Goal: Feedback & Contribution: Contribute content

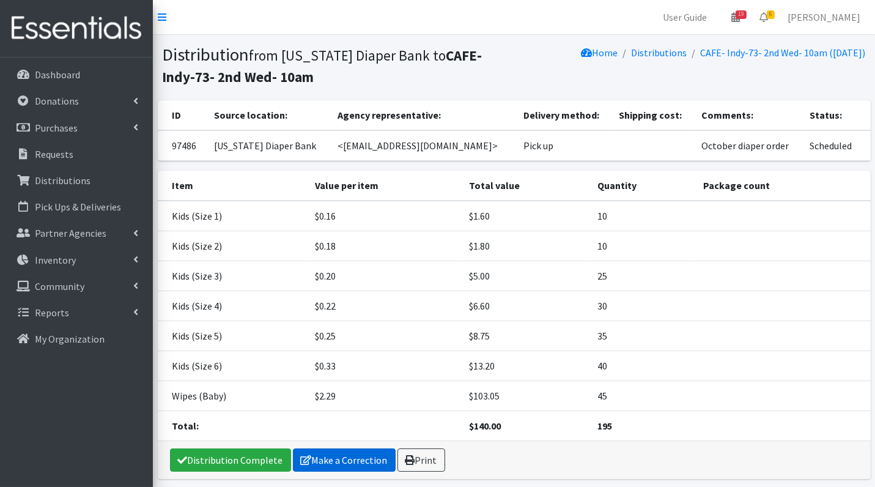
click at [358, 454] on link "Make a Correction" at bounding box center [344, 459] width 103 height 23
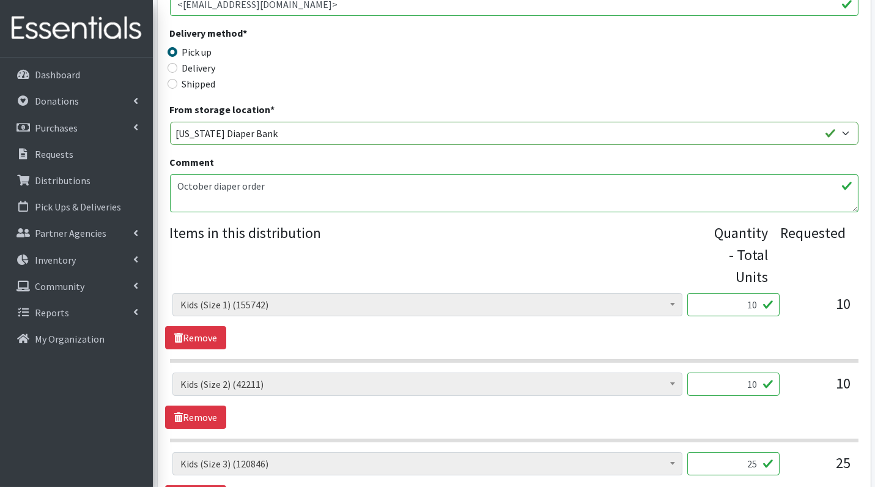
scroll to position [260, 0]
click at [750, 309] on input "10" at bounding box center [733, 303] width 92 height 23
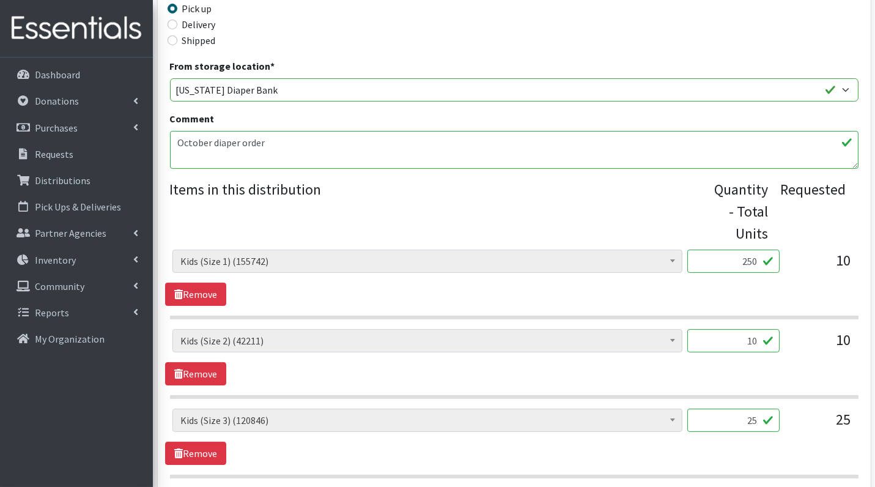
scroll to position [309, 0]
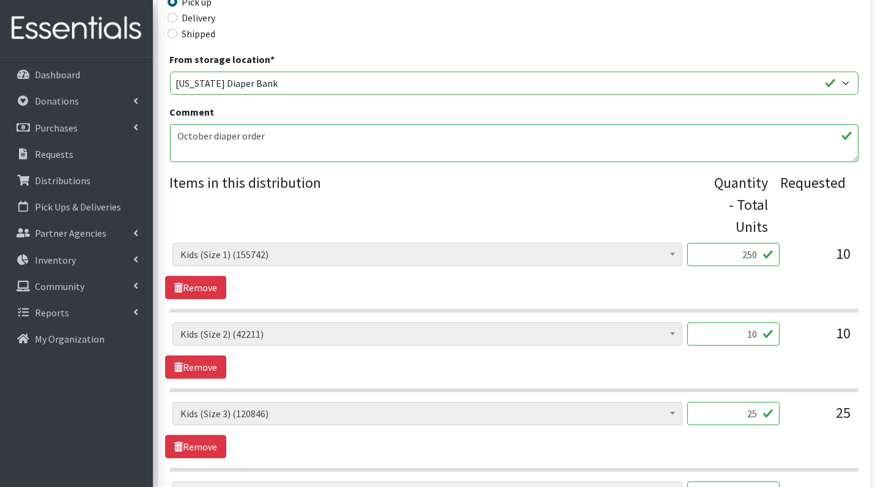
type input "250"
click at [747, 327] on input "10" at bounding box center [733, 333] width 92 height 23
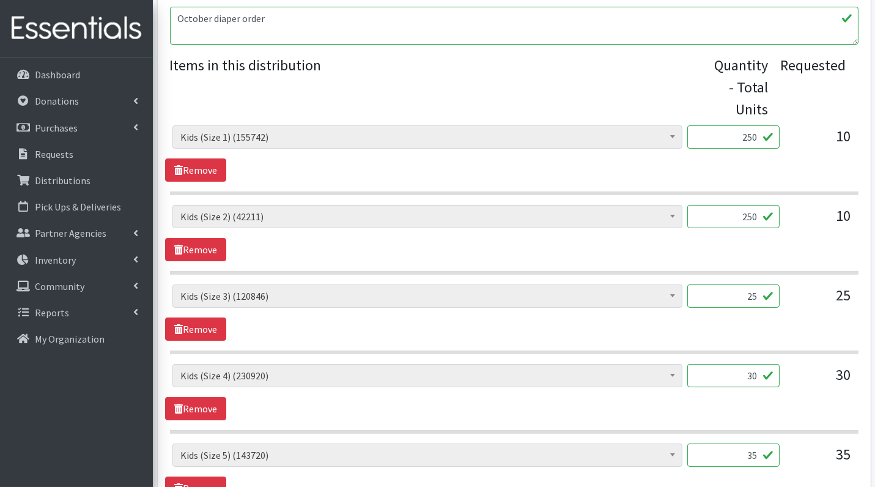
scroll to position [429, 0]
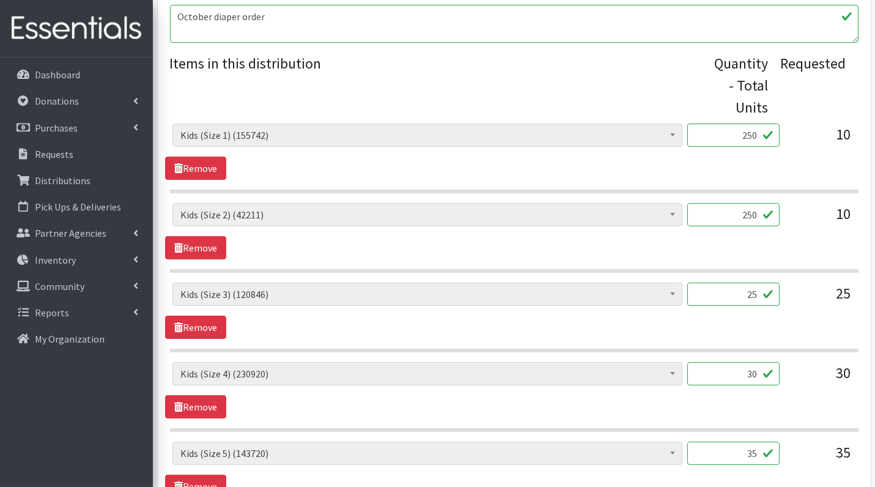
type input "250"
click at [743, 297] on input "25" at bounding box center [733, 294] width 92 height 23
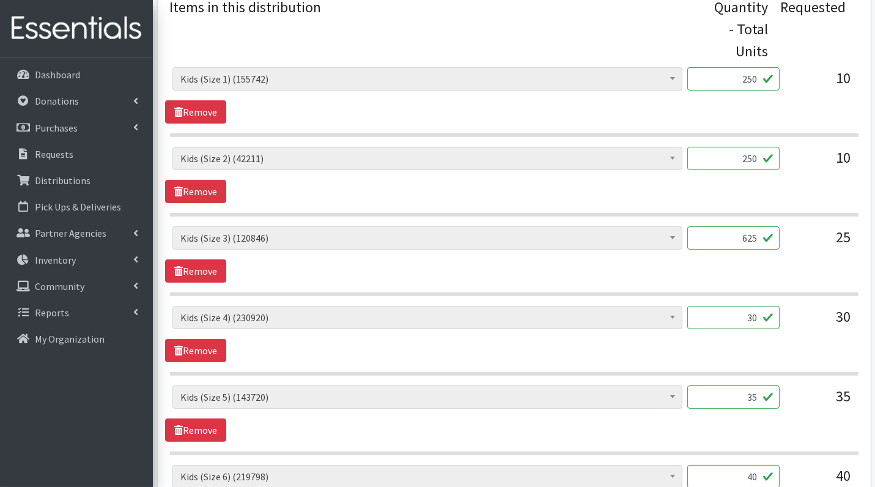
scroll to position [486, 0]
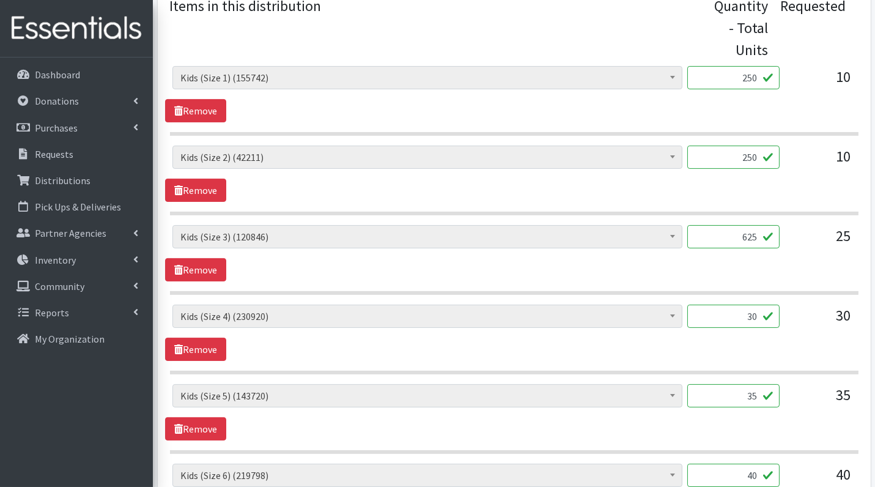
type input "625"
click at [743, 325] on div "30" at bounding box center [733, 321] width 92 height 33
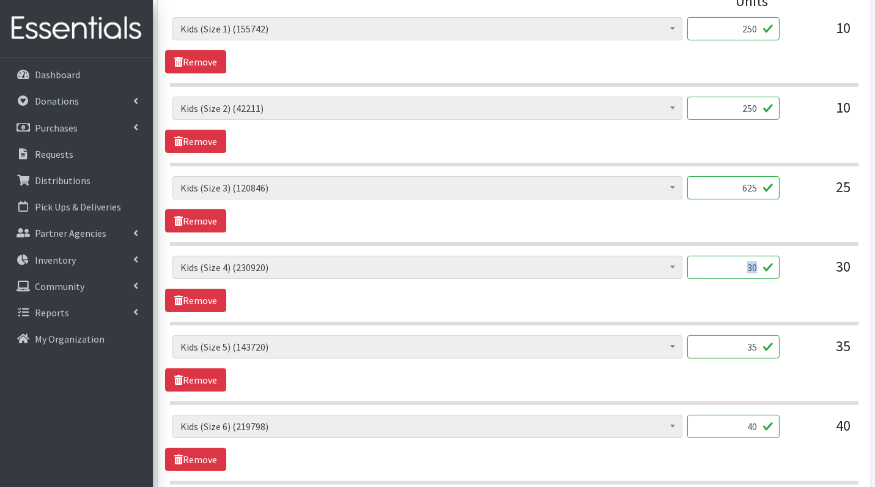
scroll to position [545, 0]
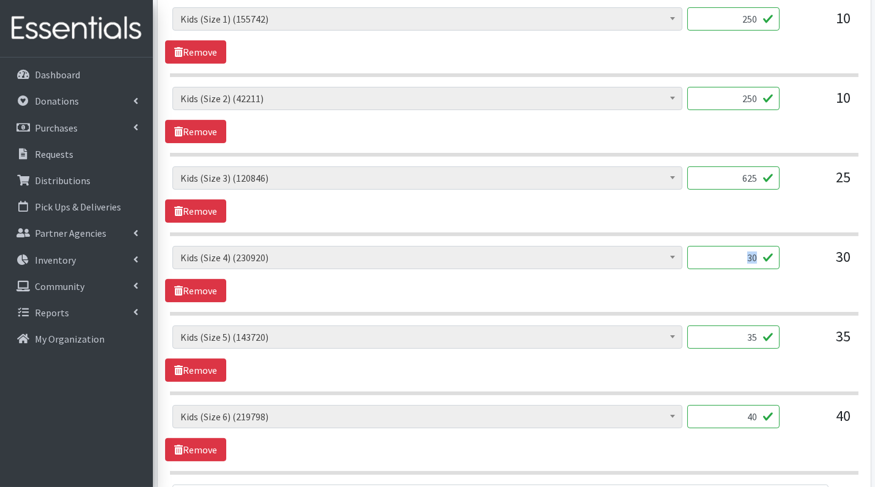
click at [754, 253] on input "30" at bounding box center [733, 257] width 92 height 23
type input "750"
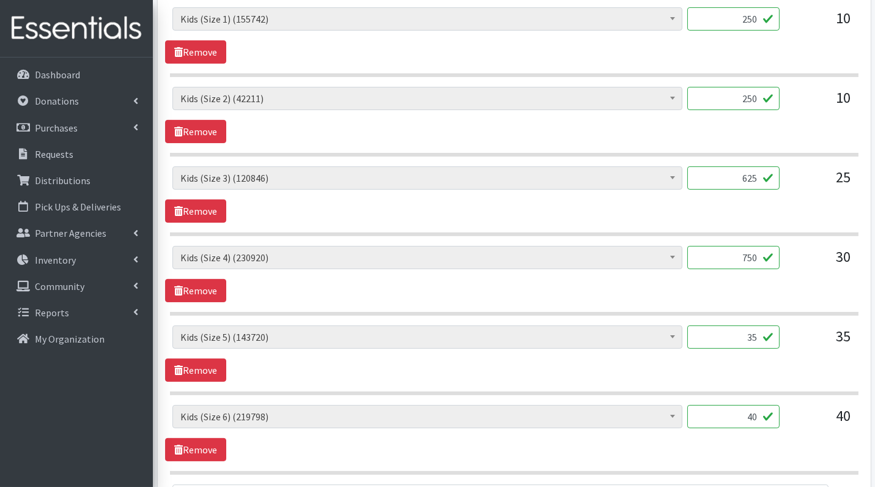
click at [804, 313] on div "Diaper Rash Cream (626) Kids (Newborn) (66412) Kids (Preemie) (984) Kids (Size …" at bounding box center [514, 302] width 689 height 590
click at [739, 338] on input "35" at bounding box center [733, 336] width 92 height 23
click at [750, 333] on input "35" at bounding box center [733, 336] width 92 height 23
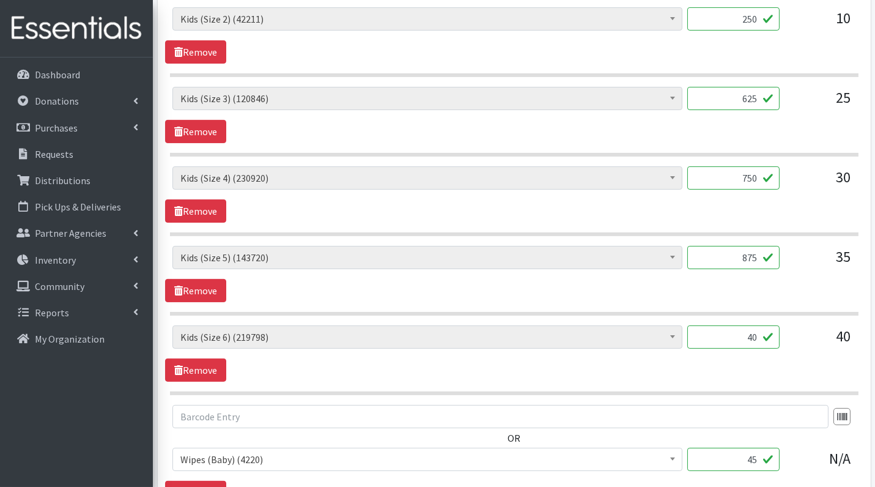
scroll to position [625, 0]
type input "875"
click at [749, 325] on input "40" at bounding box center [733, 336] width 92 height 23
type input "2"
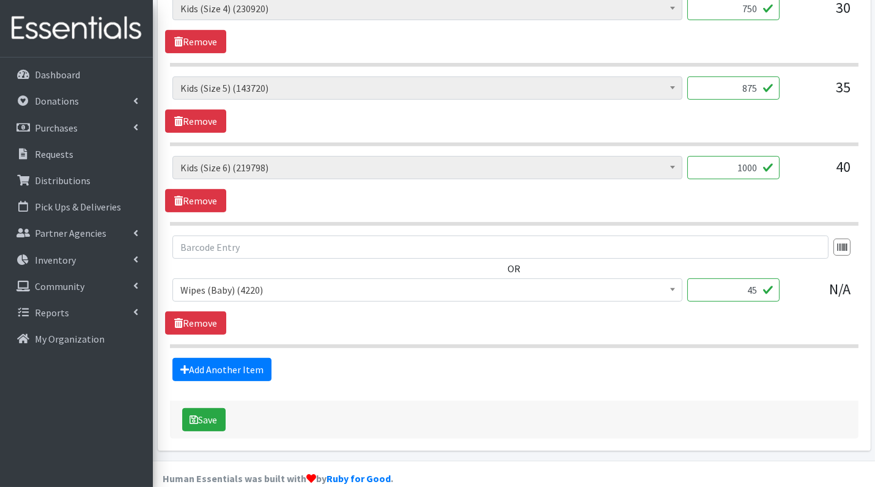
scroll to position [796, 0]
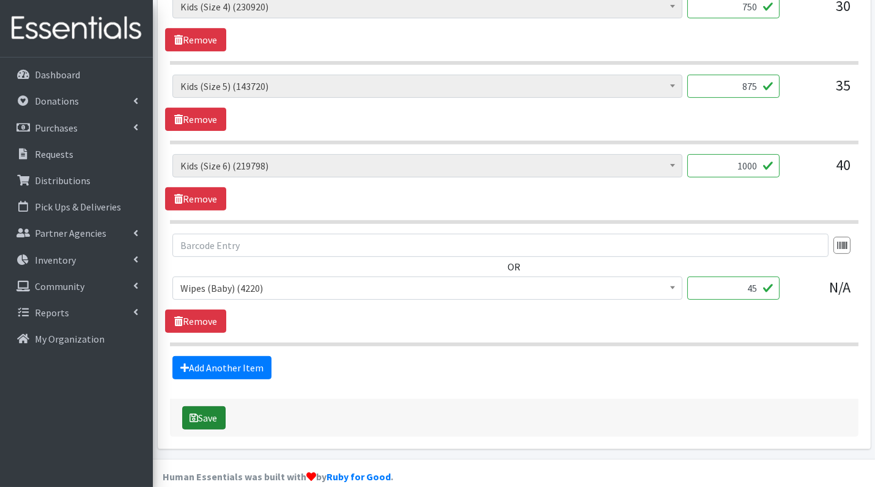
type input "1000"
click at [213, 407] on button "Save" at bounding box center [203, 417] width 43 height 23
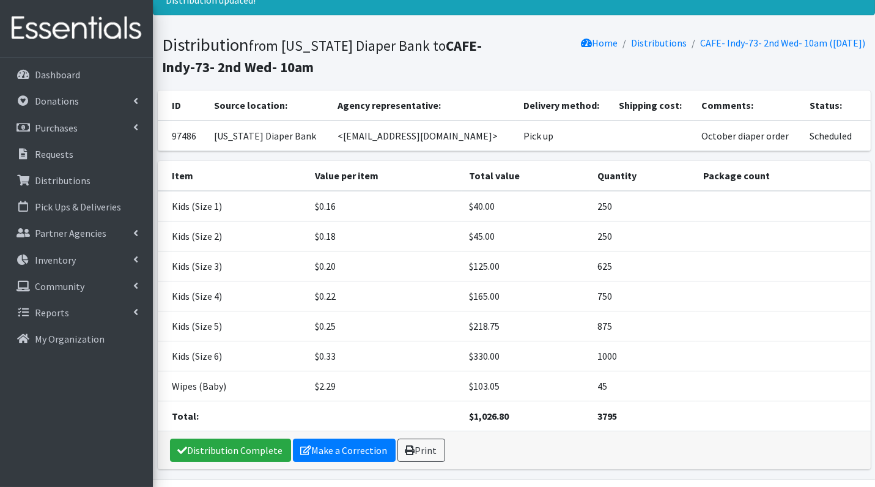
scroll to position [59, 0]
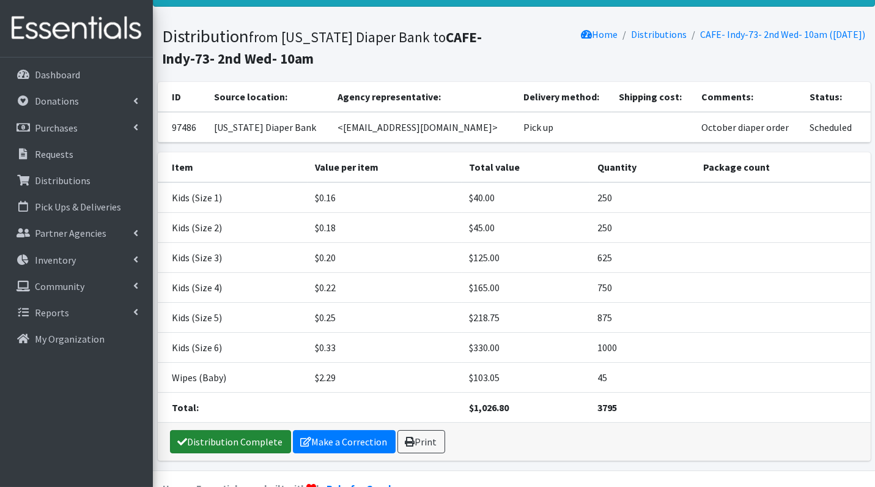
click at [254, 434] on link "Distribution Complete" at bounding box center [230, 441] width 121 height 23
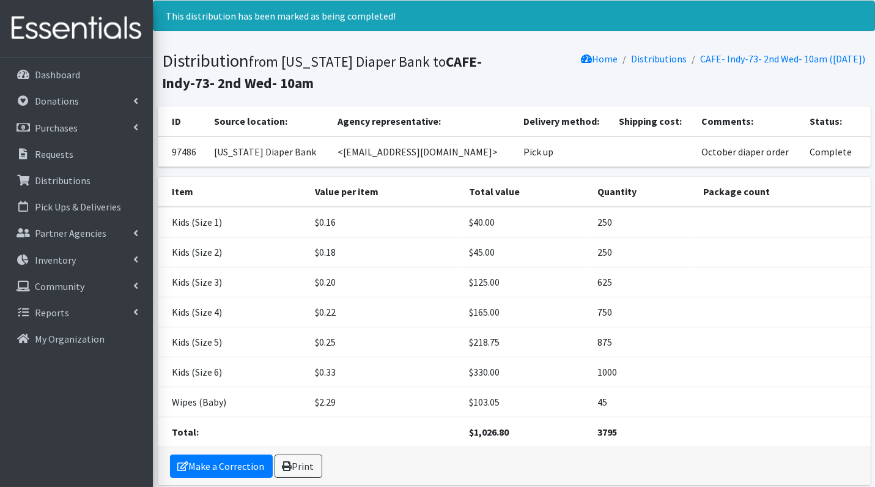
scroll to position [37, 0]
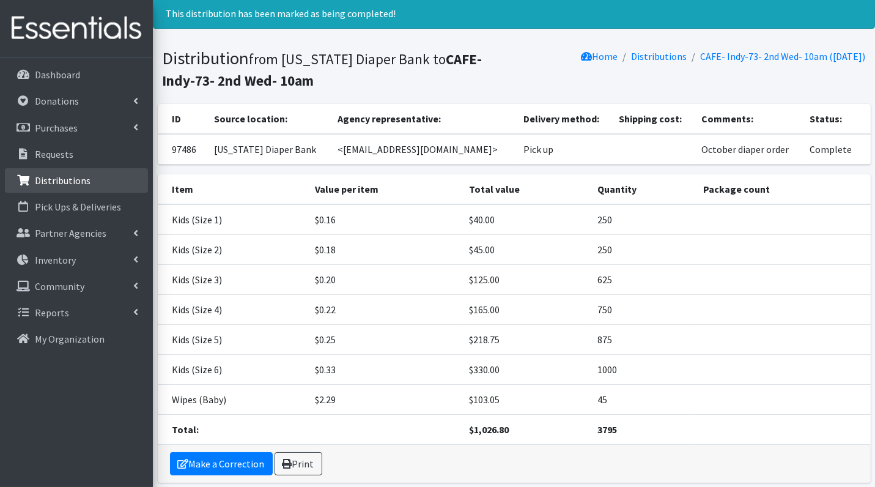
click at [63, 174] on p "Distributions" at bounding box center [63, 180] width 56 height 12
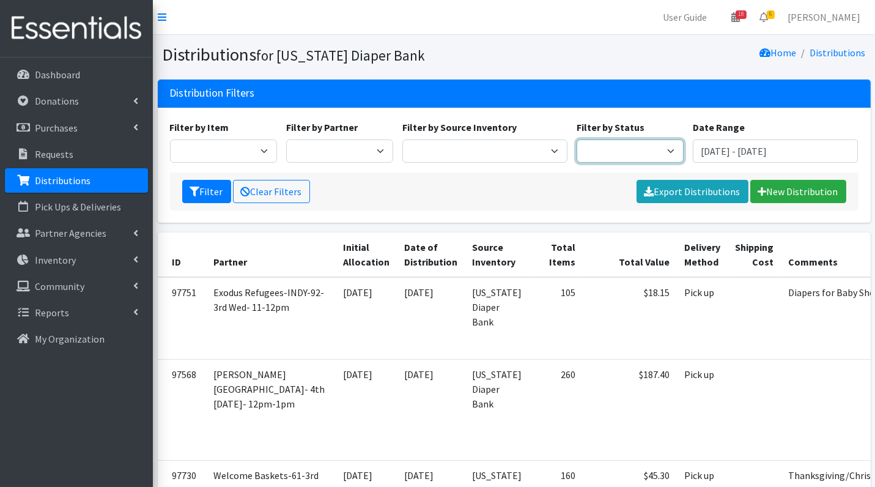
click at [635, 157] on select "Scheduled Complete" at bounding box center [630, 150] width 107 height 23
select select "5"
click at [191, 194] on icon "submit" at bounding box center [195, 192] width 10 height 10
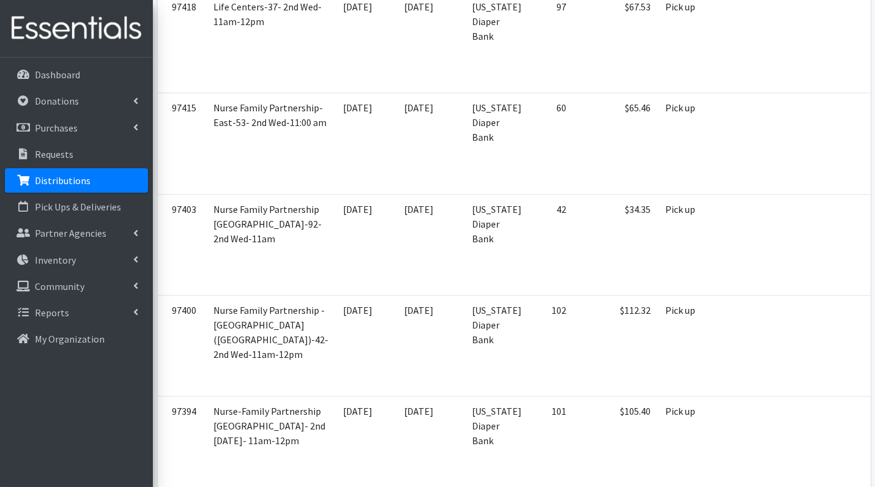
scroll to position [4878, 0]
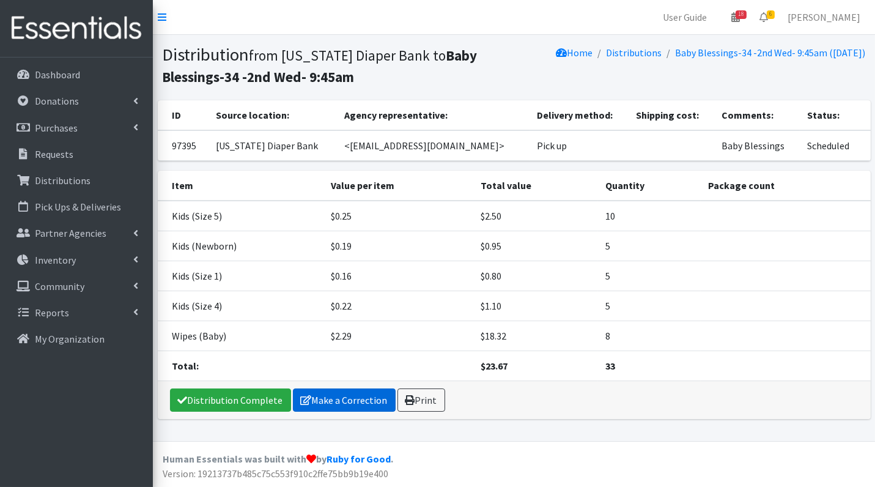
click at [335, 399] on link "Make a Correction" at bounding box center [344, 399] width 103 height 23
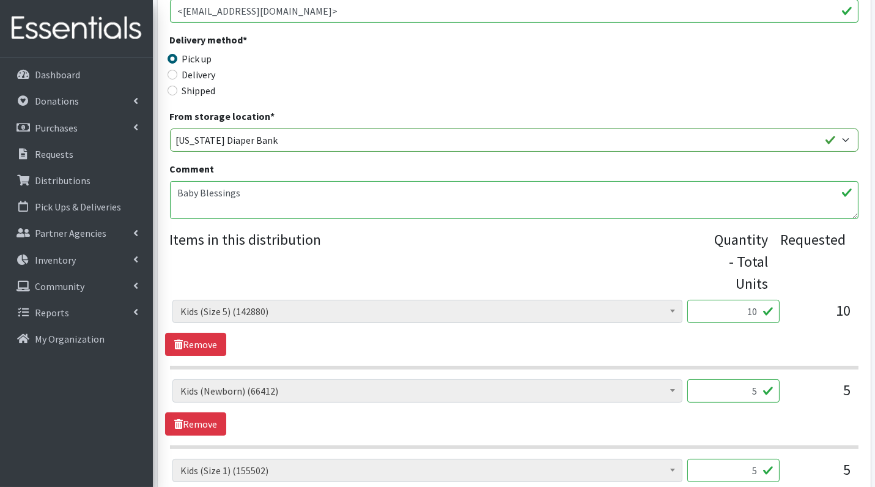
scroll to position [358, 0]
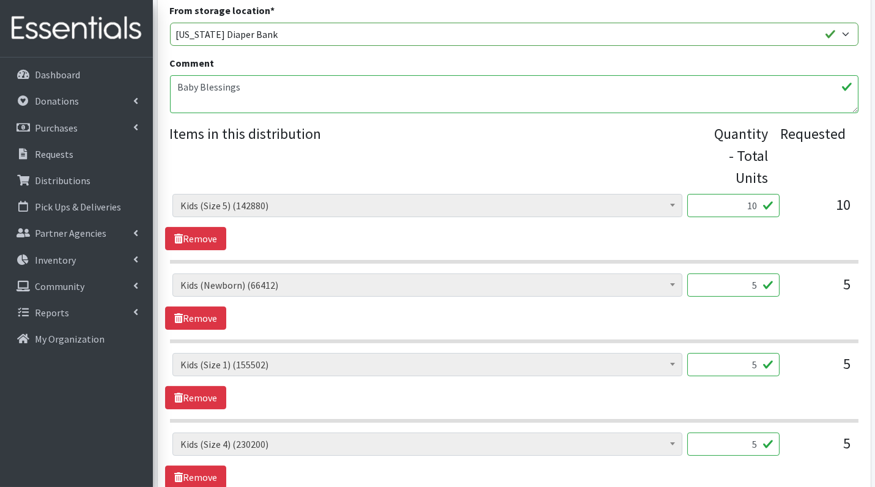
click at [755, 205] on input "10" at bounding box center [733, 205] width 92 height 23
type input "250"
click at [748, 288] on input "5" at bounding box center [733, 284] width 92 height 23
click at [743, 284] on input "5" at bounding box center [733, 284] width 92 height 23
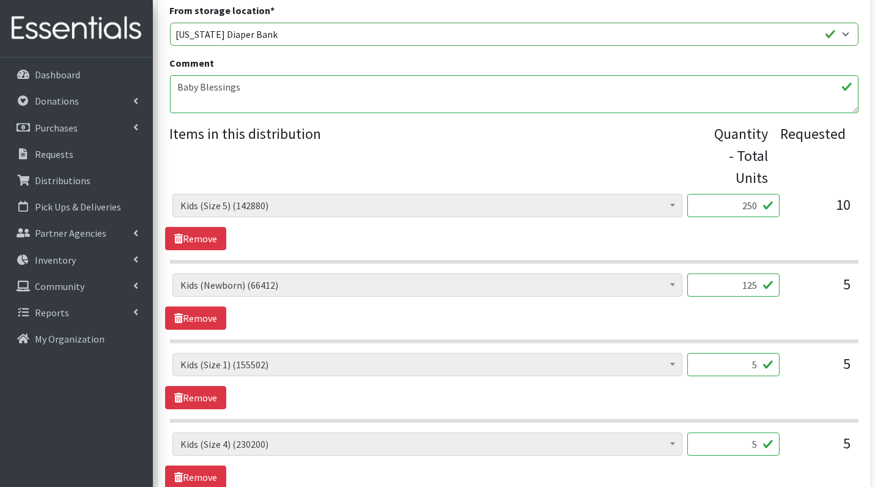
type input "125"
click at [738, 360] on input "5" at bounding box center [733, 364] width 92 height 23
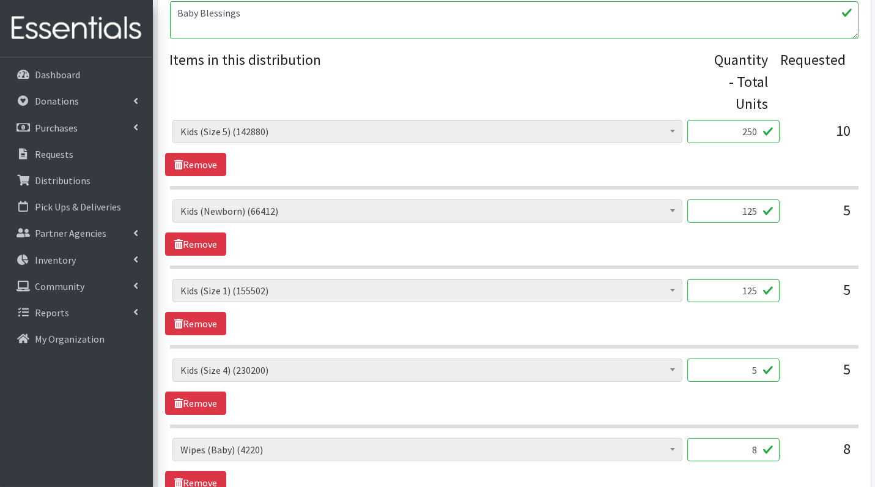
scroll to position [433, 0]
type input "125"
click at [736, 367] on input "5" at bounding box center [733, 369] width 92 height 23
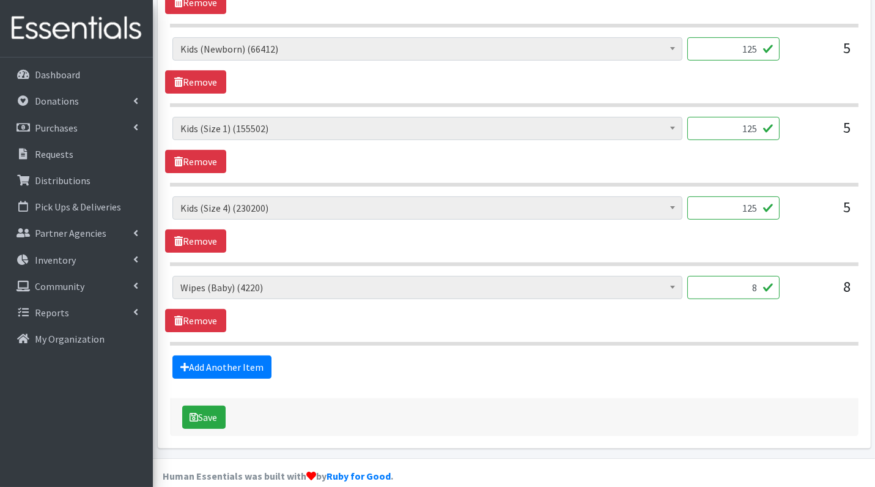
scroll to position [605, 0]
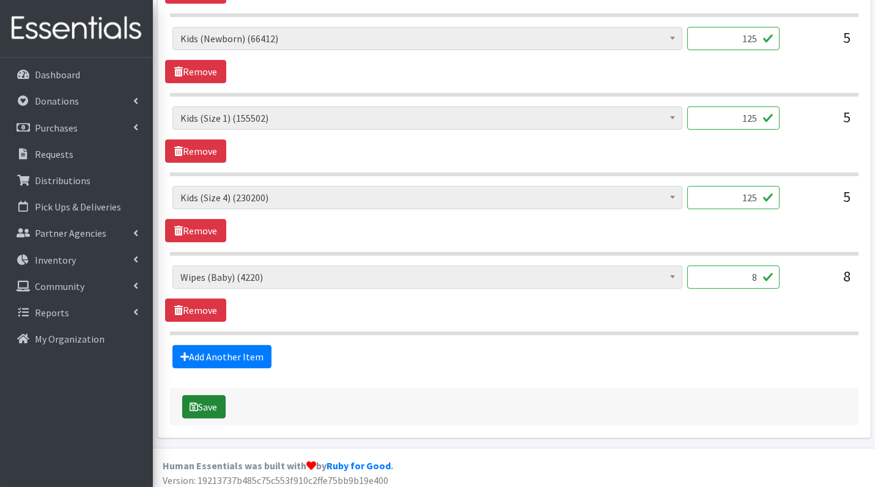
type input "125"
click at [196, 402] on icon "submit" at bounding box center [194, 407] width 9 height 10
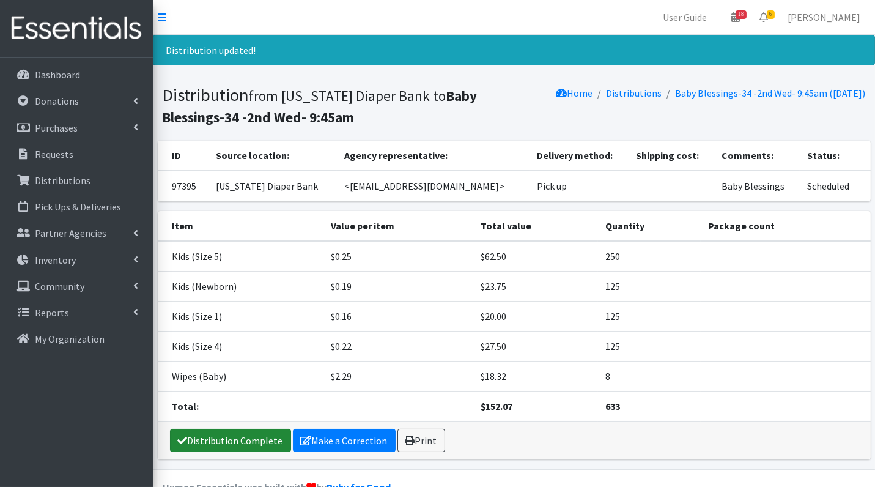
click at [261, 437] on link "Distribution Complete" at bounding box center [230, 440] width 121 height 23
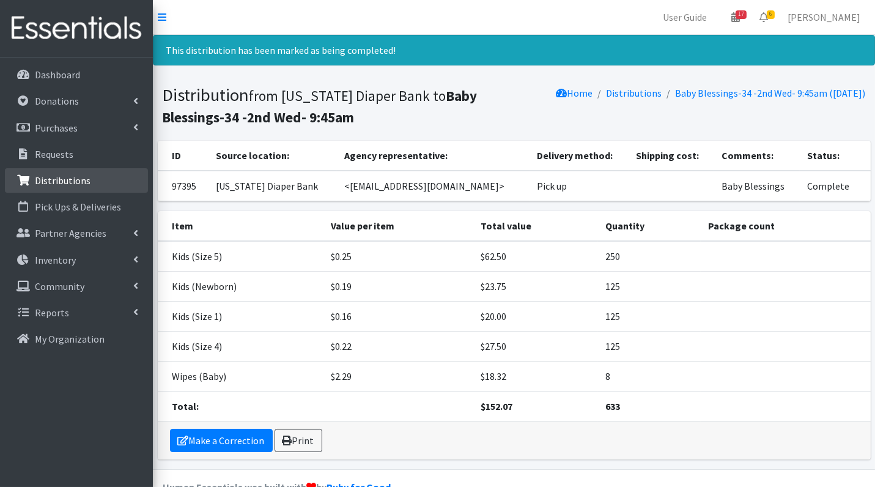
click at [70, 172] on link "Distributions" at bounding box center [76, 180] width 143 height 24
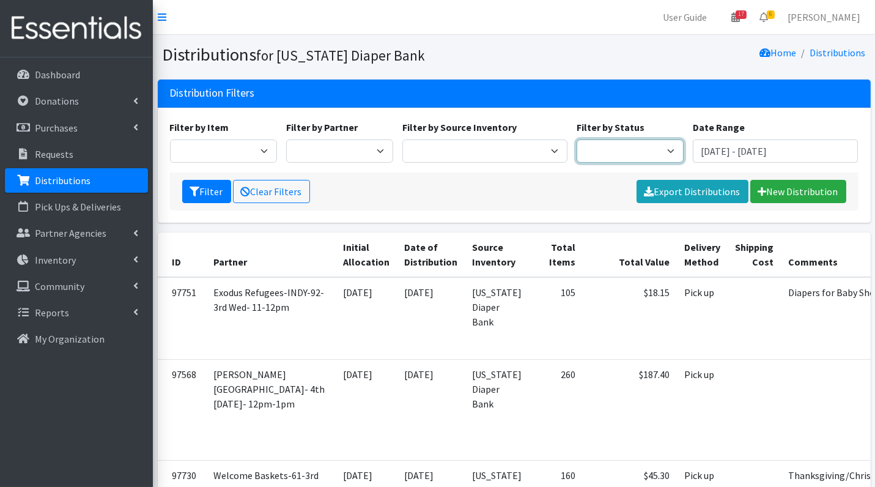
click at [615, 144] on select "Scheduled Complete" at bounding box center [630, 150] width 107 height 23
select select "5"
click at [202, 197] on button "Filter" at bounding box center [206, 191] width 49 height 23
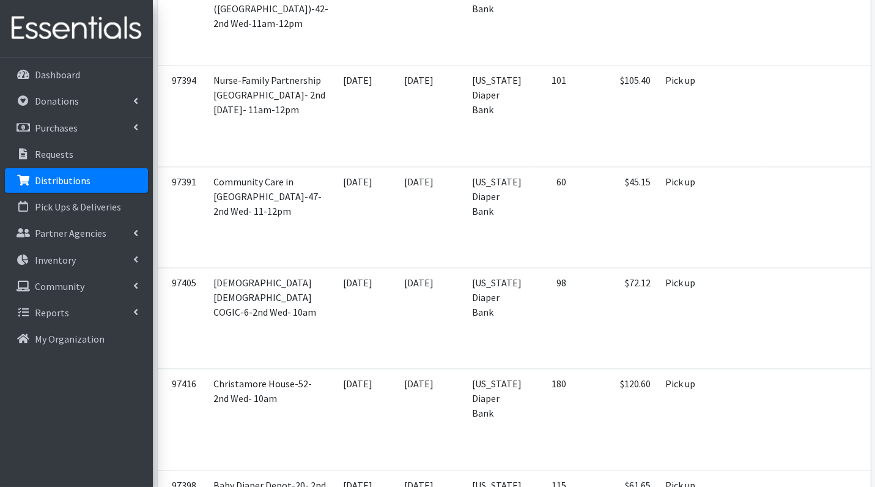
scroll to position [4878, 0]
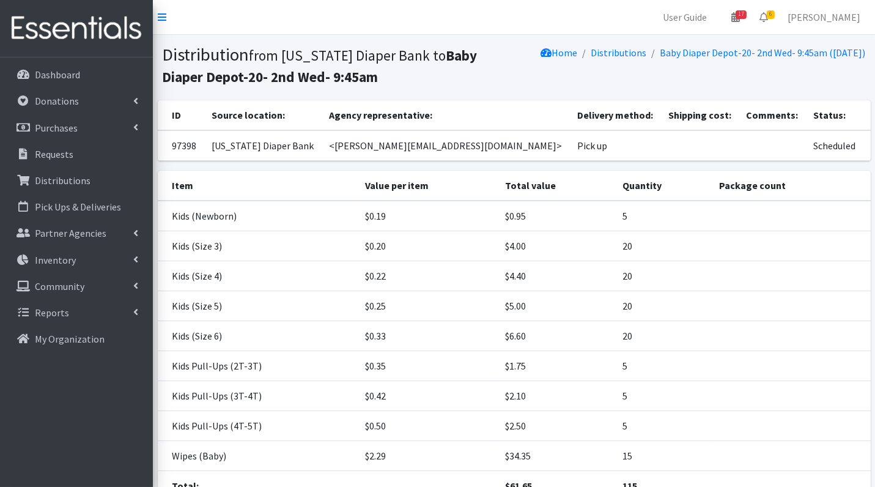
scroll to position [103, 0]
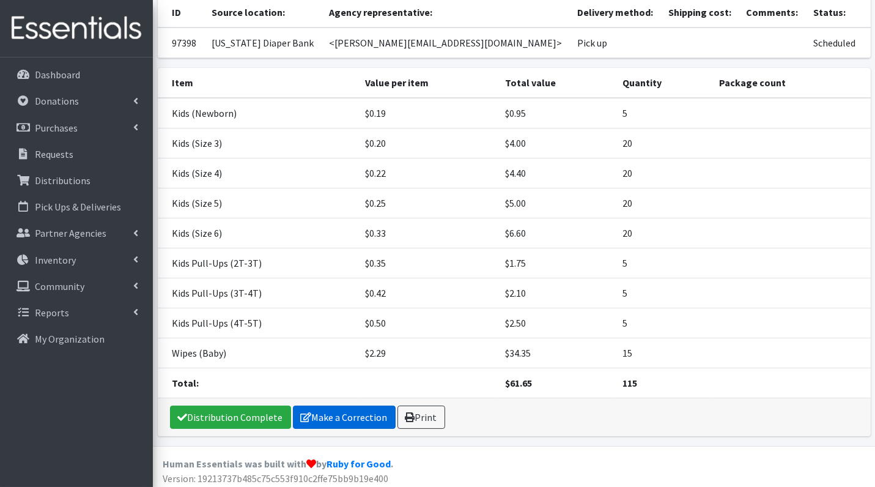
click at [360, 415] on link "Make a Correction" at bounding box center [344, 417] width 103 height 23
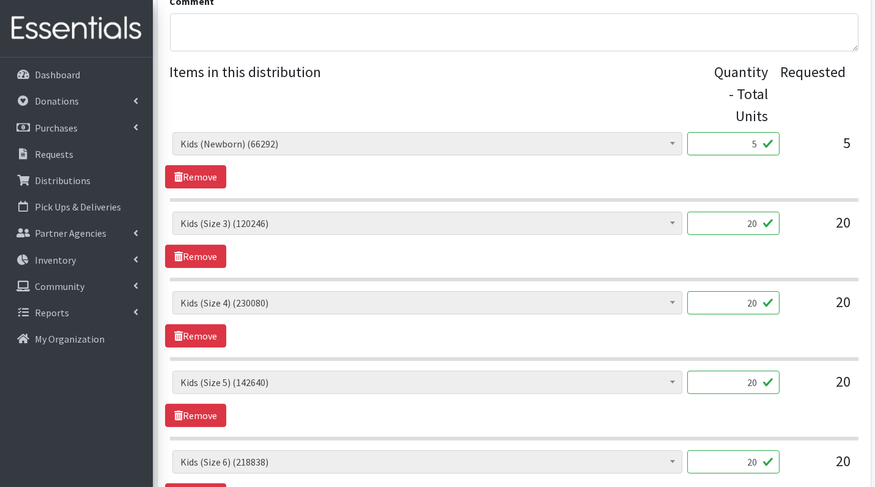
scroll to position [422, 0]
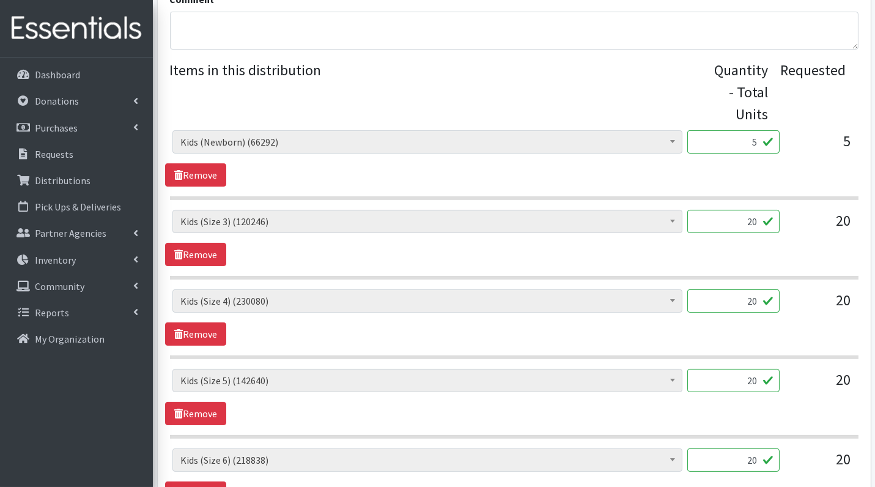
click at [739, 140] on input "5" at bounding box center [733, 141] width 92 height 23
type input "125"
click at [754, 219] on input "20" at bounding box center [733, 221] width 92 height 23
type input "500"
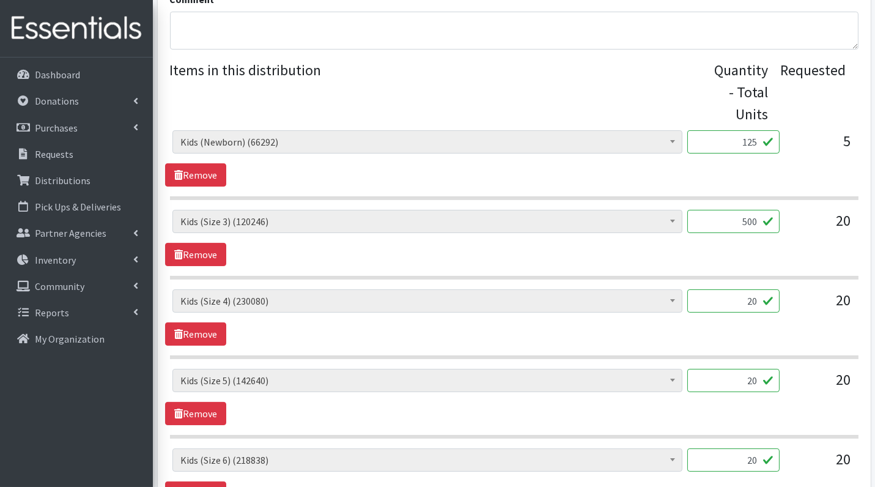
click at [754, 303] on input "20" at bounding box center [733, 300] width 92 height 23
type input "500"
click at [763, 372] on input "20" at bounding box center [733, 380] width 92 height 23
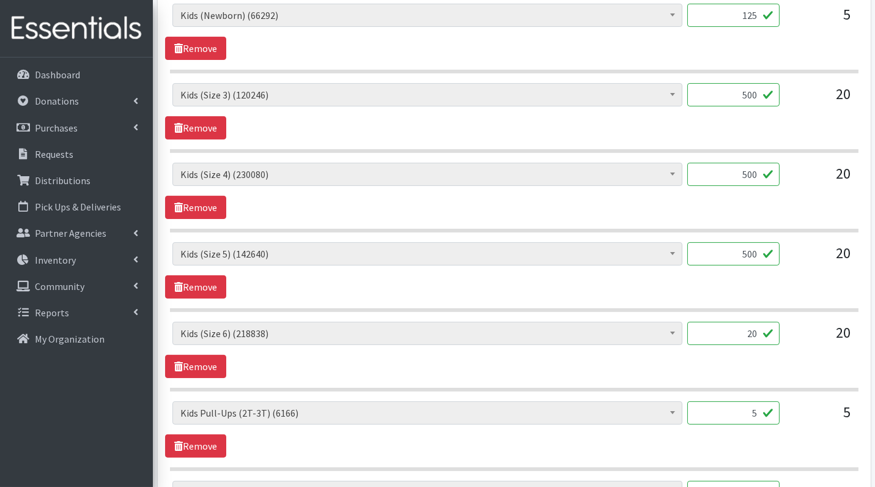
scroll to position [549, 0]
type input "500"
click at [759, 333] on input "20" at bounding box center [733, 332] width 92 height 23
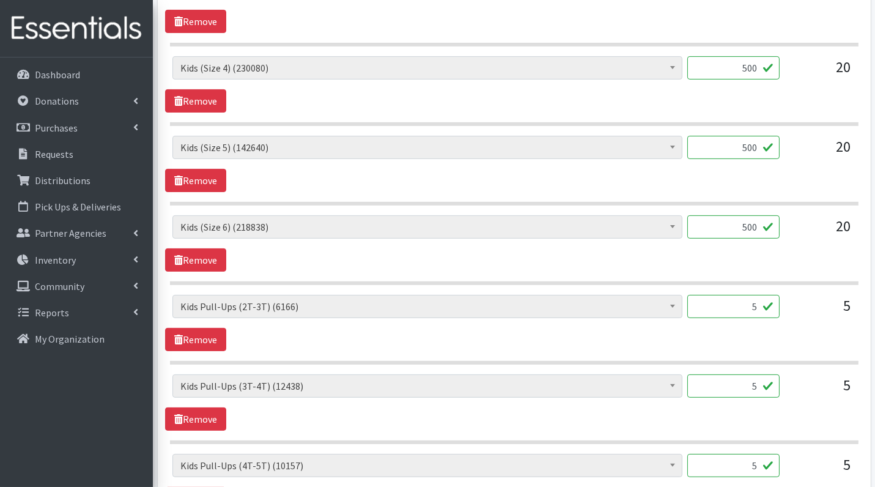
scroll to position [658, 0]
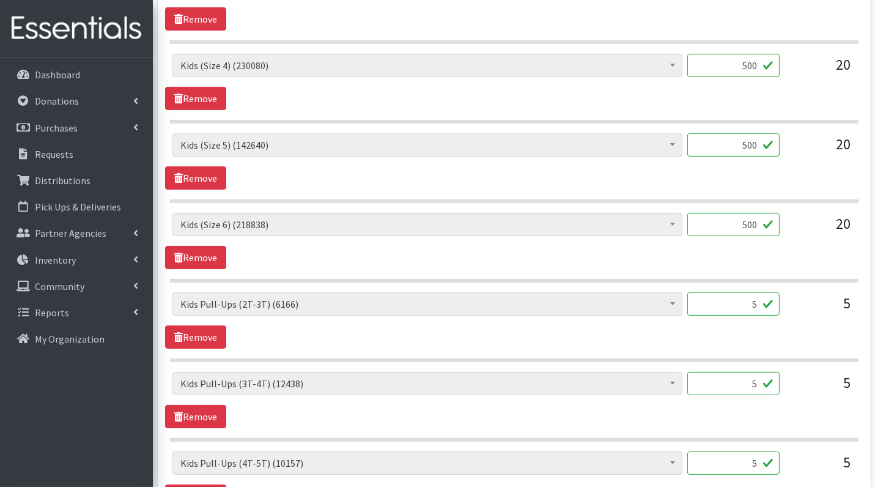
type input "500"
click at [763, 303] on input "5" at bounding box center [733, 303] width 92 height 23
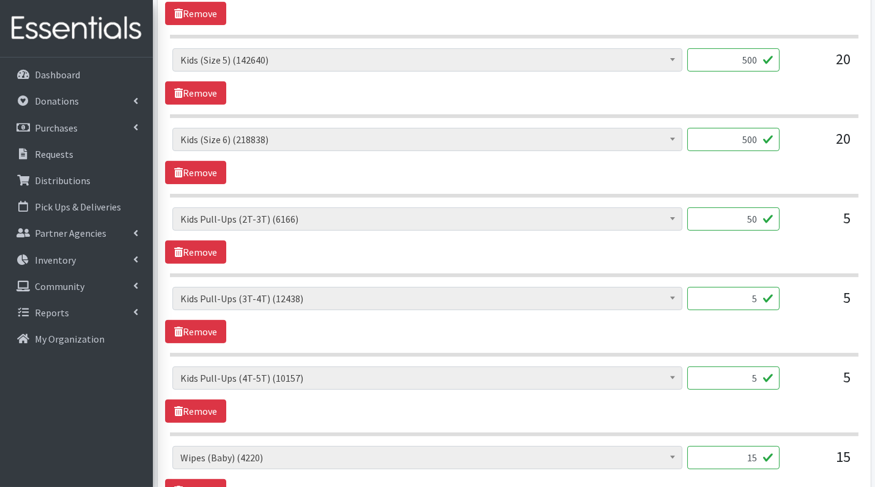
scroll to position [744, 0]
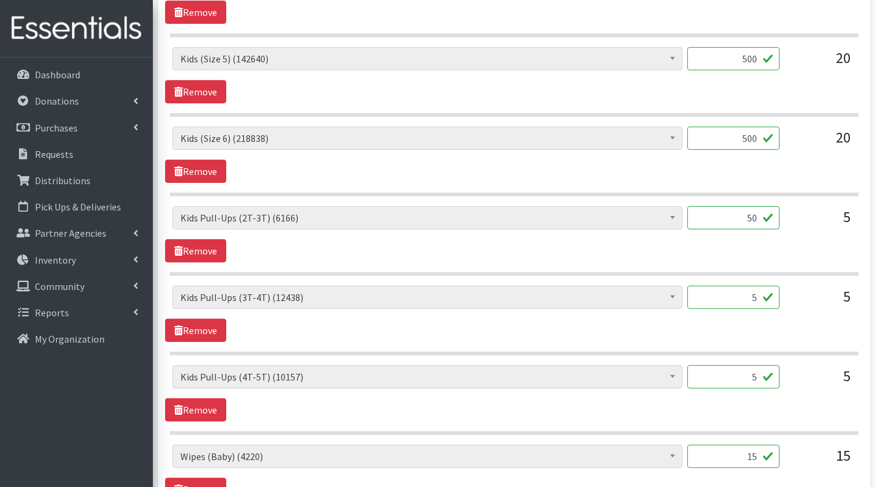
type input "50"
click at [761, 291] on input "5" at bounding box center [733, 297] width 92 height 23
type input "50"
click at [763, 368] on input "5" at bounding box center [733, 376] width 92 height 23
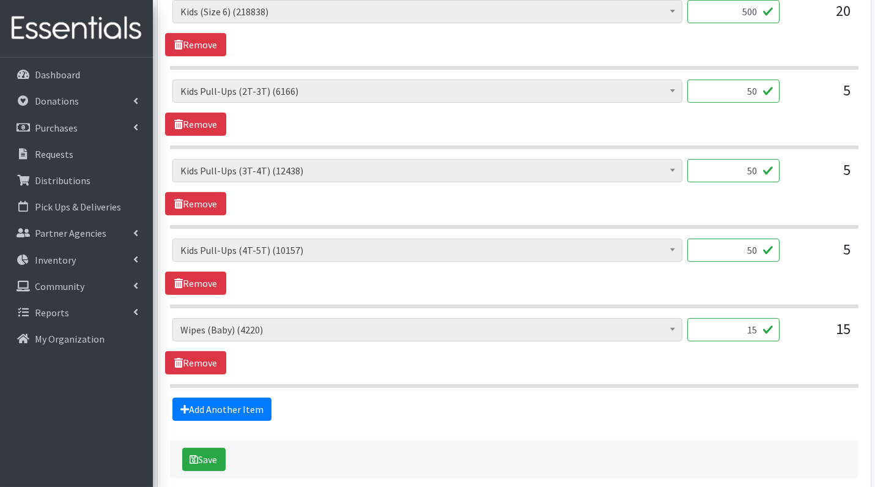
scroll to position [872, 0]
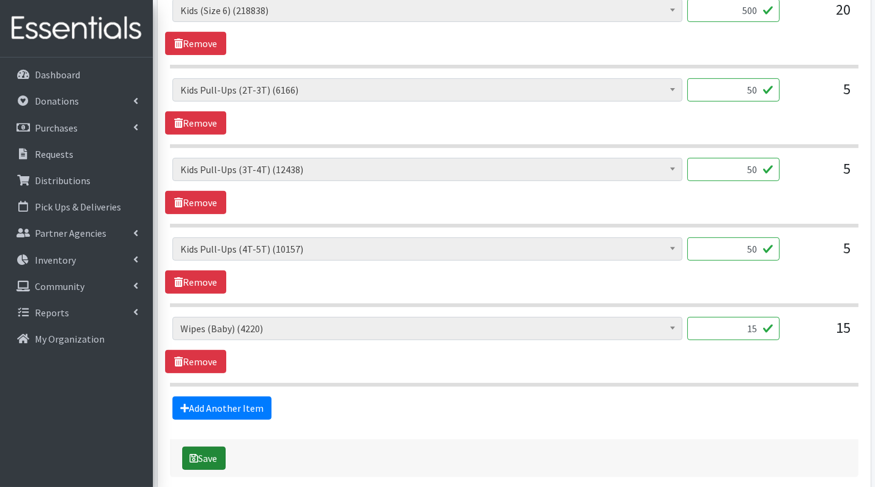
type input "50"
click at [213, 446] on button "Save" at bounding box center [203, 457] width 43 height 23
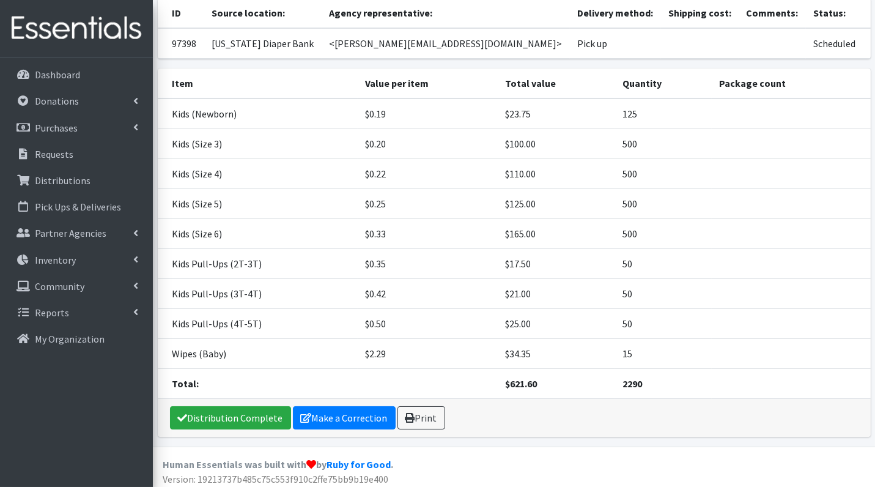
scroll to position [143, 0]
click at [257, 412] on link "Distribution Complete" at bounding box center [230, 417] width 121 height 23
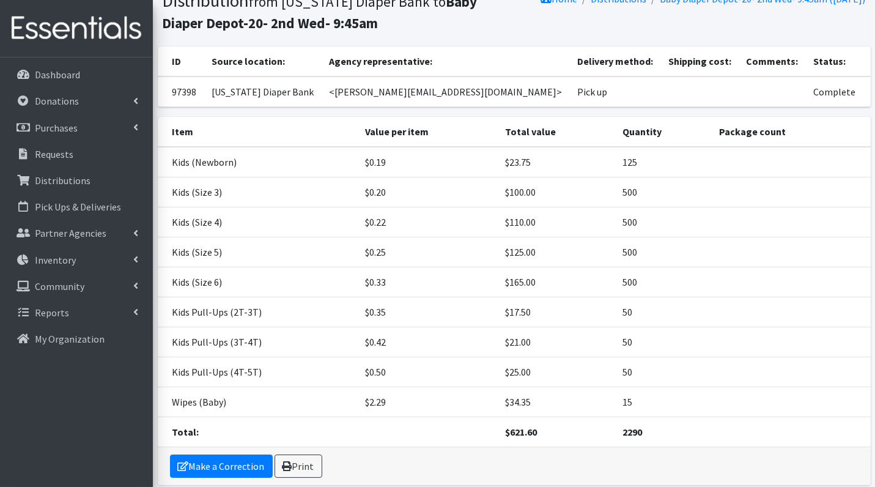
scroll to position [98, 0]
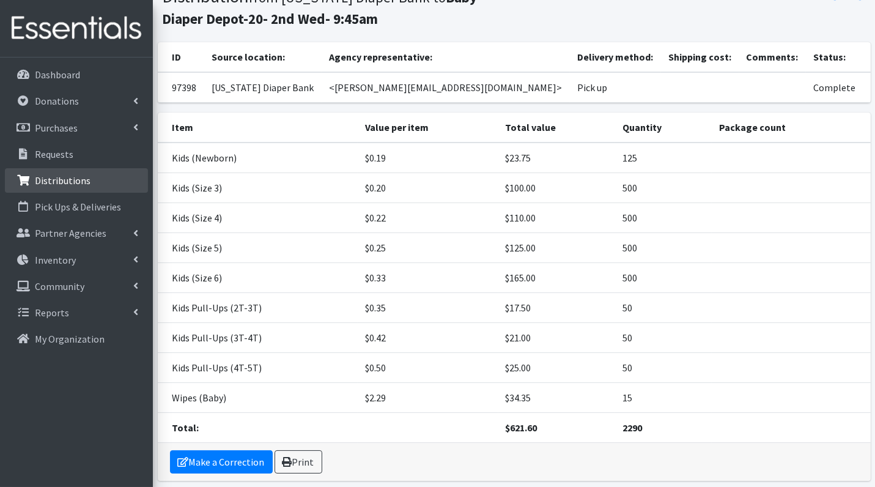
click at [60, 183] on p "Distributions" at bounding box center [63, 180] width 56 height 12
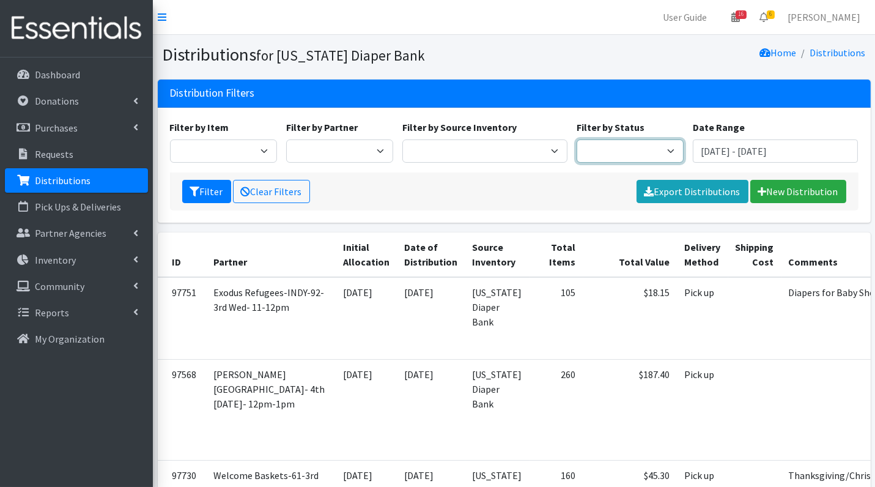
click at [601, 149] on select "Scheduled Complete" at bounding box center [630, 150] width 107 height 23
select select "5"
click at [206, 198] on button "Filter" at bounding box center [206, 191] width 49 height 23
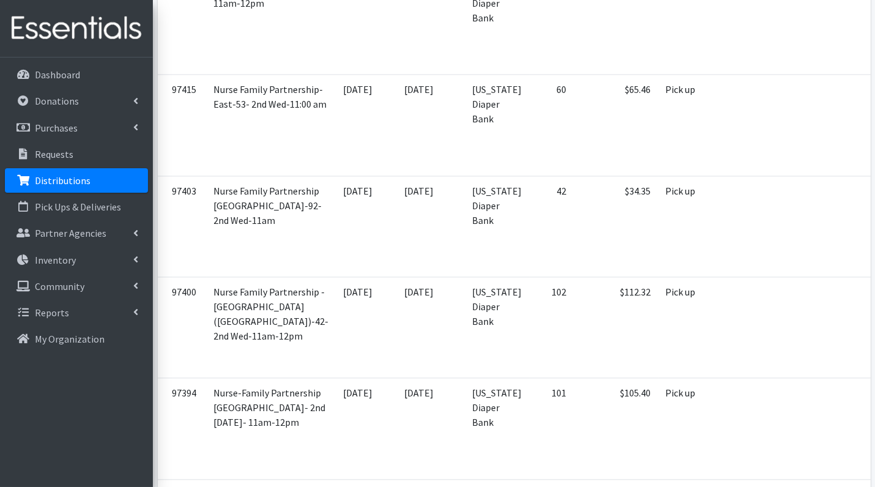
scroll to position [4878, 0]
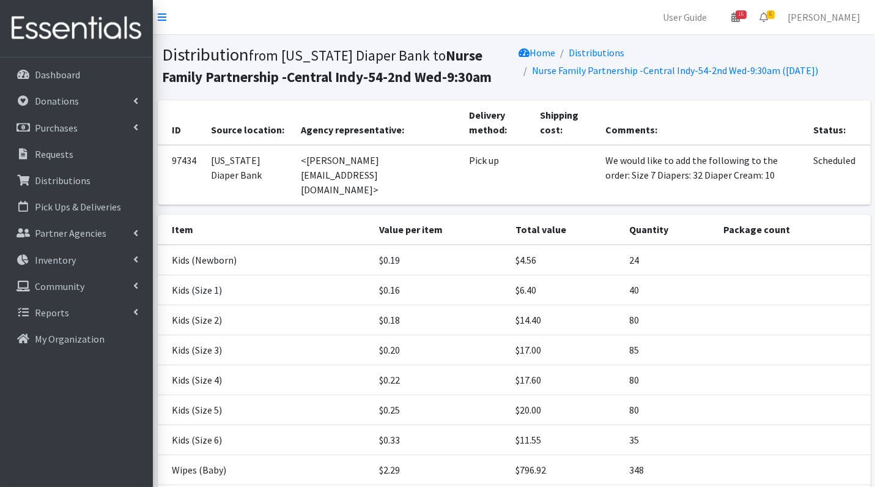
scroll to position [162, 0]
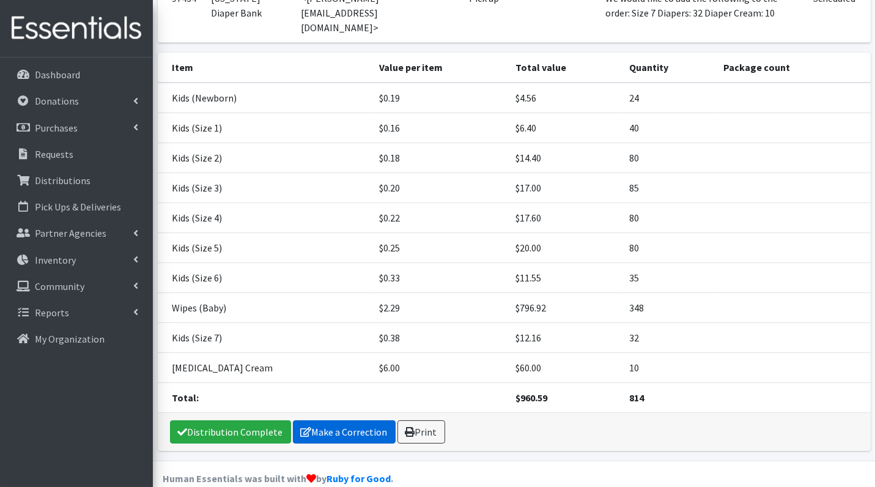
click at [357, 420] on link "Make a Correction" at bounding box center [344, 431] width 103 height 23
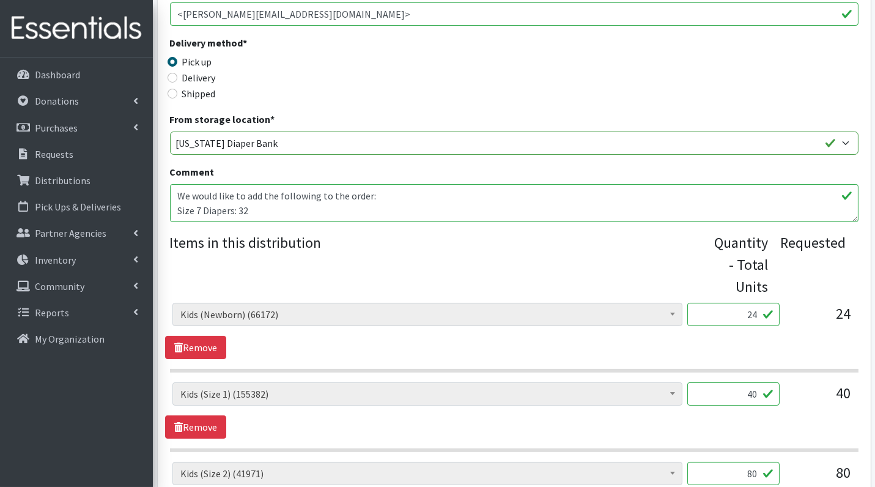
scroll to position [253, 0]
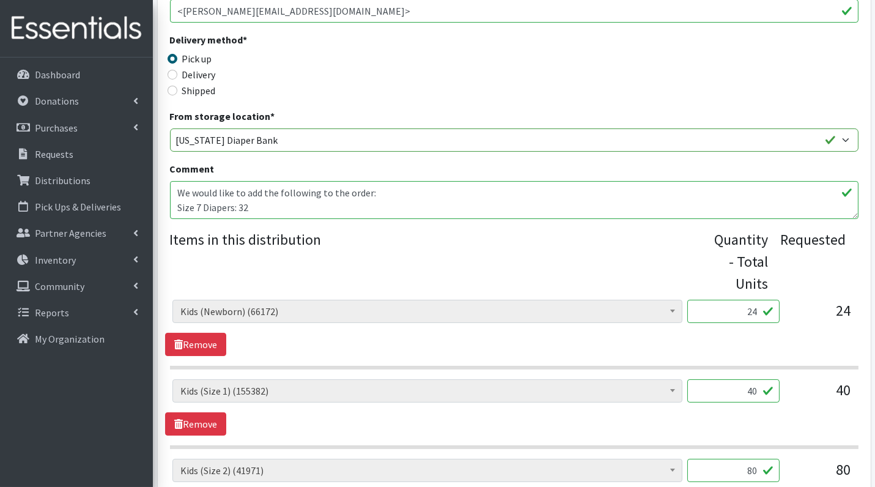
click at [755, 311] on input "24" at bounding box center [733, 311] width 92 height 23
type input "600"
click at [749, 391] on input "40" at bounding box center [733, 390] width 92 height 23
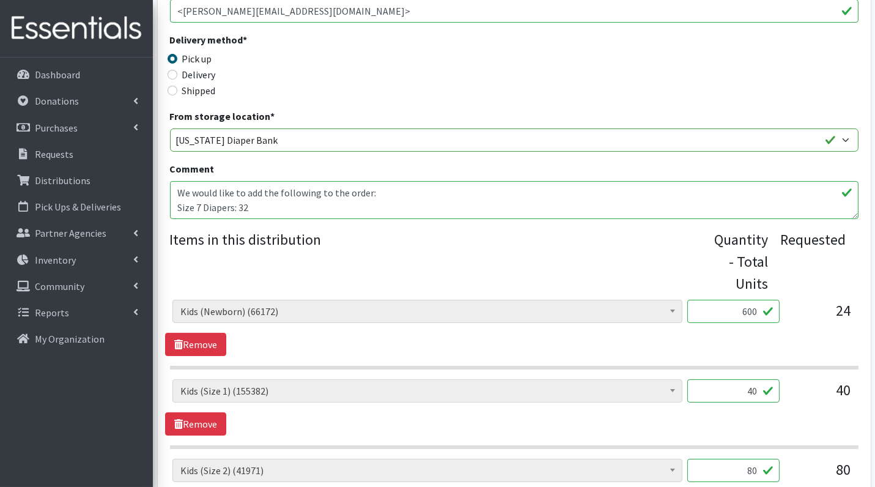
click at [749, 391] on input "40" at bounding box center [733, 390] width 92 height 23
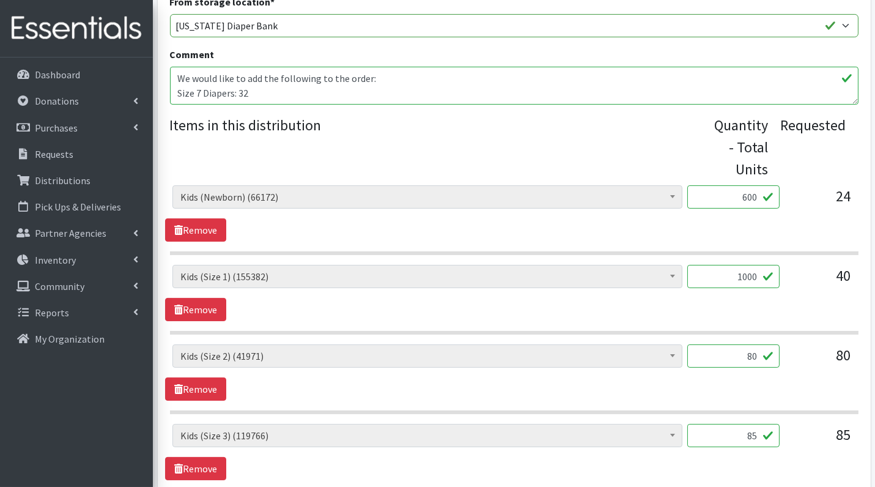
scroll to position [368, 0]
type input "1000"
click at [760, 355] on input "80" at bounding box center [733, 355] width 92 height 23
type input "2000"
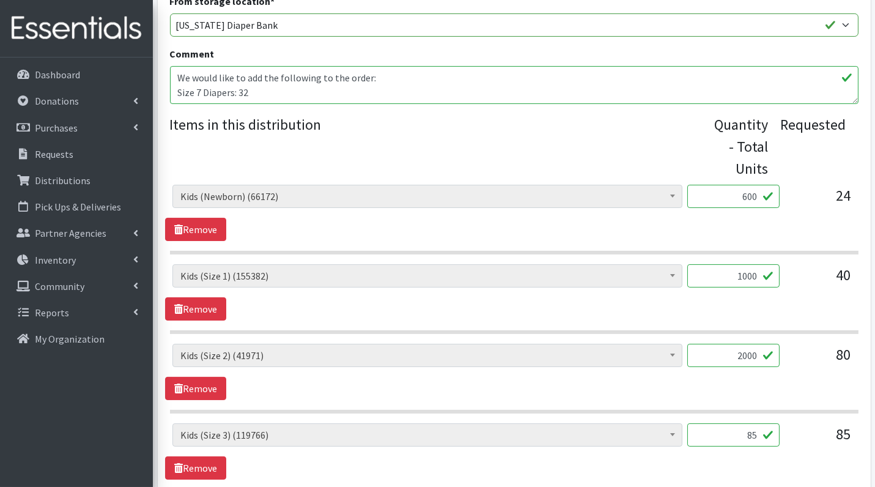
click at [758, 439] on input "85" at bounding box center [733, 434] width 92 height 23
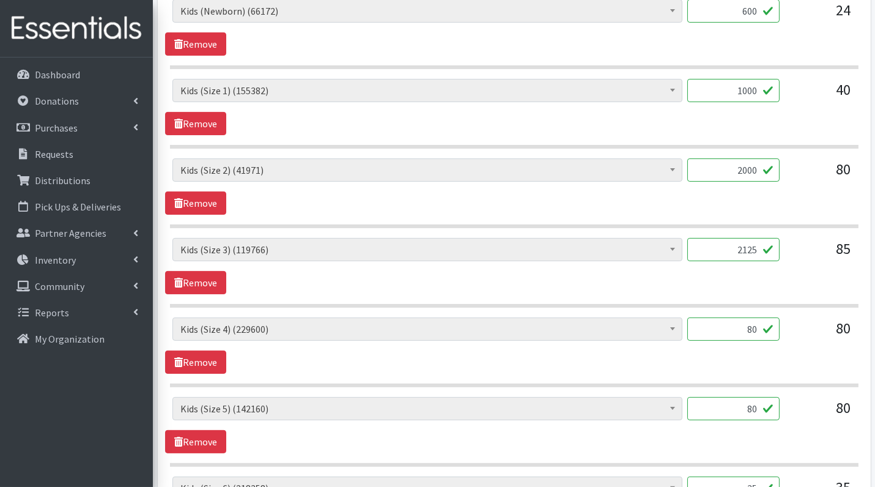
scroll to position [561, 0]
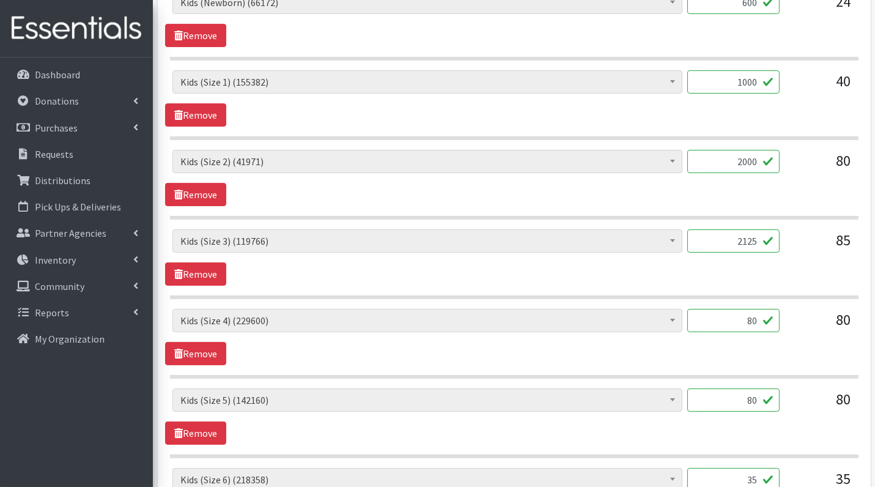
type input "2125"
click at [750, 317] on input "80" at bounding box center [733, 320] width 92 height 23
type input "2000"
click at [750, 395] on input "80" at bounding box center [733, 399] width 92 height 23
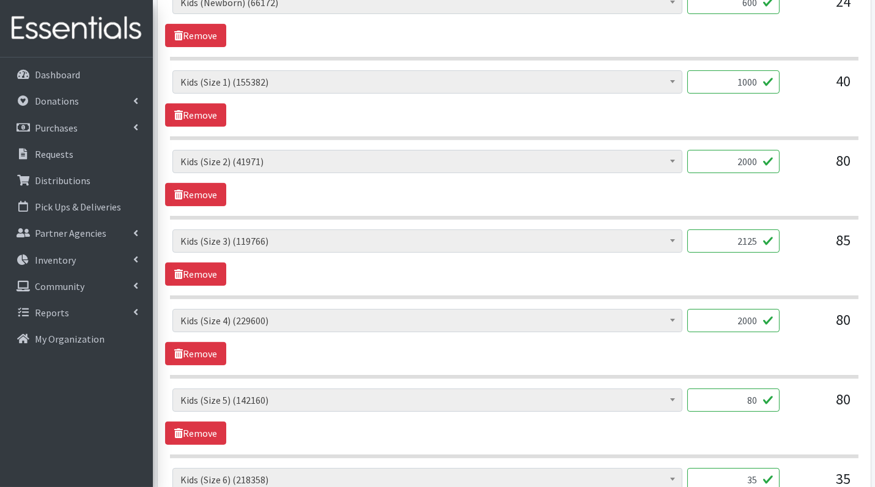
click at [750, 395] on input "80" at bounding box center [733, 399] width 92 height 23
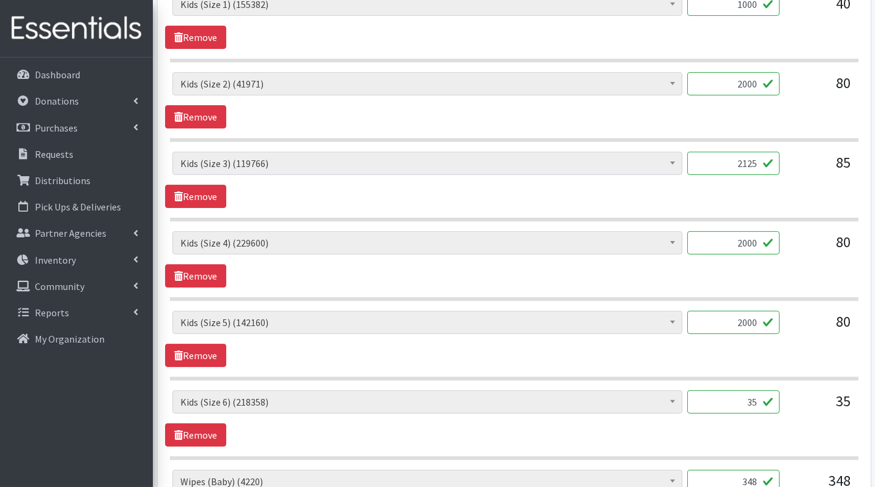
scroll to position [642, 0]
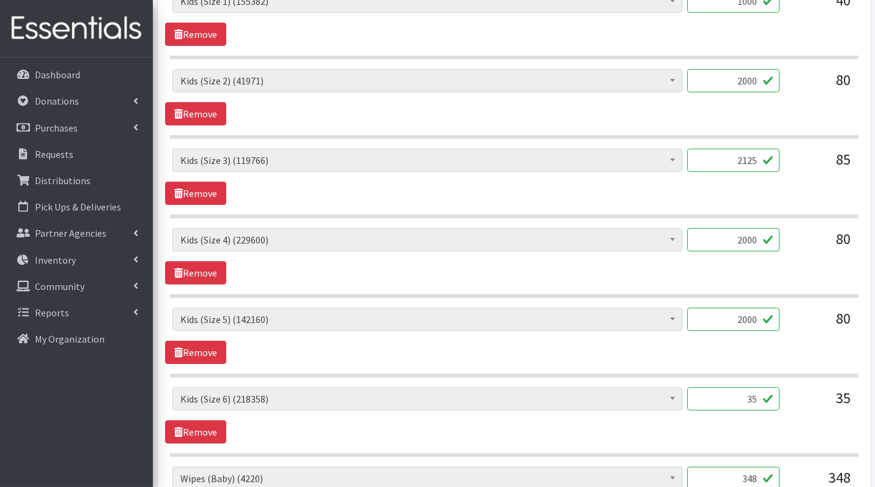
type input "2000"
click at [761, 388] on input "35" at bounding box center [733, 398] width 92 height 23
type input "875"
click at [800, 422] on div "Diaper Rash Cream (626) Kids (Newborn) (66172) Kids (Preemie) (984) Kids (Size …" at bounding box center [514, 415] width 698 height 56
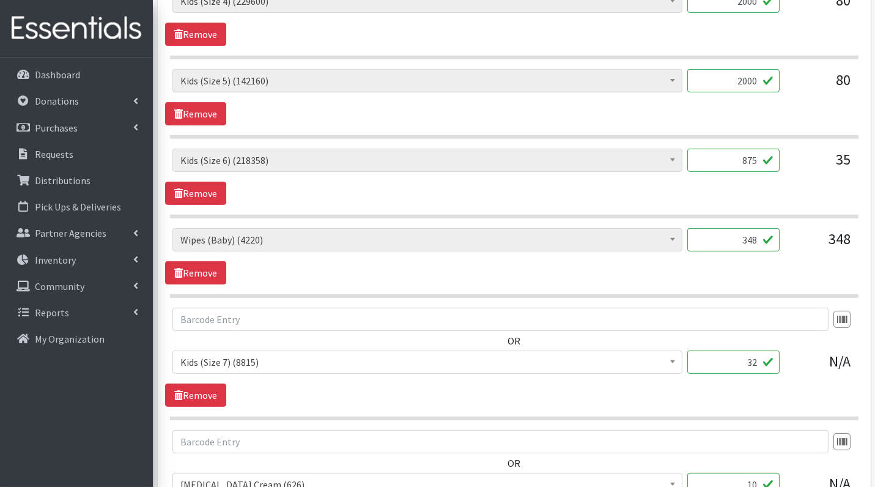
scroll to position [885, 0]
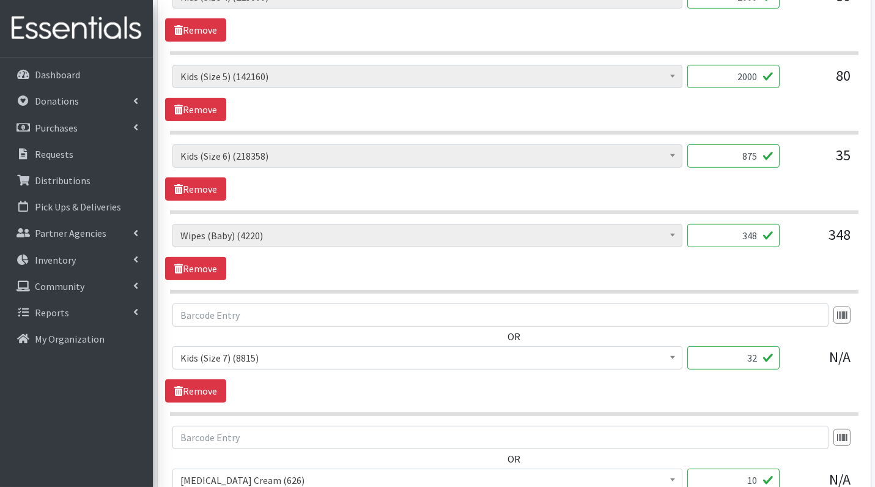
click at [749, 351] on input "32" at bounding box center [733, 357] width 92 height 23
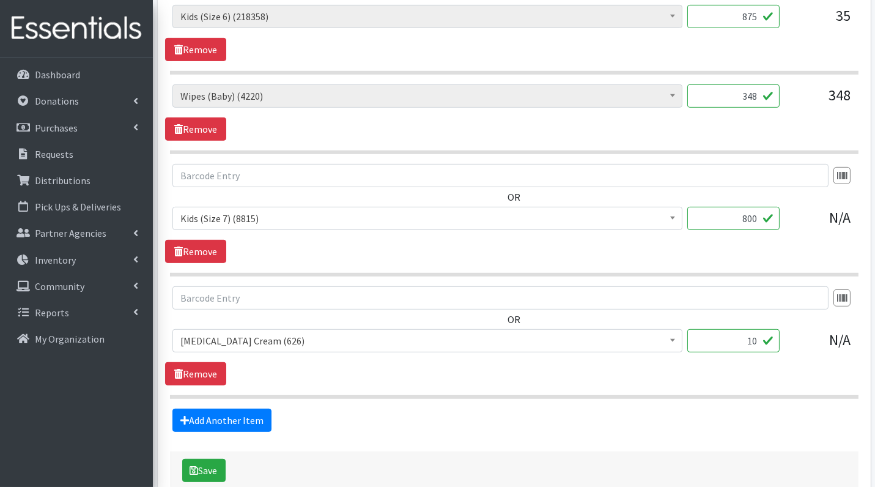
scroll to position [1084, 0]
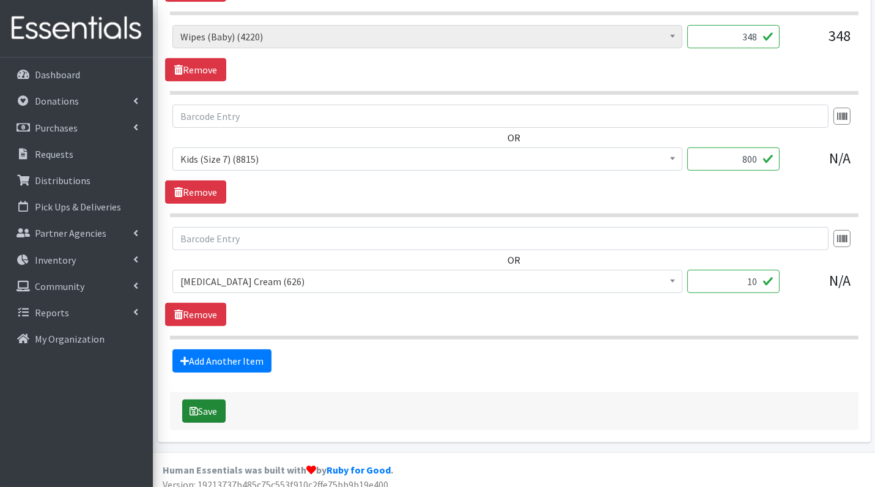
type input "800"
click at [207, 399] on button "Save" at bounding box center [203, 410] width 43 height 23
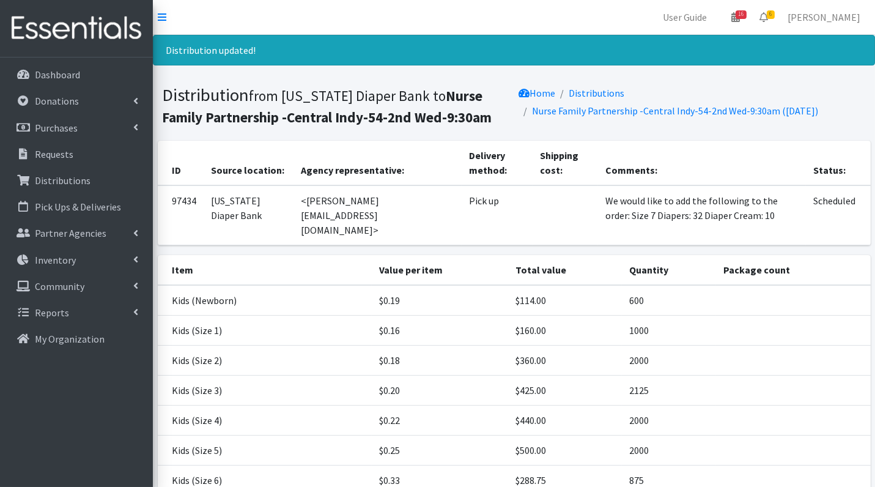
scroll to position [202, 0]
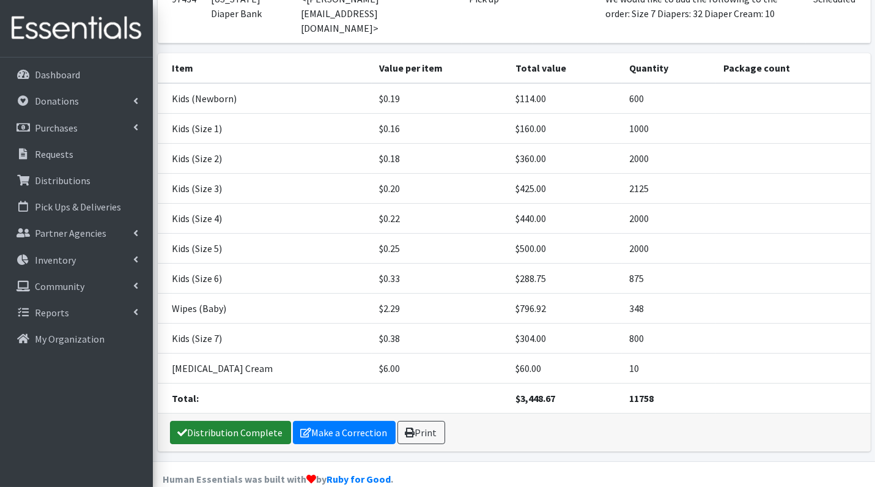
click at [227, 421] on link "Distribution Complete" at bounding box center [230, 432] width 121 height 23
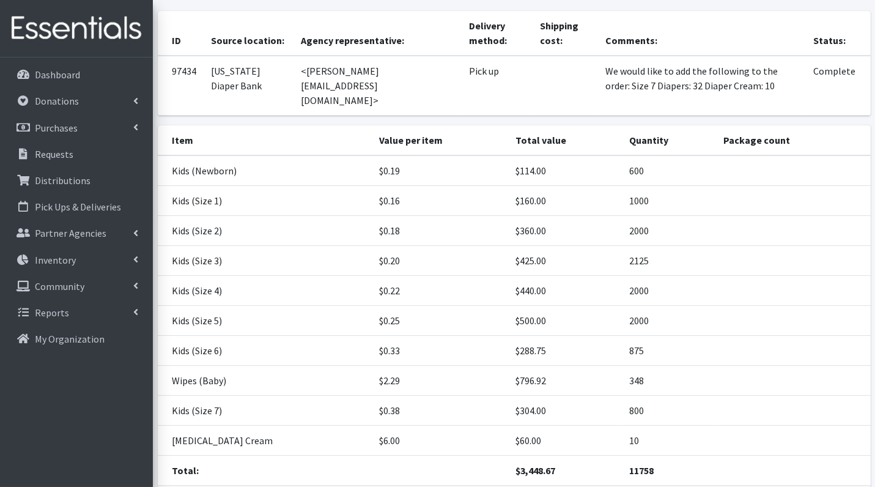
scroll to position [163, 0]
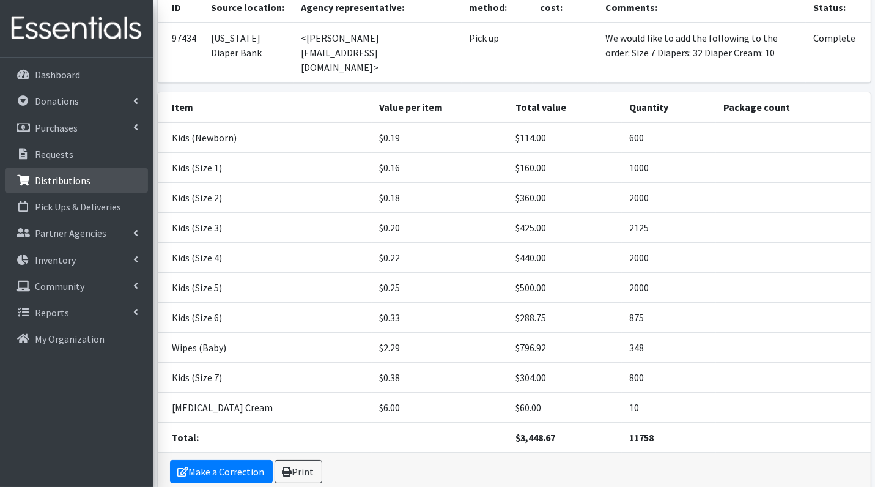
click at [86, 187] on link "Distributions" at bounding box center [76, 180] width 143 height 24
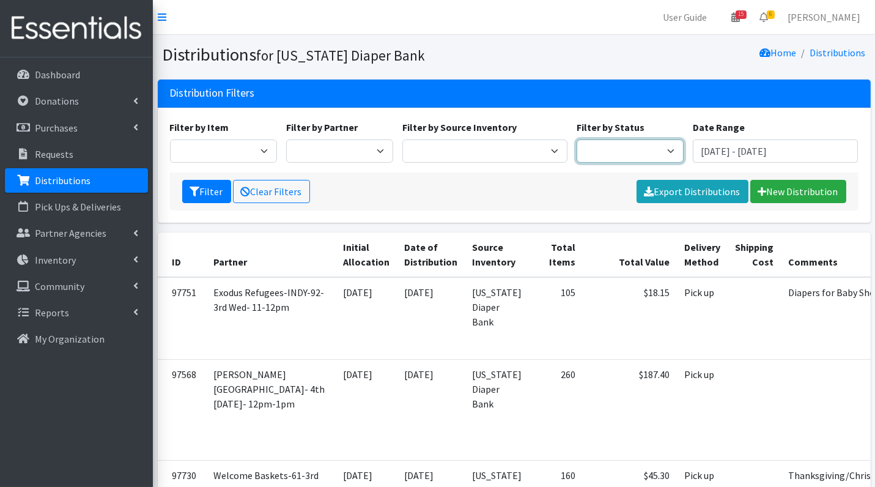
click at [628, 153] on select "Scheduled Complete" at bounding box center [630, 150] width 107 height 23
select select "5"
click at [198, 191] on icon "submit" at bounding box center [195, 192] width 10 height 10
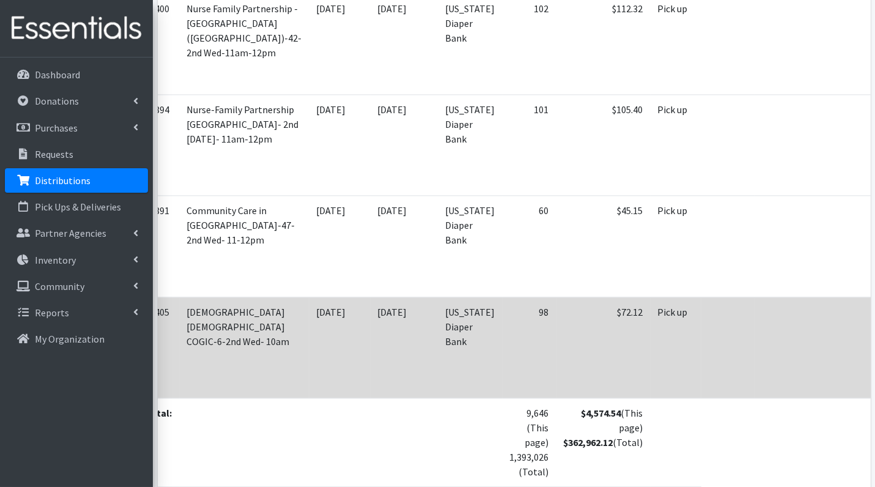
scroll to position [0, 49]
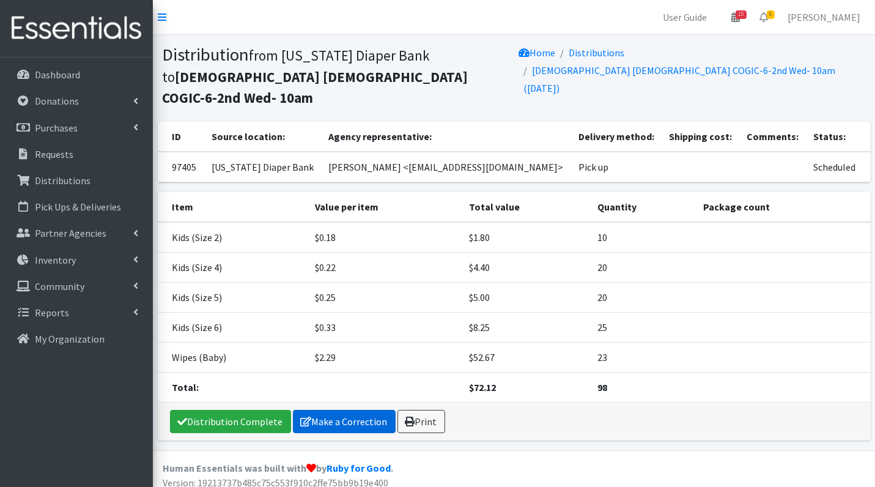
click at [352, 410] on link "Make a Correction" at bounding box center [344, 421] width 103 height 23
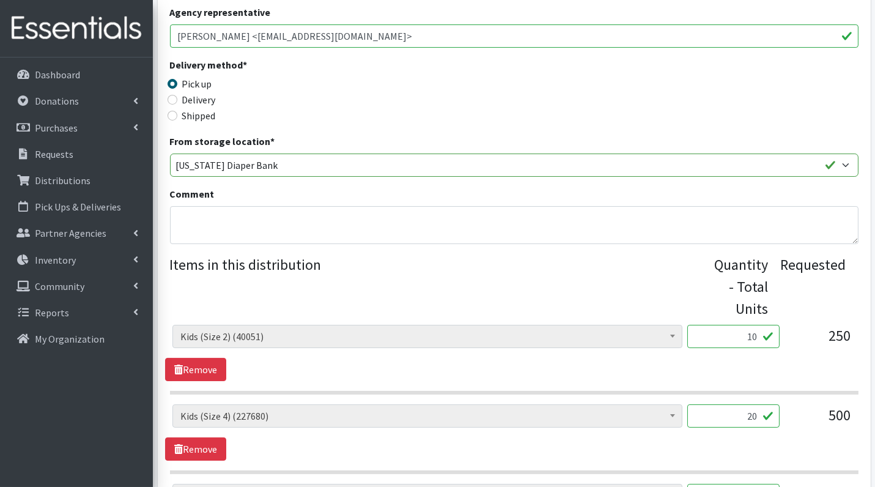
scroll to position [232, 0]
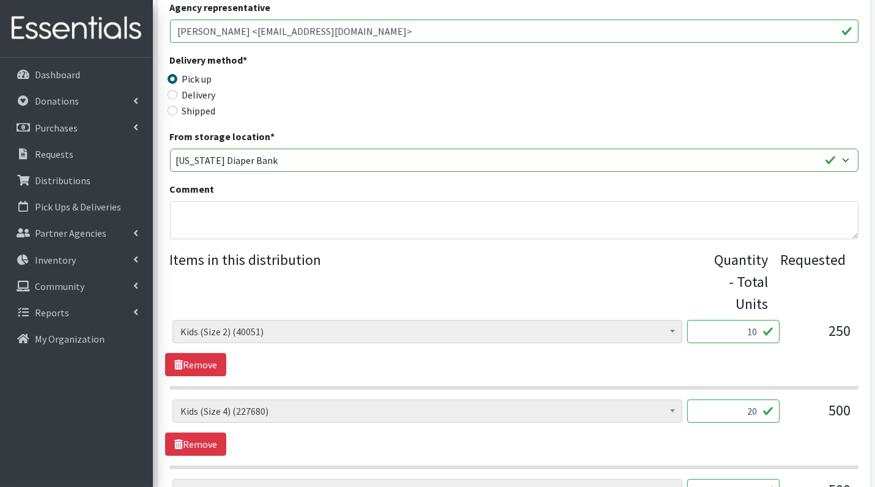
click at [745, 328] on input "10" at bounding box center [733, 331] width 92 height 23
type input "250"
click at [752, 414] on input "20" at bounding box center [733, 410] width 92 height 23
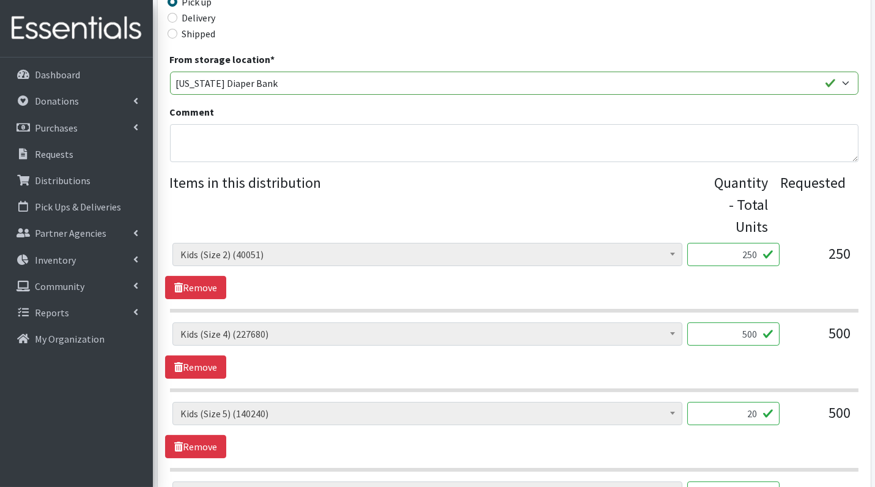
scroll to position [357, 0]
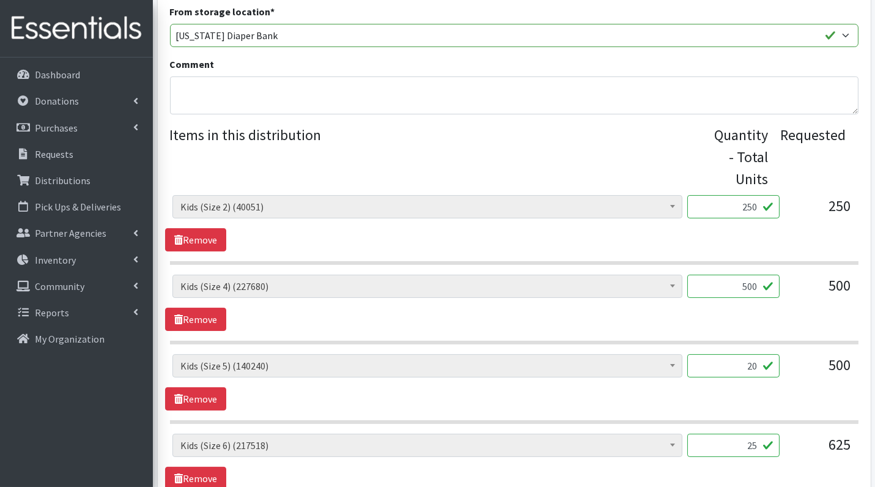
type input "500"
click at [762, 356] on input "20" at bounding box center [733, 365] width 92 height 23
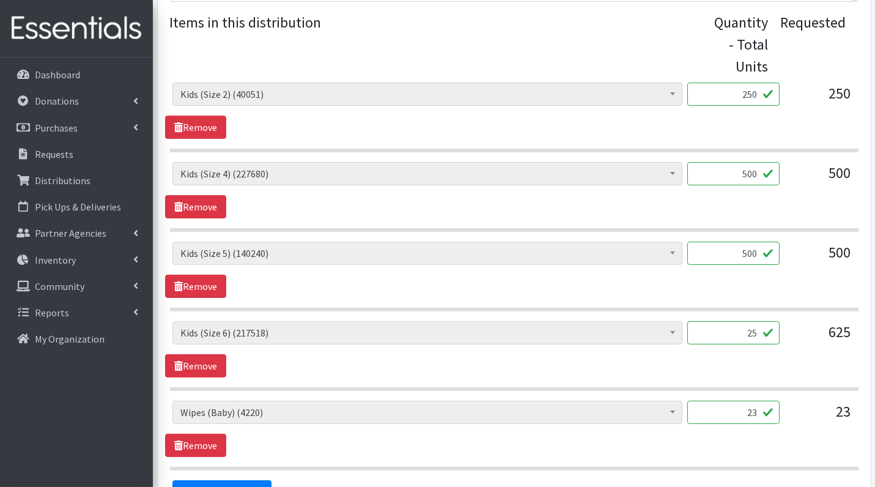
scroll to position [474, 0]
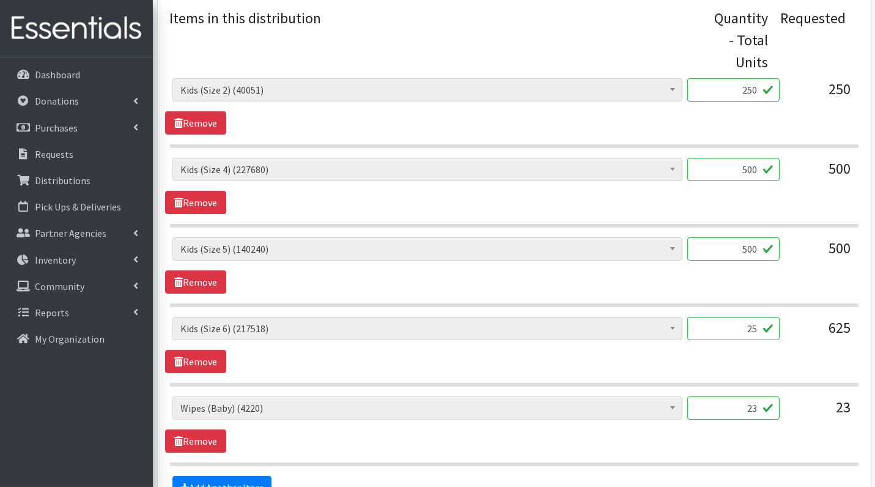
type input "500"
click at [745, 328] on input "25" at bounding box center [733, 328] width 92 height 23
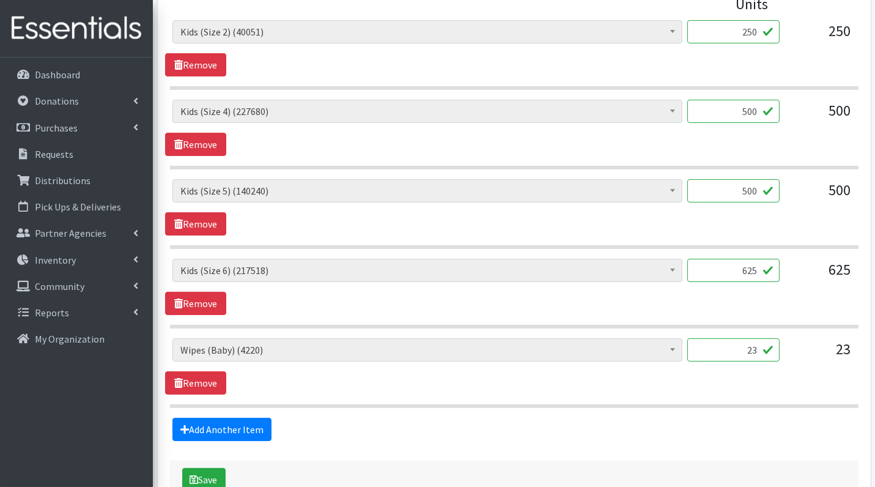
scroll to position [547, 0]
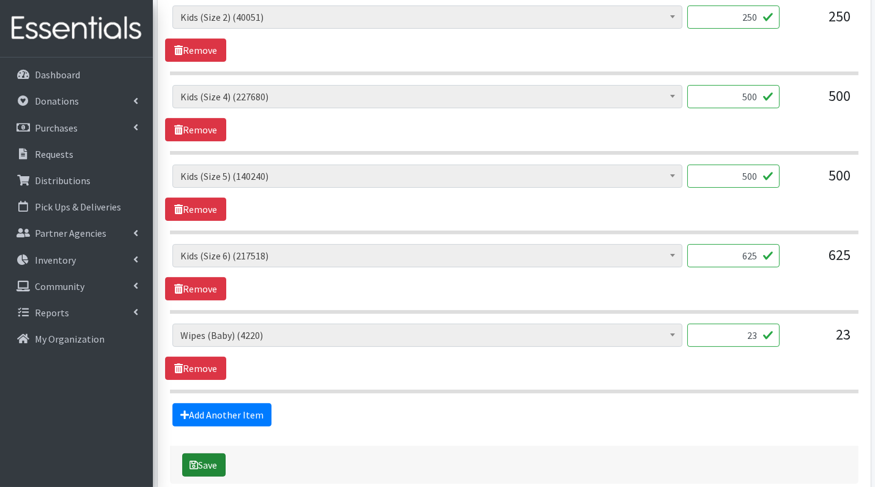
type input "625"
click at [222, 459] on button "Save" at bounding box center [203, 464] width 43 height 23
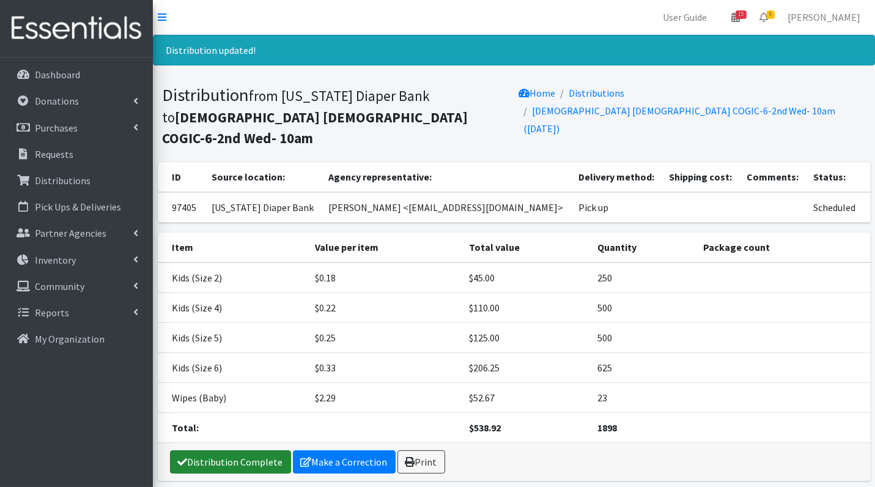
click at [219, 450] on link "Distribution Complete" at bounding box center [230, 461] width 121 height 23
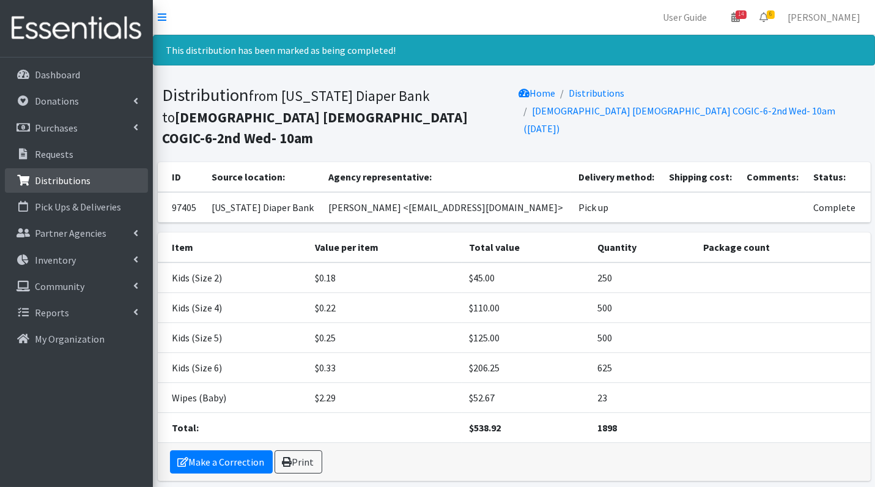
click at [87, 185] on p "Distributions" at bounding box center [63, 180] width 56 height 12
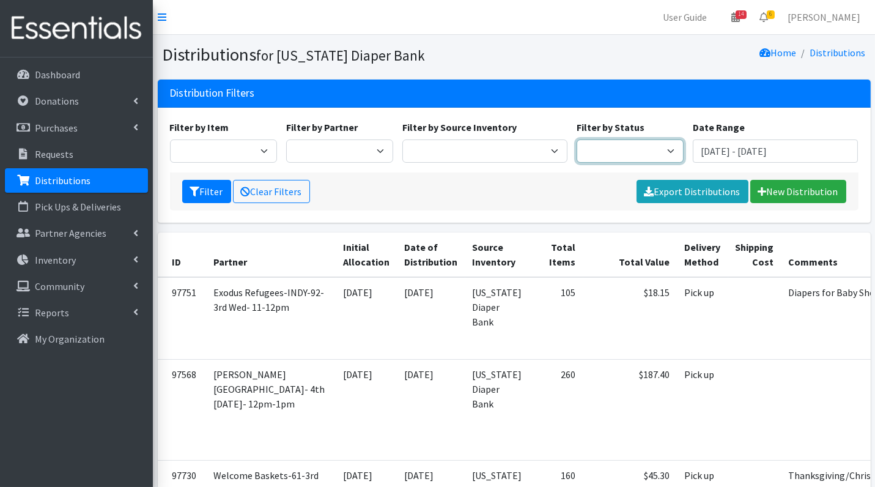
click at [600, 154] on select "Scheduled Complete" at bounding box center [630, 150] width 107 height 23
select select "5"
click at [207, 196] on button "Filter" at bounding box center [206, 191] width 49 height 23
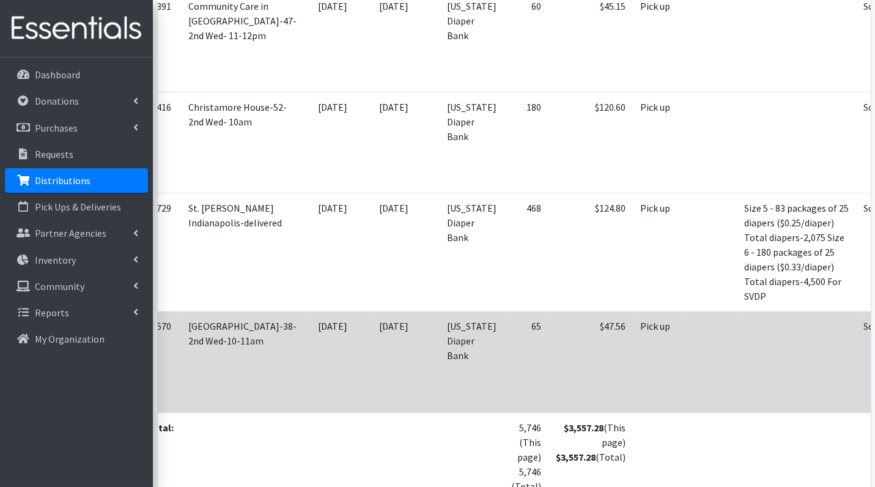
scroll to position [0, 26]
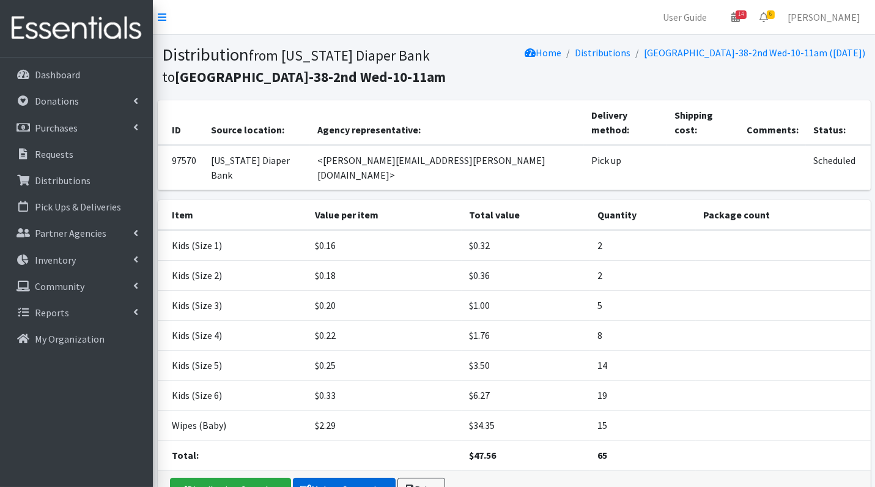
click at [354, 478] on link "Make a Correction" at bounding box center [344, 489] width 103 height 23
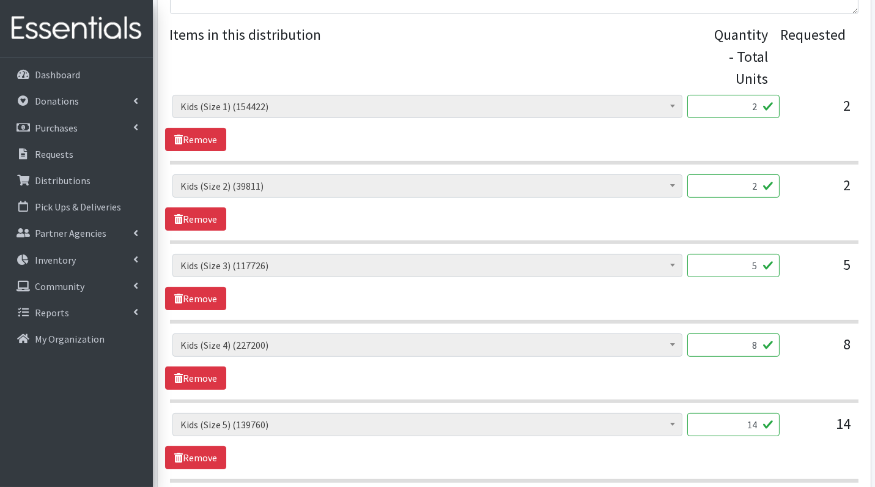
scroll to position [510, 0]
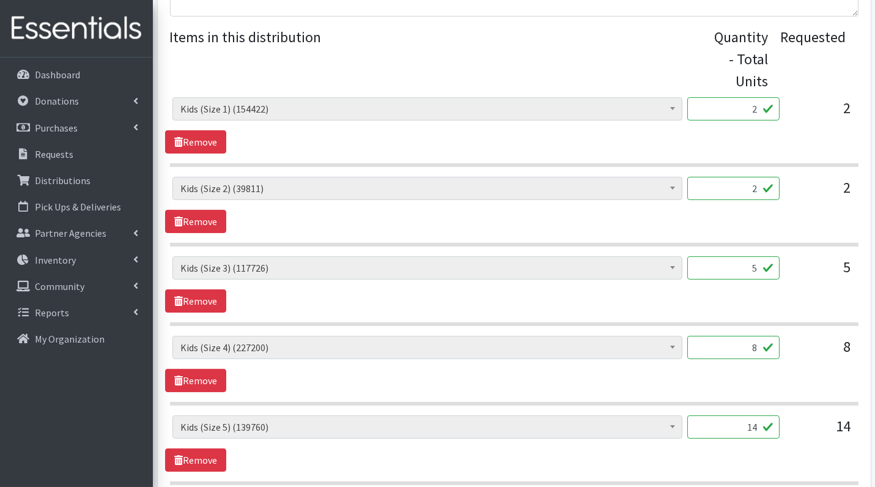
click at [743, 108] on input "2" at bounding box center [733, 108] width 92 height 23
type input "50"
click at [757, 185] on input "2" at bounding box center [733, 188] width 92 height 23
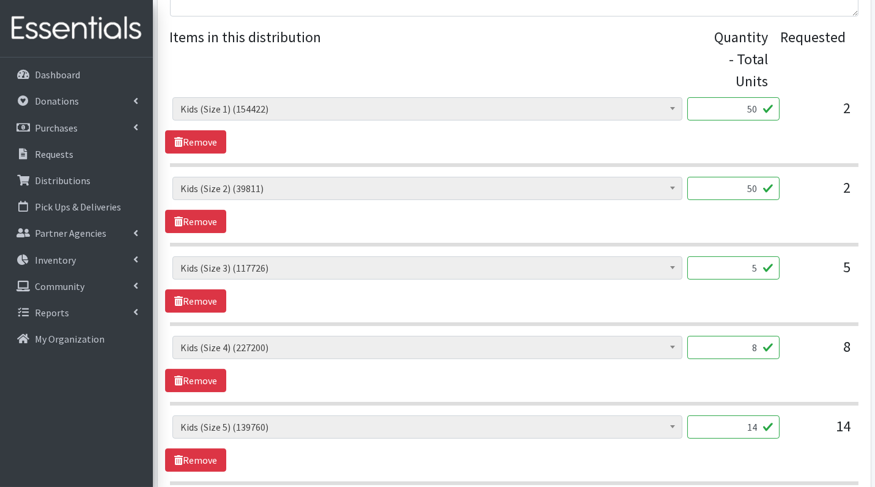
type input "50"
click at [765, 268] on input "5" at bounding box center [733, 267] width 92 height 23
click at [738, 261] on input "5" at bounding box center [733, 267] width 92 height 23
type input "125"
click at [746, 339] on input "8" at bounding box center [733, 347] width 92 height 23
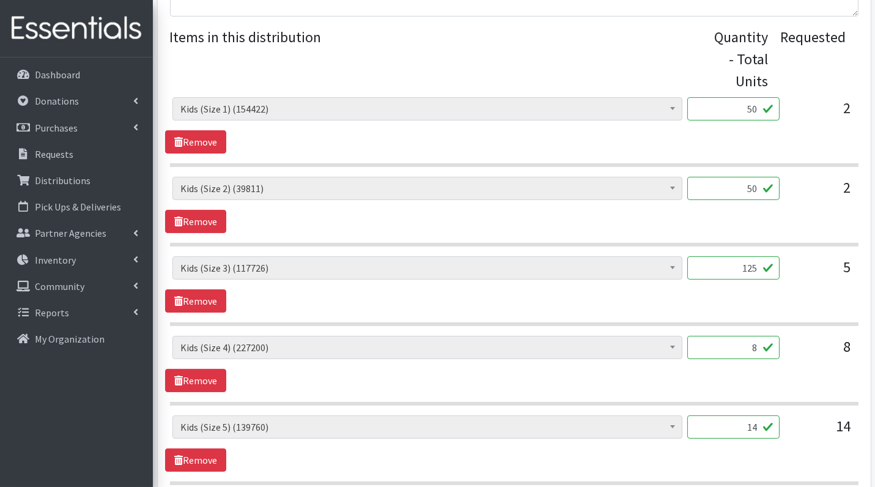
click at [746, 339] on input "8" at bounding box center [733, 347] width 92 height 23
type input "200"
click at [782, 401] on div "Diaper Rash Cream (626) Kids (Newborn) (65596) Kids (Preemie) (984) Kids (Size …" at bounding box center [514, 370] width 689 height 547
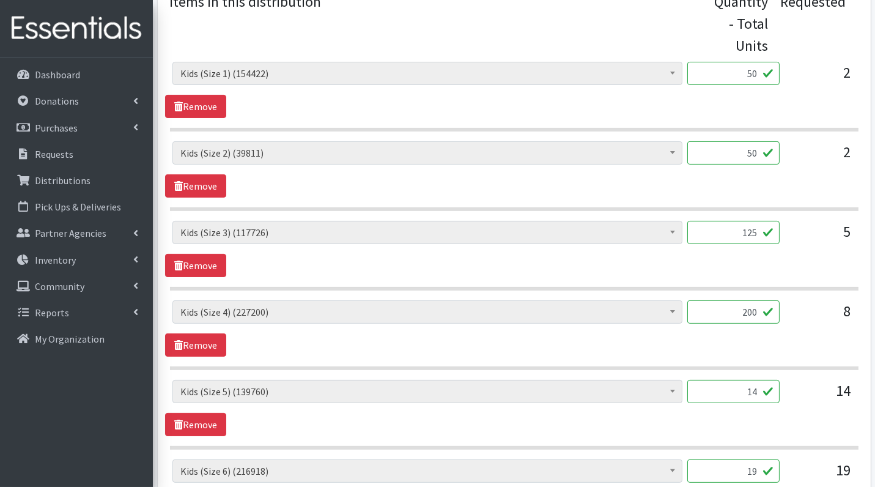
scroll to position [555, 0]
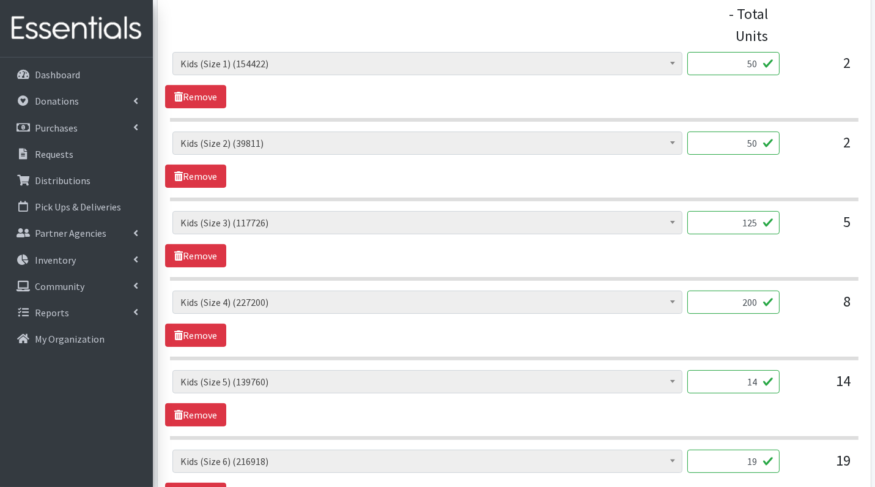
click at [746, 379] on input "14" at bounding box center [733, 381] width 92 height 23
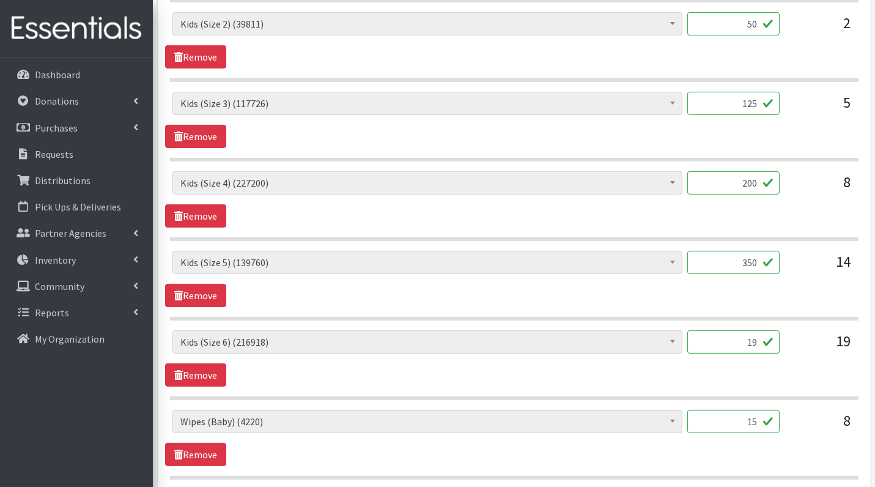
scroll to position [677, 0]
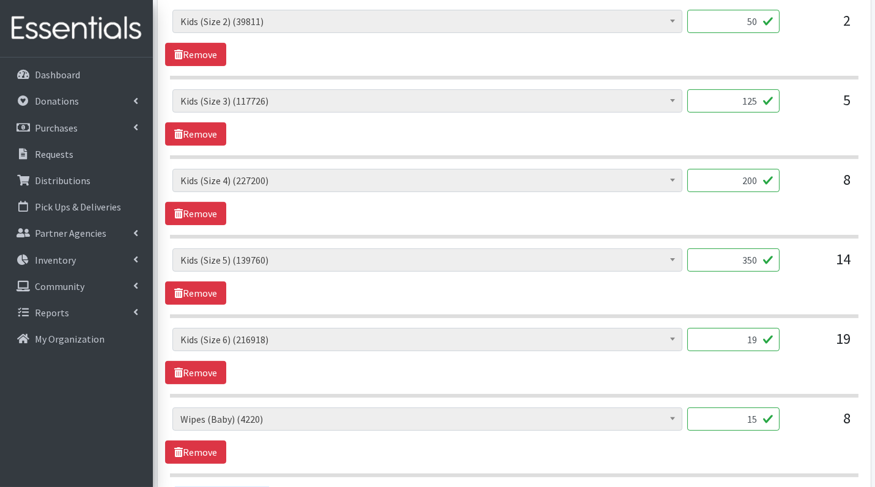
type input "350"
click at [750, 336] on input "19" at bounding box center [733, 339] width 92 height 23
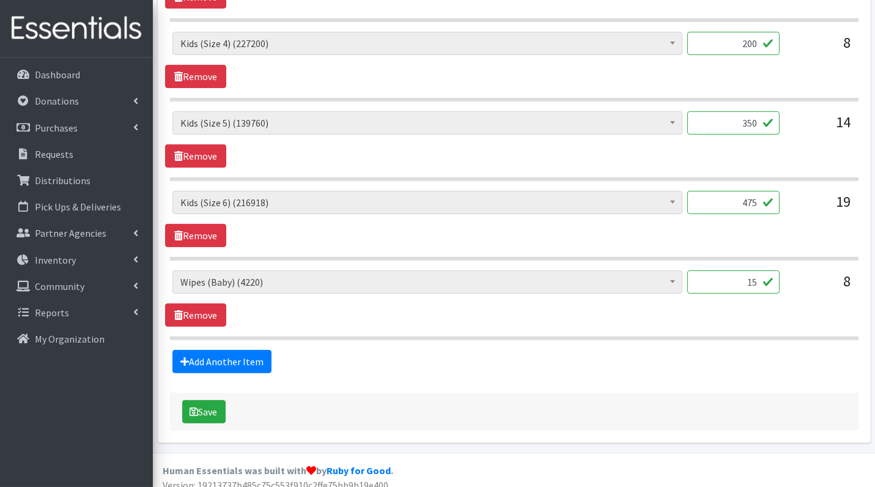
scroll to position [815, 0]
type input "475"
click at [209, 401] on button "Save" at bounding box center [203, 410] width 43 height 23
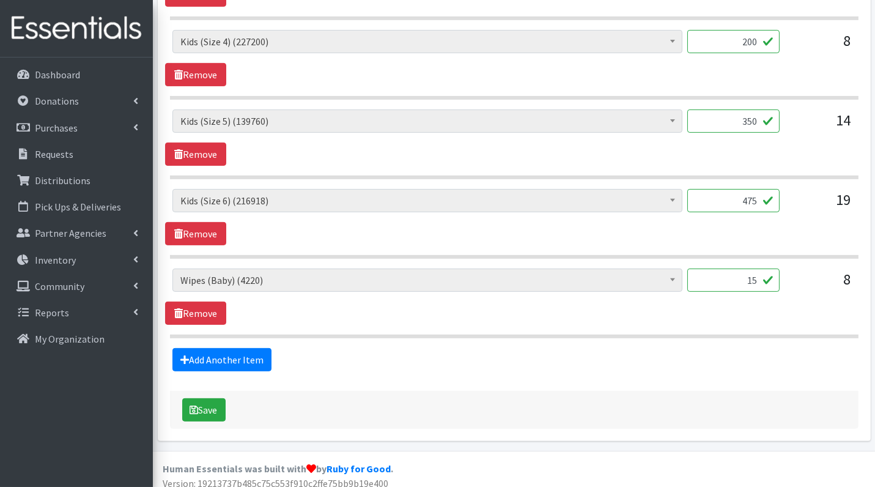
scroll to position [817, 0]
click at [204, 402] on button "Save" at bounding box center [203, 409] width 43 height 23
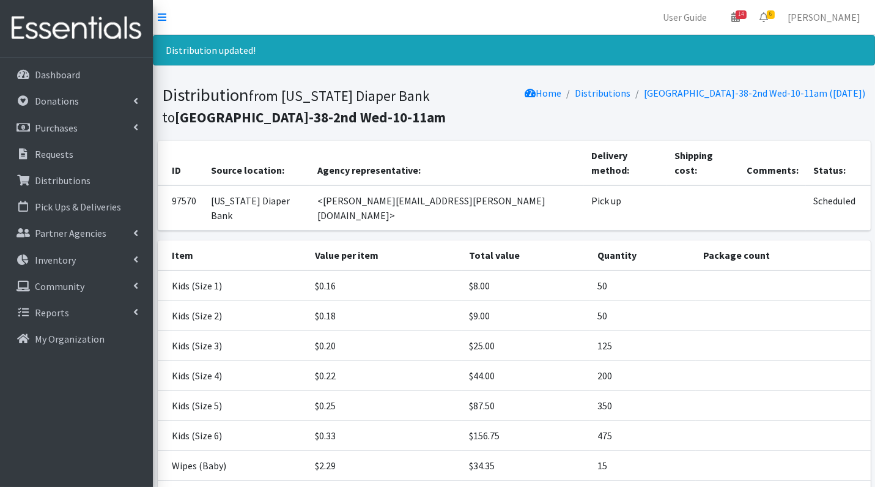
scroll to position [83, 0]
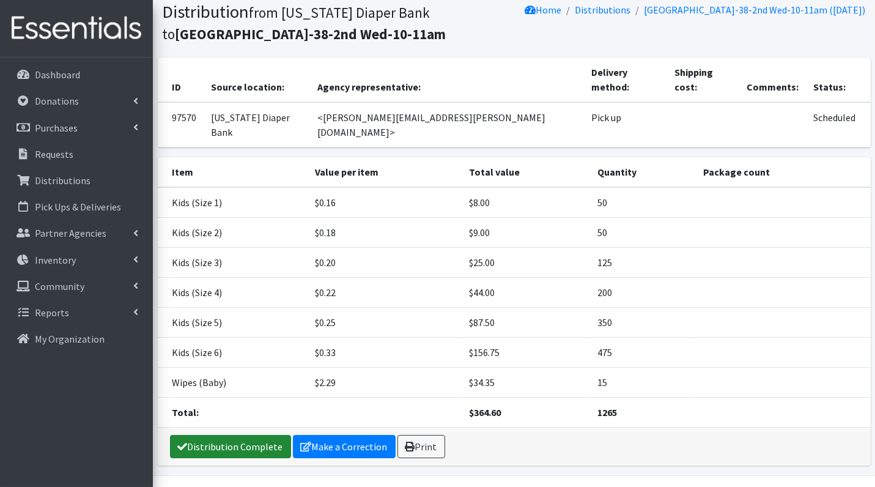
click at [206, 435] on link "Distribution Complete" at bounding box center [230, 446] width 121 height 23
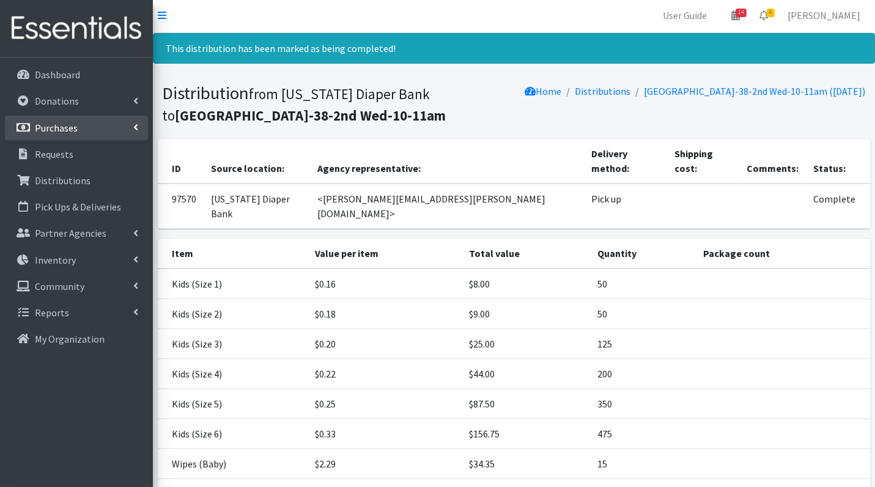
scroll to position [0, 0]
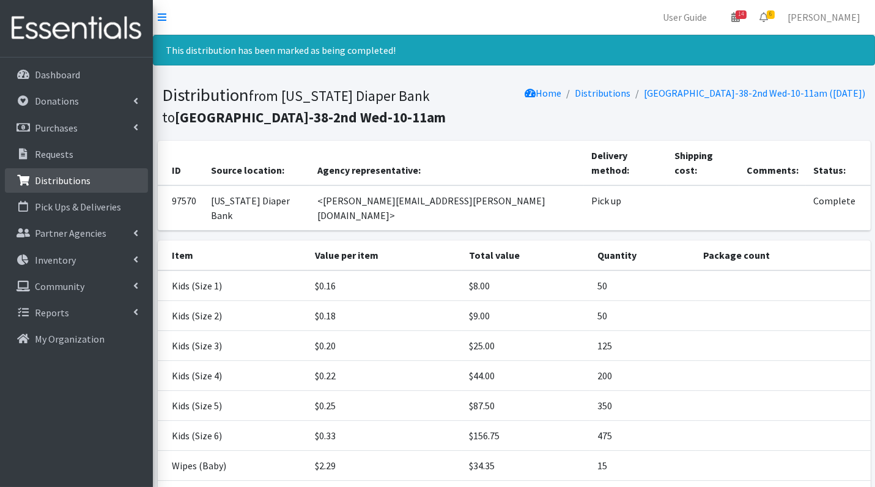
click at [67, 180] on p "Distributions" at bounding box center [63, 180] width 56 height 12
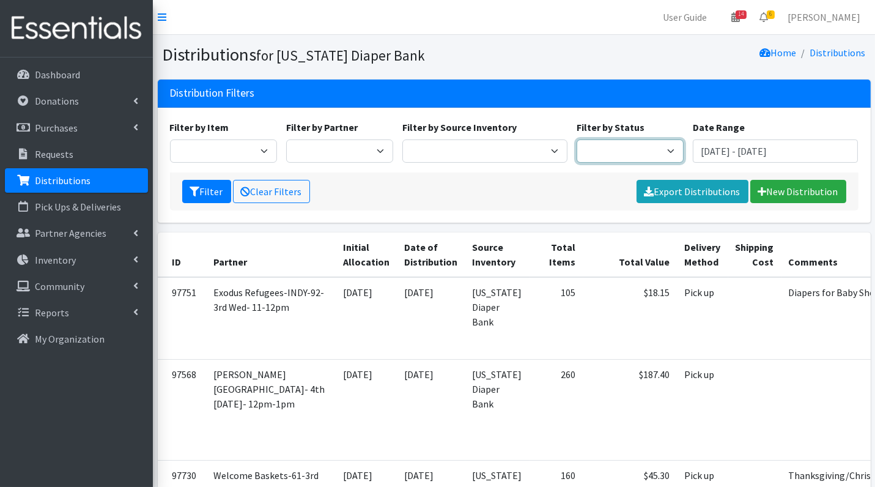
click at [617, 150] on select "Scheduled Complete" at bounding box center [630, 150] width 107 height 23
select select "5"
click at [207, 193] on button "Filter" at bounding box center [206, 191] width 49 height 23
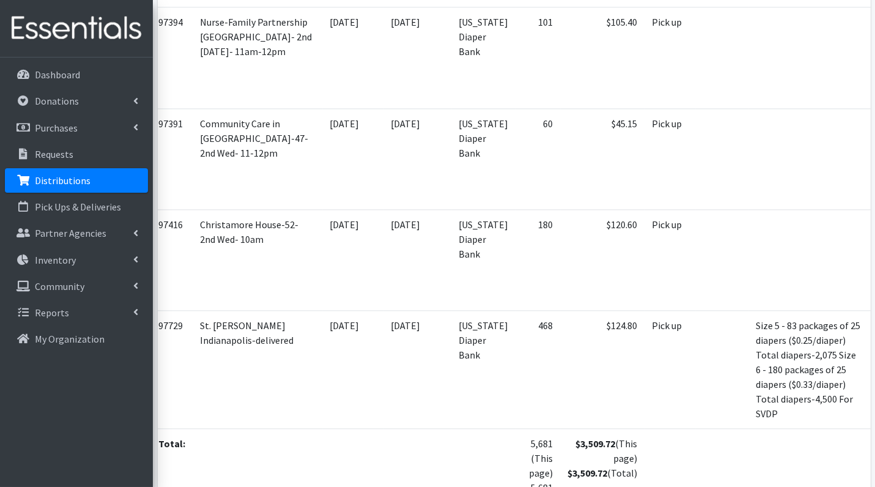
scroll to position [4762, 0]
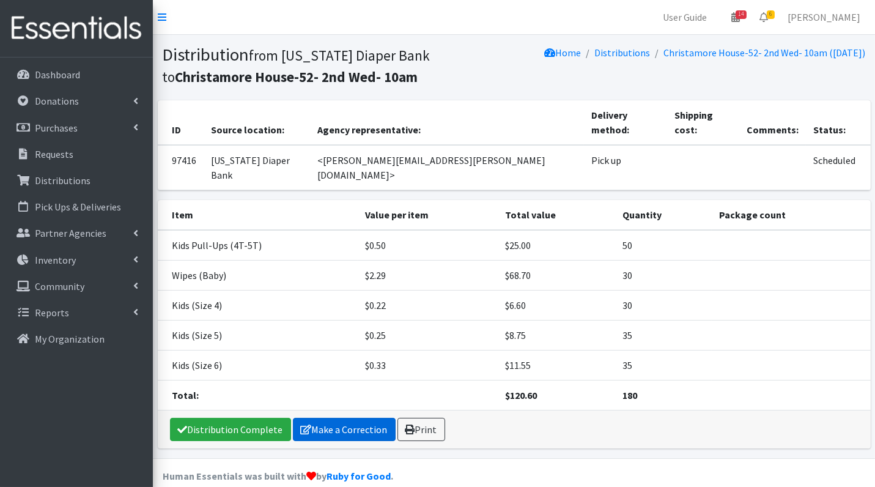
click at [323, 418] on link "Make a Correction" at bounding box center [344, 429] width 103 height 23
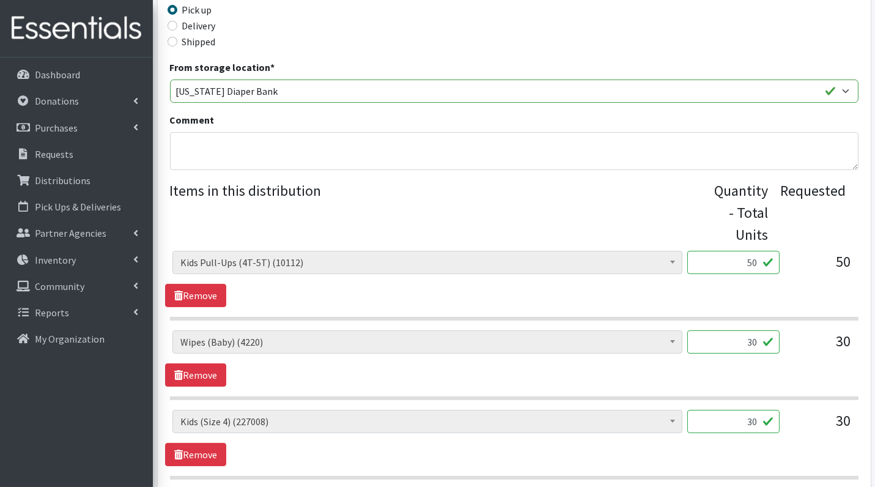
scroll to position [325, 0]
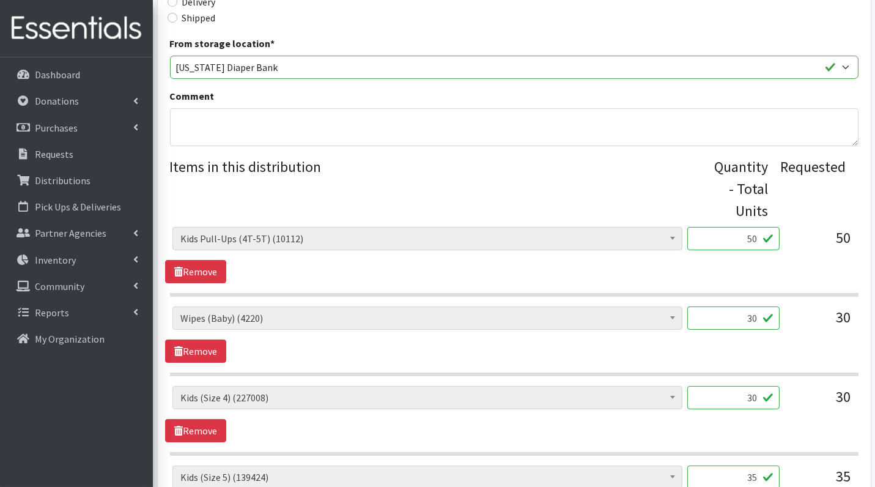
click at [758, 239] on input "50" at bounding box center [733, 238] width 92 height 23
type input "500"
click at [737, 357] on div "[MEDICAL_DATA] Cream (626) Kids (Newborn) (65596) Kids ([MEDICAL_DATA]) (984) K…" at bounding box center [514, 334] width 698 height 56
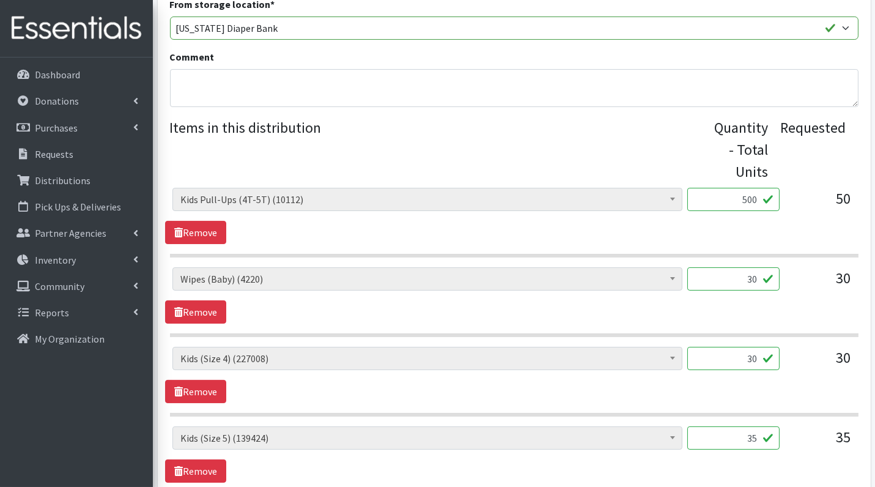
scroll to position [371, 0]
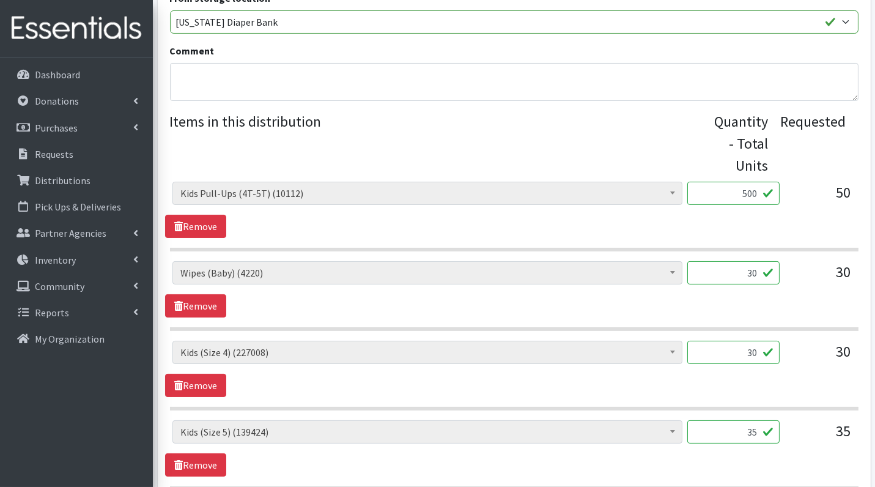
click at [743, 351] on input "30" at bounding box center [733, 352] width 92 height 23
type input "750"
click at [795, 384] on div "[MEDICAL_DATA] Cream (626) Kids (Newborn) (65596) Kids ([MEDICAL_DATA]) (984) K…" at bounding box center [514, 369] width 698 height 56
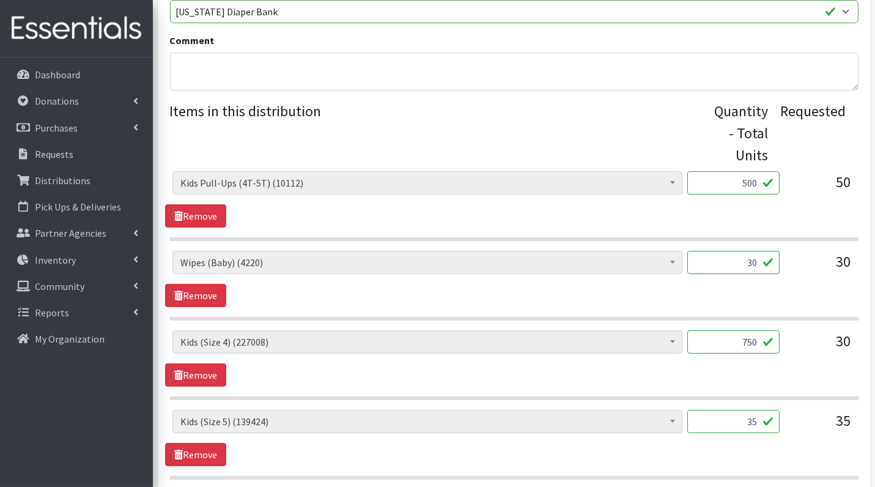
scroll to position [437, 0]
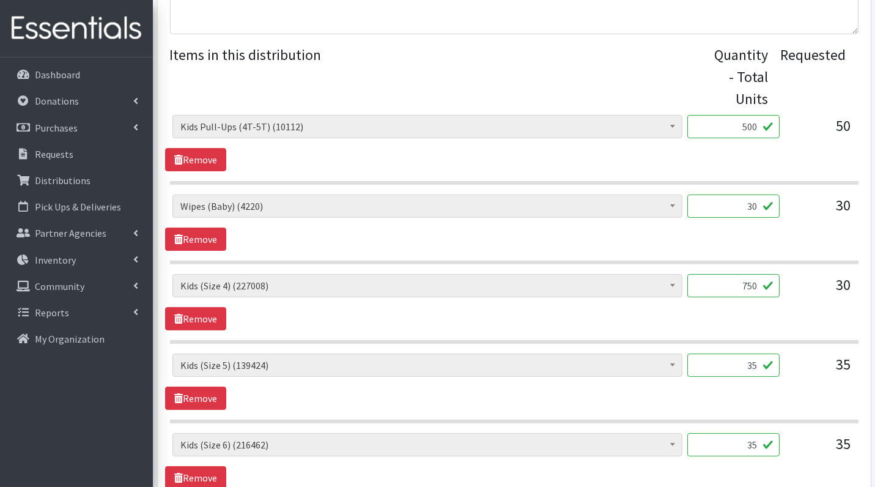
click at [740, 358] on input "35" at bounding box center [733, 365] width 92 height 23
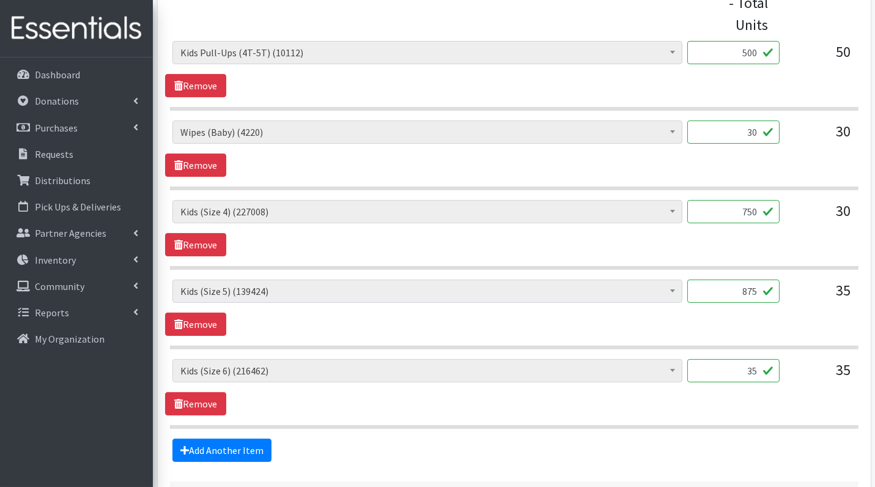
scroll to position [514, 0]
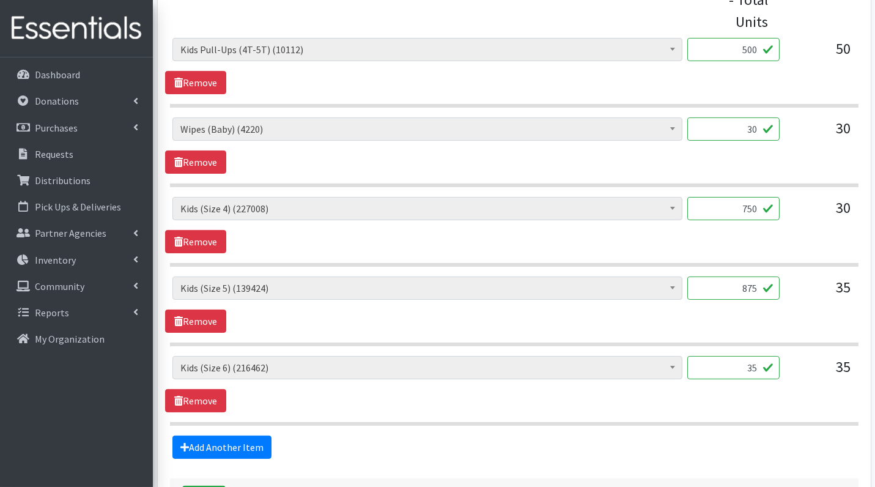
type input "875"
click at [763, 359] on input "35" at bounding box center [733, 367] width 92 height 23
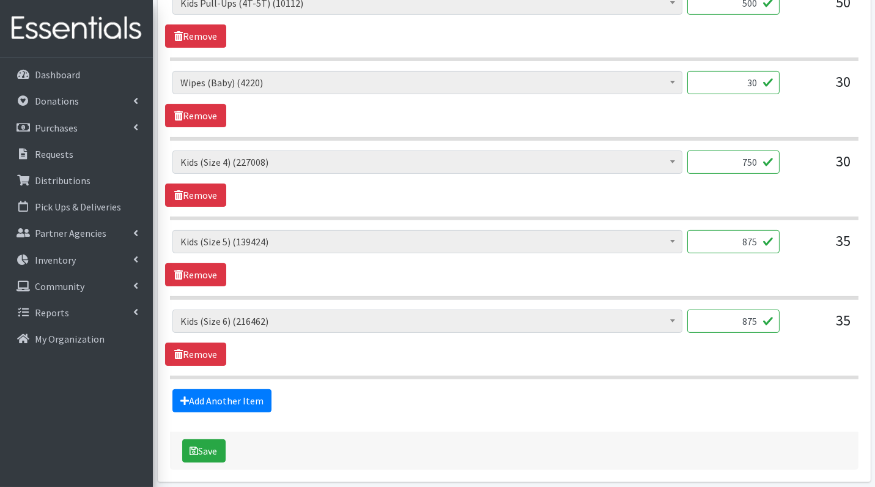
scroll to position [569, 0]
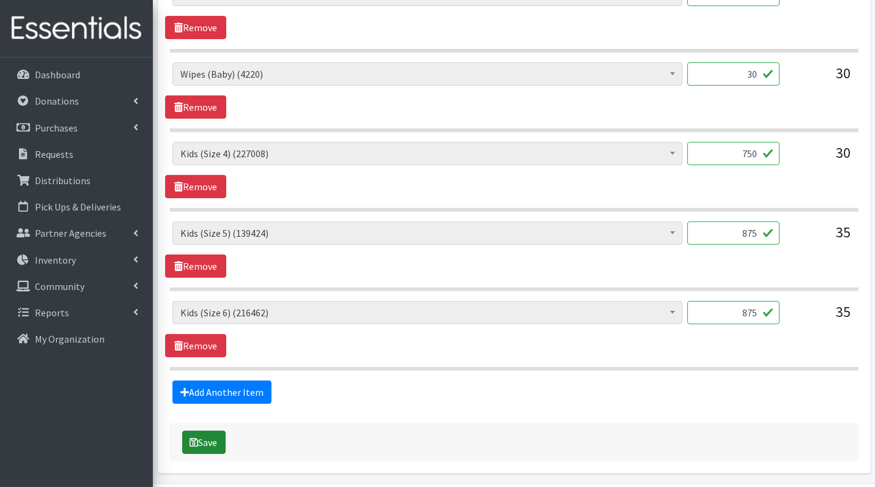
type input "875"
click at [198, 433] on button "Save" at bounding box center [203, 442] width 43 height 23
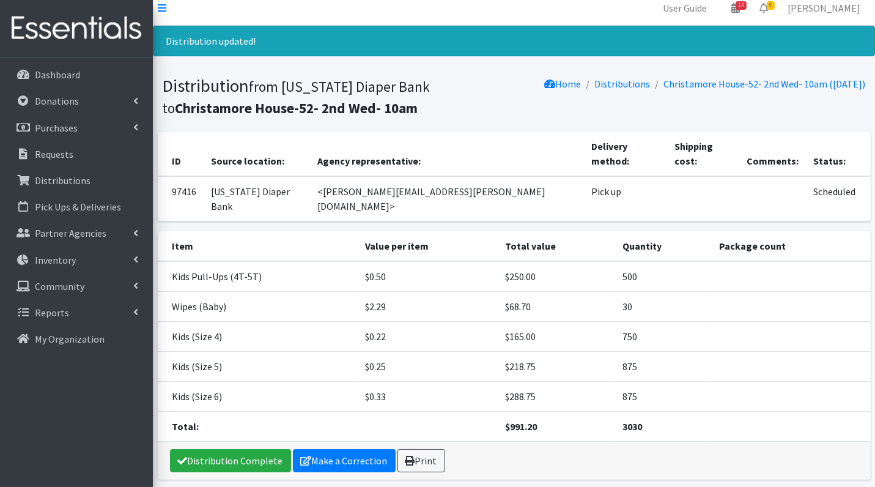
scroll to position [9, 0]
click at [248, 449] on link "Distribution Complete" at bounding box center [230, 460] width 121 height 23
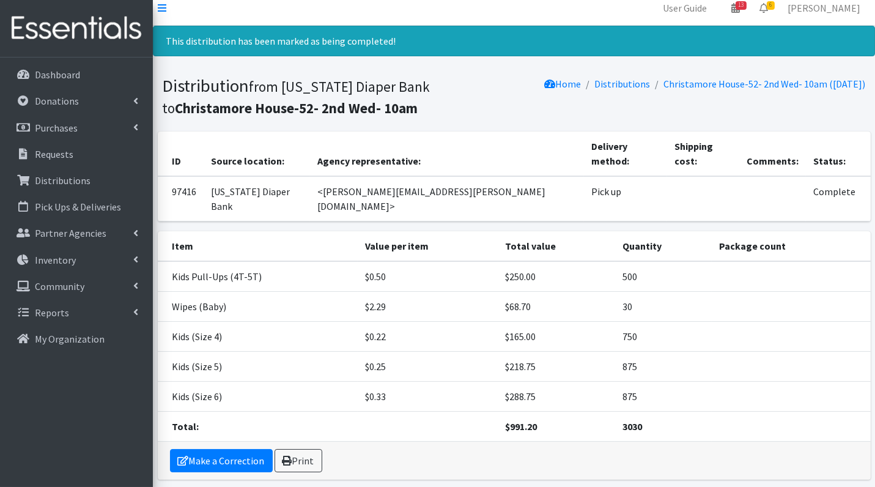
scroll to position [0, 0]
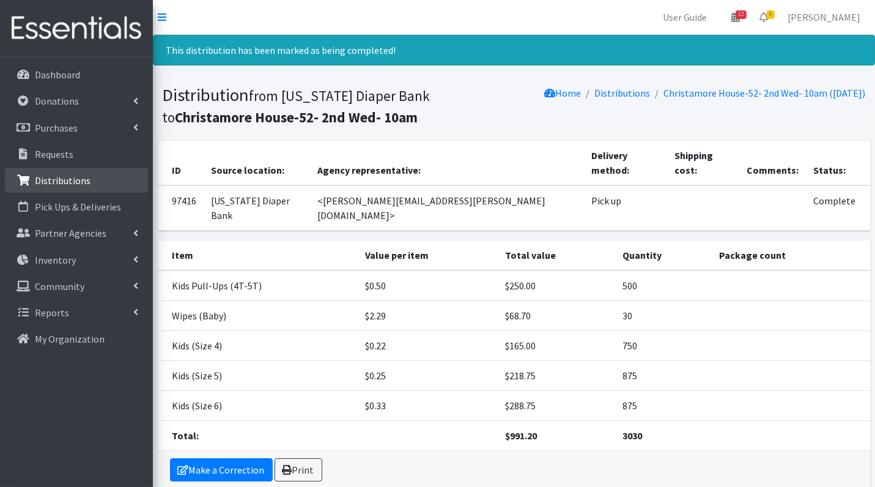
click at [53, 177] on p "Distributions" at bounding box center [63, 180] width 56 height 12
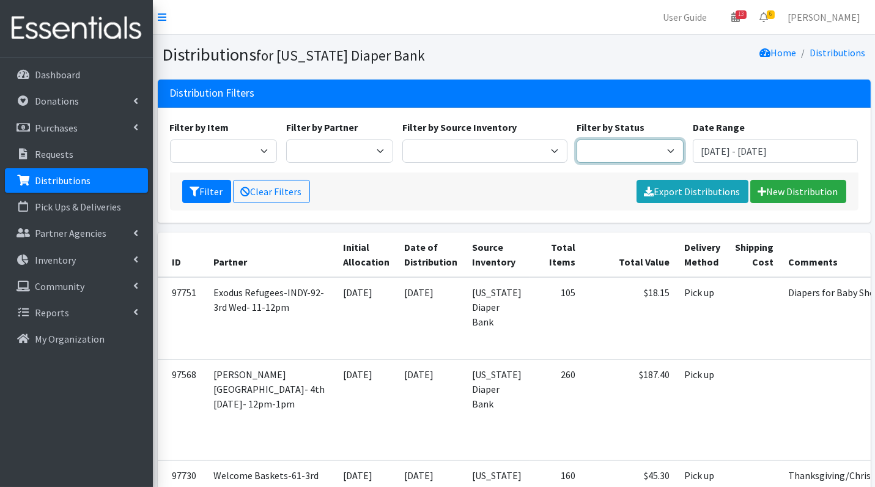
click at [666, 150] on select "Scheduled Complete" at bounding box center [630, 150] width 107 height 23
select select "5"
click at [188, 191] on button "Filter" at bounding box center [206, 191] width 49 height 23
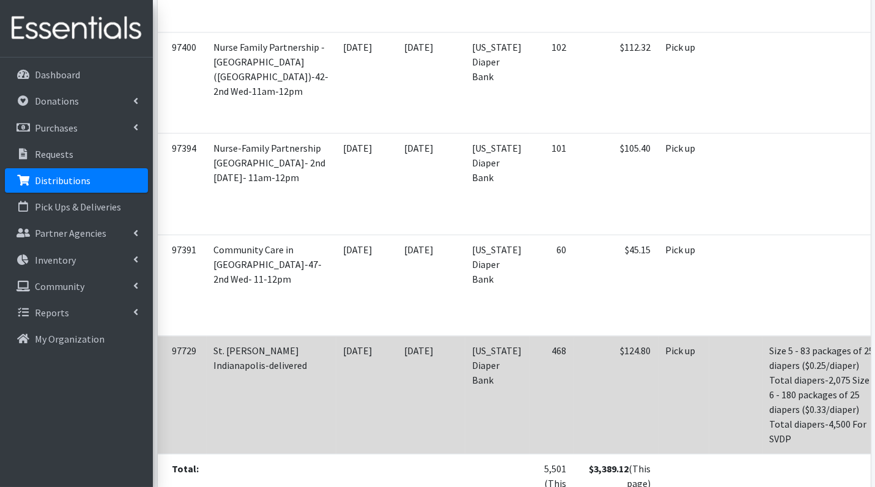
scroll to position [4595, 0]
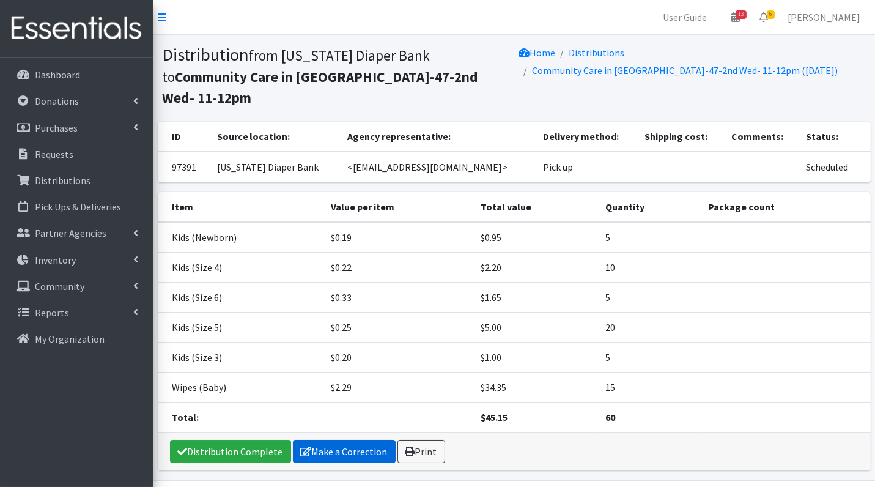
click at [316, 440] on link "Make a Correction" at bounding box center [344, 451] width 103 height 23
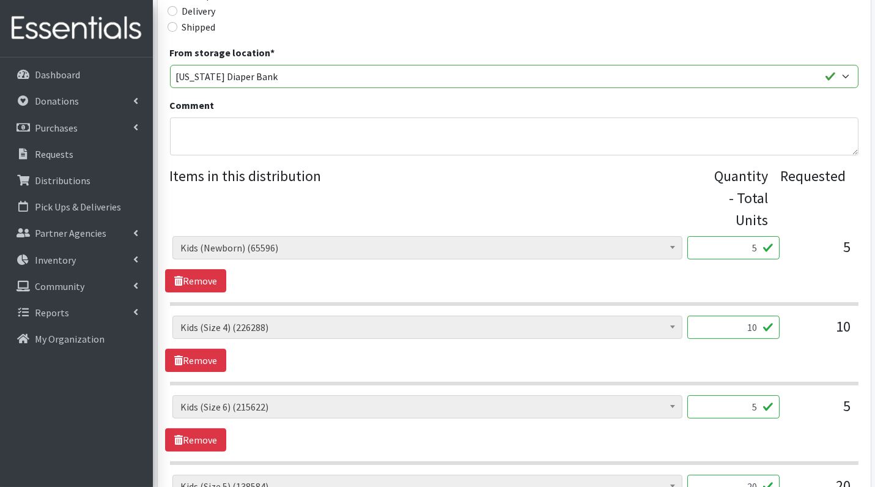
scroll to position [331, 0]
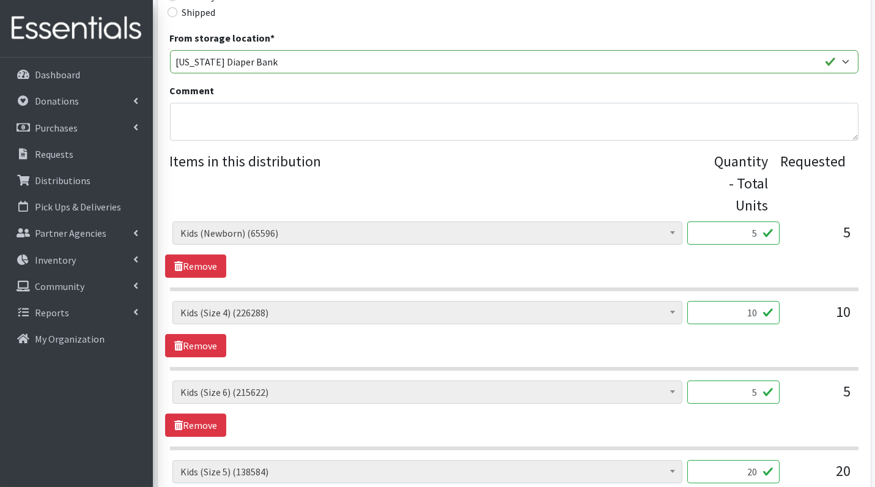
click at [749, 234] on input "5" at bounding box center [733, 232] width 92 height 23
type input "125"
click at [758, 298] on div "[MEDICAL_DATA] Cream (626) Kids (Newborn) (65596) Kids ([MEDICAL_DATA]) (984) K…" at bounding box center [514, 454] width 689 height 467
click at [758, 318] on input "10" at bounding box center [733, 312] width 92 height 23
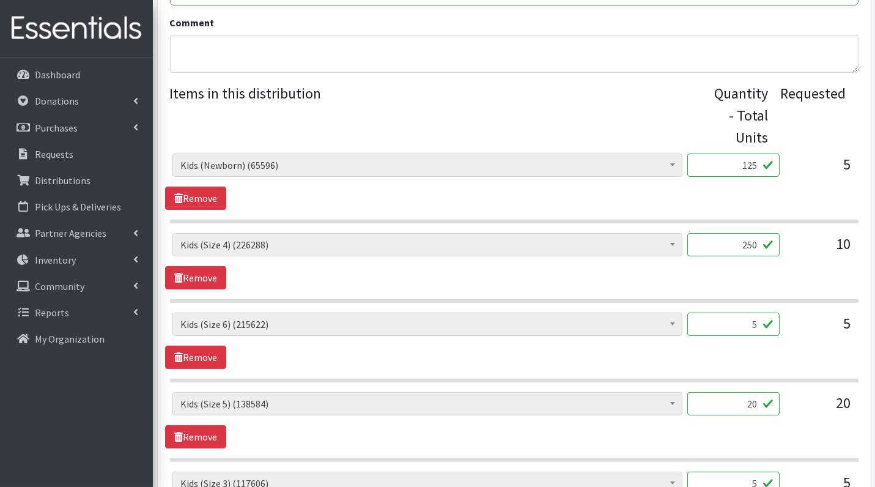
scroll to position [417, 0]
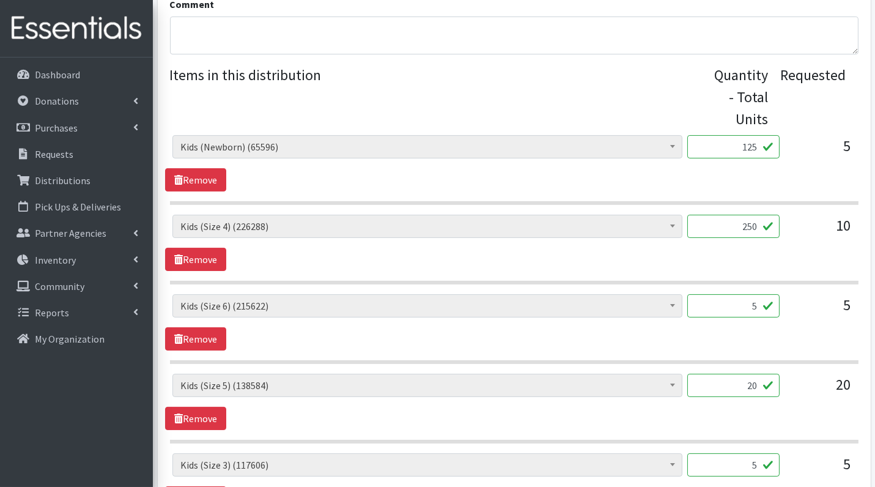
type input "250"
click at [744, 304] on input "5" at bounding box center [733, 305] width 92 height 23
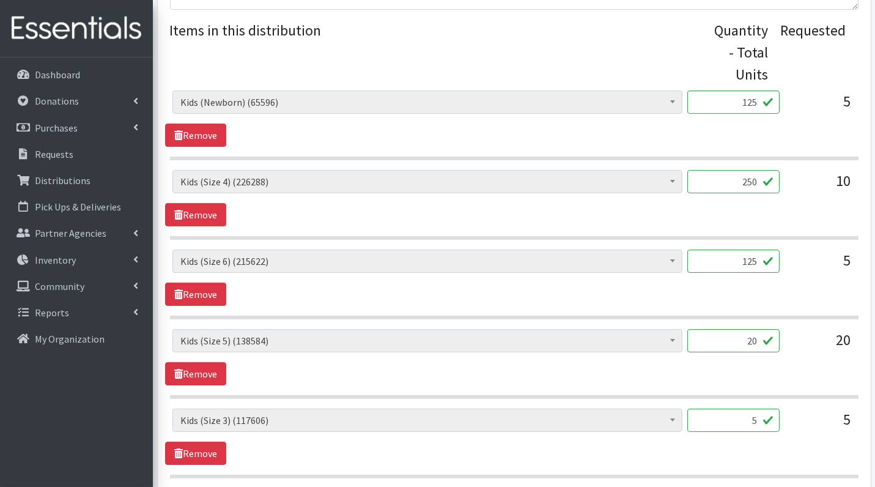
scroll to position [463, 0]
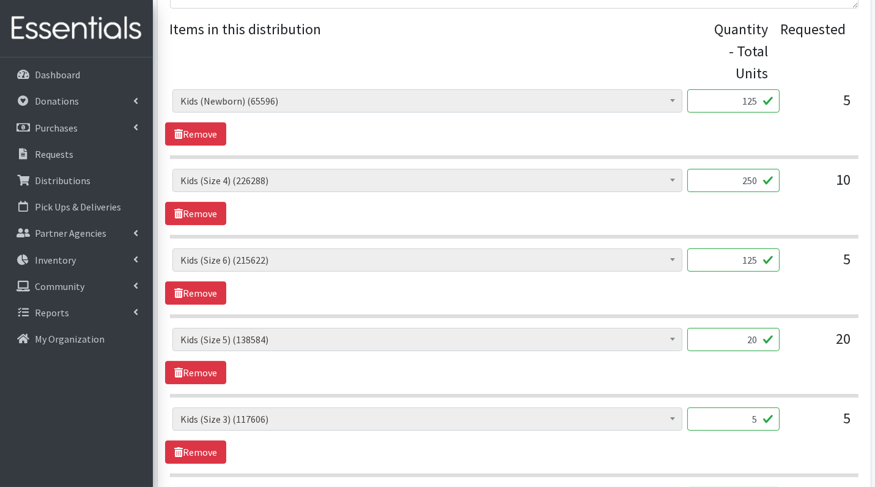
type input "125"
click at [745, 334] on input "20" at bounding box center [733, 339] width 92 height 23
type input "500"
click at [749, 417] on input "5" at bounding box center [733, 418] width 92 height 23
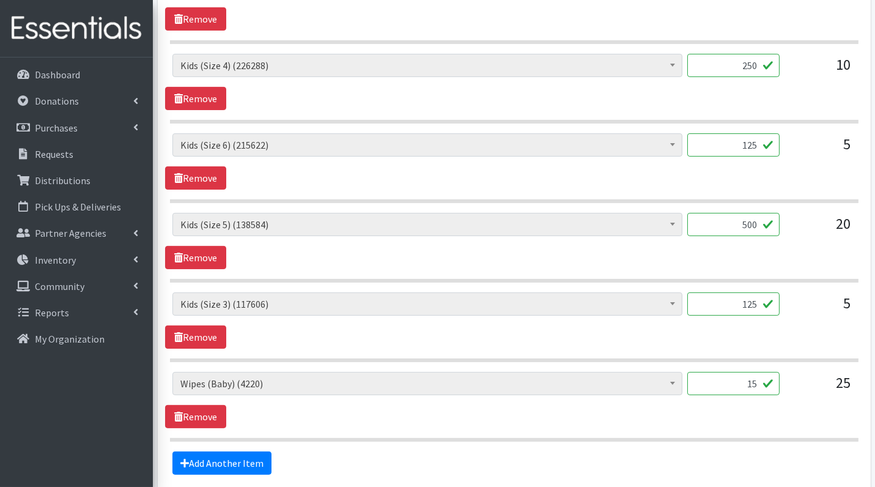
scroll to position [683, 0]
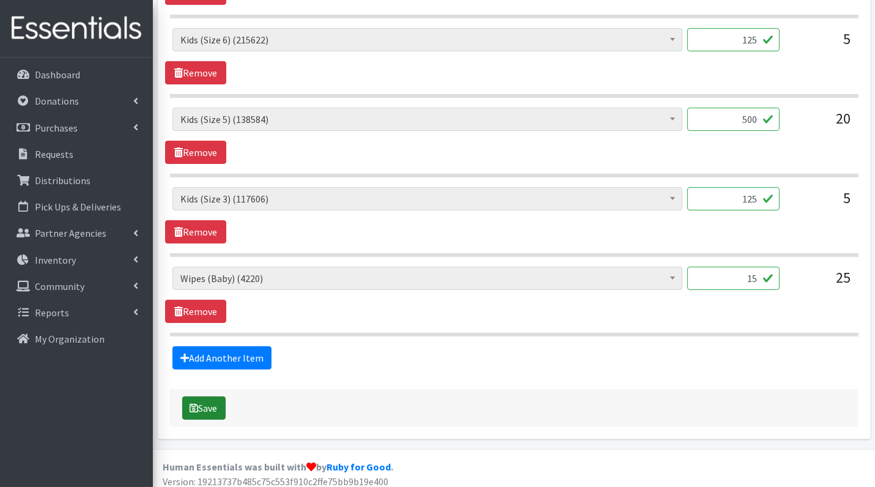
type input "125"
click at [200, 404] on button "Save" at bounding box center [203, 407] width 43 height 23
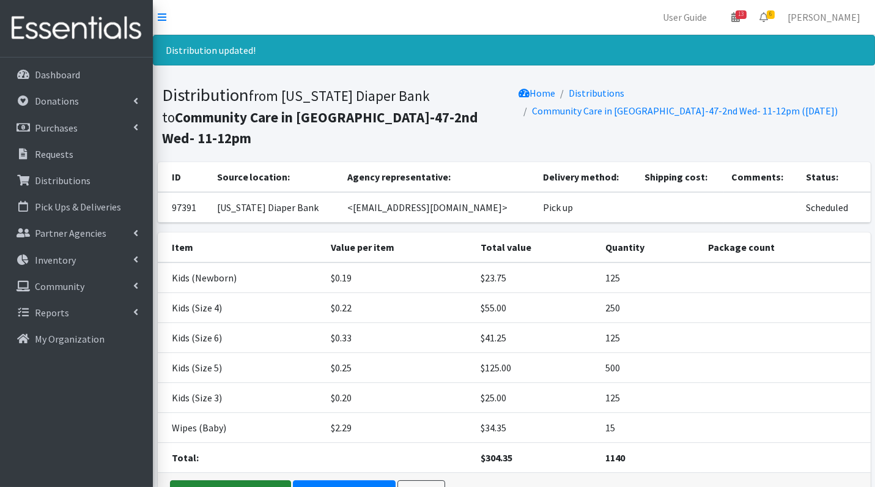
click at [256, 480] on link "Distribution Complete" at bounding box center [230, 491] width 121 height 23
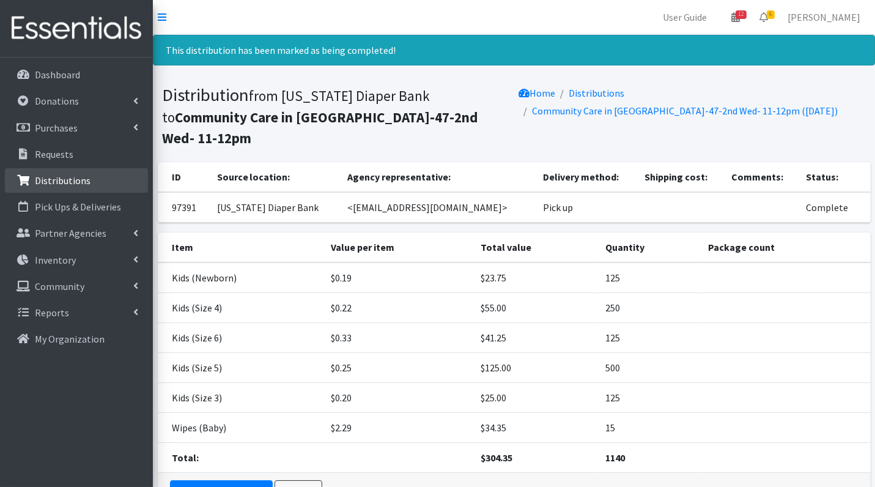
click at [74, 184] on p "Distributions" at bounding box center [63, 180] width 56 height 12
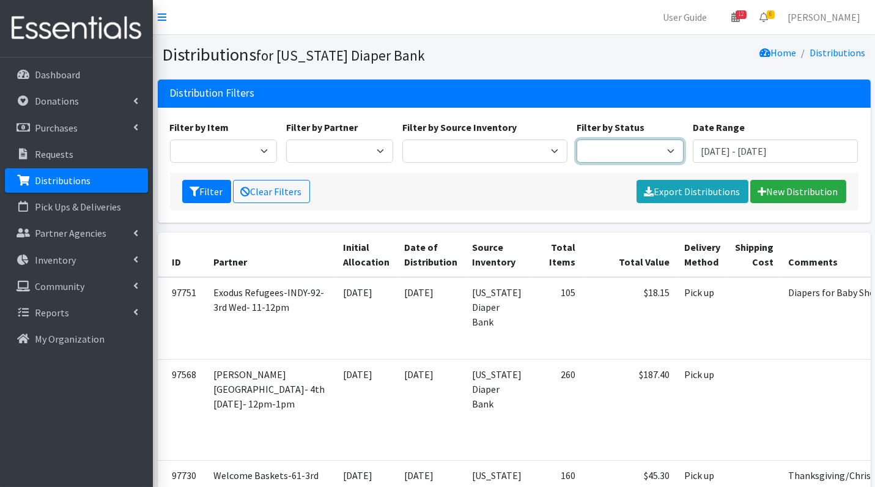
click at [625, 152] on select "Scheduled Complete" at bounding box center [630, 150] width 107 height 23
select select "5"
click at [194, 191] on icon "submit" at bounding box center [195, 192] width 10 height 10
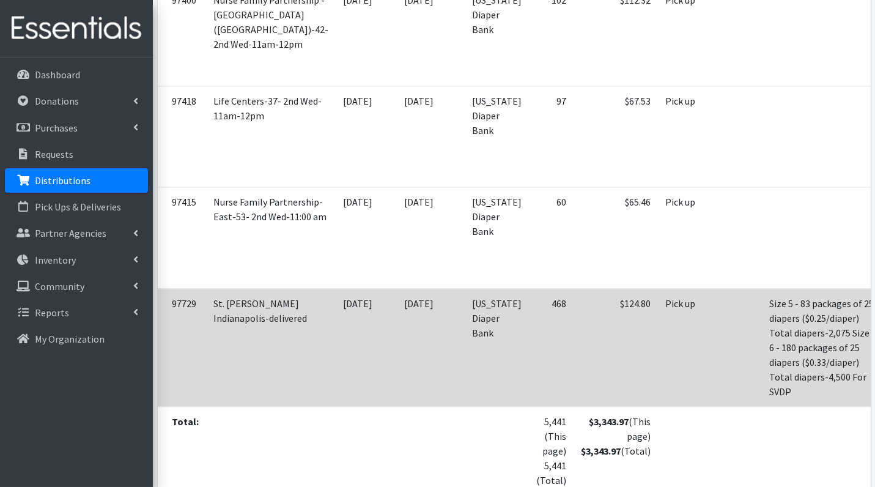
scroll to position [4579, 0]
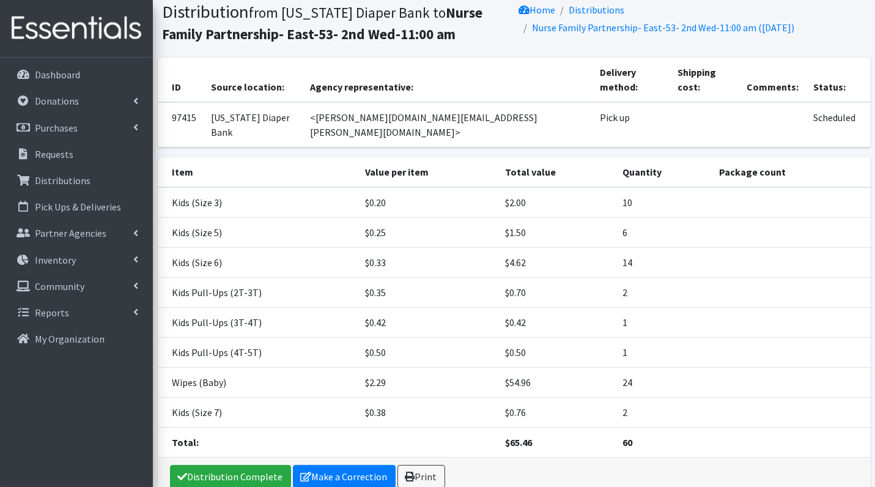
scroll to position [49, 0]
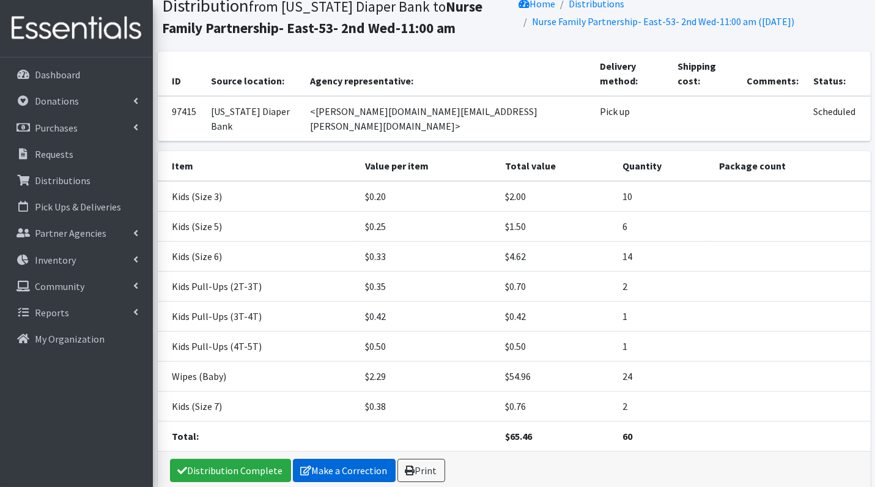
click at [354, 459] on link "Make a Correction" at bounding box center [344, 470] width 103 height 23
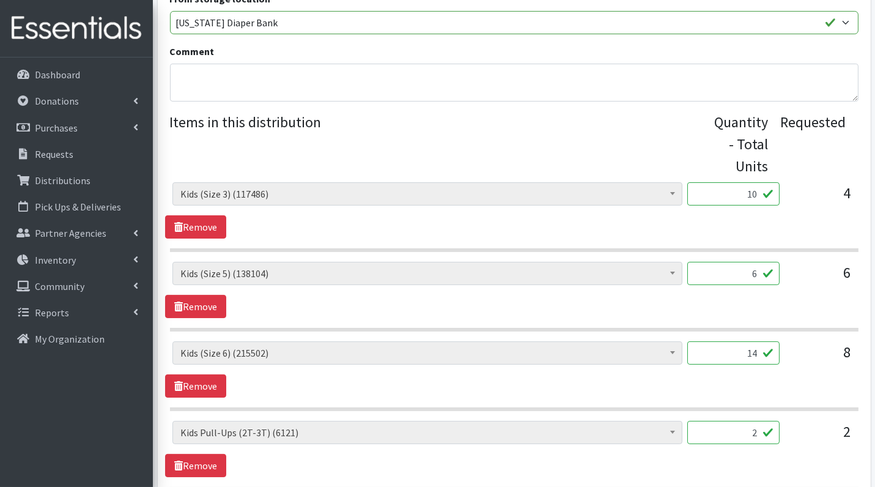
scroll to position [374, 0]
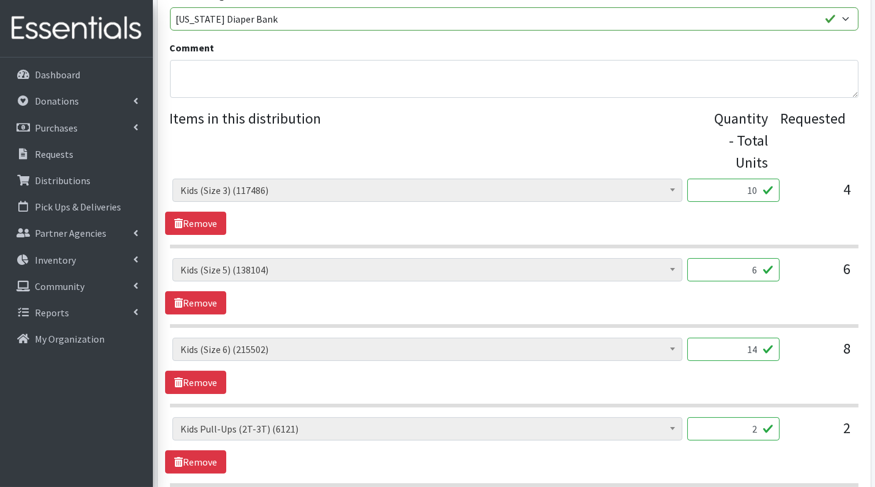
click at [742, 193] on input "10" at bounding box center [733, 190] width 92 height 23
type input "250"
click at [770, 301] on div "[MEDICAL_DATA] Cream (626) Kids (Newborn) (65476) Kids ([MEDICAL_DATA]) (984) K…" at bounding box center [514, 286] width 698 height 56
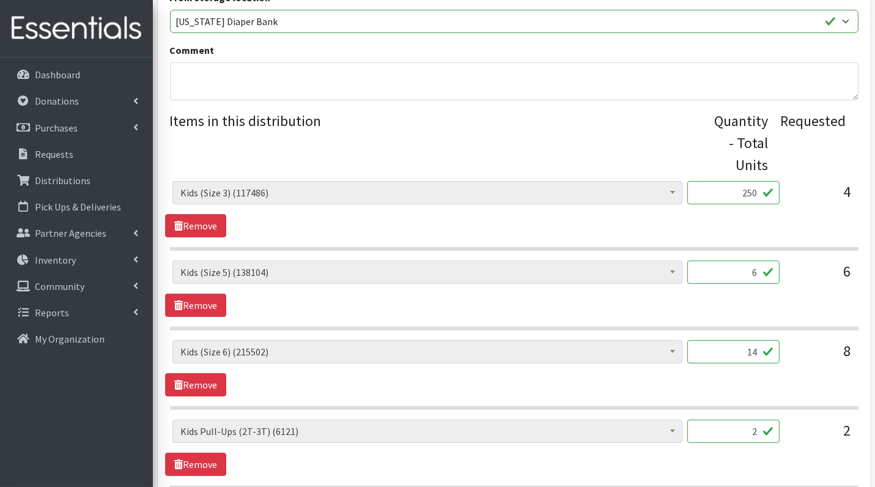
click at [758, 274] on input "6" at bounding box center [733, 272] width 92 height 23
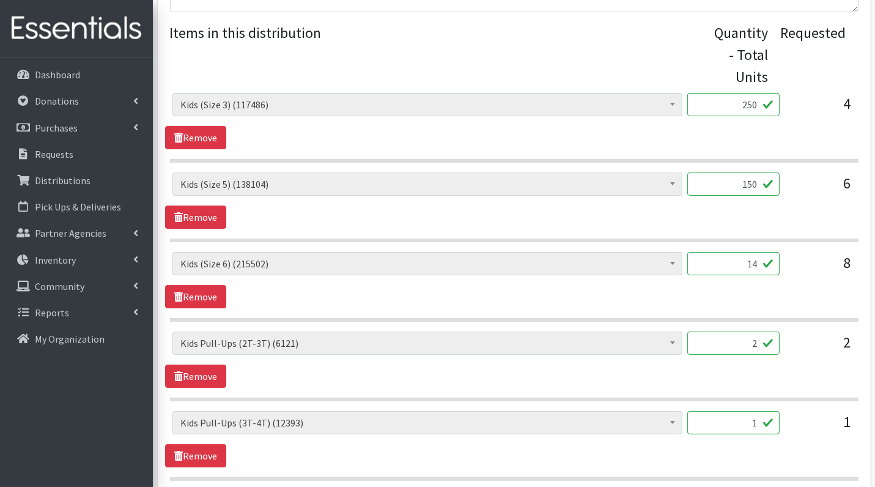
scroll to position [475, 0]
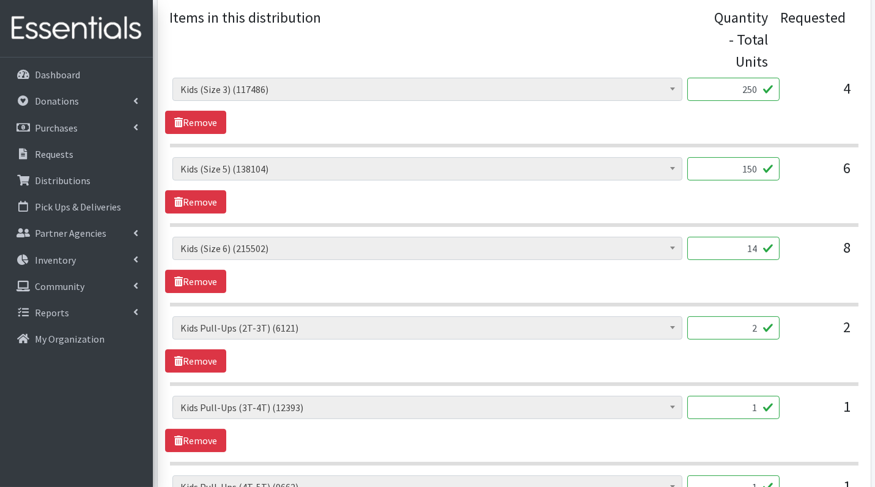
type input "150"
click at [749, 248] on input "14" at bounding box center [733, 248] width 92 height 23
type input "350"
click at [762, 354] on div "Diaper Rash Cream (626) Kids (Newborn) (65476) Kids (Preemie) (984) Kids (Size …" at bounding box center [514, 344] width 698 height 56
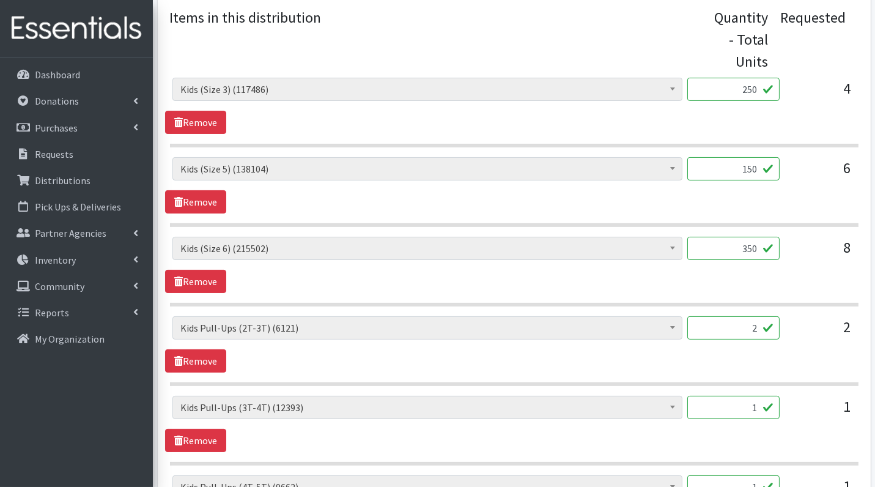
click at [757, 324] on input "2" at bounding box center [733, 327] width 92 height 23
type input "20"
click at [779, 445] on div "Diaper Rash Cream (626) Kids (Newborn) (65476) Kids (Preemie) (984) Kids (Size …" at bounding box center [514, 424] width 698 height 56
click at [760, 412] on input "1" at bounding box center [733, 407] width 92 height 23
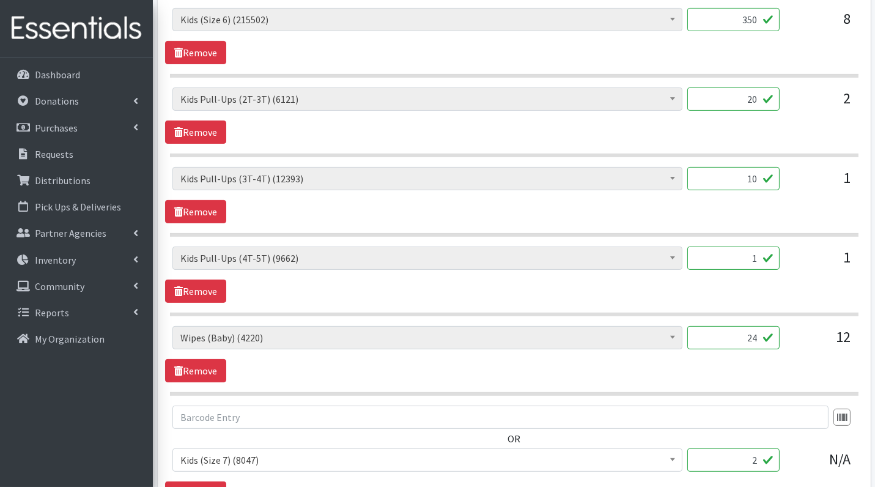
scroll to position [706, 0]
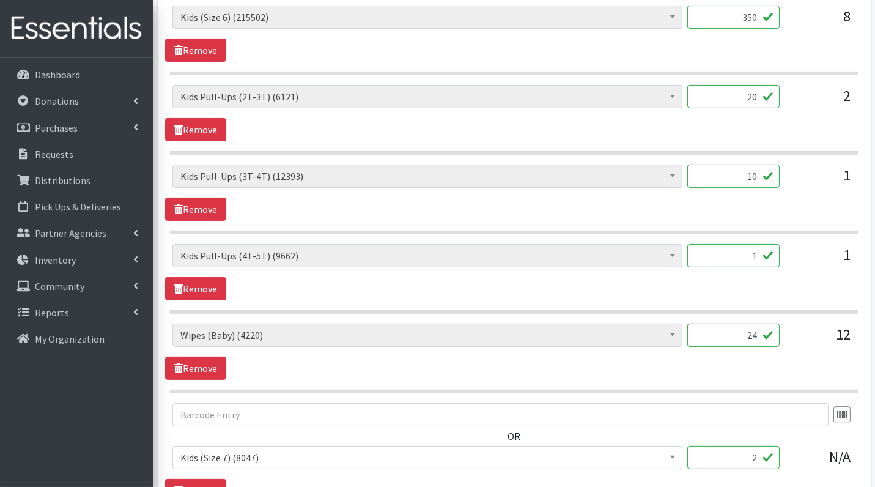
type input "10"
click at [759, 250] on input "1" at bounding box center [733, 255] width 92 height 23
type input "10"
click at [799, 294] on section "Diaper Rash Cream (626) Kids (Newborn) (65476) Kids (Preemie) (984) Kids (Size …" at bounding box center [514, 279] width 689 height 70
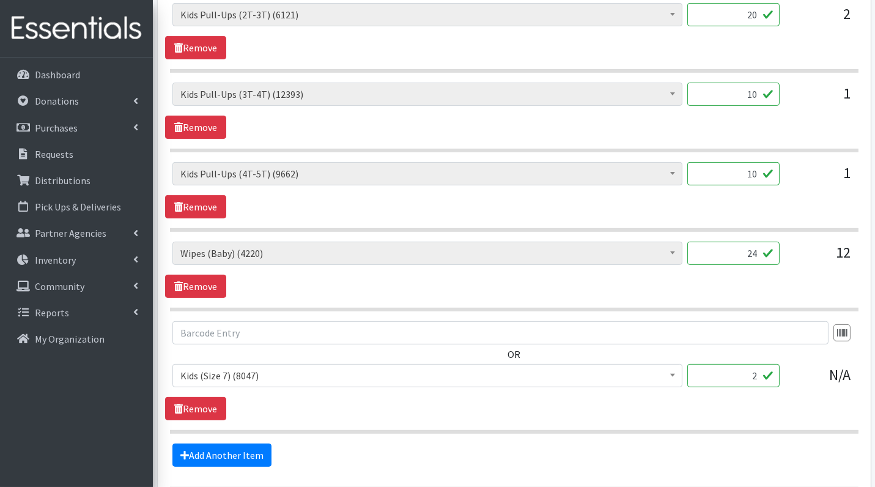
scroll to position [790, 0]
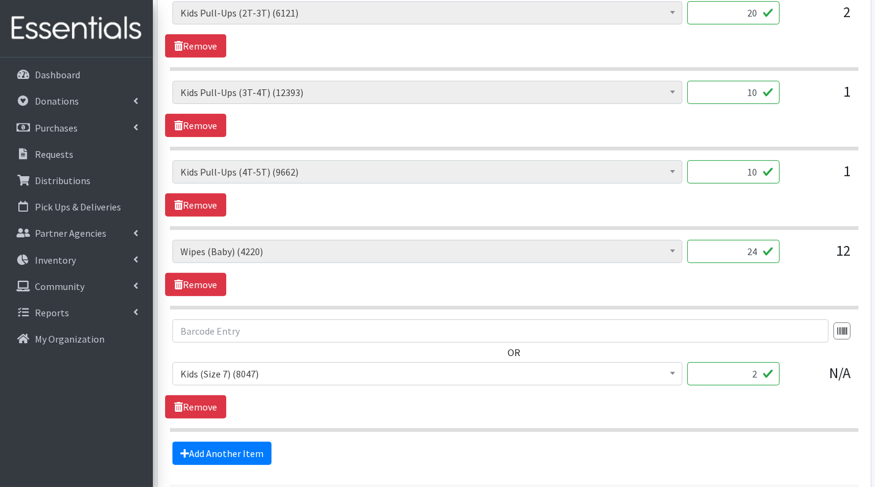
click at [745, 371] on input "2" at bounding box center [733, 373] width 92 height 23
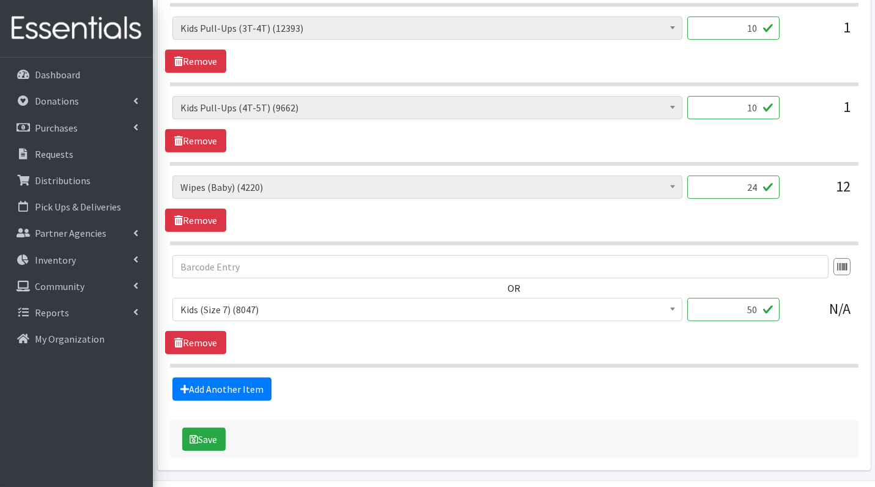
scroll to position [884, 0]
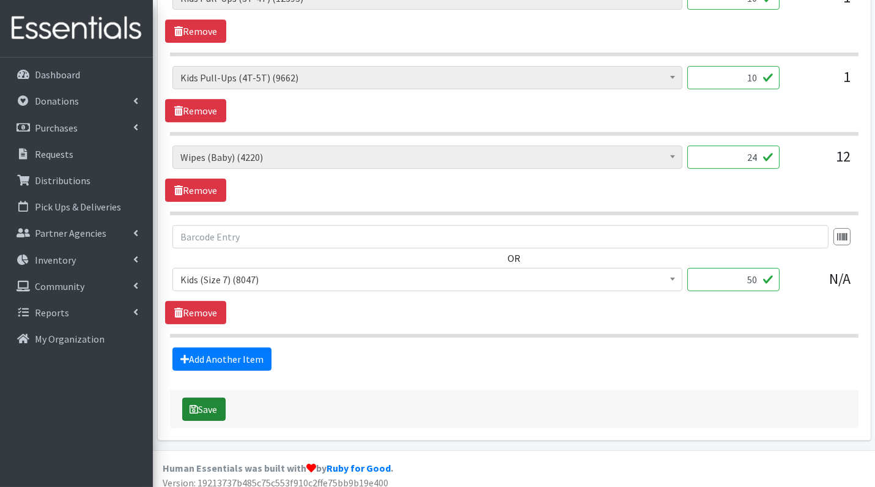
type input "50"
click at [206, 406] on button "Save" at bounding box center [203, 409] width 43 height 23
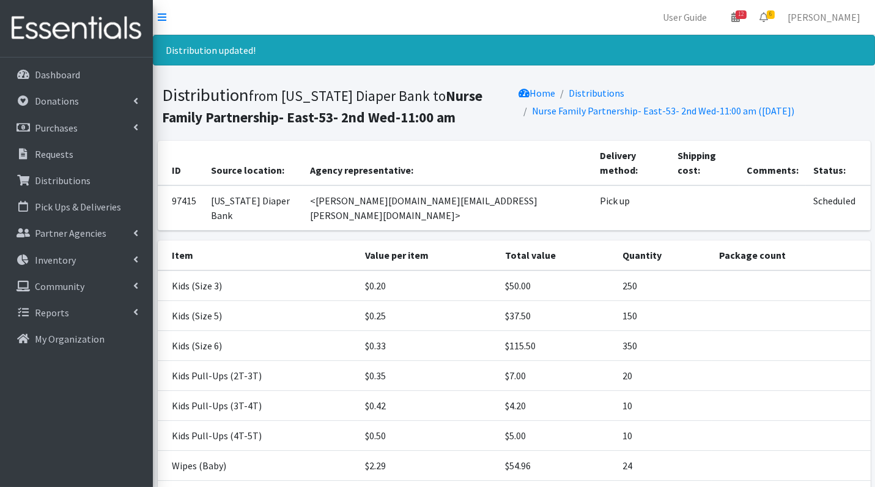
scroll to position [113, 0]
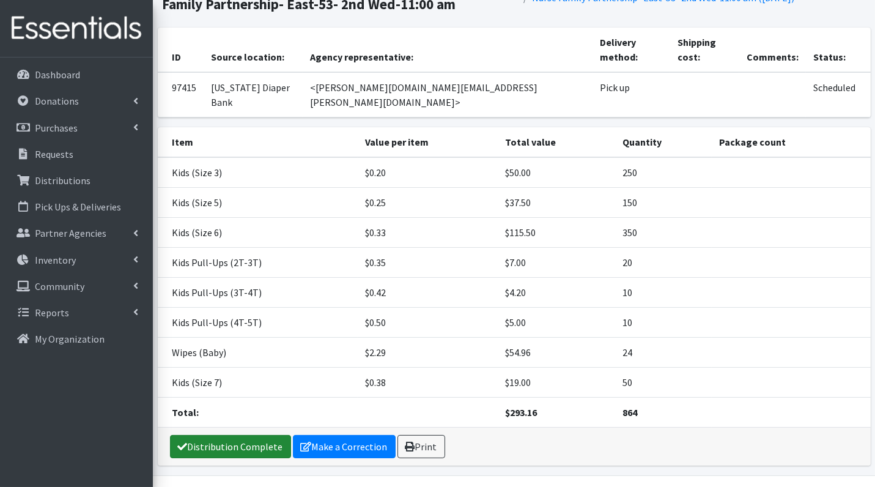
click at [246, 435] on link "Distribution Complete" at bounding box center [230, 446] width 121 height 23
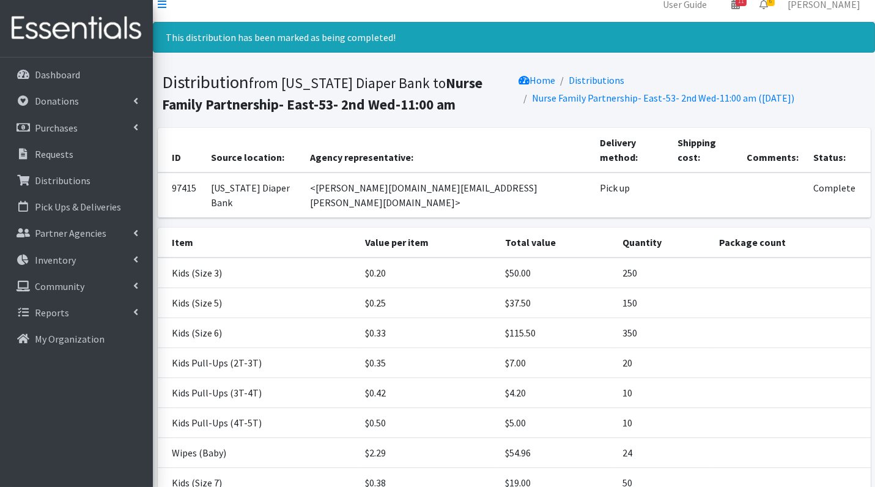
scroll to position [0, 0]
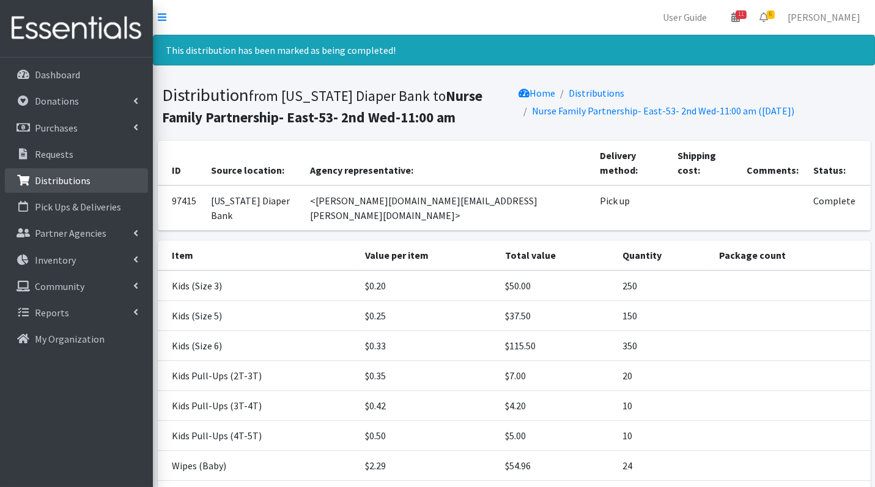
click at [58, 180] on p "Distributions" at bounding box center [63, 180] width 56 height 12
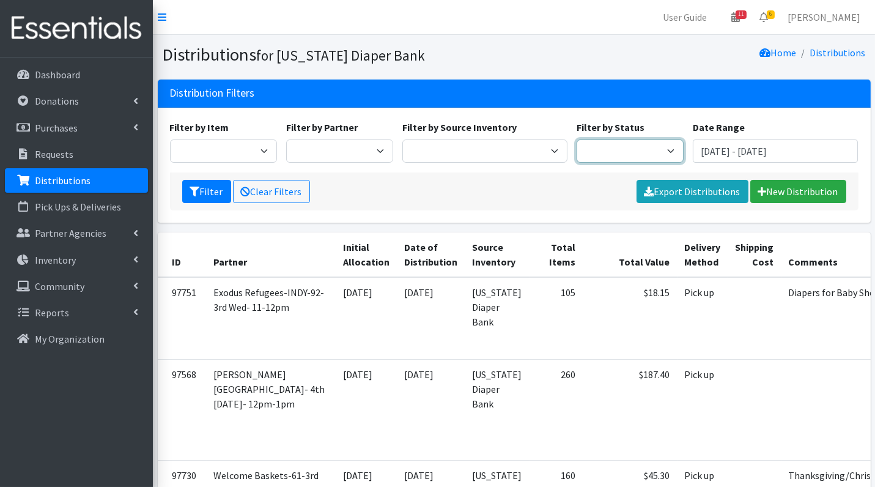
click at [622, 156] on select "Scheduled Complete" at bounding box center [630, 150] width 107 height 23
select select "5"
click at [206, 192] on button "Filter" at bounding box center [206, 191] width 49 height 23
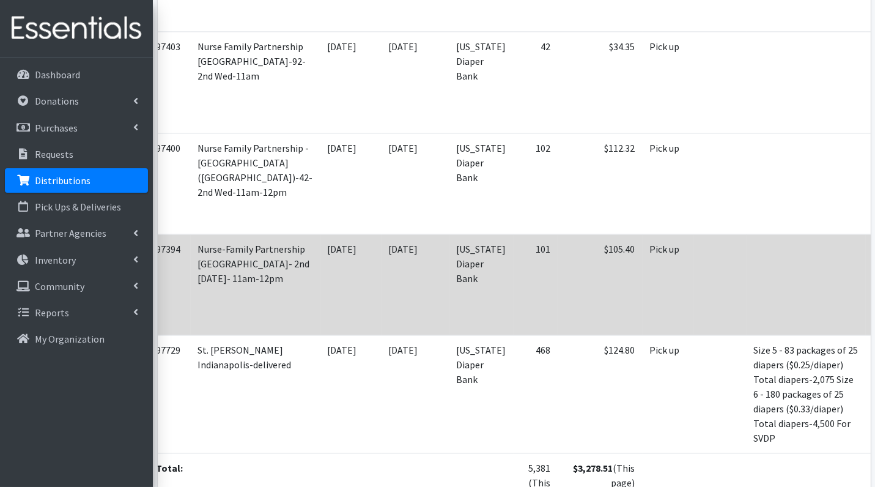
scroll to position [0, 17]
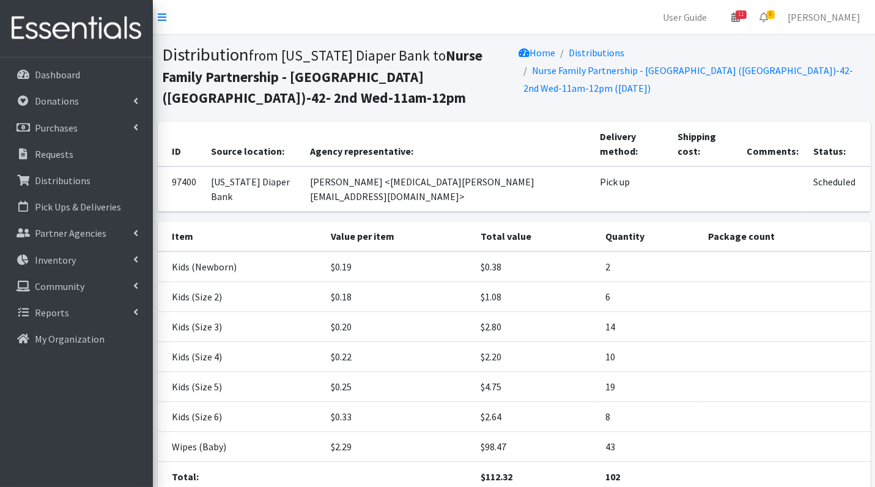
scroll to position [65, 0]
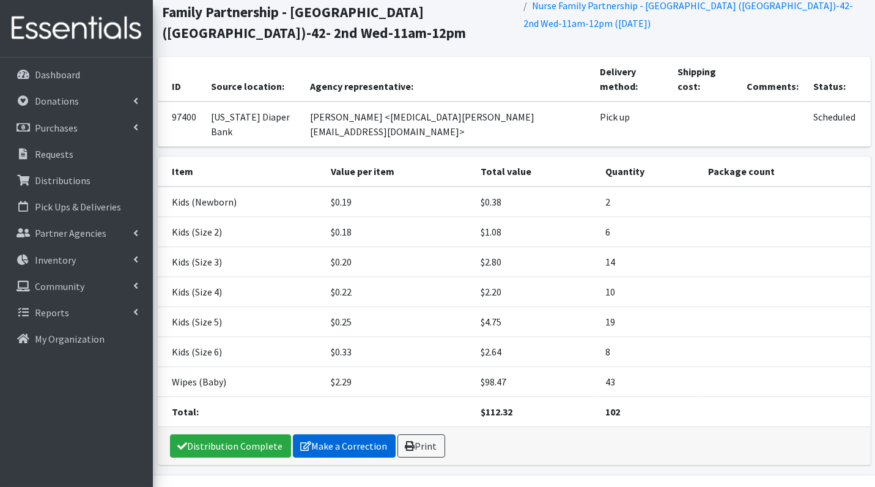
click at [364, 434] on link "Make a Correction" at bounding box center [344, 445] width 103 height 23
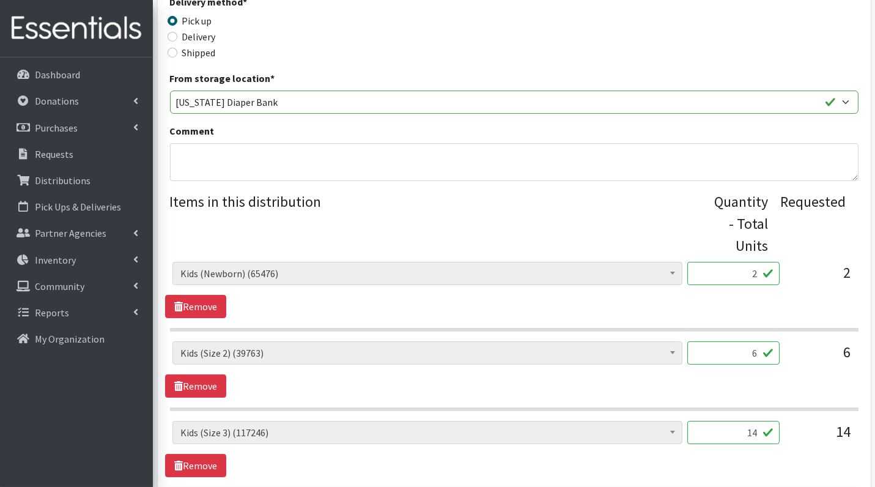
scroll to position [297, 0]
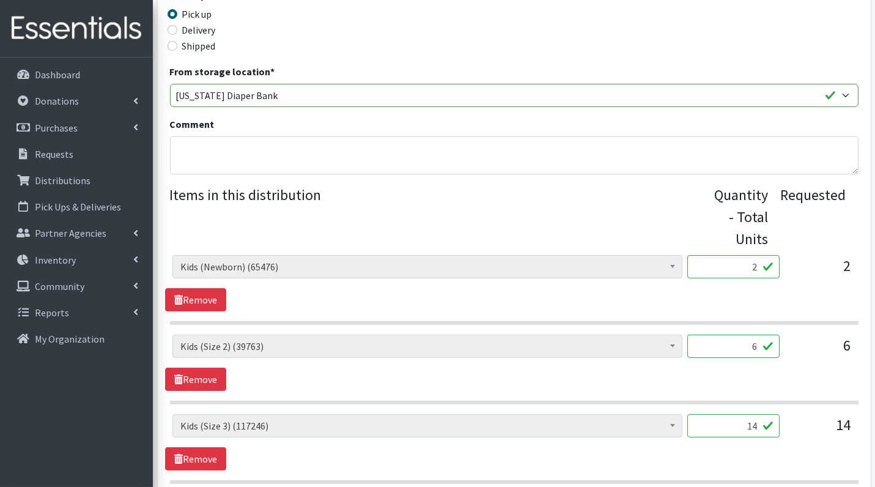
click at [752, 272] on input "2" at bounding box center [733, 266] width 92 height 23
type input "50"
click at [747, 340] on input "6" at bounding box center [733, 346] width 92 height 23
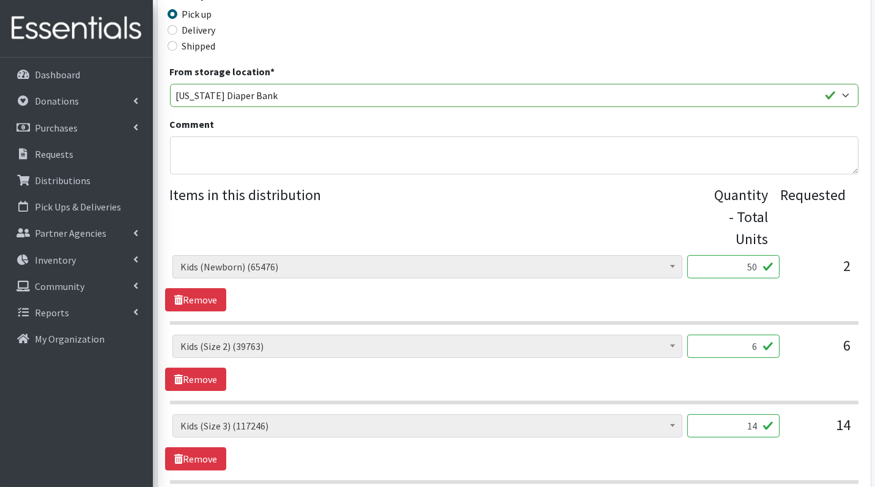
click at [747, 340] on input "6" at bounding box center [733, 346] width 92 height 23
type input "150"
click at [772, 396] on section "Diaper Rash Cream (626) Kids (Newborn) (65476) Kids (Preemie) (984) Kids (Size …" at bounding box center [514, 370] width 689 height 70
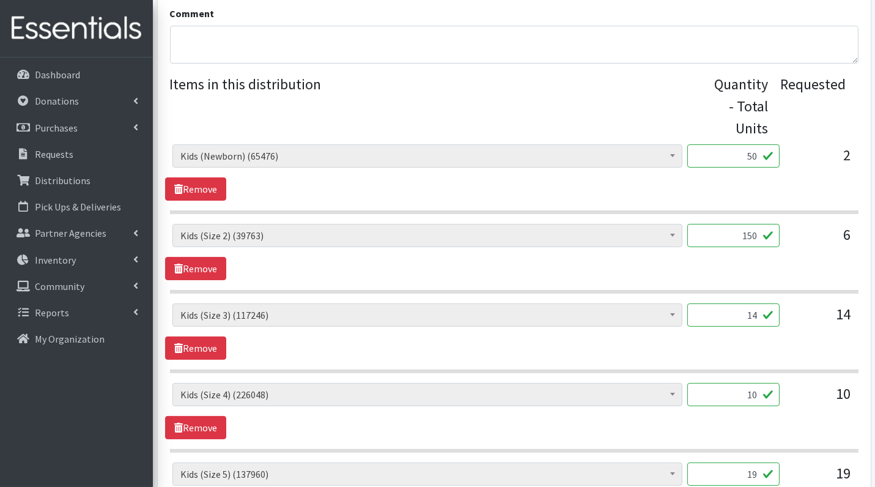
scroll to position [412, 0]
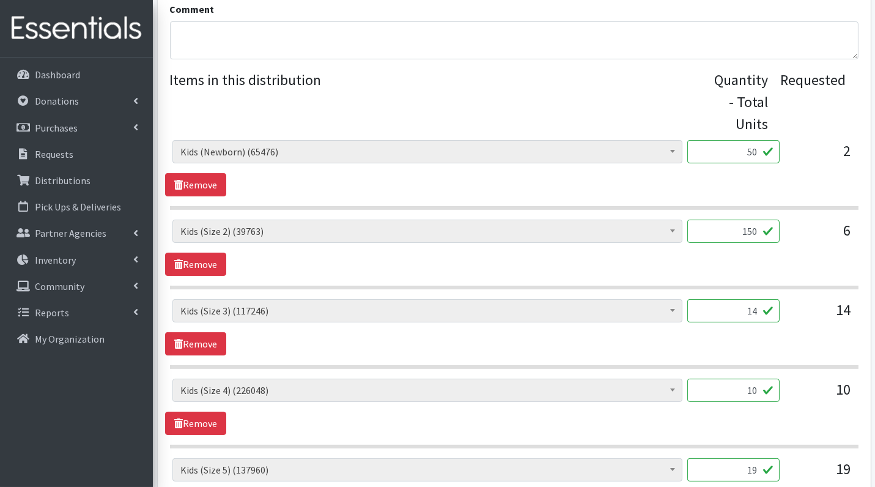
click at [747, 311] on input "14" at bounding box center [733, 310] width 92 height 23
type input "350"
click at [779, 345] on div "Diaper Rash Cream (626) Kids (Newborn) (65476) Kids (Preemie) (984) Kids (Size …" at bounding box center [514, 327] width 698 height 56
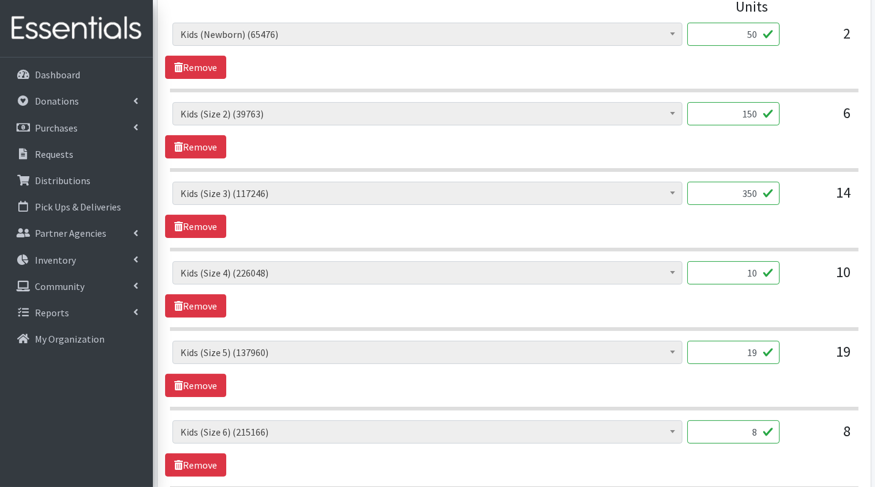
scroll to position [543, 0]
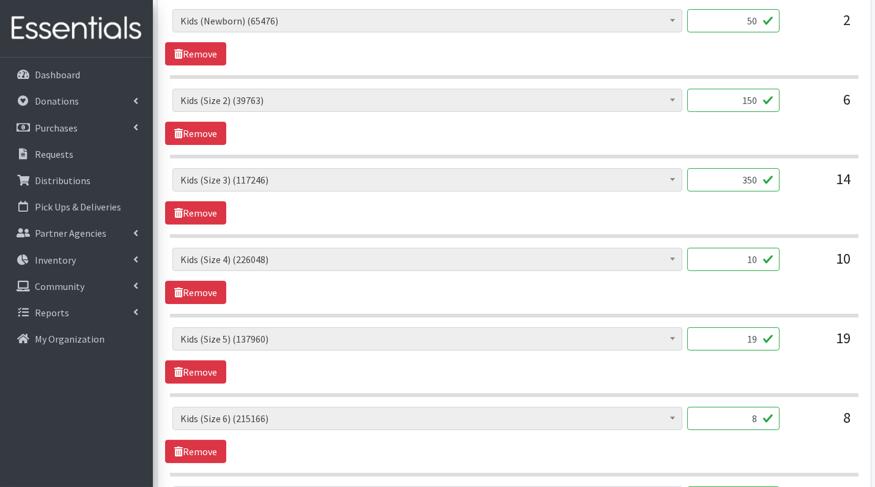
click at [742, 258] on input "10" at bounding box center [733, 259] width 92 height 23
type input "250"
click at [790, 361] on div "Diaper Rash Cream (626) Kids (Newborn) (65476) Kids (Preemie) (984) Kids (Size …" at bounding box center [514, 355] width 698 height 56
click at [741, 335] on input "19" at bounding box center [733, 338] width 92 height 23
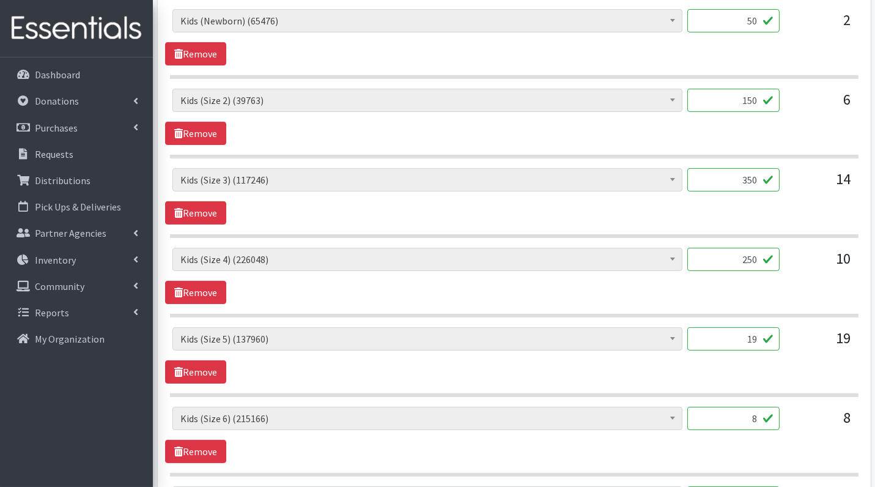
click at [741, 335] on input "19" at bounding box center [733, 338] width 92 height 23
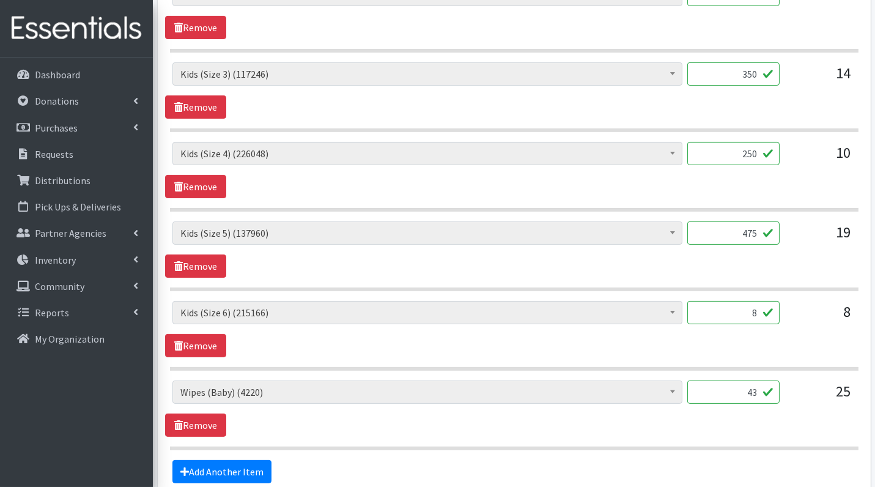
scroll to position [664, 0]
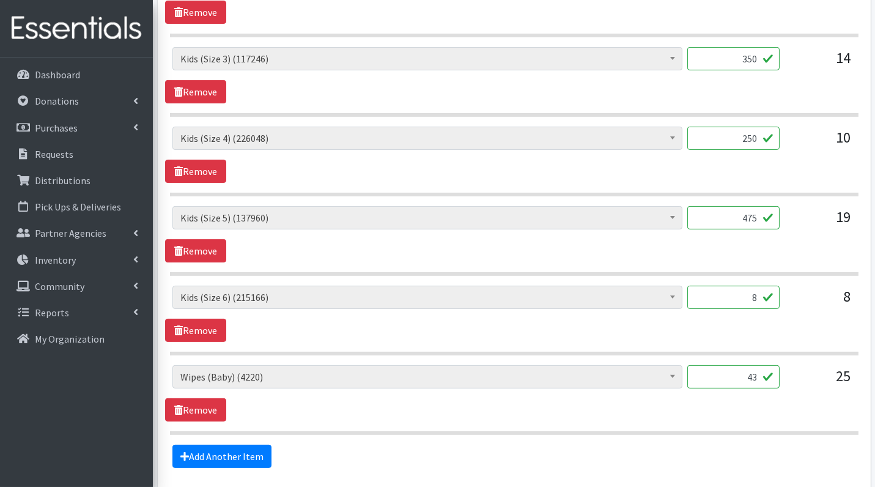
type input "475"
click at [748, 298] on input "8" at bounding box center [733, 297] width 92 height 23
type input "200"
click at [781, 337] on section "Diaper Rash Cream (626) Kids (Newborn) (65476) Kids (Preemie) (984) Kids (Size …" at bounding box center [514, 321] width 689 height 70
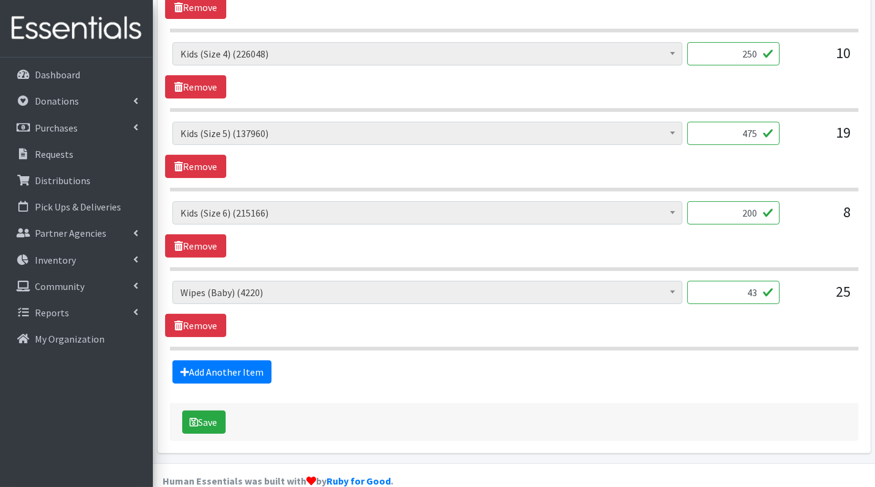
scroll to position [762, 0]
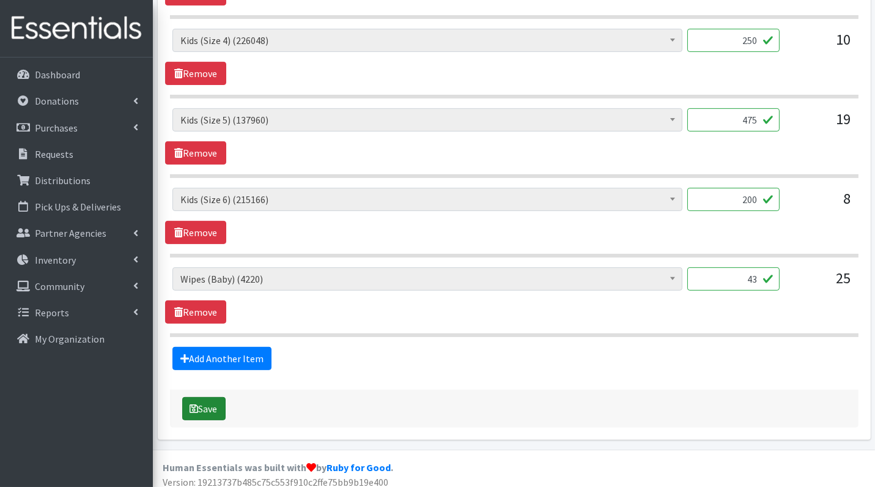
click at [207, 406] on button "Save" at bounding box center [203, 408] width 43 height 23
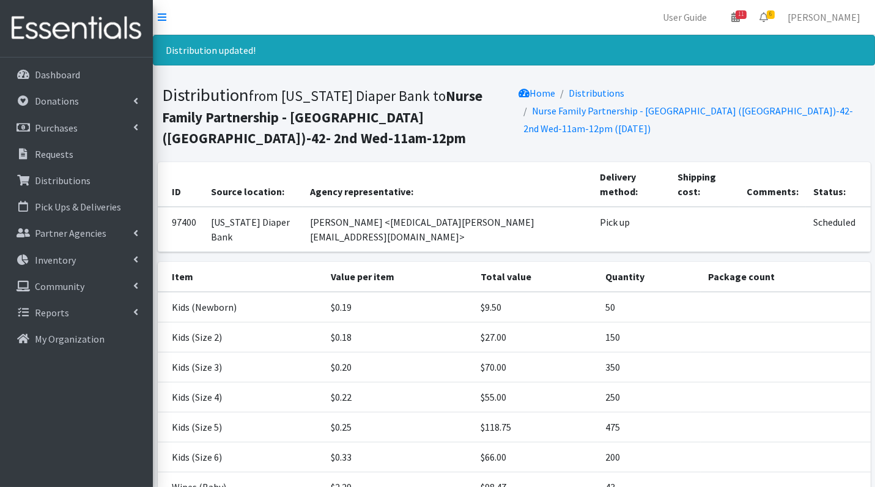
scroll to position [105, 0]
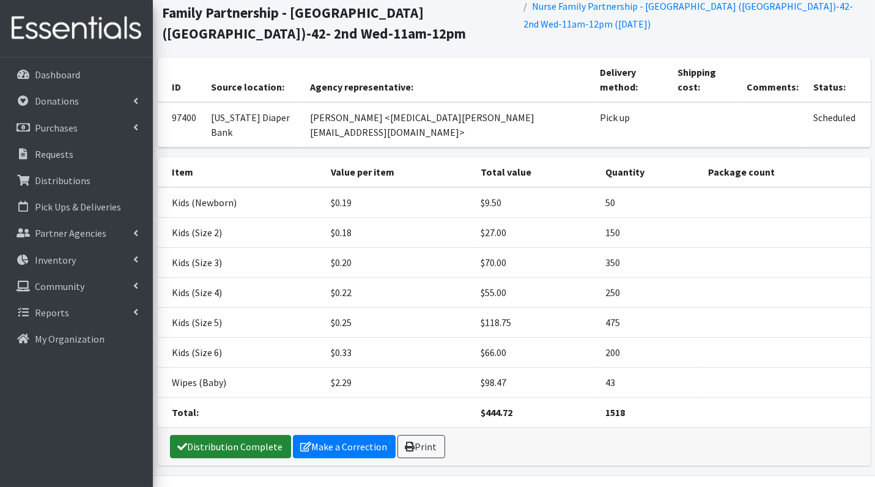
click at [251, 435] on link "Distribution Complete" at bounding box center [230, 446] width 121 height 23
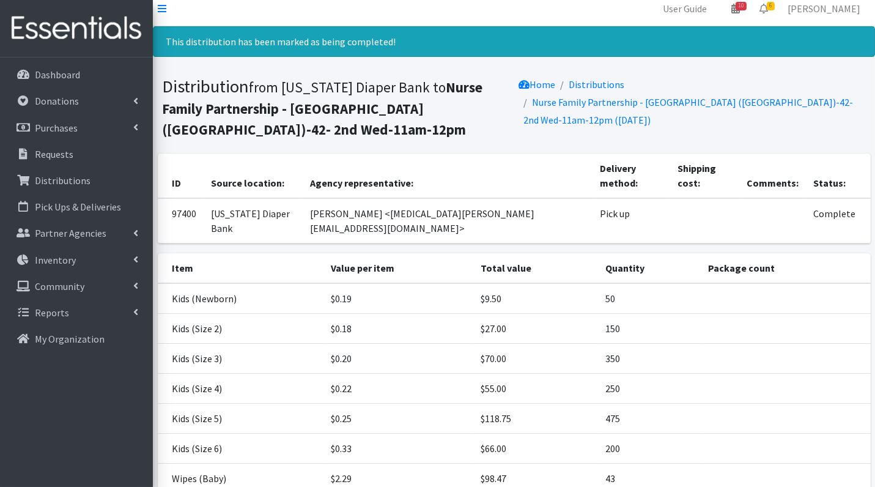
scroll to position [0, 0]
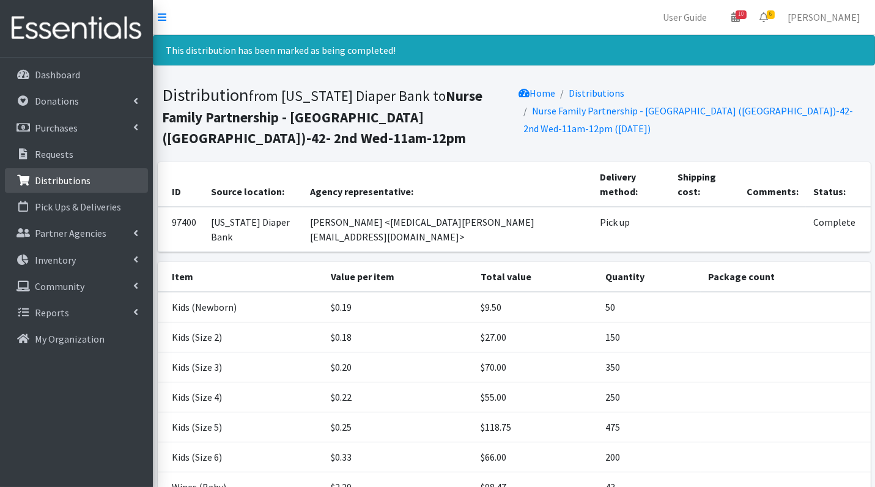
click at [75, 182] on p "Distributions" at bounding box center [63, 180] width 56 height 12
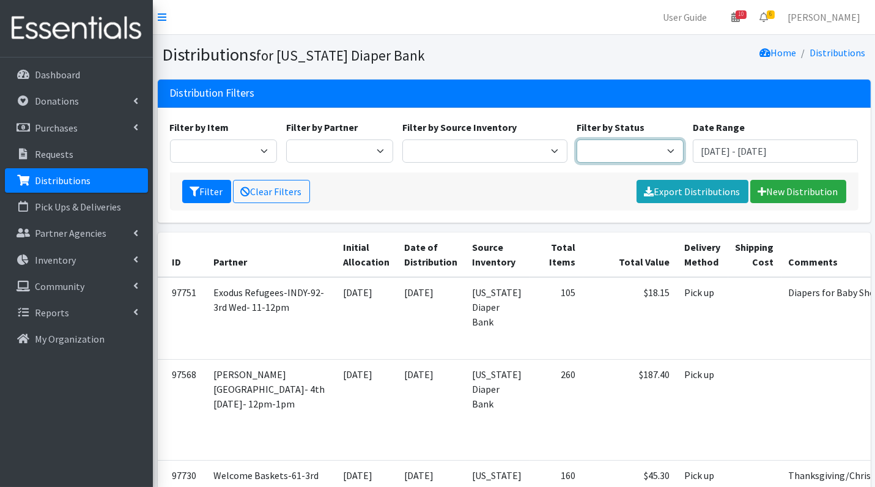
click at [591, 161] on select "Scheduled Complete" at bounding box center [630, 150] width 107 height 23
select select "5"
click at [199, 190] on button "Filter" at bounding box center [206, 191] width 49 height 23
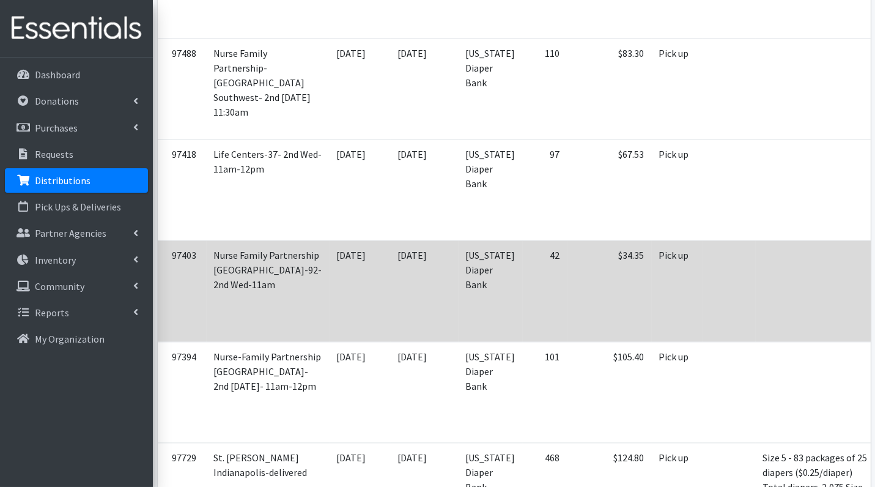
scroll to position [4222, 0]
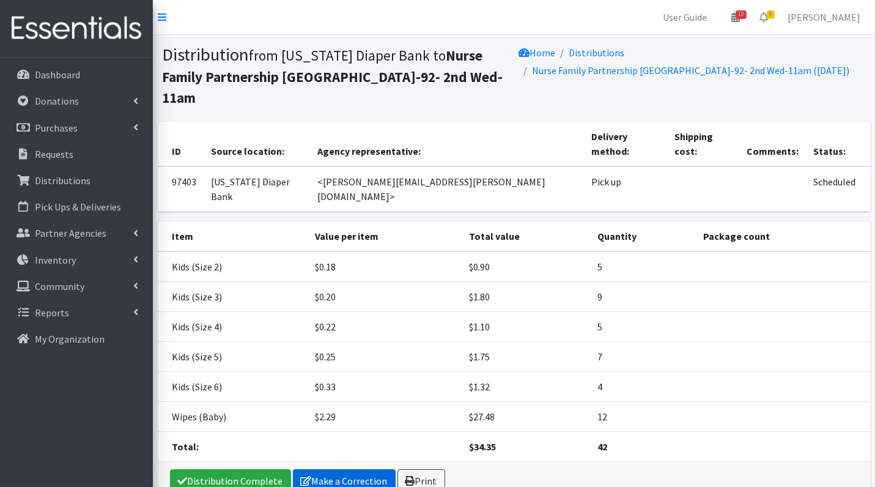
click at [365, 469] on link "Make a Correction" at bounding box center [344, 480] width 103 height 23
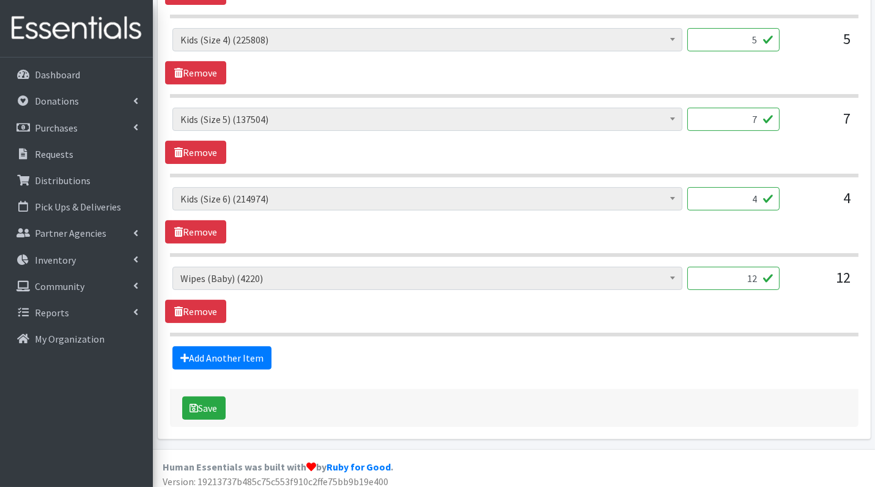
scroll to position [626, 0]
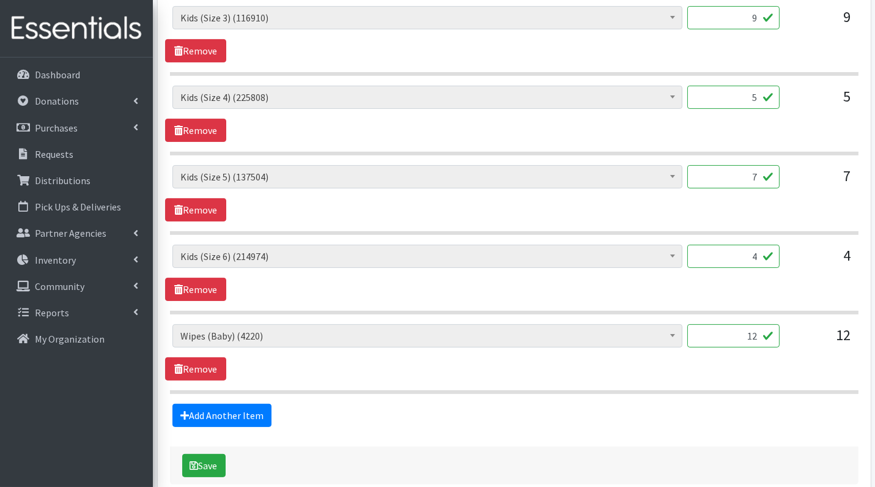
click at [758, 173] on input "7" at bounding box center [733, 176] width 92 height 23
drag, startPoint x: 758, startPoint y: 173, endPoint x: 723, endPoint y: 172, distance: 35.5
click at [723, 172] on input "7" at bounding box center [733, 176] width 92 height 23
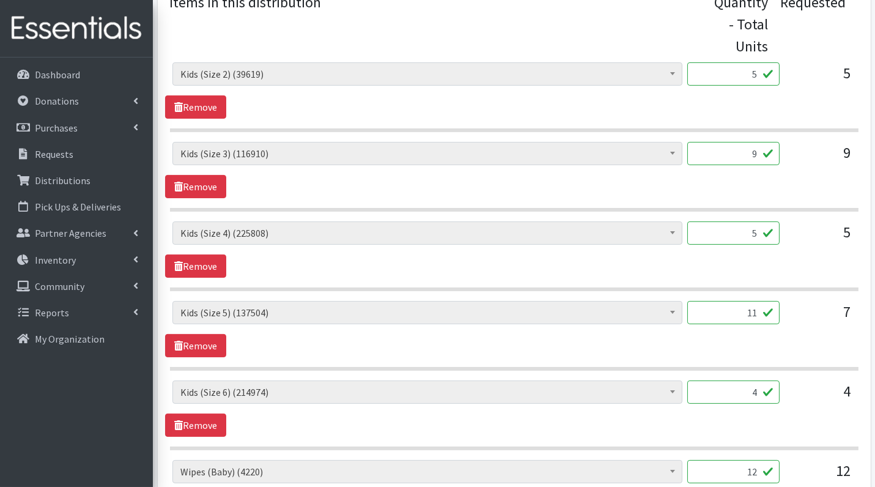
scroll to position [428, 0]
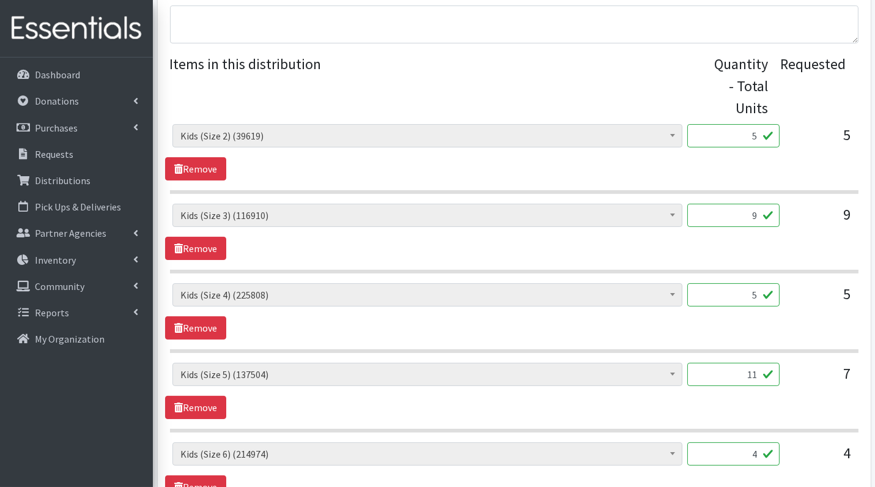
type input "11"
click at [748, 168] on div "Diaper Rash Cream (626) Kids (Newborn) (65428) Kids (Preemie) (984) Kids (Size …" at bounding box center [514, 152] width 698 height 56
click at [741, 137] on input "5" at bounding box center [733, 135] width 92 height 23
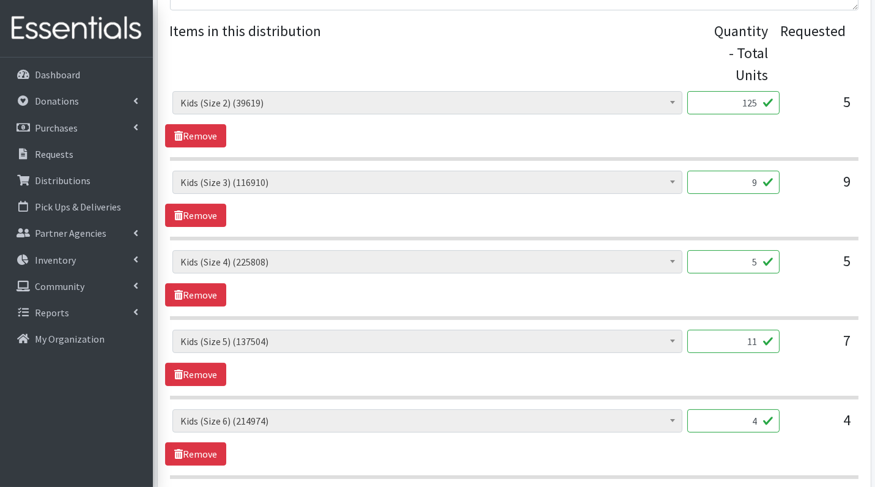
scroll to position [463, 0]
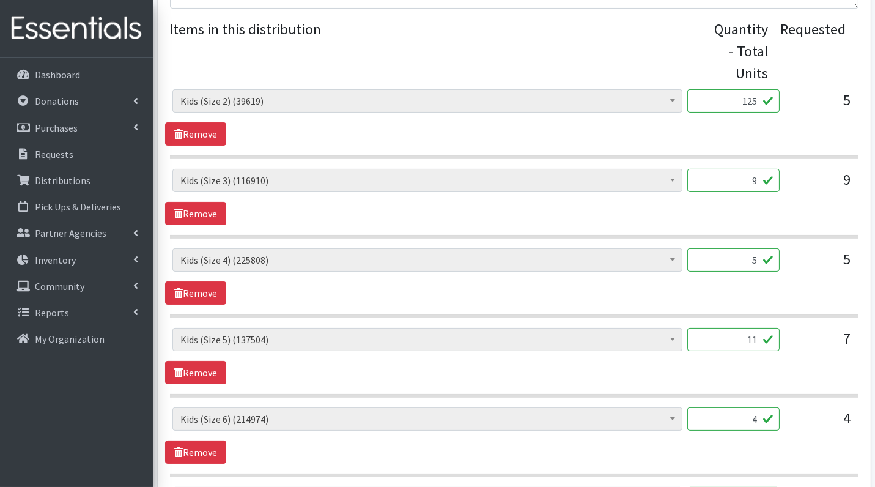
type input "125"
click at [749, 179] on input "9" at bounding box center [733, 180] width 92 height 23
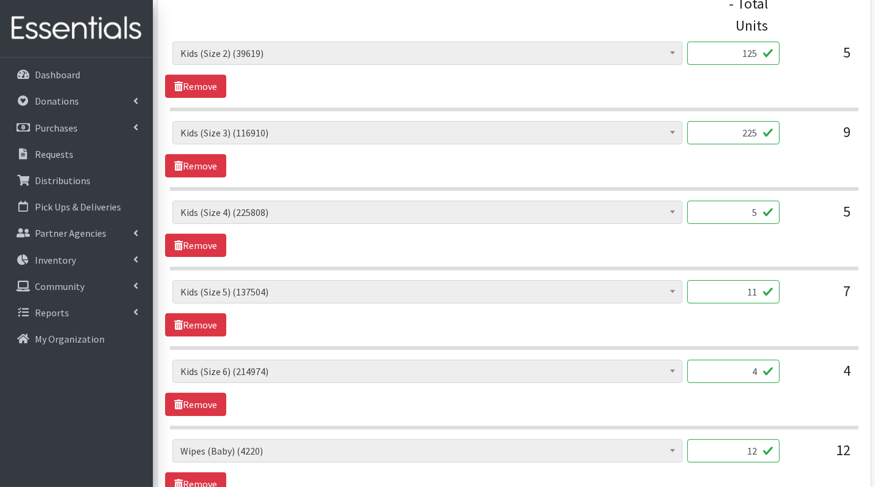
scroll to position [513, 0]
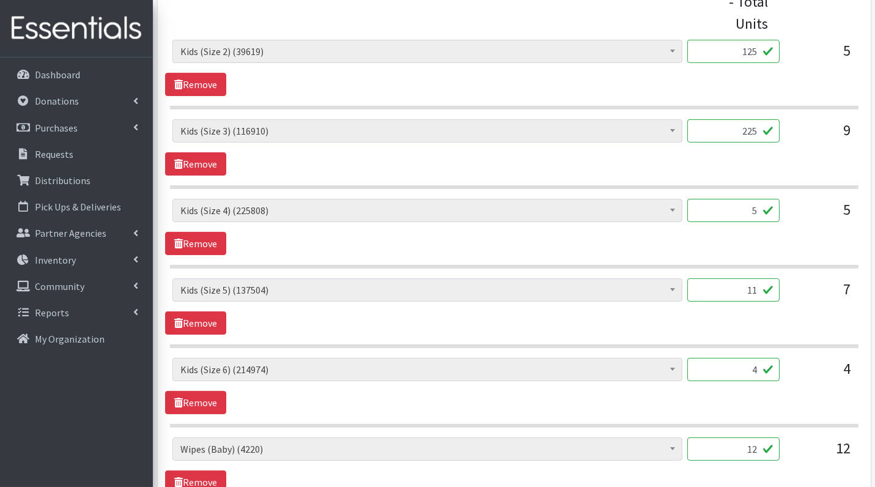
type input "225"
click at [742, 206] on input "5" at bounding box center [733, 210] width 92 height 23
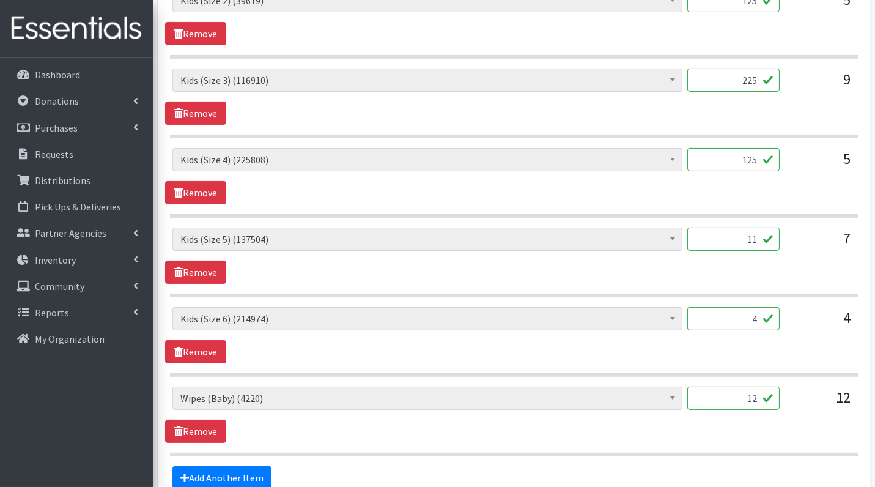
scroll to position [565, 0]
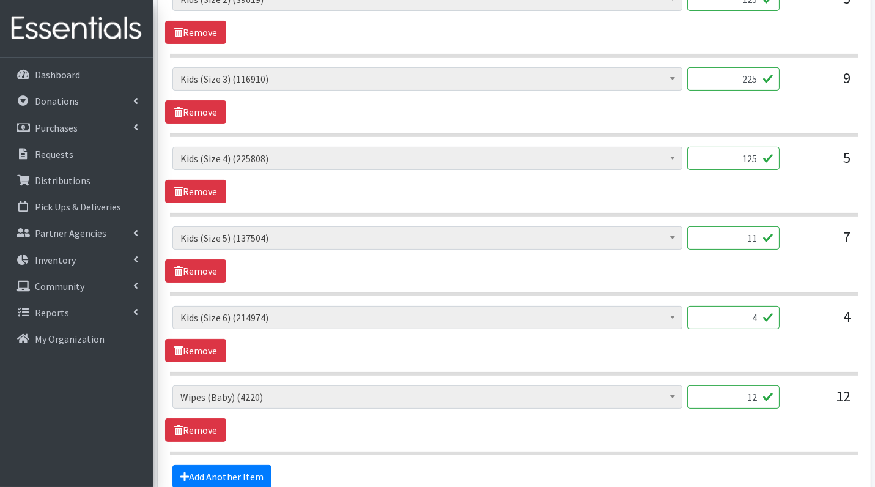
type input "125"
click at [747, 234] on input "11" at bounding box center [733, 237] width 92 height 23
type input "275"
click at [809, 276] on div "Diaper Rash Cream (626) Kids (Newborn) (65428) Kids (Preemie) (984) Kids (Size …" at bounding box center [514, 254] width 698 height 56
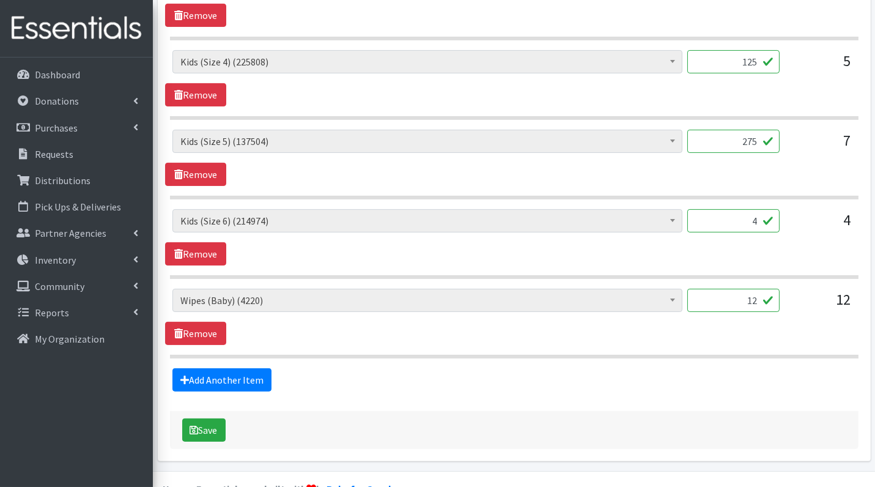
scroll to position [669, 0]
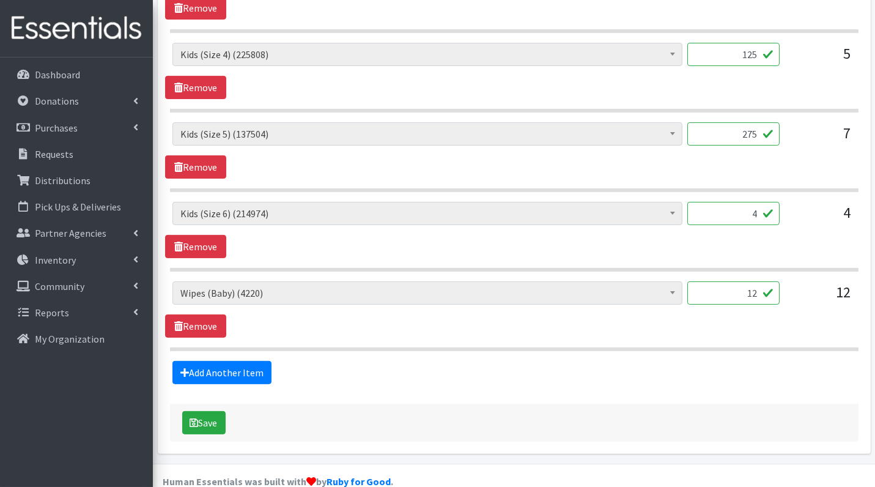
click at [746, 214] on input "4" at bounding box center [733, 213] width 92 height 23
type input "100"
click at [711, 363] on div "Add Another Item" at bounding box center [514, 372] width 698 height 23
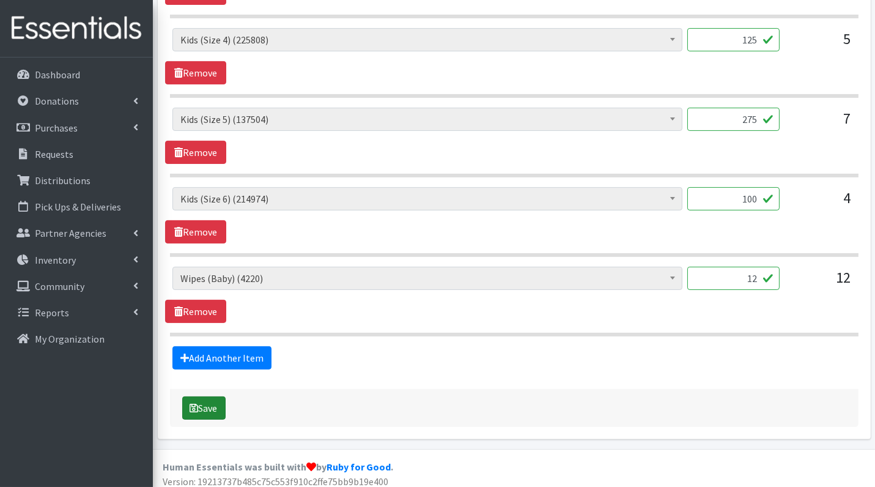
click at [217, 398] on button "Save" at bounding box center [203, 407] width 43 height 23
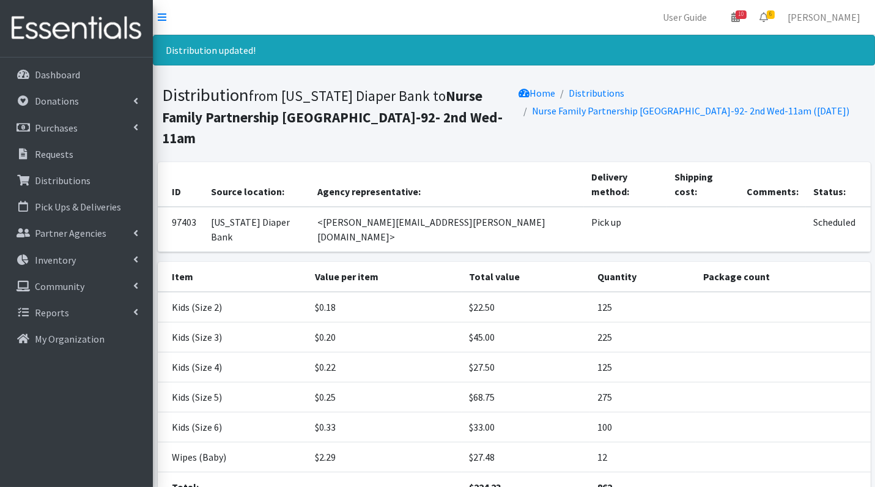
click at [83, 180] on p "Distributions" at bounding box center [63, 180] width 56 height 12
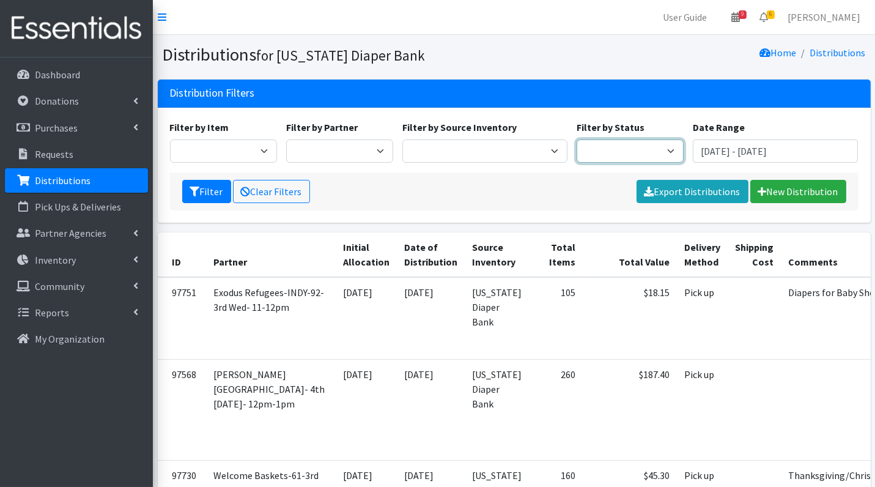
click at [617, 153] on select "Scheduled Complete" at bounding box center [630, 150] width 107 height 23
select select "5"
click at [202, 192] on button "Filter" at bounding box center [206, 191] width 49 height 23
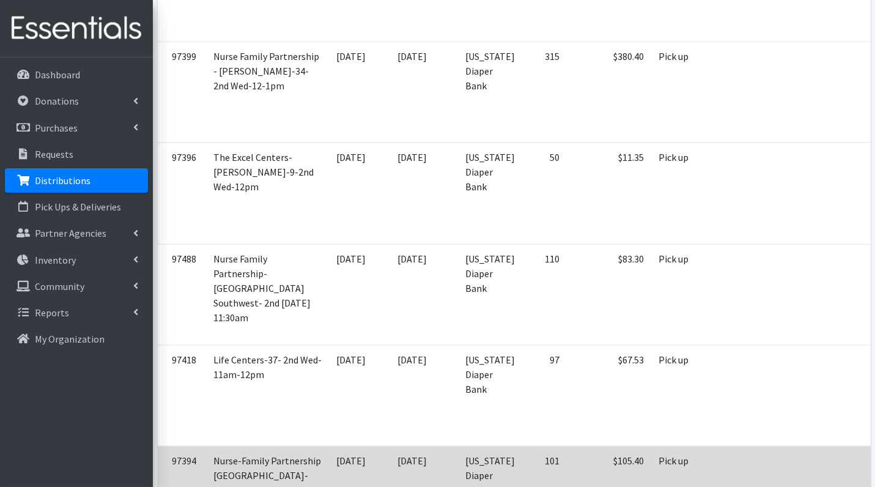
scroll to position [4017, 0]
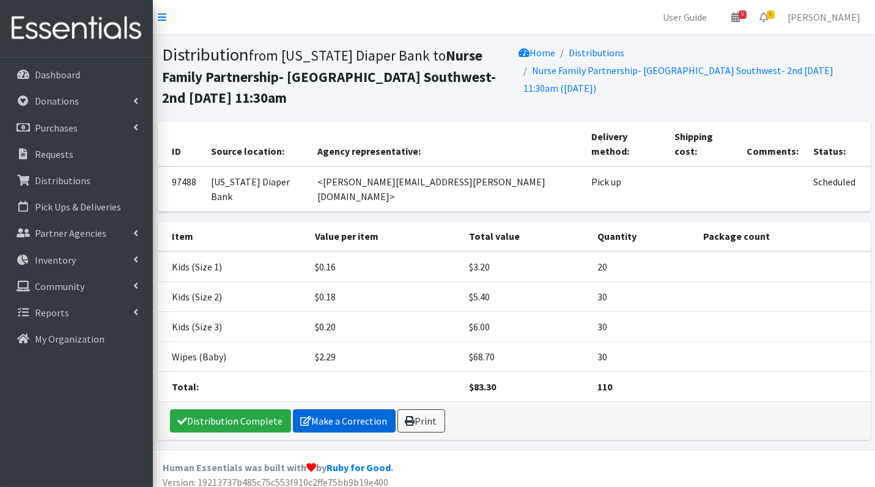
click at [345, 409] on link "Make a Correction" at bounding box center [344, 420] width 103 height 23
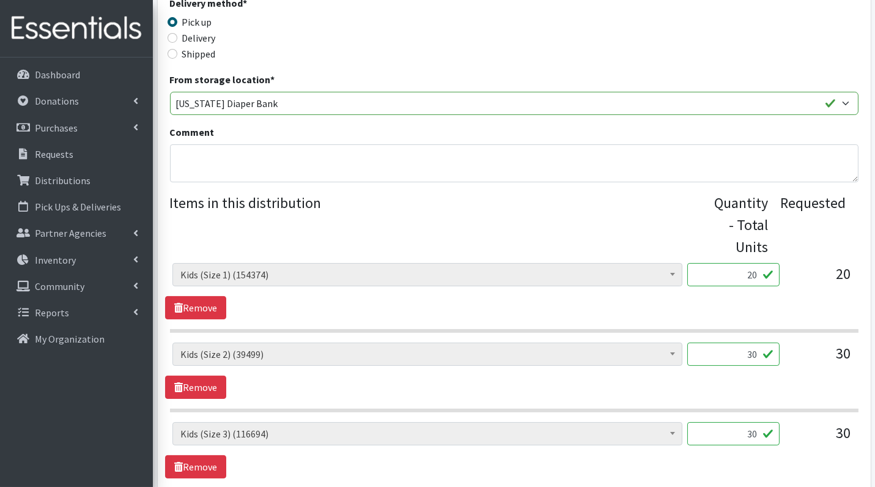
scroll to position [294, 0]
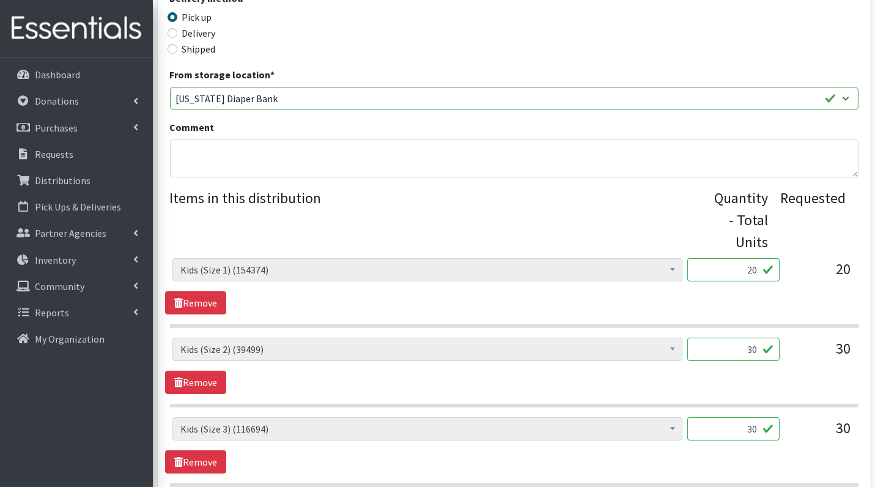
click at [750, 269] on input "20" at bounding box center [733, 269] width 92 height 23
type input "500"
click at [728, 347] on input "30" at bounding box center [733, 349] width 92 height 23
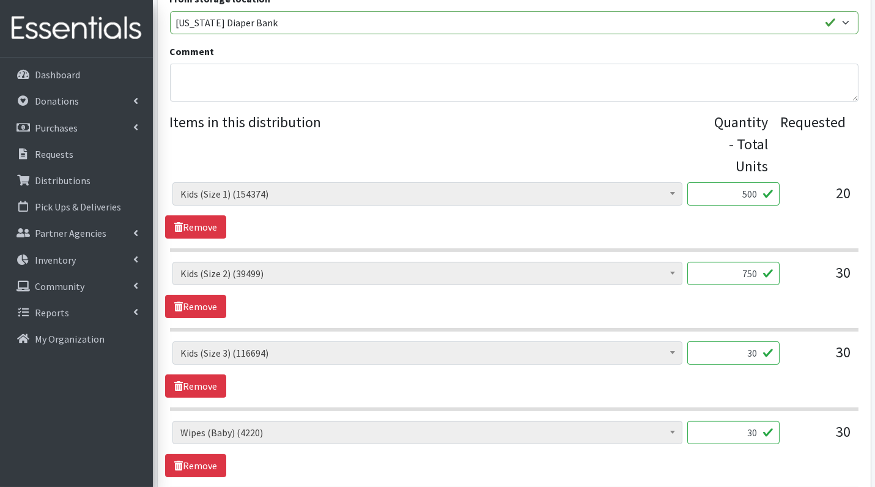
scroll to position [399, 0]
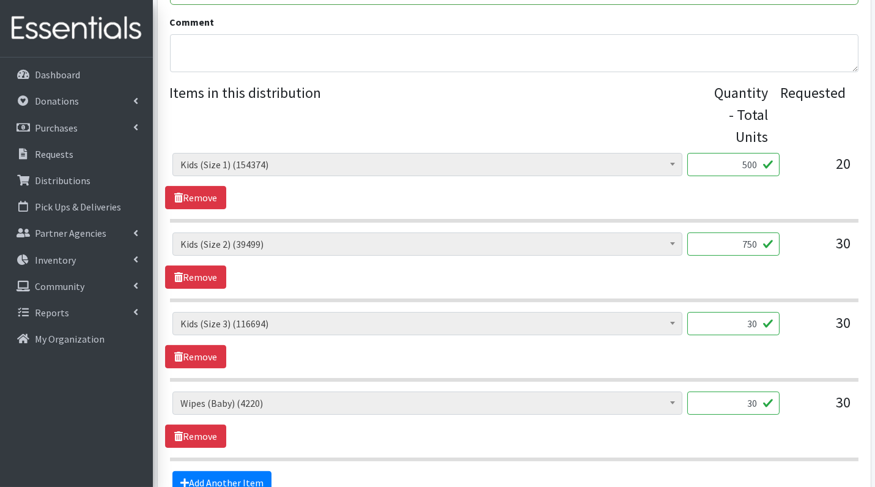
type input "750"
click at [736, 330] on input "30" at bounding box center [733, 323] width 92 height 23
type input "750"
click at [749, 445] on section "Diaper Rash Cream (626) Kids (Newborn) (65428) Kids (Preemie) (984) Kids (Size …" at bounding box center [514, 426] width 689 height 70
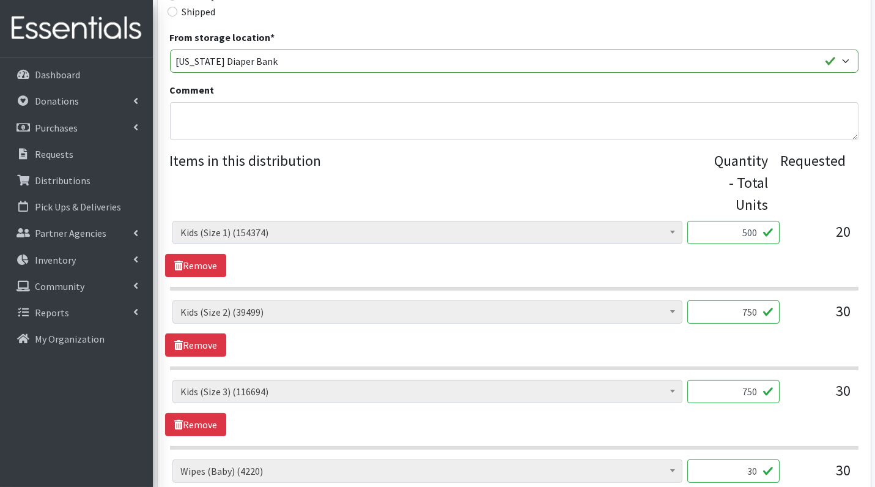
scroll to position [526, 0]
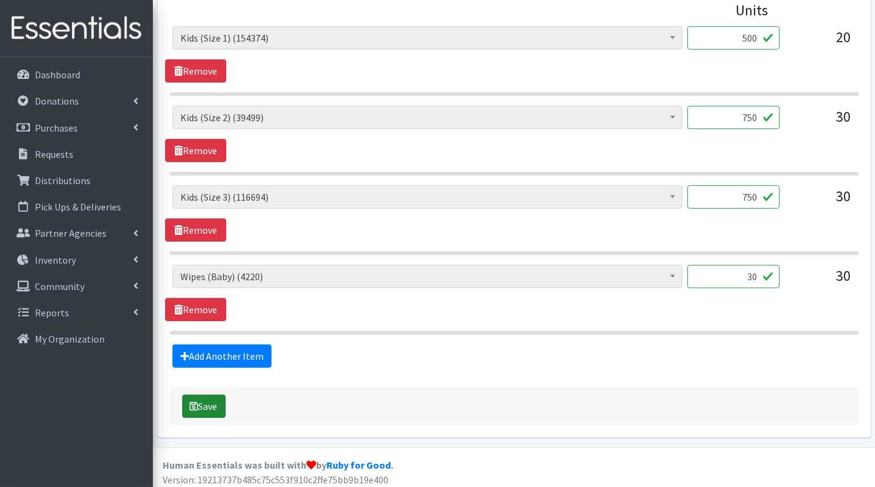
click at [199, 397] on button "Save" at bounding box center [203, 406] width 43 height 23
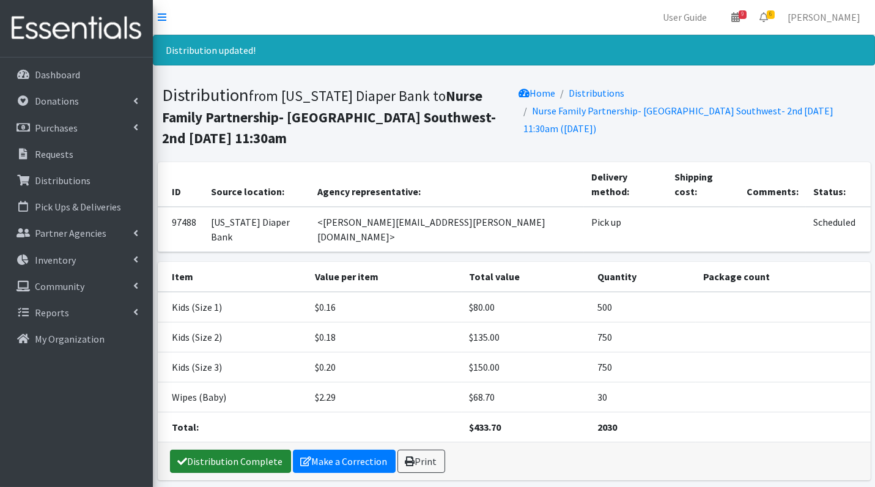
click at [264, 450] on link "Distribution Complete" at bounding box center [230, 461] width 121 height 23
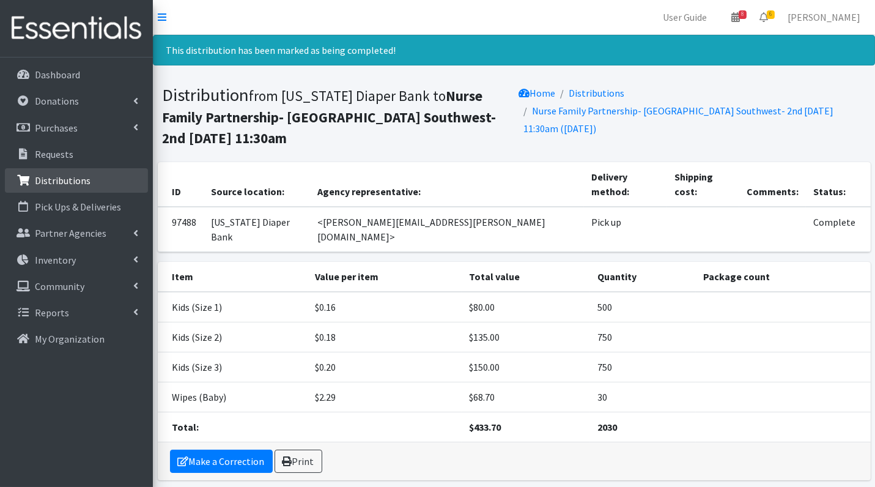
click at [70, 182] on p "Distributions" at bounding box center [63, 180] width 56 height 12
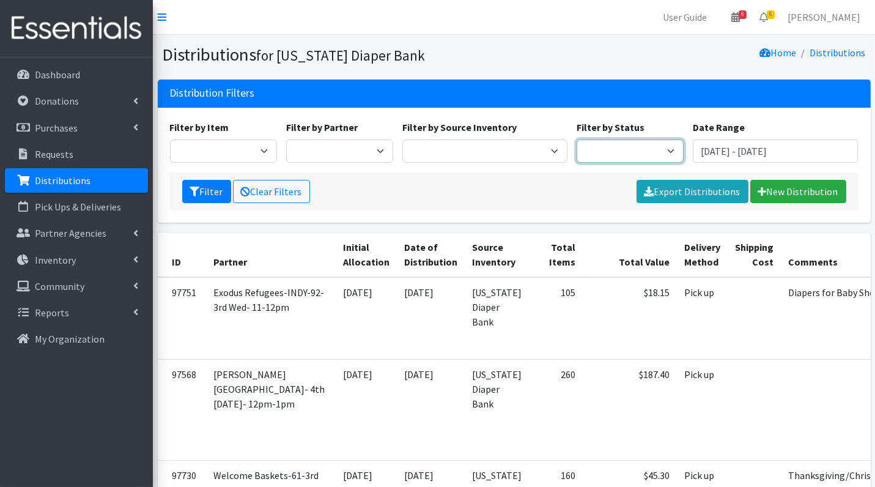
click at [593, 150] on select "Scheduled Complete" at bounding box center [630, 150] width 107 height 23
select select "5"
click at [202, 190] on button "Filter" at bounding box center [206, 191] width 49 height 23
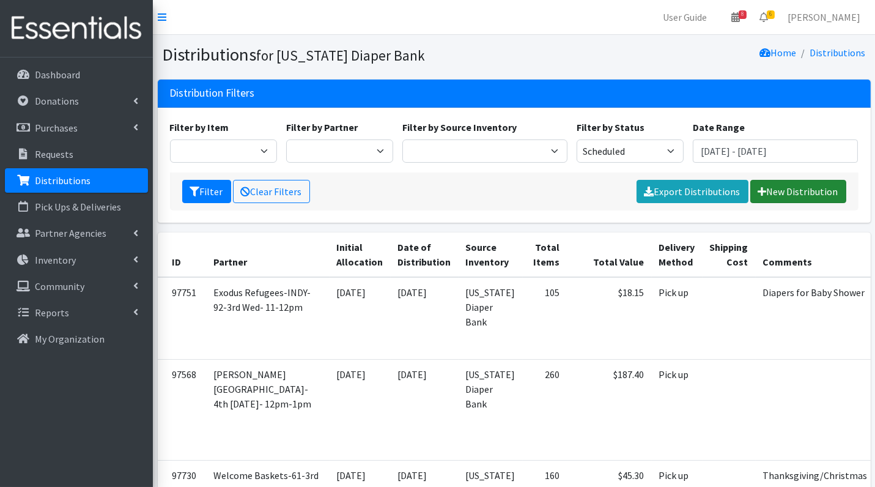
click at [791, 185] on link "New Distribution" at bounding box center [798, 191] width 96 height 23
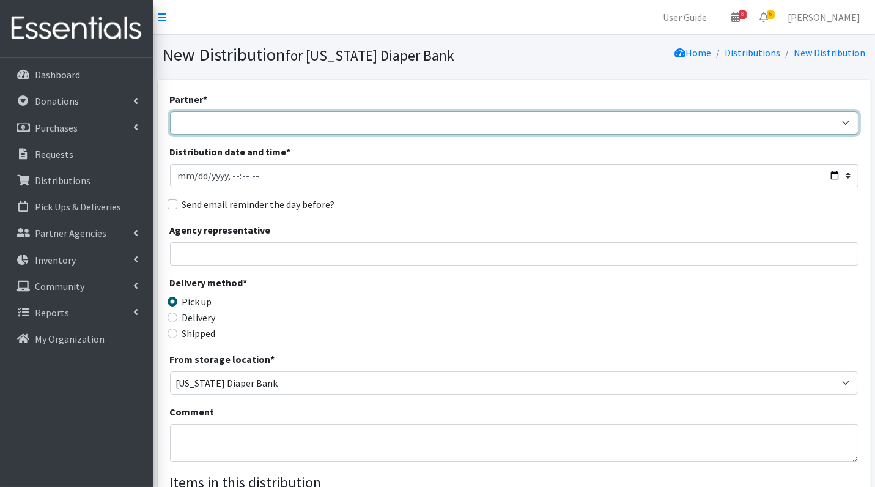
click at [248, 126] on select "ARC [PERSON_NAME] and [GEOGRAPHIC_DATA] [GEOGRAPHIC_DATA] TANF delivery/3rd Wed…" at bounding box center [514, 122] width 689 height 23
select select "8050"
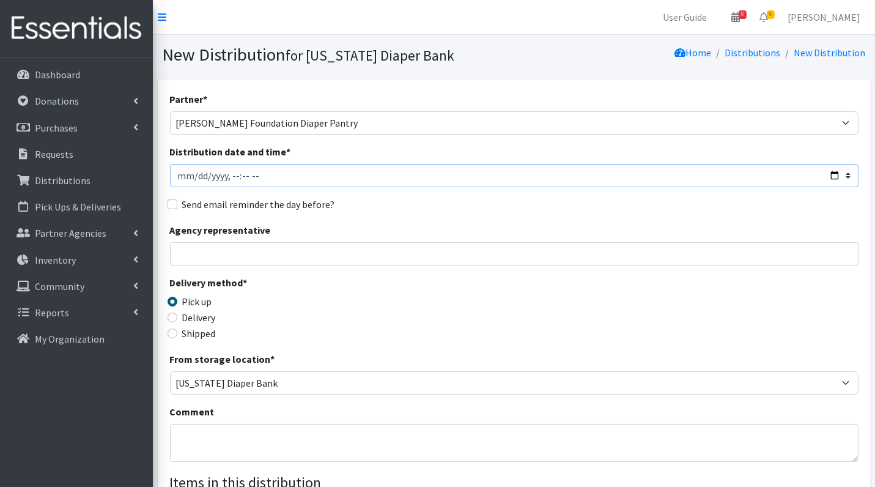
click at [194, 179] on input "Distribution date and time *" at bounding box center [514, 175] width 689 height 23
click at [235, 176] on input "Distribution date and time *" at bounding box center [514, 175] width 689 height 23
type input "2025-10-15T10:00"
click at [172, 204] on input "Send email reminder the day before?" at bounding box center [173, 204] width 10 height 10
checkbox input "true"
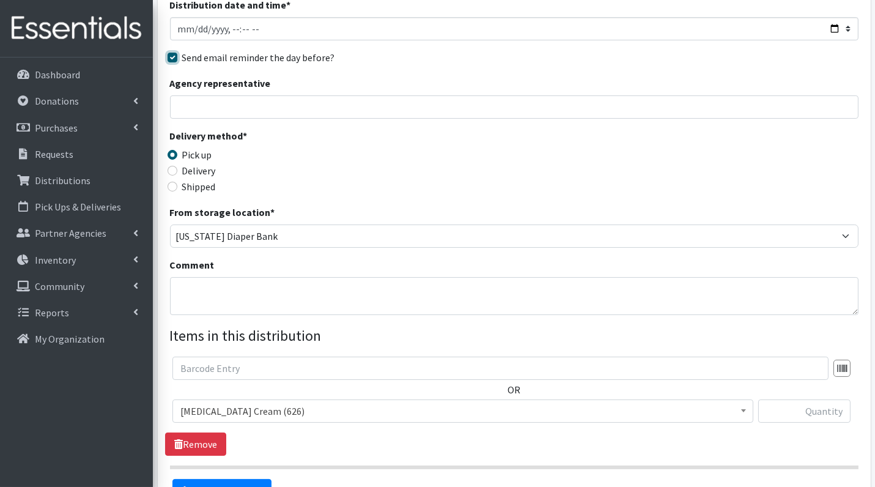
scroll to position [152, 0]
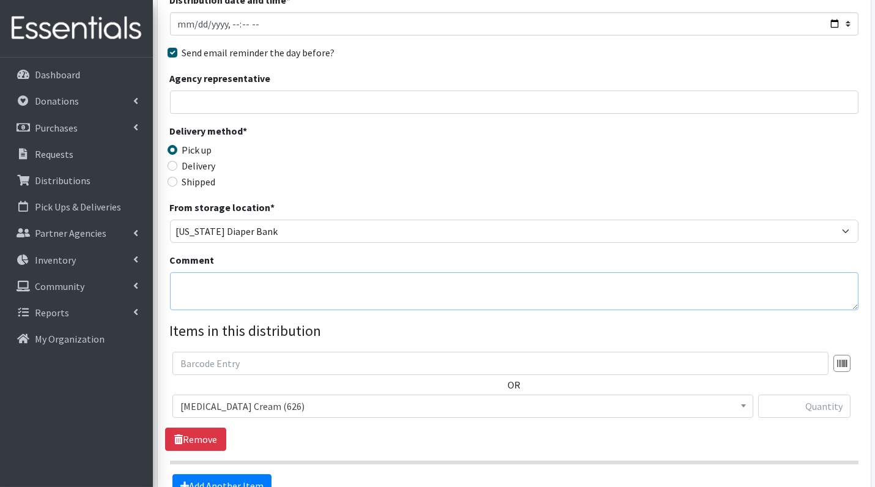
click at [299, 287] on textarea "Comment" at bounding box center [514, 291] width 689 height 38
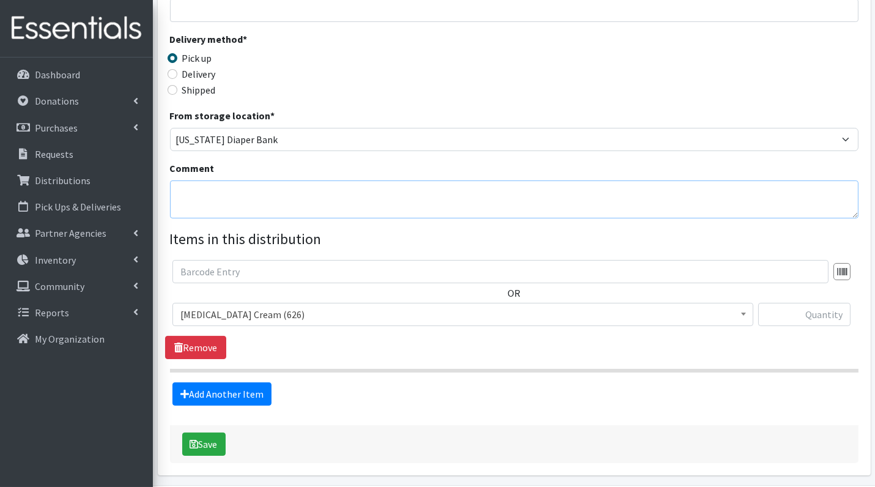
scroll to position [284, 0]
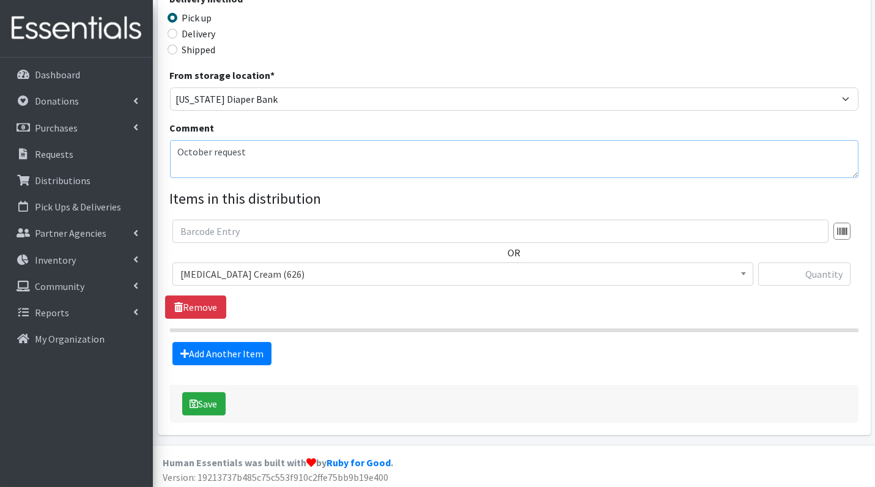
type textarea "October request"
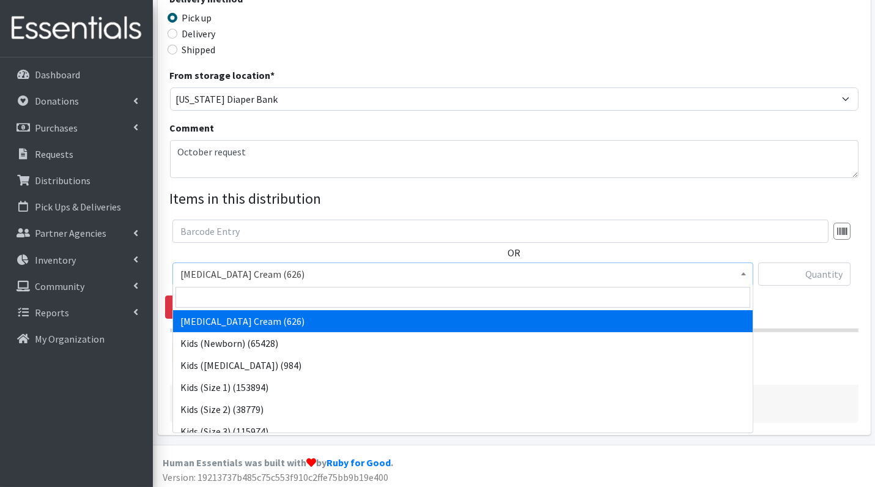
click at [327, 272] on span "Diaper Rash Cream (626)" at bounding box center [462, 273] width 565 height 17
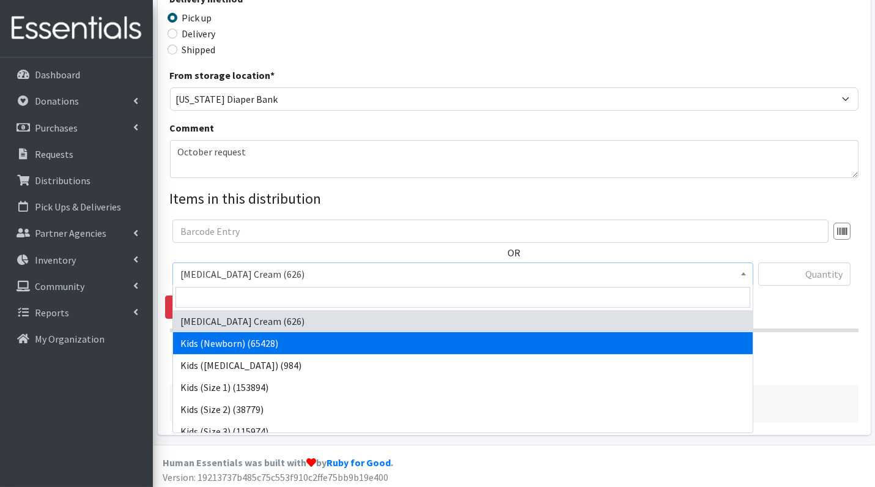
select select "3400"
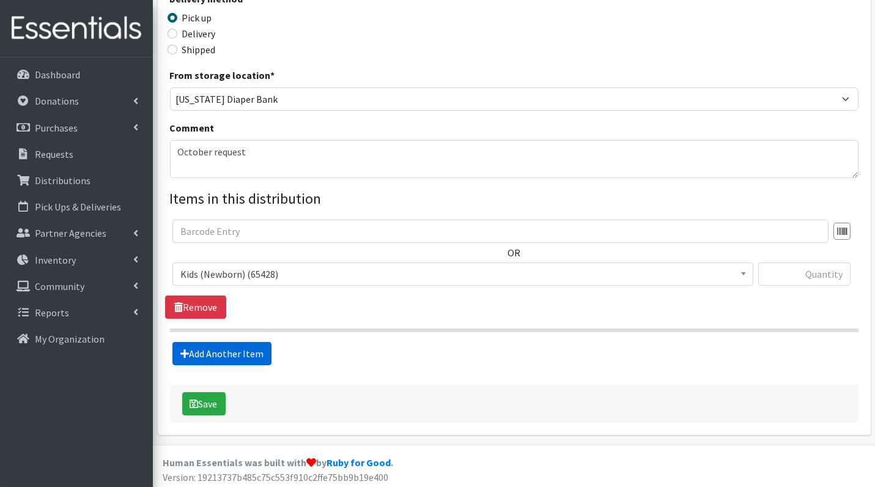
click at [234, 354] on link "Add Another Item" at bounding box center [221, 353] width 99 height 23
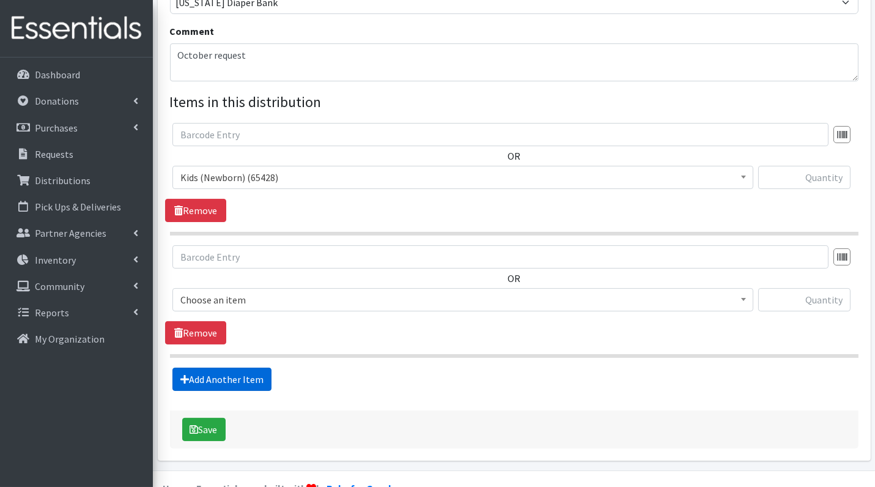
scroll to position [406, 0]
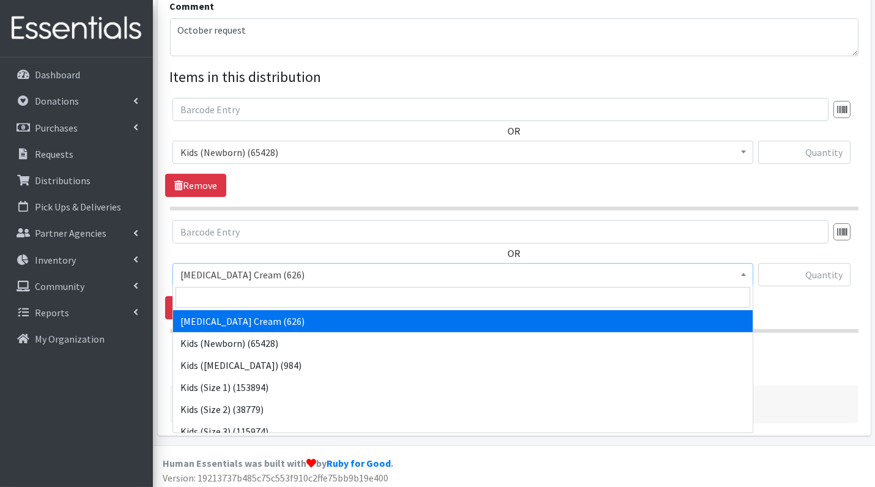
click at [253, 269] on span "Diaper Rash Cream (626)" at bounding box center [462, 274] width 565 height 17
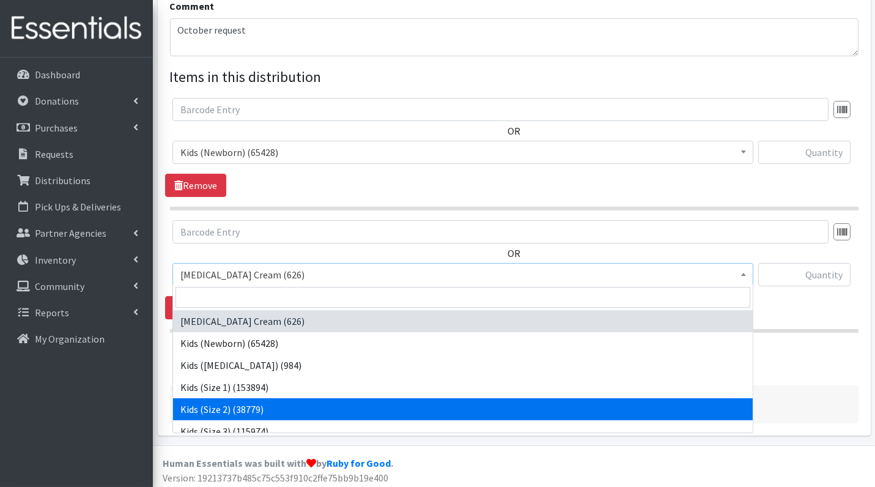
scroll to position [27, 0]
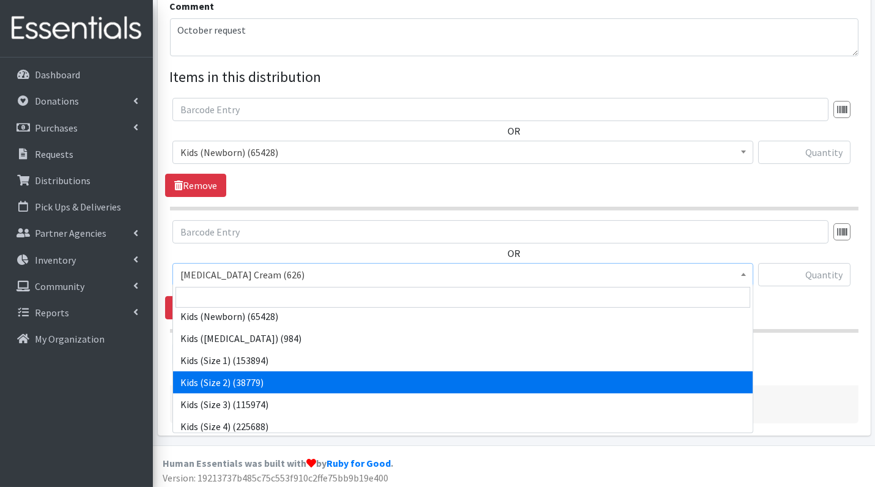
select select "3420"
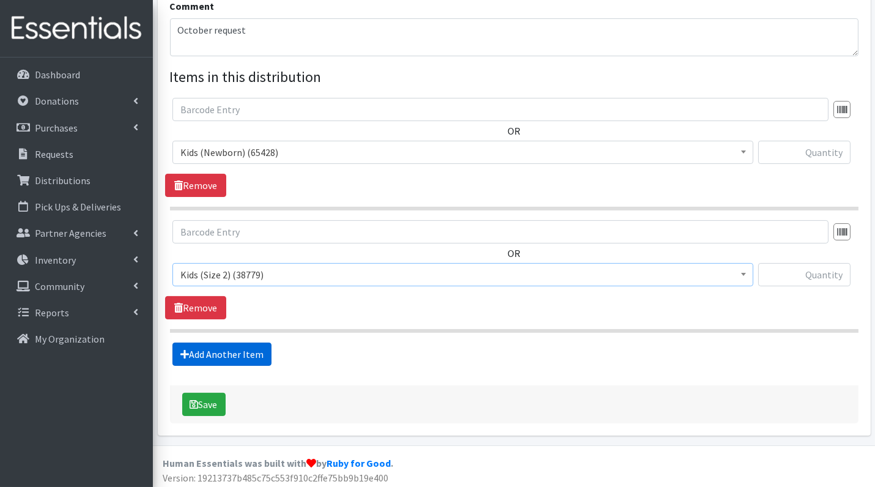
click at [232, 351] on link "Add Another Item" at bounding box center [221, 354] width 99 height 23
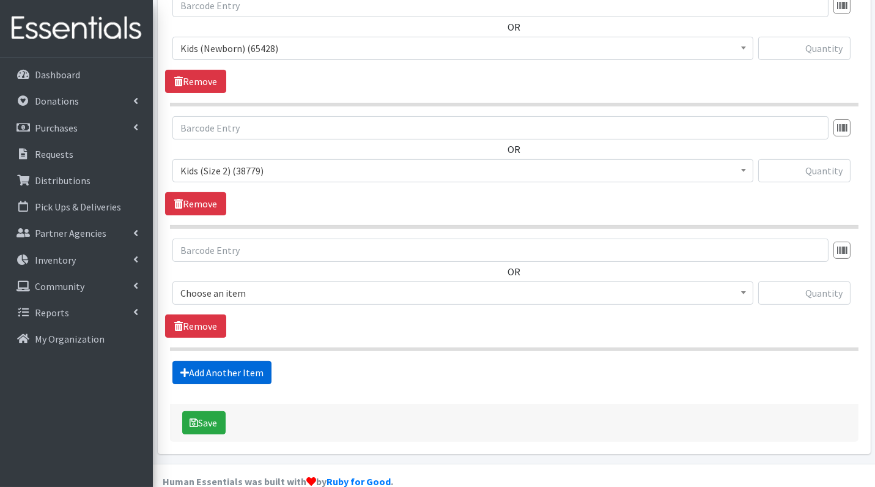
scroll to position [527, 0]
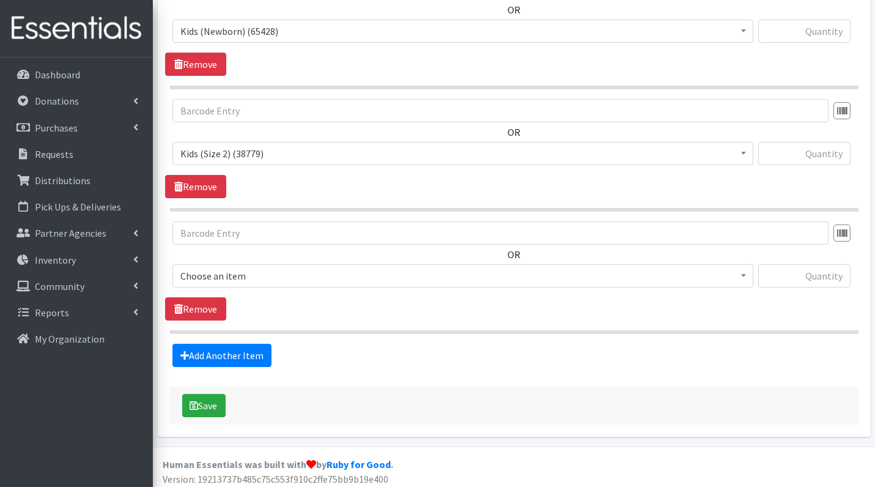
click at [260, 272] on span "Choose an item" at bounding box center [462, 275] width 565 height 17
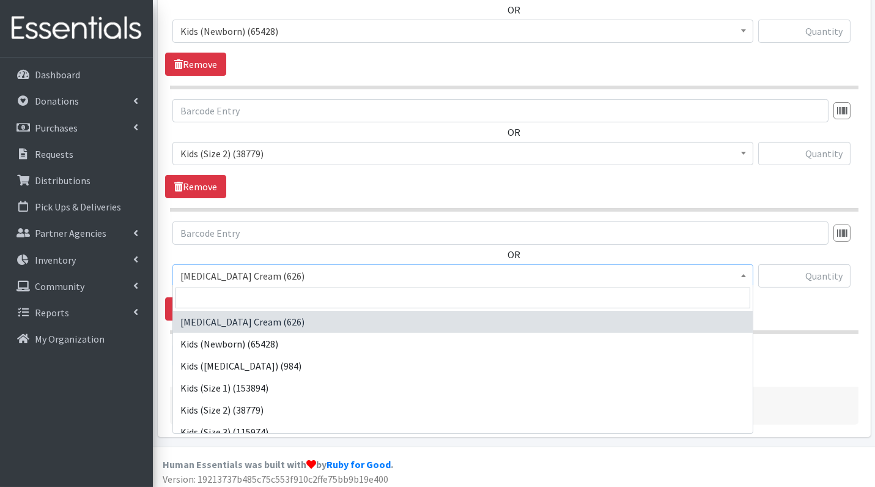
scroll to position [80, 0]
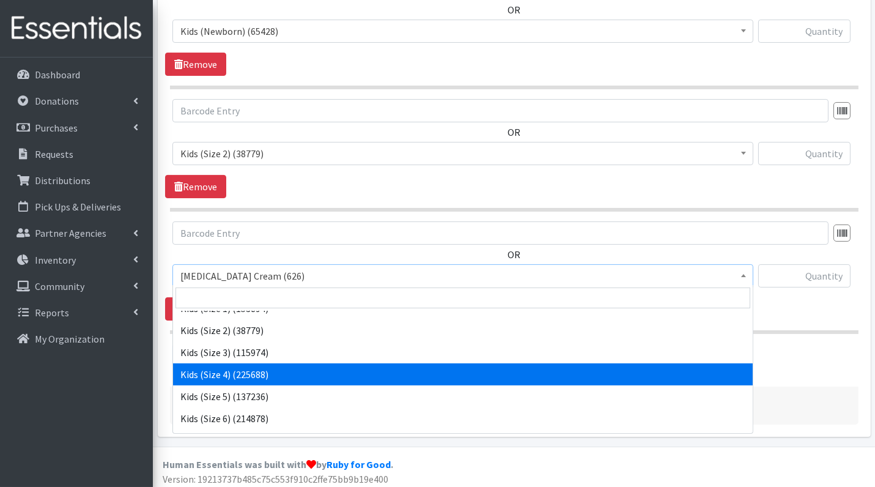
select select "3394"
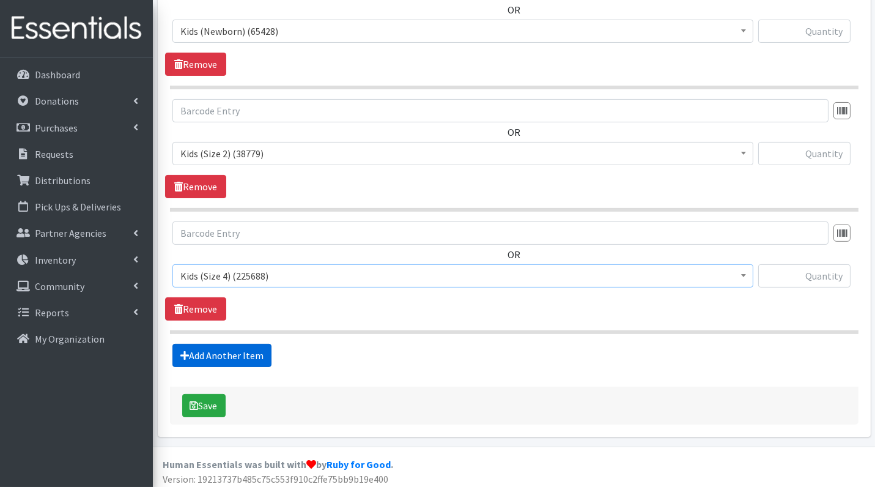
click at [244, 353] on link "Add Another Item" at bounding box center [221, 355] width 99 height 23
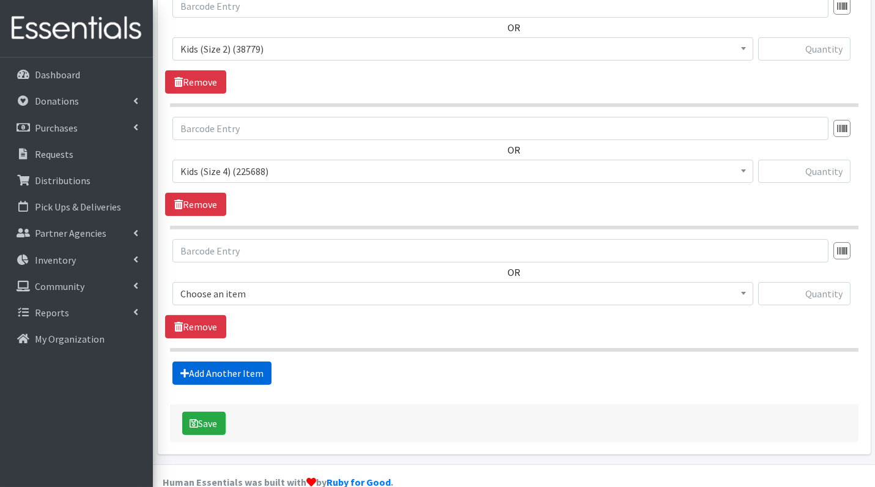
scroll to position [648, 0]
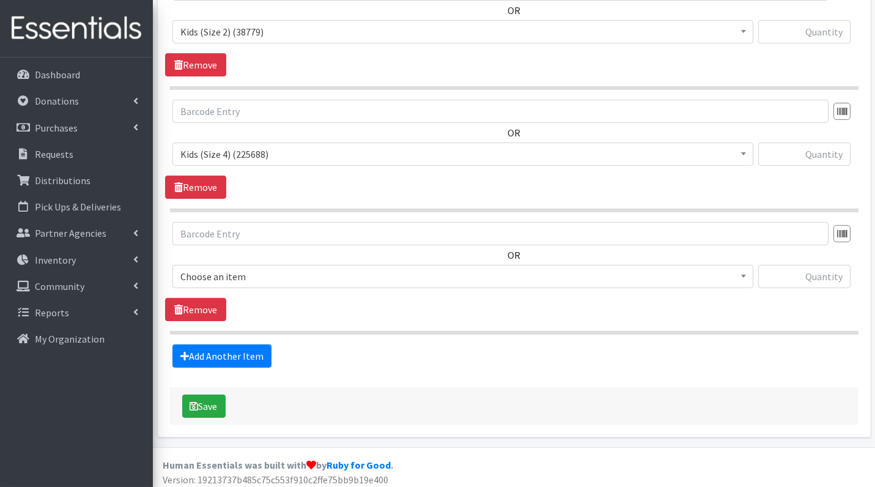
click at [243, 270] on span "Choose an item" at bounding box center [462, 276] width 565 height 17
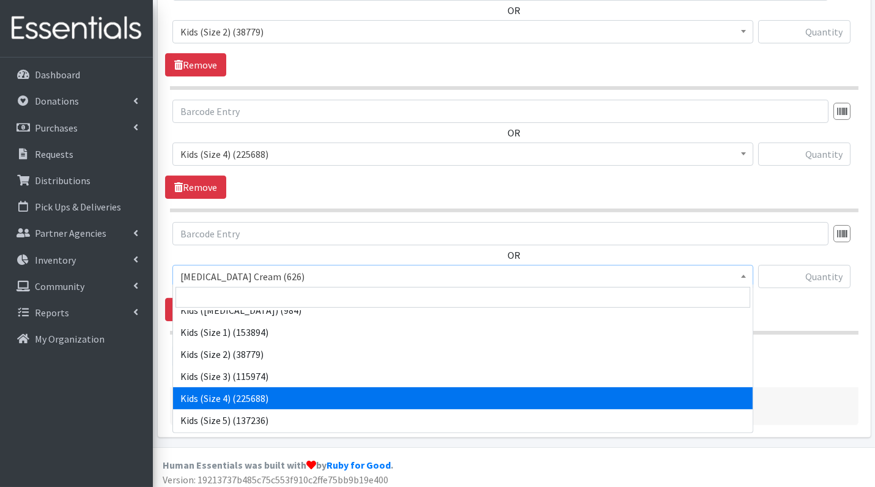
scroll to position [121, 0]
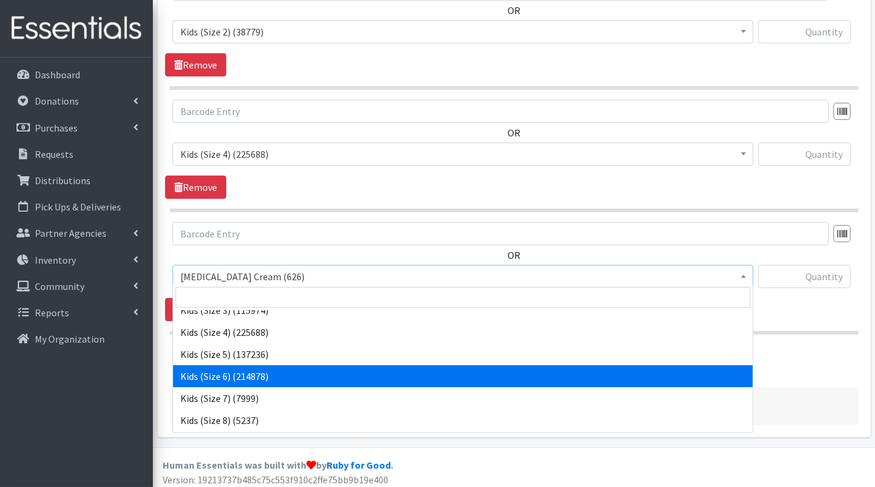
select select "3419"
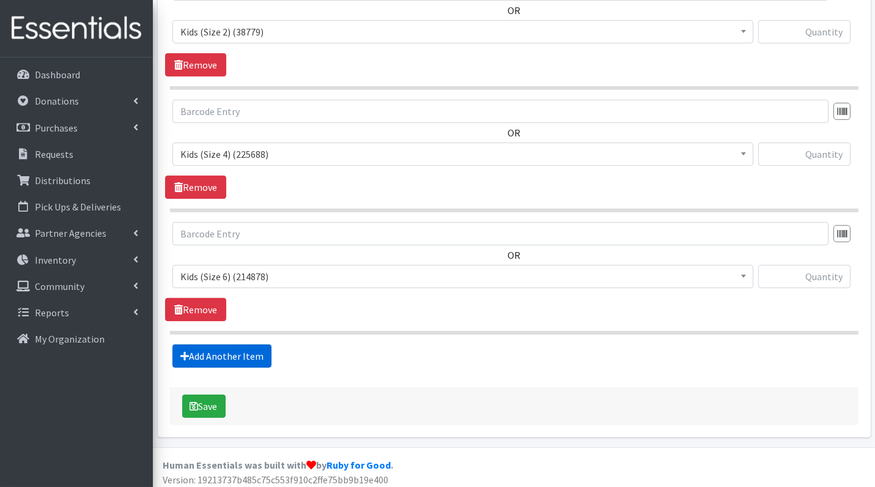
click at [246, 352] on link "Add Another Item" at bounding box center [221, 355] width 99 height 23
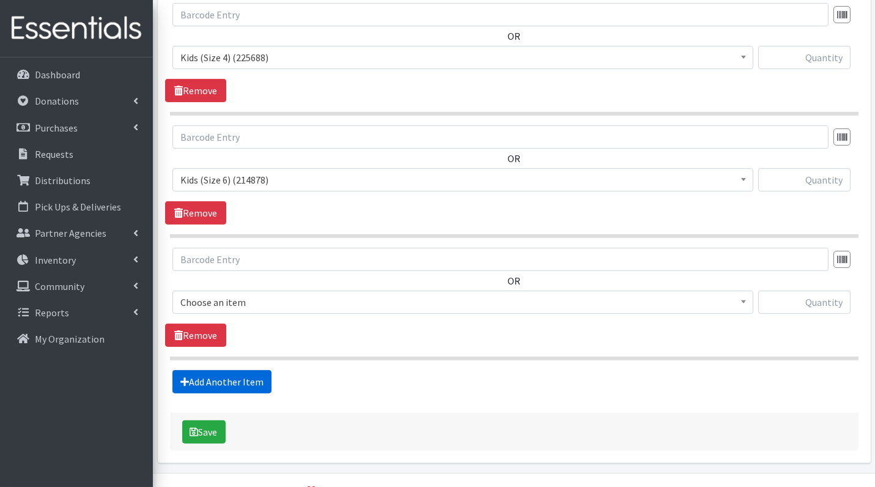
scroll to position [769, 0]
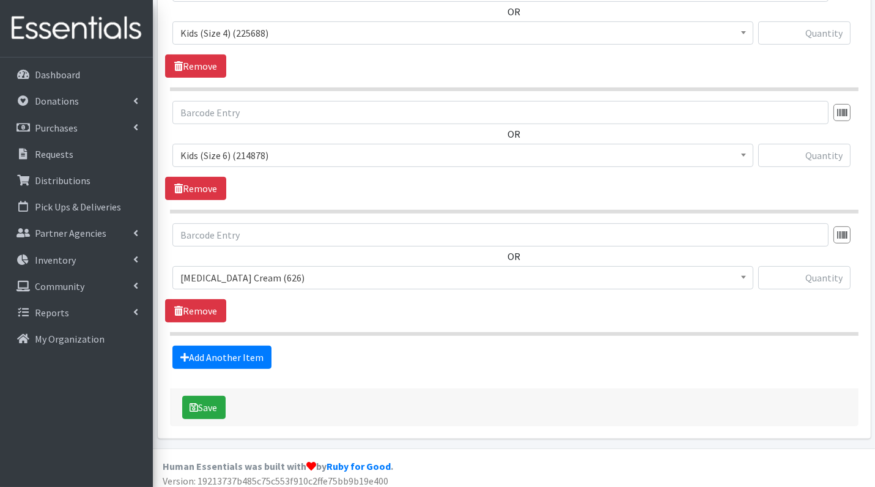
click at [253, 273] on span "Diaper Rash Cream (626)" at bounding box center [462, 277] width 565 height 17
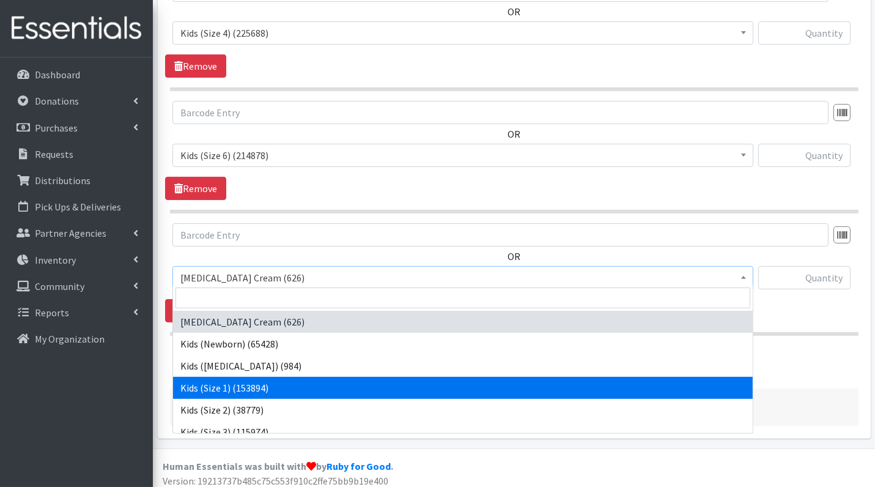
scroll to position [65, 0]
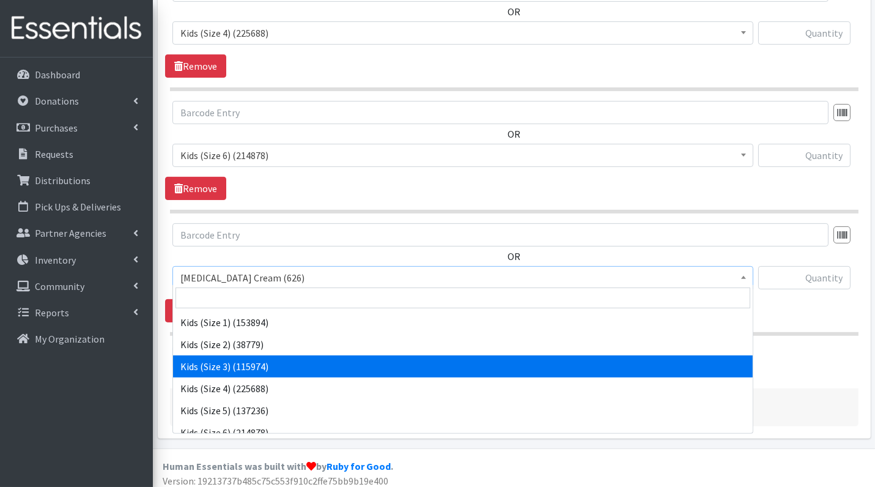
select select "3393"
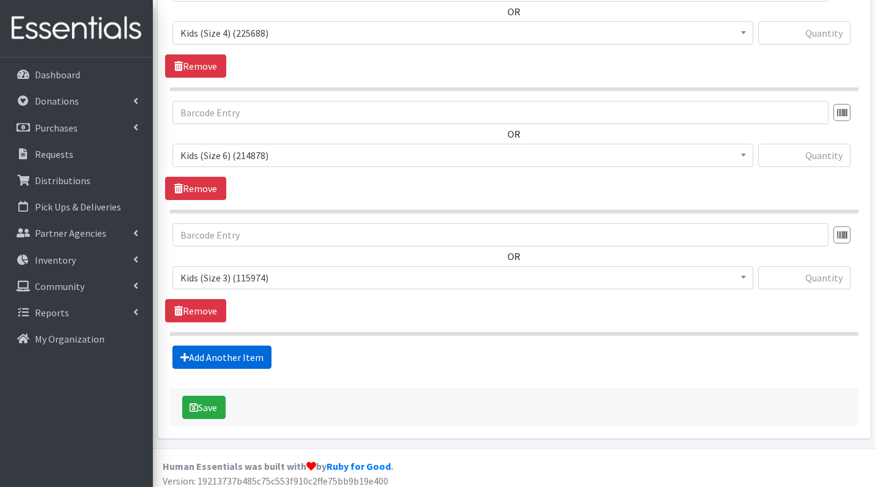
click at [211, 350] on link "Add Another Item" at bounding box center [221, 357] width 99 height 23
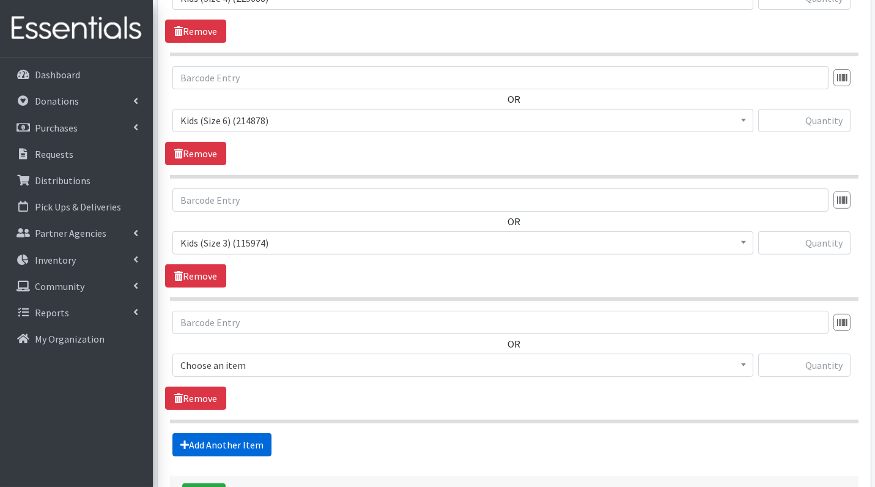
scroll to position [891, 0]
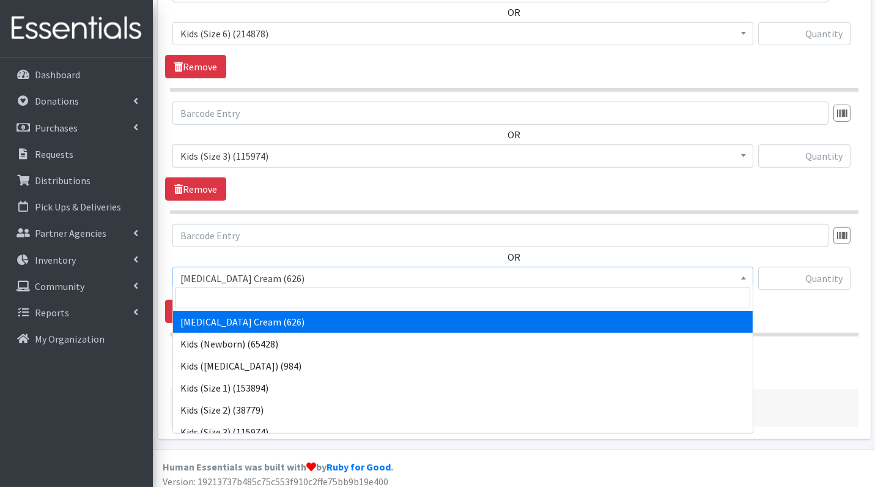
click at [322, 270] on span "[MEDICAL_DATA] Cream (626)" at bounding box center [462, 278] width 565 height 17
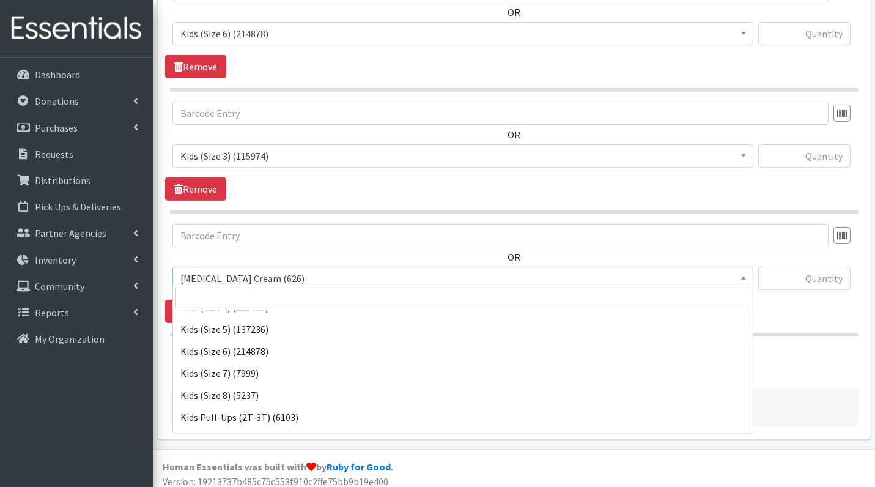
scroll to position [156, 0]
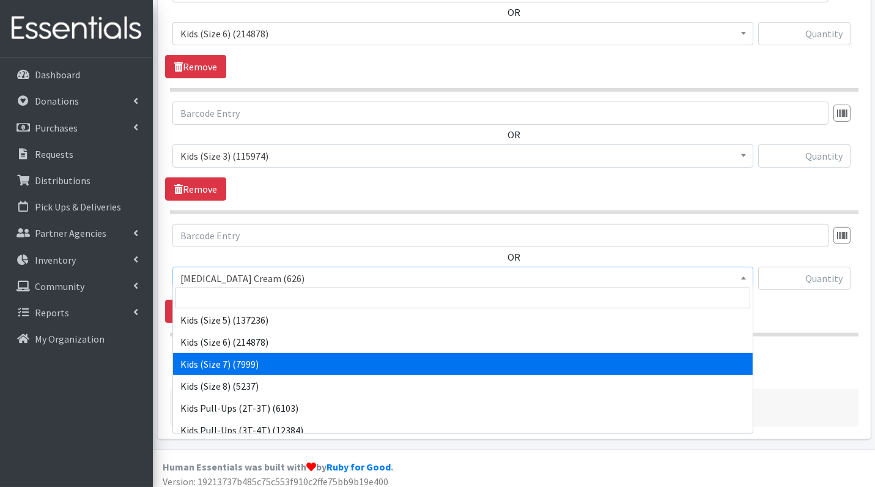
select select "7177"
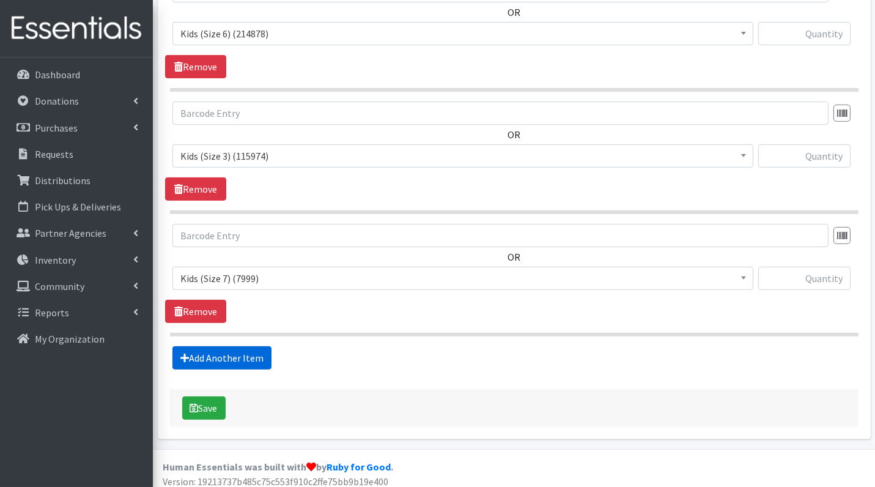
click at [217, 355] on link "Add Another Item" at bounding box center [221, 357] width 99 height 23
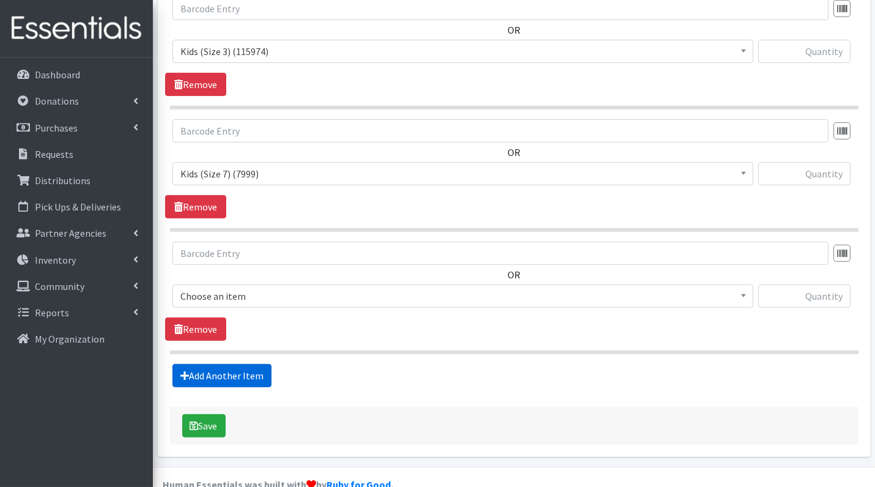
scroll to position [1013, 0]
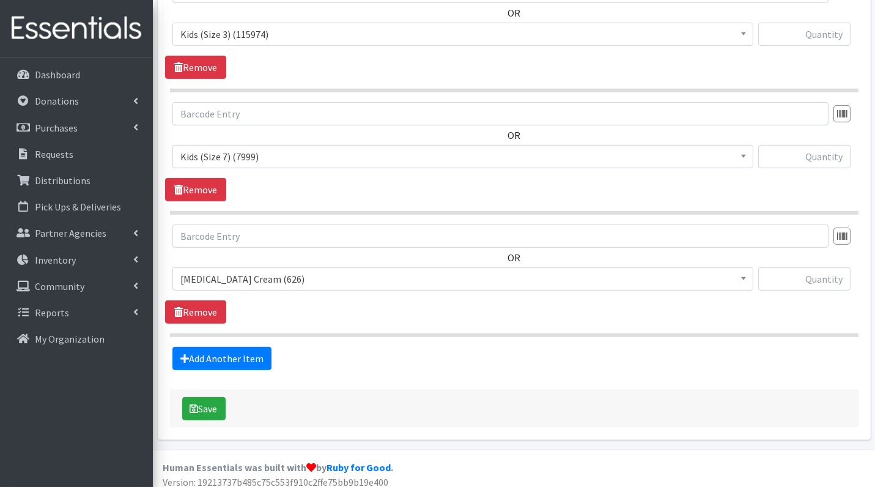
click at [239, 270] on span "[MEDICAL_DATA] Cream (626)" at bounding box center [462, 278] width 565 height 17
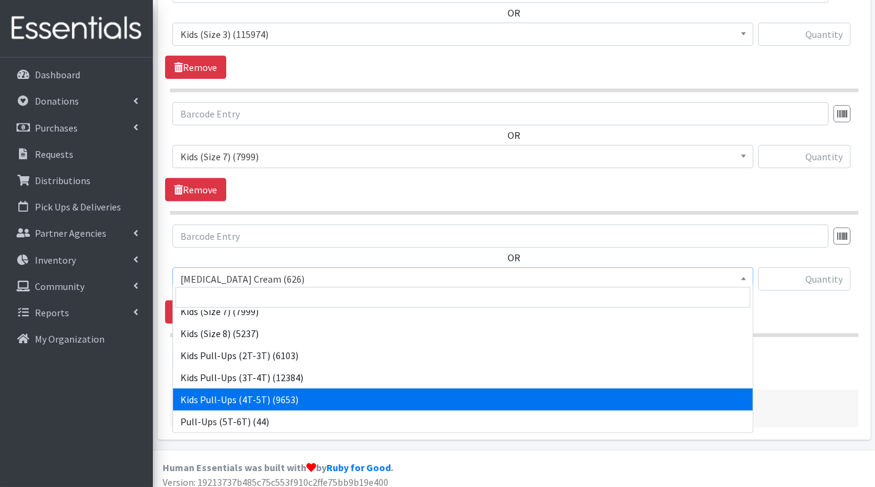
scroll to position [230, 0]
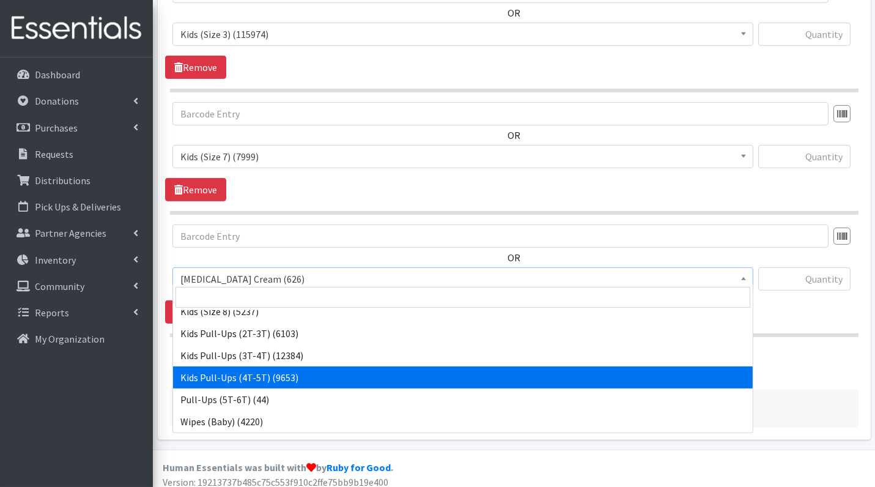
select select "3408"
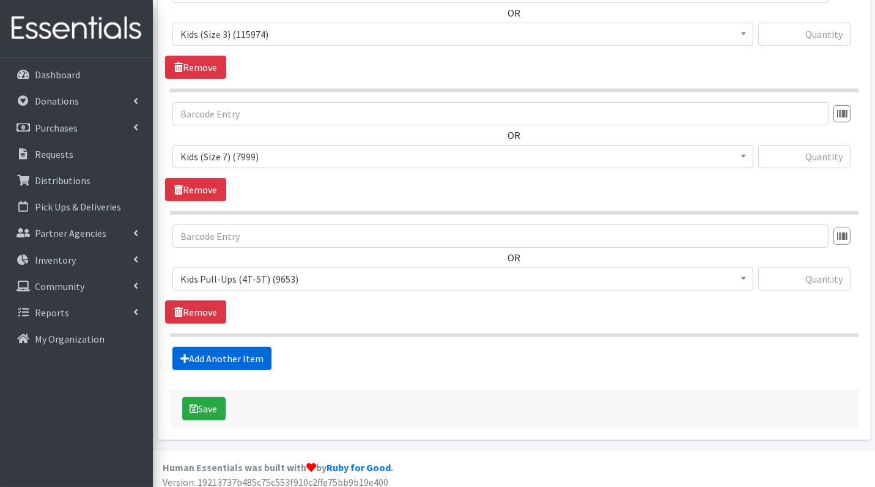
click at [219, 349] on link "Add Another Item" at bounding box center [221, 358] width 99 height 23
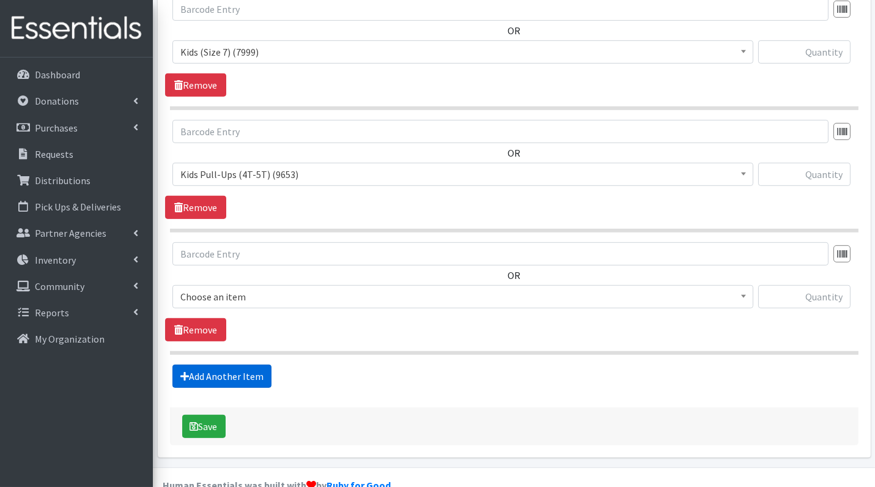
scroll to position [1135, 0]
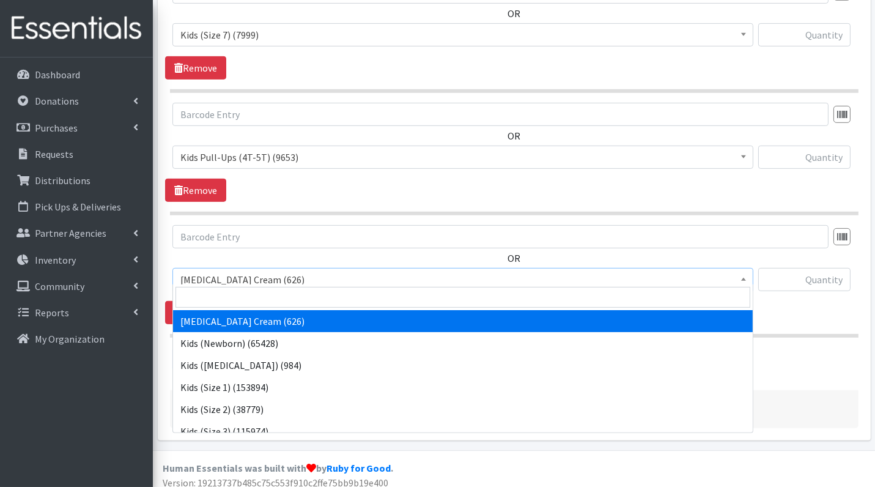
click at [264, 273] on span "[MEDICAL_DATA] Cream (626)" at bounding box center [462, 279] width 565 height 17
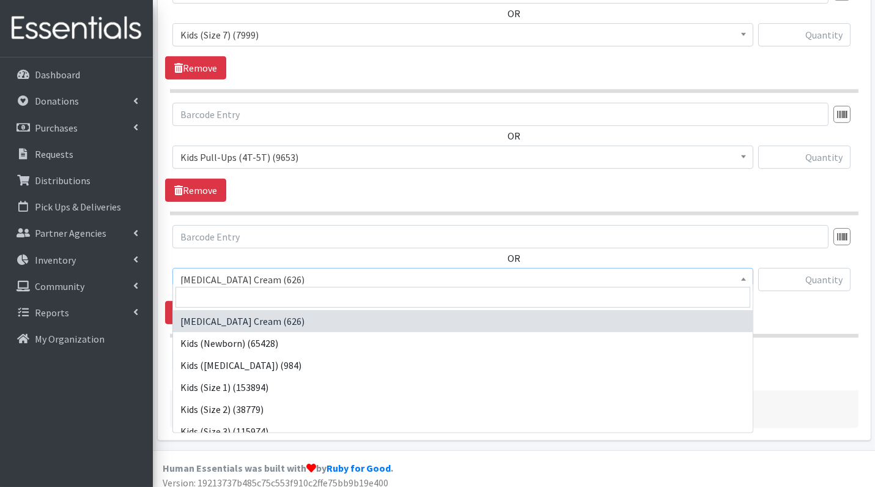
scroll to position [229, 0]
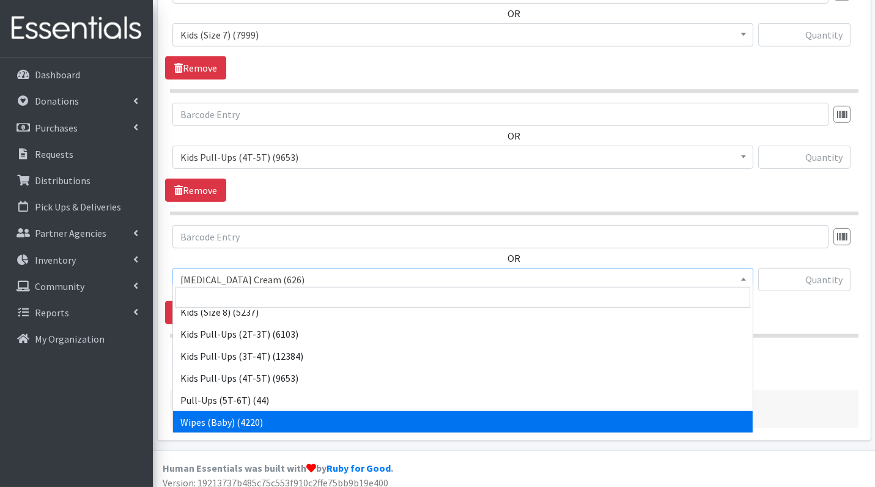
select select "3418"
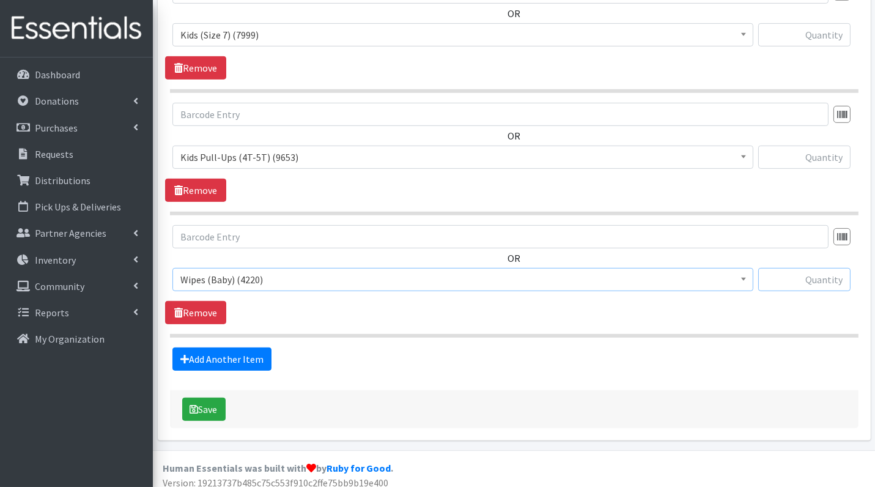
click at [820, 269] on input "text" at bounding box center [804, 279] width 92 height 23
type input "8"
click at [819, 155] on input "text" at bounding box center [804, 157] width 92 height 23
type input "3"
click at [824, 32] on input "text" at bounding box center [804, 34] width 92 height 23
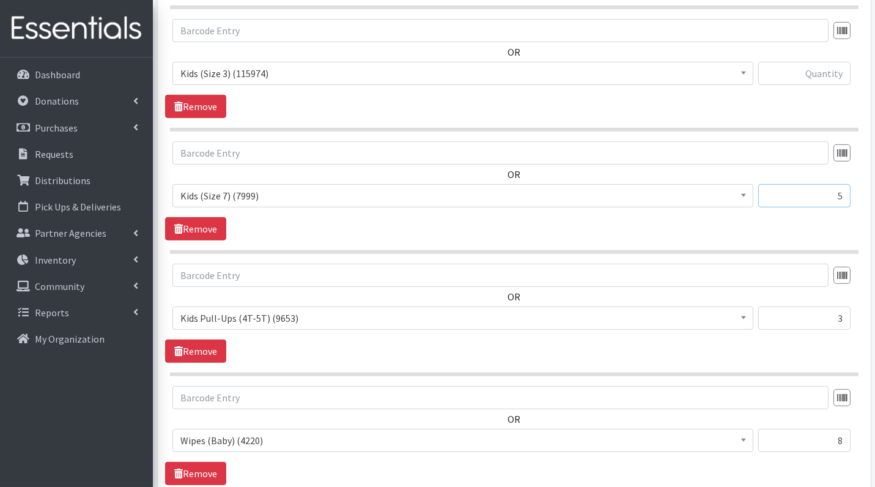
scroll to position [972, 0]
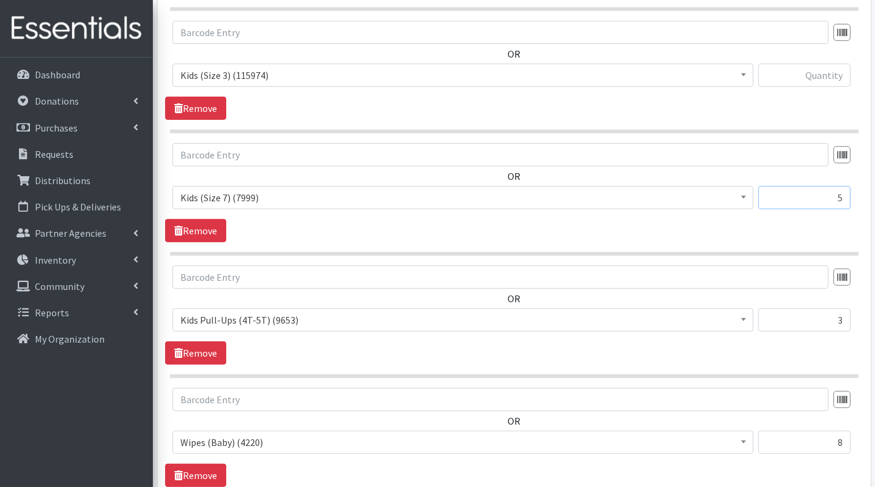
type input "5"
click at [833, 73] on input "text" at bounding box center [804, 75] width 92 height 23
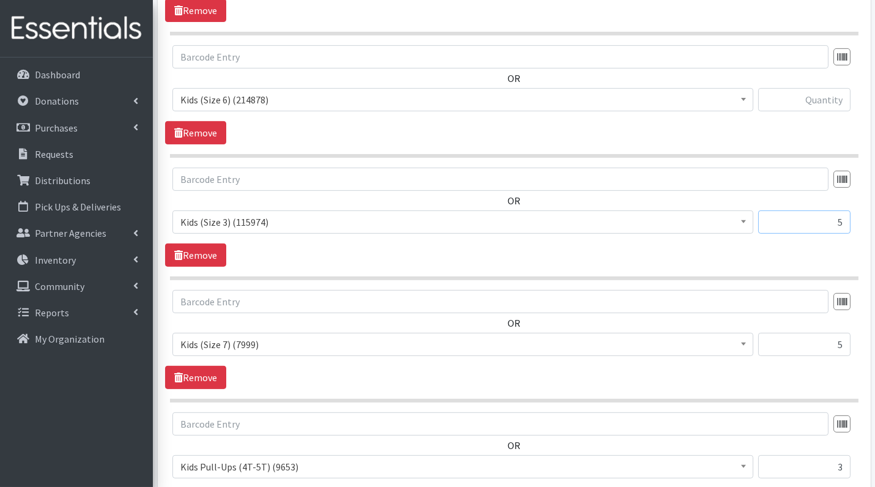
scroll to position [821, 0]
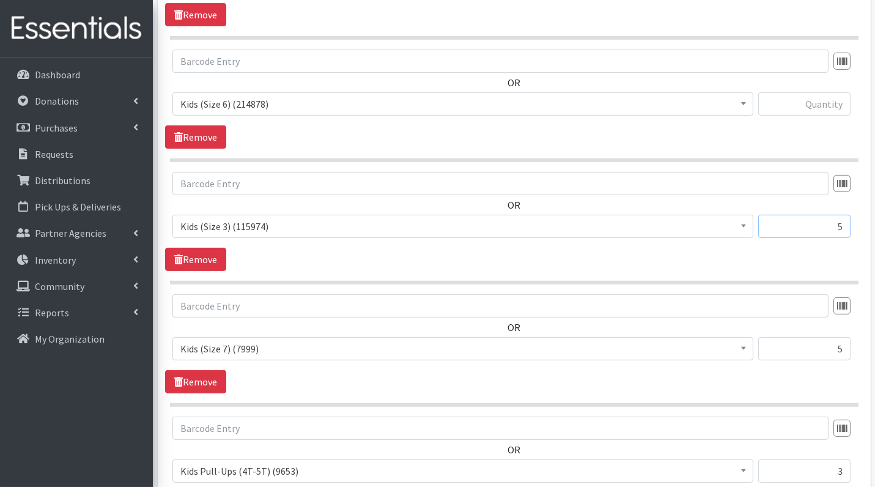
type input "5"
click at [831, 102] on input "text" at bounding box center [804, 103] width 92 height 23
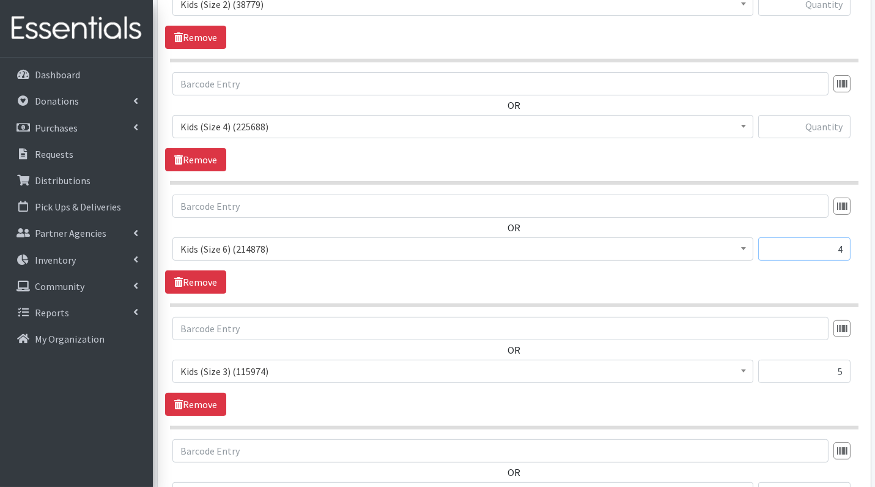
scroll to position [671, 0]
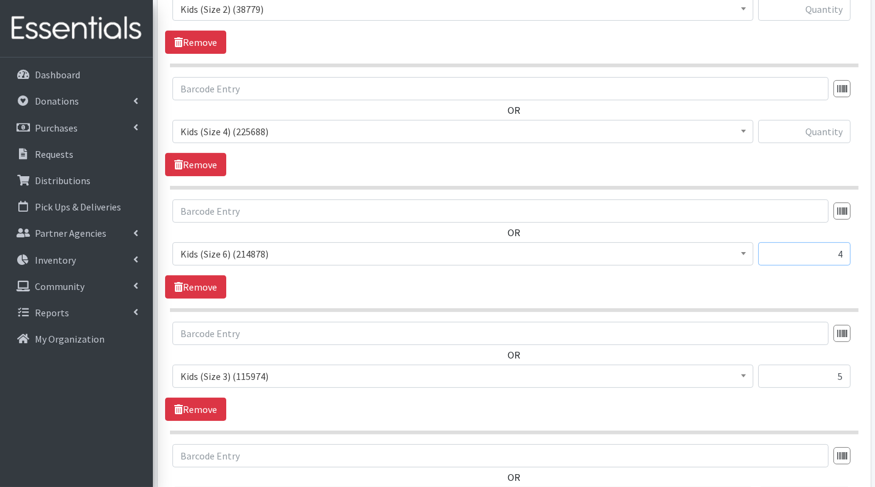
type input "4"
click at [824, 133] on input "text" at bounding box center [804, 131] width 92 height 23
type input "4"
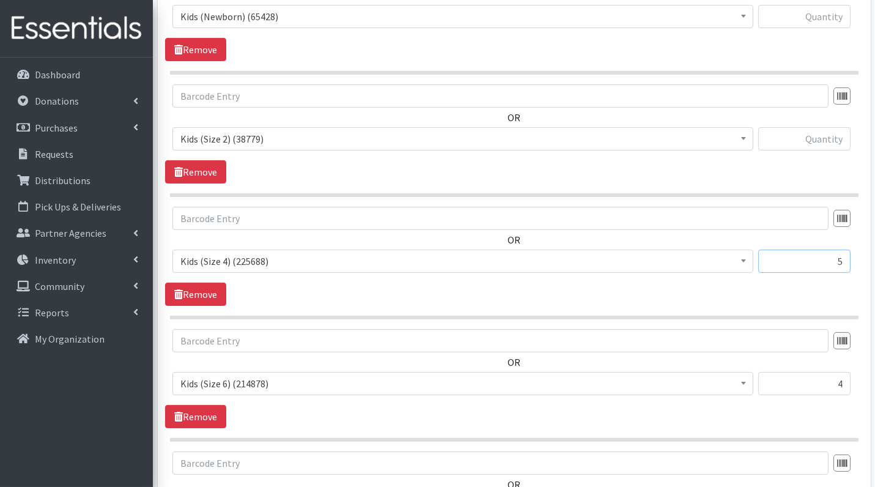
scroll to position [539, 0]
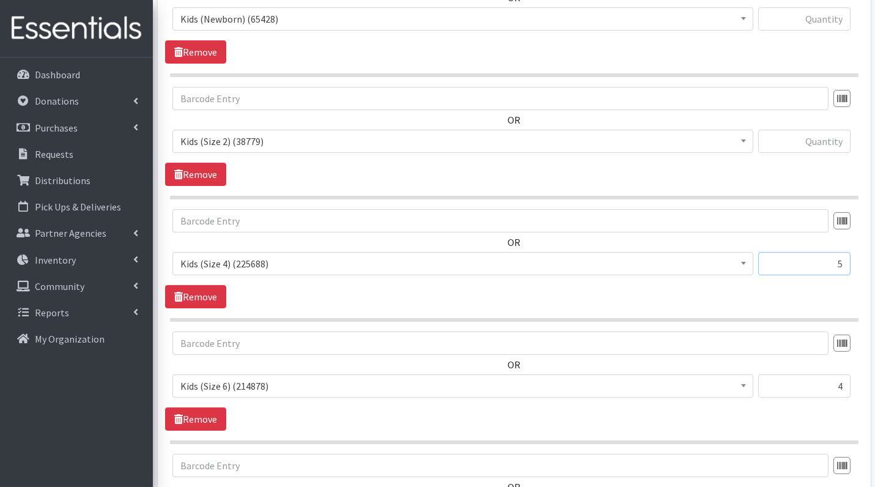
type input "5"
click at [838, 138] on input "text" at bounding box center [804, 141] width 92 height 23
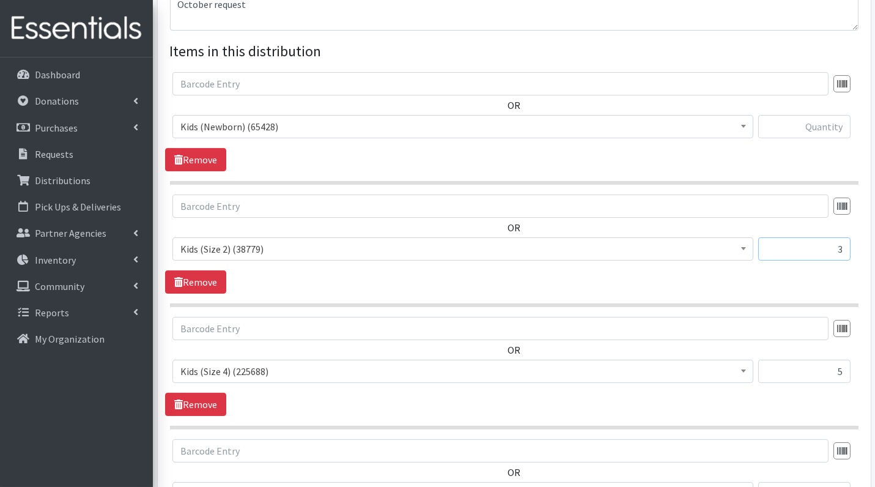
scroll to position [428, 0]
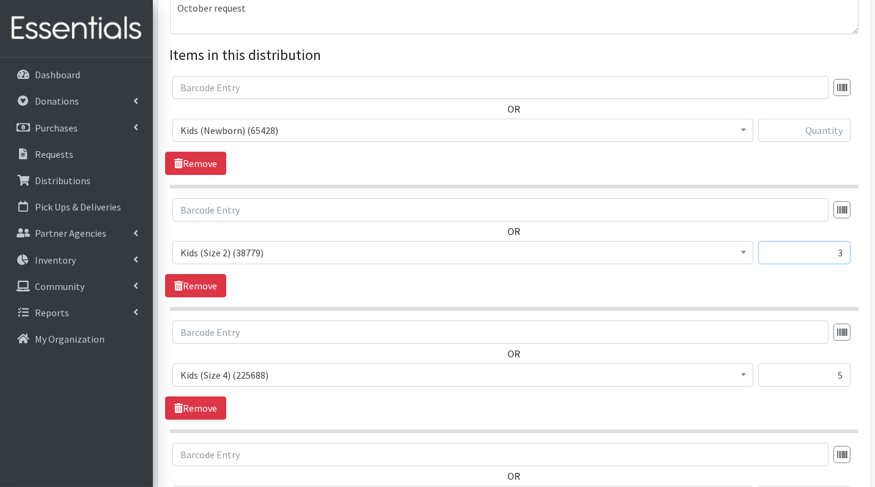
type input "3"
click at [828, 132] on input "text" at bounding box center [804, 130] width 92 height 23
type input "3"
click at [588, 162] on div "OR Diaper Rash Cream (626) Kids (Newborn) (65428) Kids (Preemie) (984) Kids (Si…" at bounding box center [514, 125] width 698 height 99
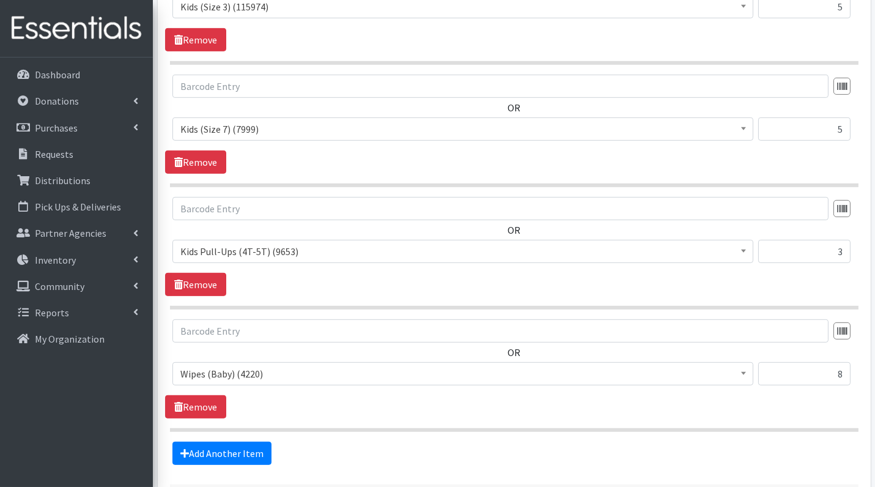
scroll to position [1135, 0]
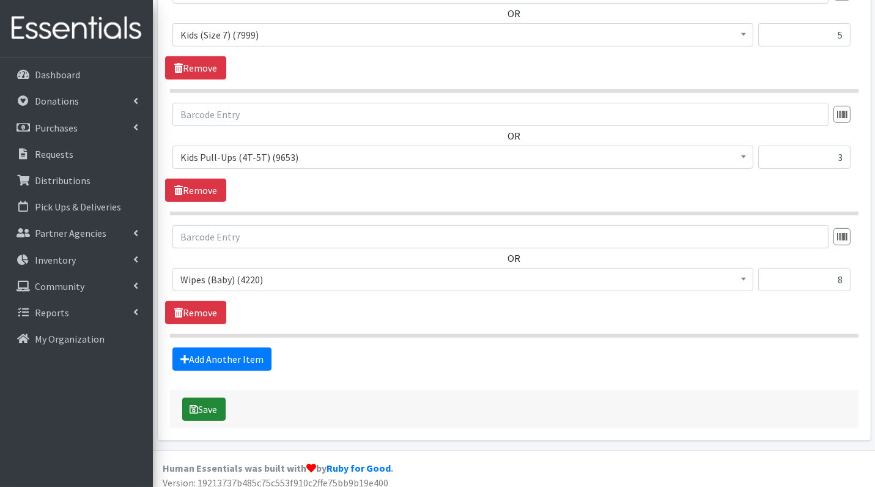
click at [203, 406] on button "Save" at bounding box center [203, 409] width 43 height 23
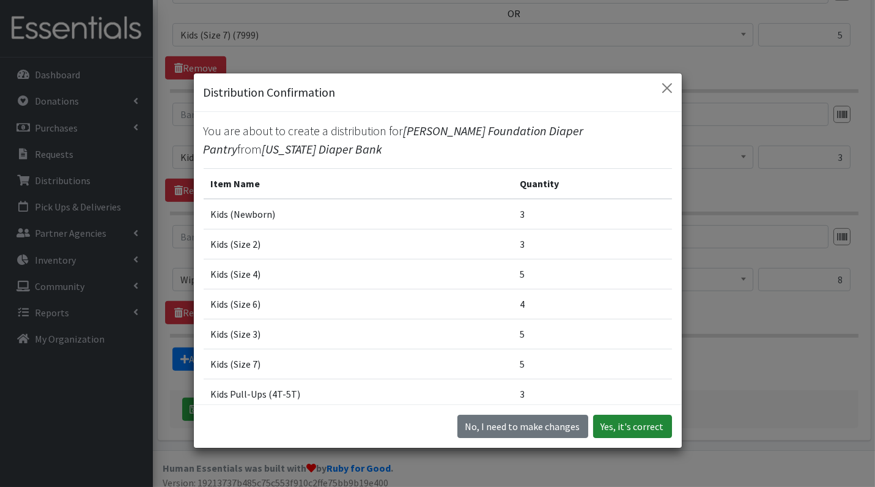
click at [612, 426] on button "Yes, it's correct" at bounding box center [632, 426] width 79 height 23
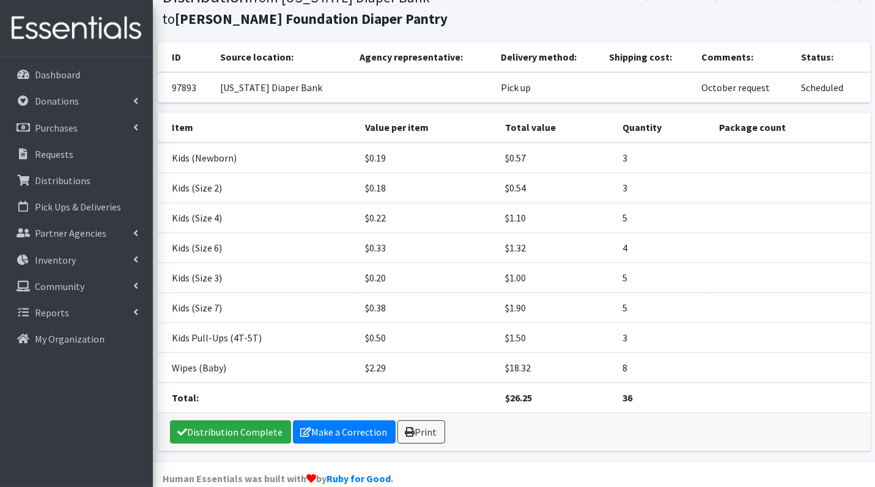
scroll to position [113, 0]
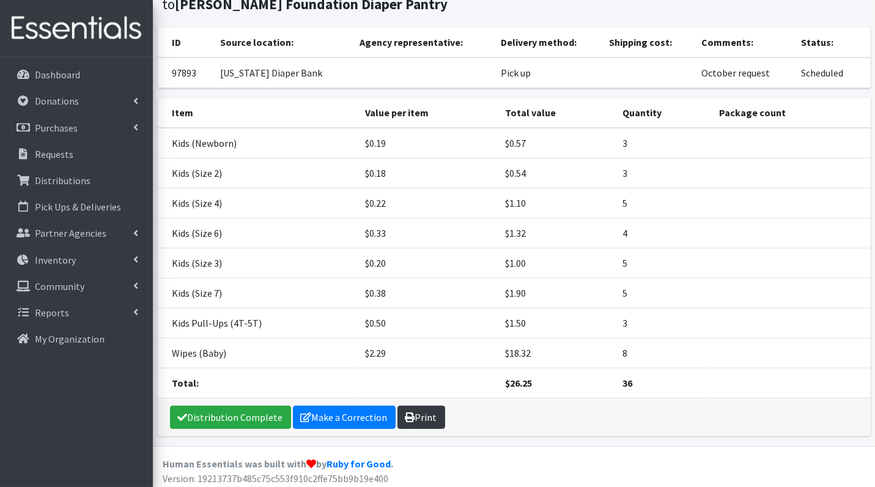
click at [418, 413] on link "Print" at bounding box center [422, 417] width 48 height 23
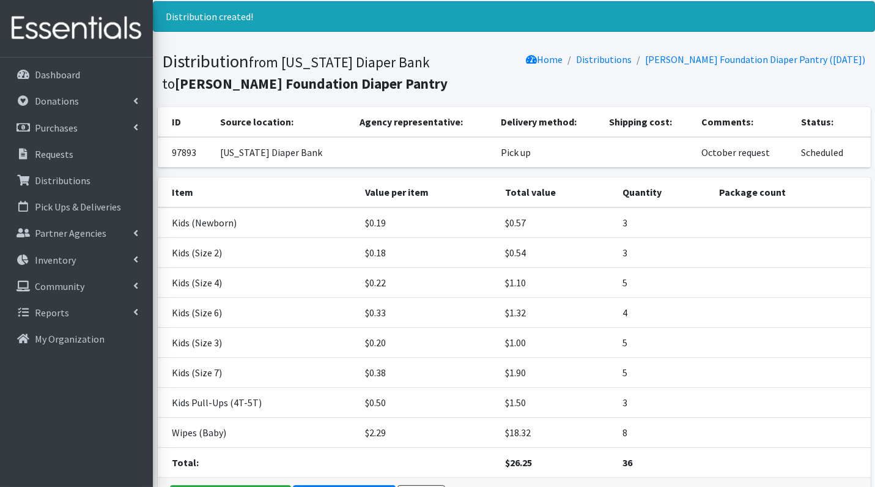
scroll to position [0, 0]
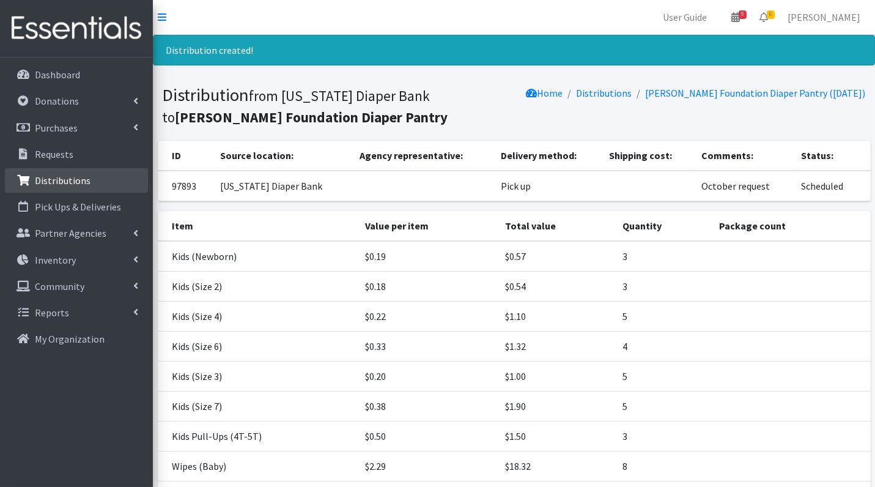
click at [69, 179] on p "Distributions" at bounding box center [63, 180] width 56 height 12
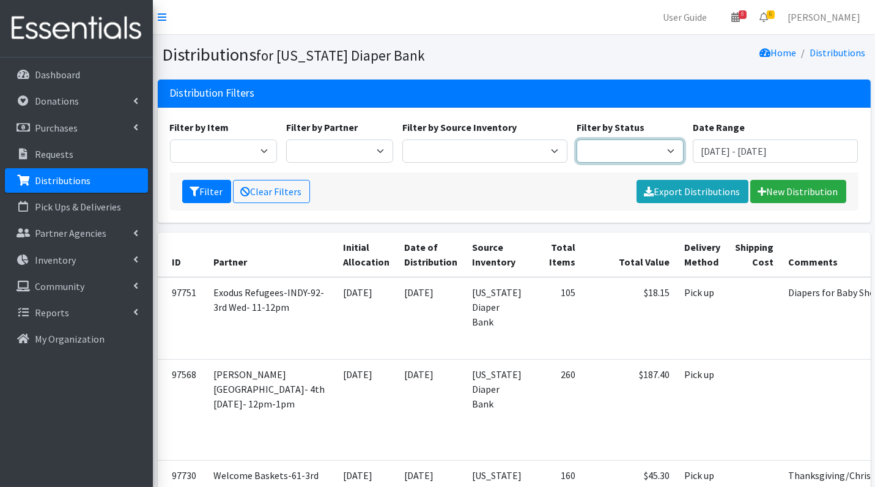
click at [595, 146] on select "Scheduled Complete" at bounding box center [630, 150] width 107 height 23
select select "5"
click at [201, 192] on button "Filter" at bounding box center [206, 191] width 49 height 23
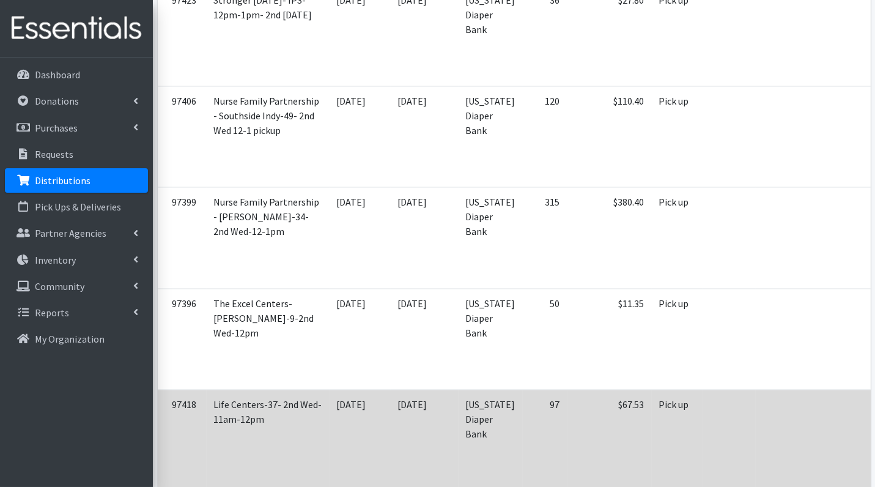
scroll to position [3962, 0]
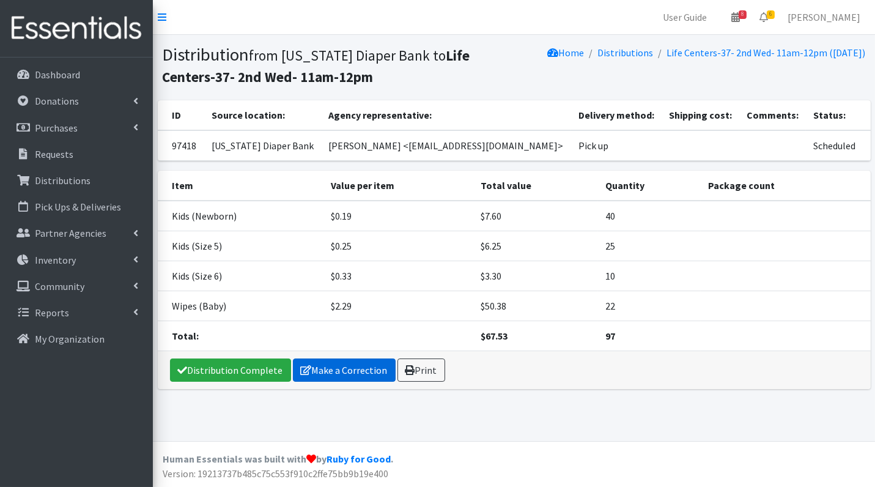
click at [352, 364] on link "Make a Correction" at bounding box center [344, 369] width 103 height 23
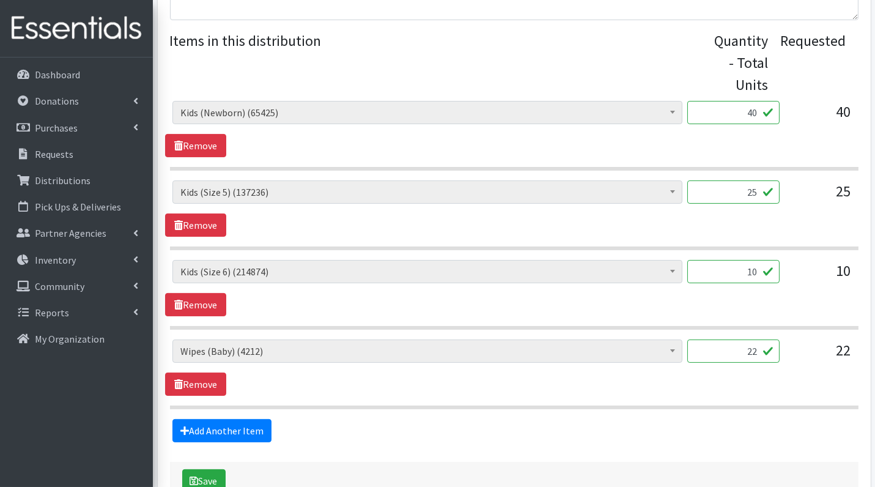
scroll to position [453, 0]
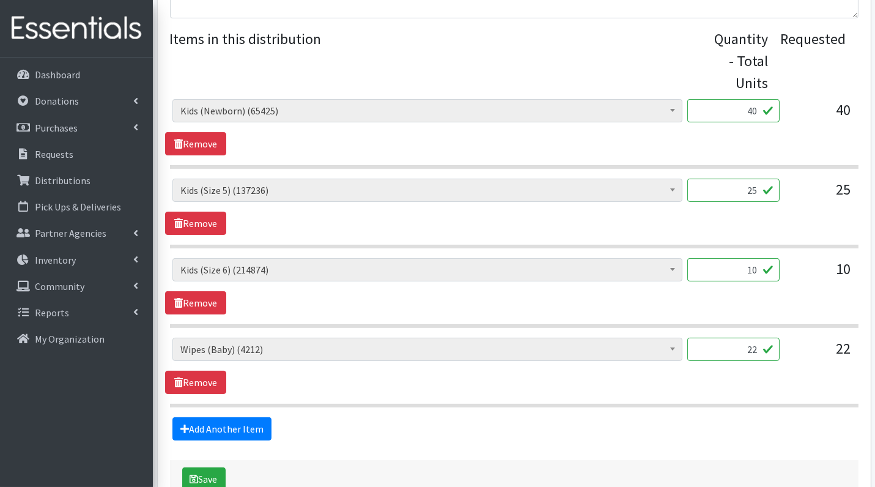
click at [739, 117] on input "40" at bounding box center [733, 110] width 92 height 23
type input "1000"
click at [746, 188] on input "25" at bounding box center [733, 190] width 92 height 23
type input "625"
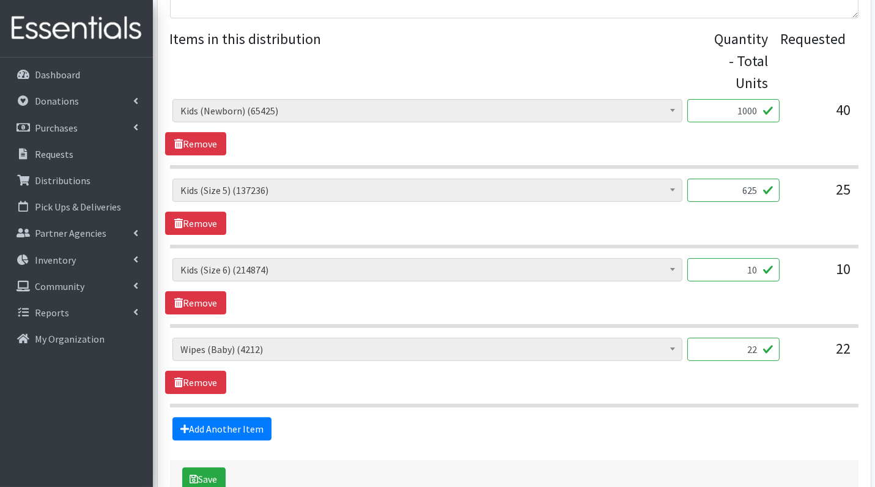
click at [736, 274] on input "10" at bounding box center [733, 269] width 92 height 23
type input "250"
click at [649, 386] on div "Diaper Rash Cream (626) Kids (Newborn) (65425) Kids (Preemie) (984) Kids (Size …" at bounding box center [514, 366] width 698 height 56
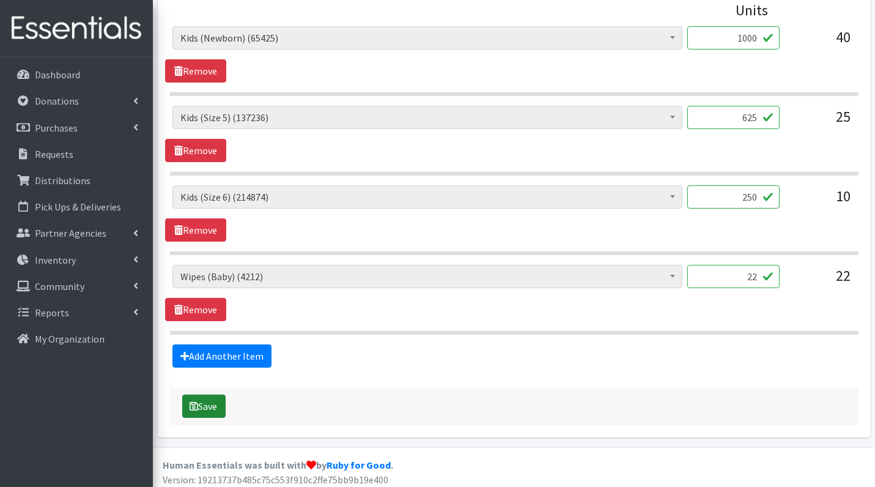
click at [196, 407] on button "Save" at bounding box center [203, 406] width 43 height 23
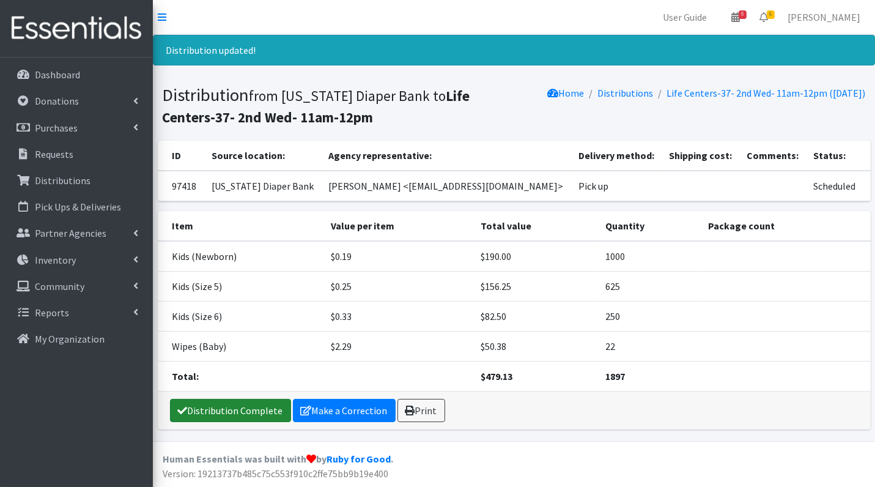
click at [224, 403] on link "Distribution Complete" at bounding box center [230, 410] width 121 height 23
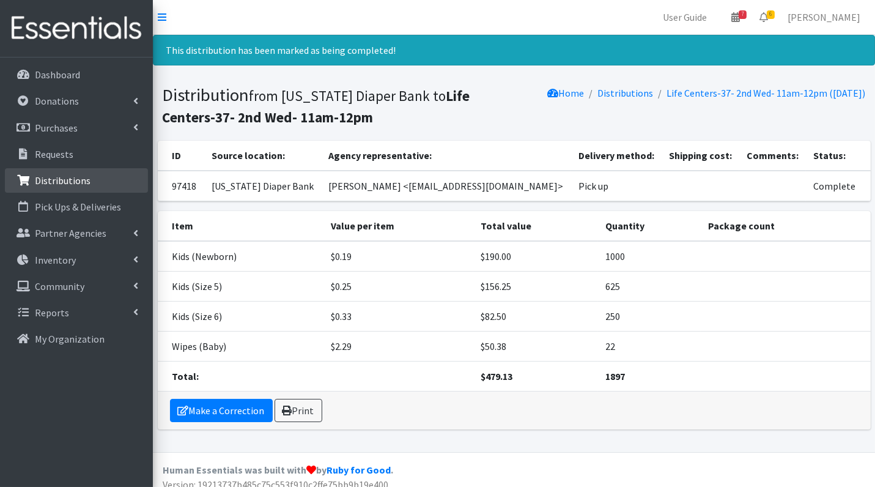
click at [87, 179] on link "Distributions" at bounding box center [76, 180] width 143 height 24
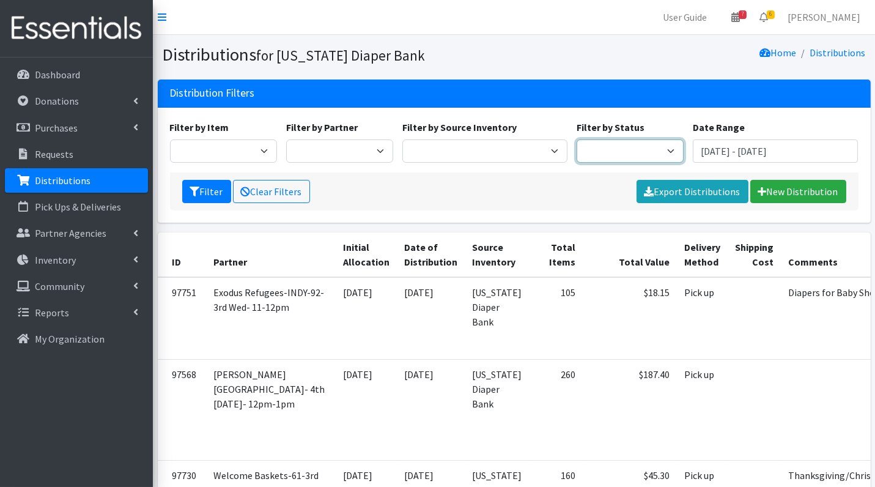
click at [637, 151] on select "Scheduled Complete" at bounding box center [630, 150] width 107 height 23
select select "5"
click at [207, 187] on button "Filter" at bounding box center [206, 191] width 49 height 23
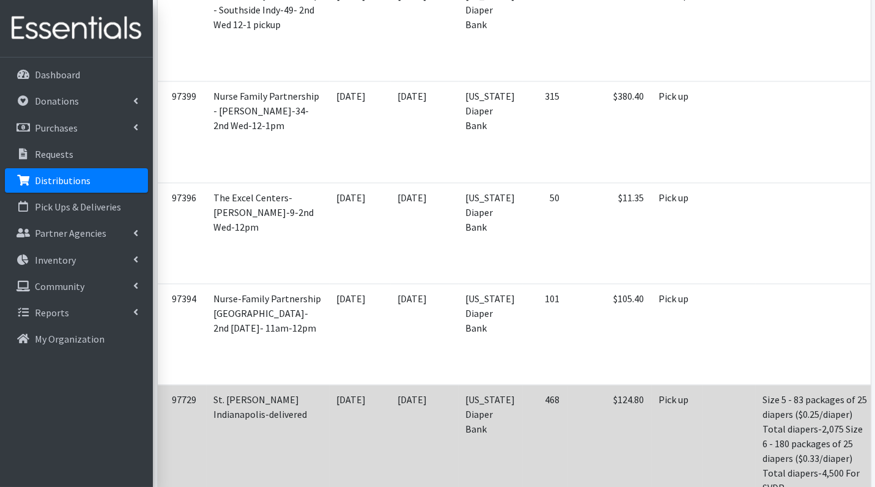
scroll to position [4061, 0]
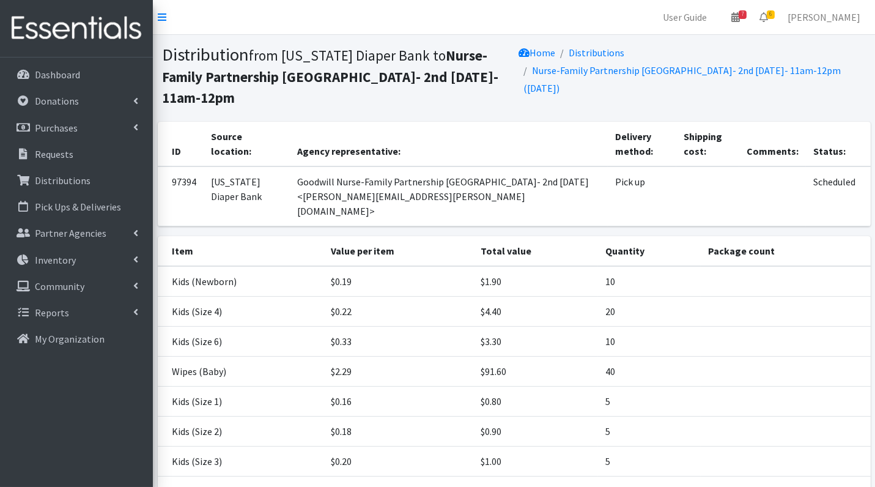
scroll to position [103, 0]
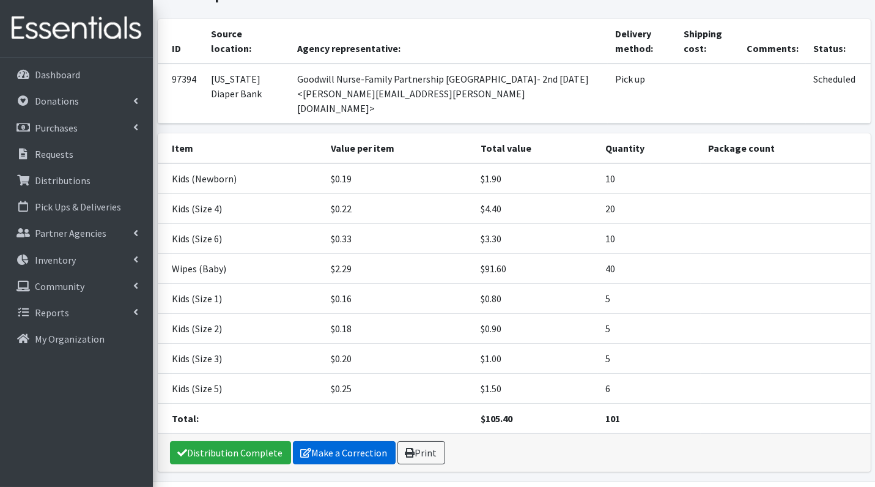
click at [339, 441] on link "Make a Correction" at bounding box center [344, 452] width 103 height 23
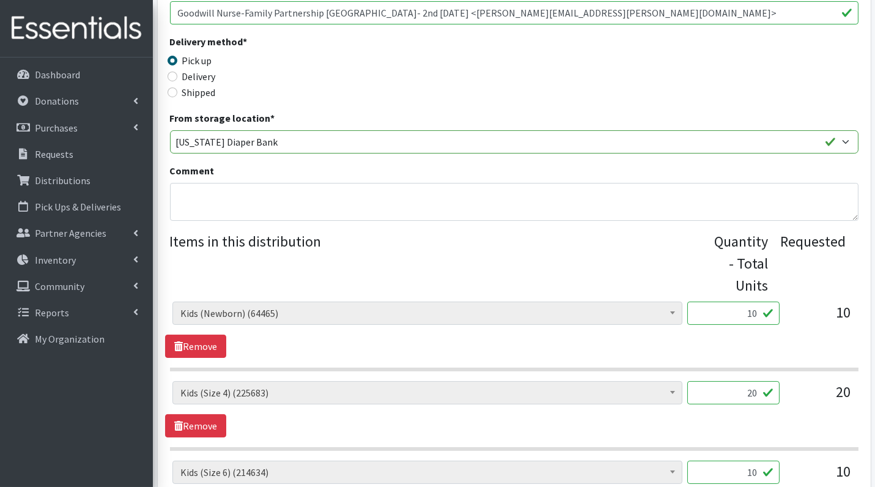
scroll to position [251, 0]
click at [740, 309] on input "10" at bounding box center [733, 312] width 92 height 23
type input "250"
click at [738, 424] on div "Diaper Rash Cream (626) Kids (Newborn) (64465) Kids (Preemie) (984) Kids (Size …" at bounding box center [514, 408] width 698 height 56
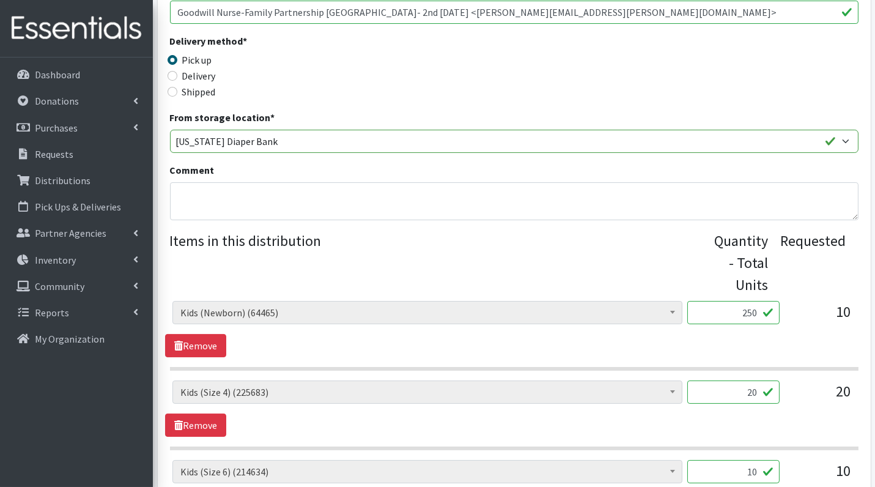
click at [753, 385] on input "20" at bounding box center [733, 391] width 92 height 23
type input "500"
click at [778, 432] on div "Diaper Rash Cream (626) Kids (Newborn) (64465) Kids (Preemie) (984) Kids (Size …" at bounding box center [514, 408] width 698 height 56
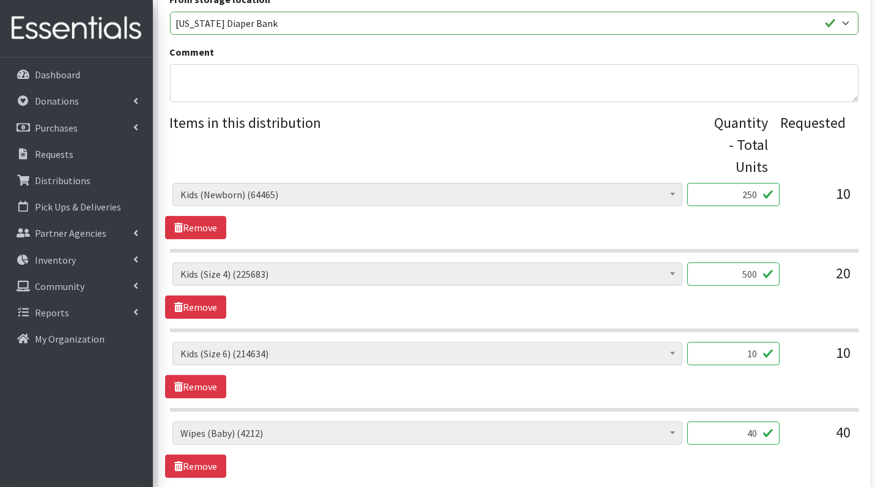
scroll to position [370, 0]
click at [748, 350] on input "10" at bounding box center [733, 352] width 92 height 23
type input "250"
click at [795, 409] on div "Diaper Rash Cream (626) Kids (Newborn) (64465) Kids (Preemie) (984) Kids (Size …" at bounding box center [514, 495] width 689 height 626
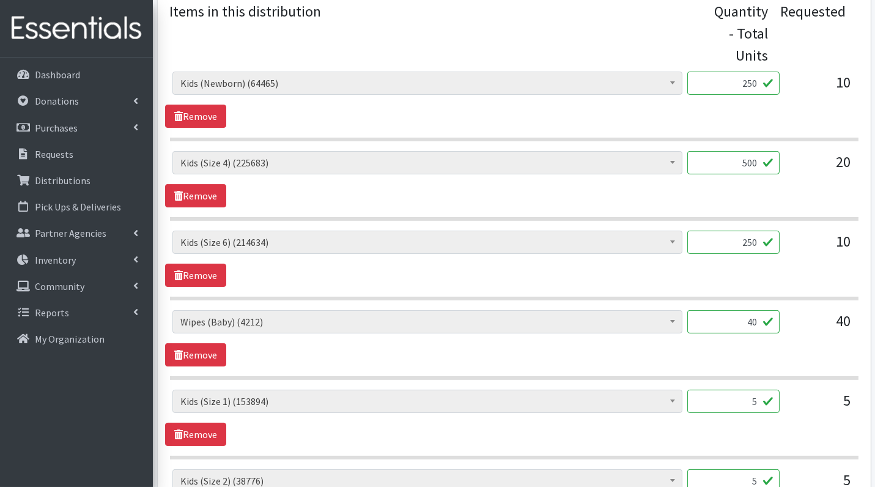
scroll to position [482, 0]
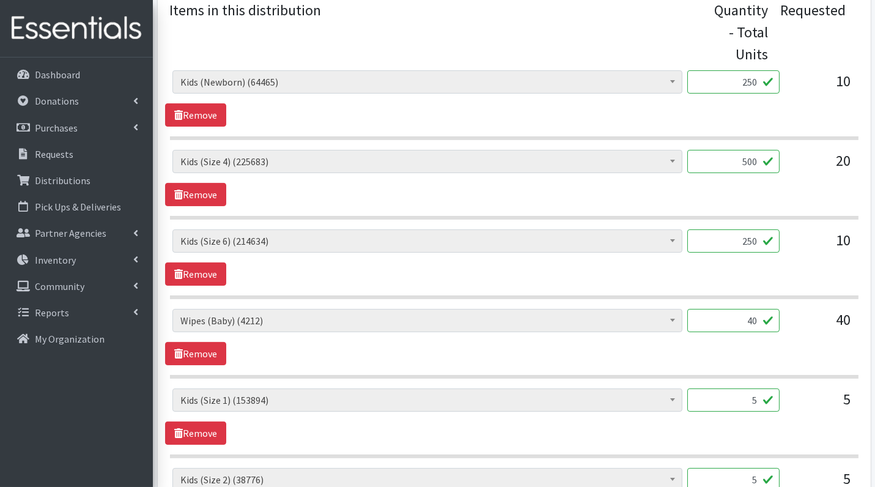
click at [738, 394] on input "5" at bounding box center [733, 399] width 92 height 23
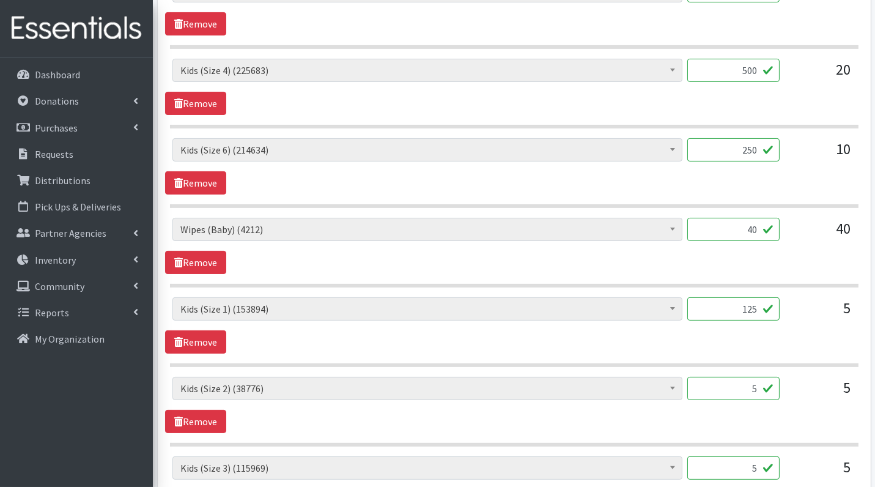
scroll to position [576, 0]
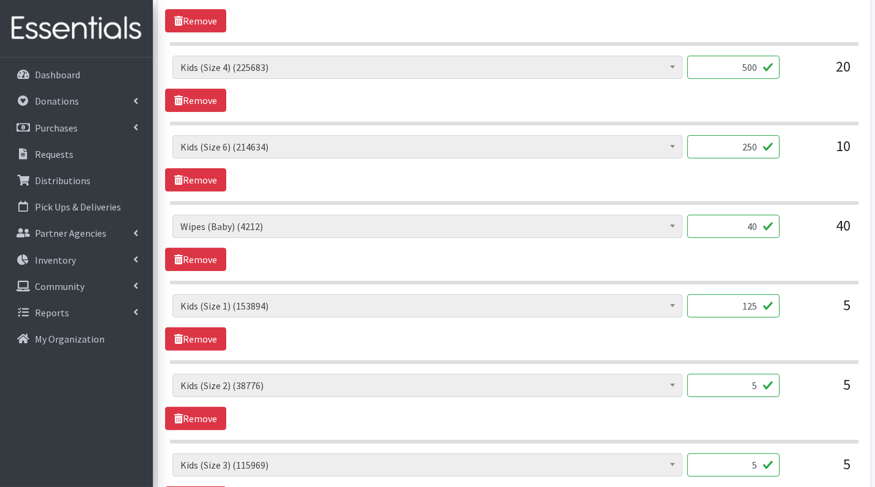
type input "125"
click at [736, 378] on input "5" at bounding box center [733, 385] width 92 height 23
type input "125"
click at [735, 461] on input "5" at bounding box center [733, 464] width 92 height 23
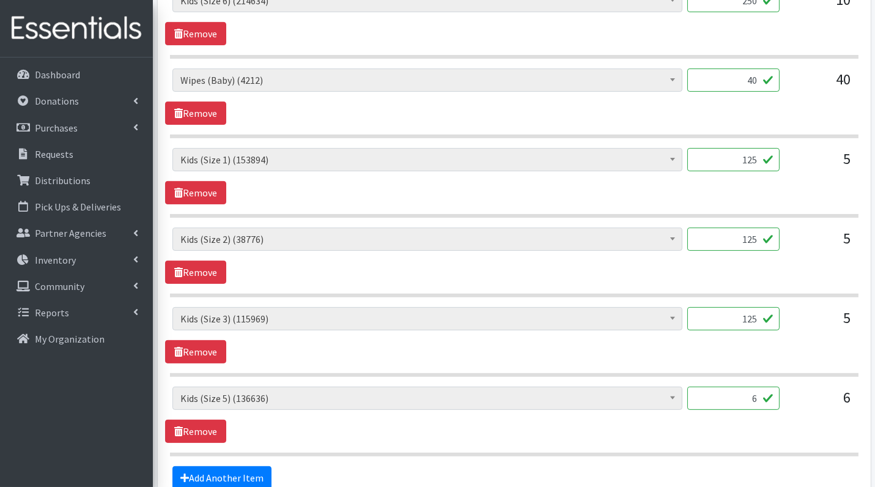
scroll to position [724, 0]
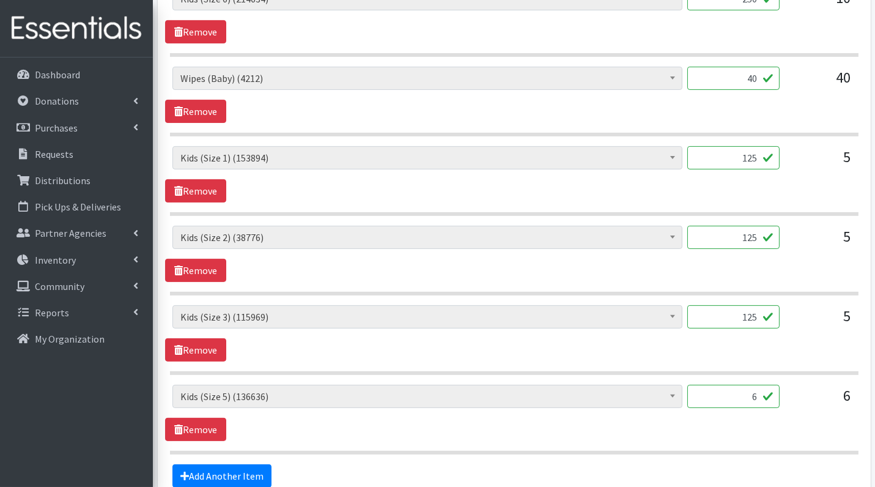
type input "125"
click at [744, 399] on input "6" at bounding box center [733, 396] width 92 height 23
type input "150"
click at [585, 413] on div "Diaper Rash Cream (626) Kids (Newborn) (64465) Kids (Preemie) (984) Kids (Size …" at bounding box center [514, 413] width 698 height 56
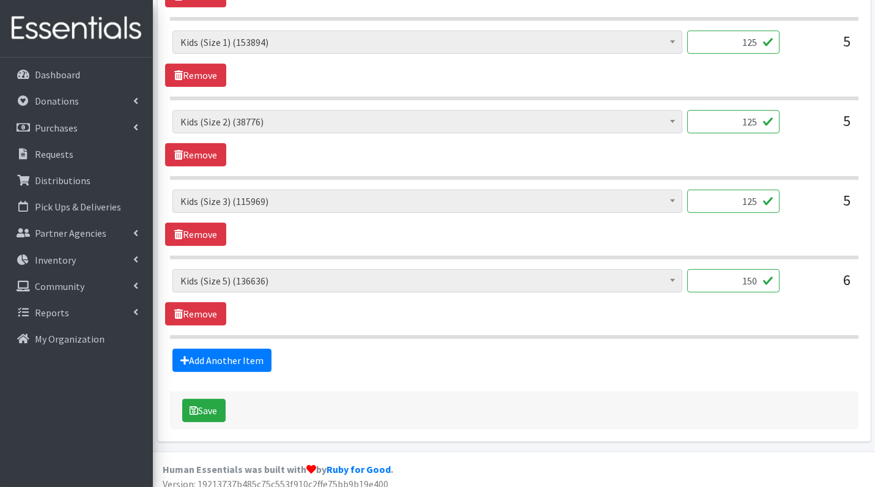
scroll to position [841, 0]
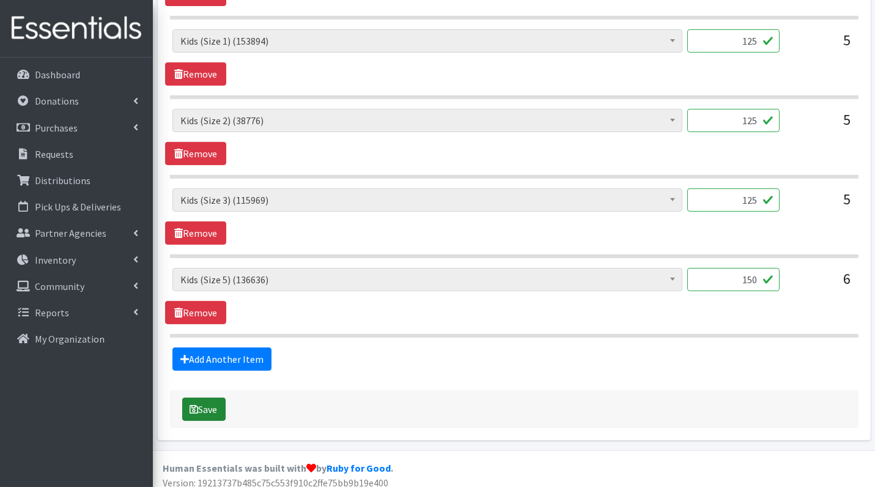
click at [201, 404] on button "Save" at bounding box center [203, 409] width 43 height 23
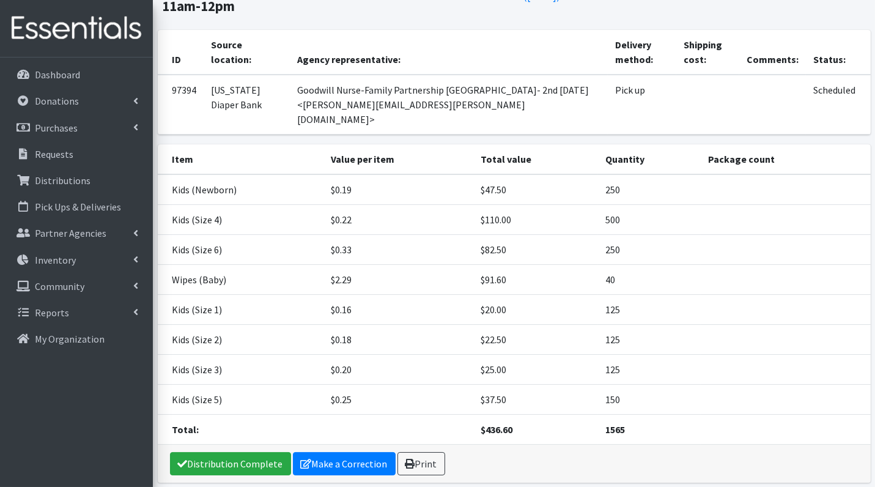
scroll to position [135, 0]
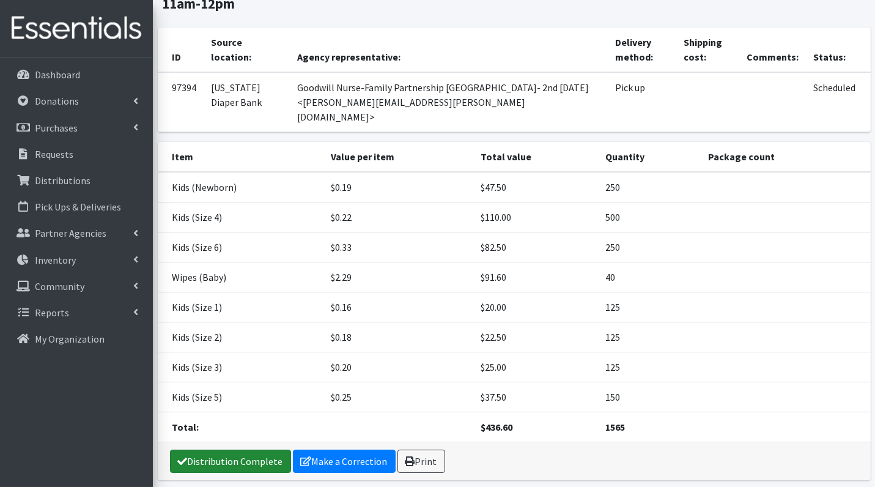
click at [235, 450] on link "Distribution Complete" at bounding box center [230, 461] width 121 height 23
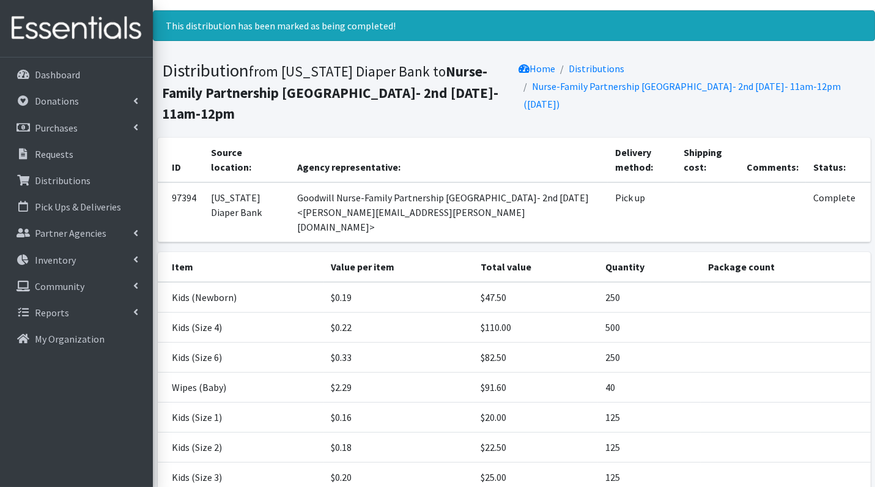
scroll to position [0, 0]
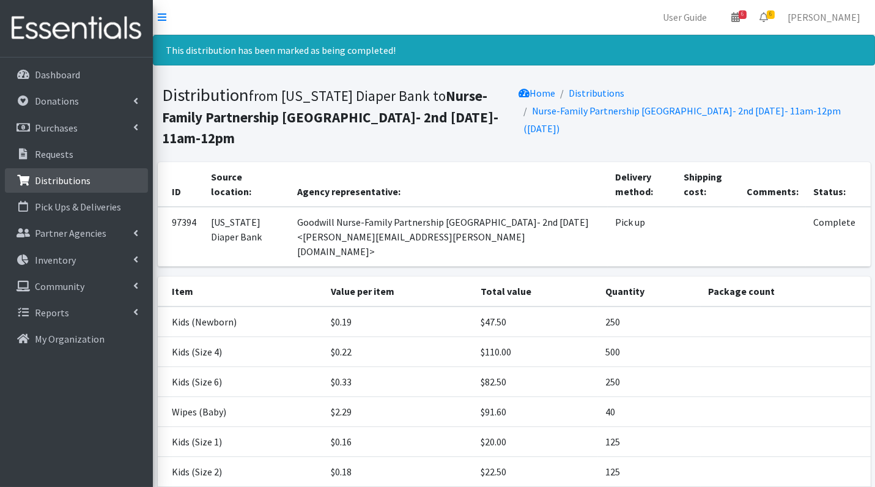
click at [57, 180] on p "Distributions" at bounding box center [63, 180] width 56 height 12
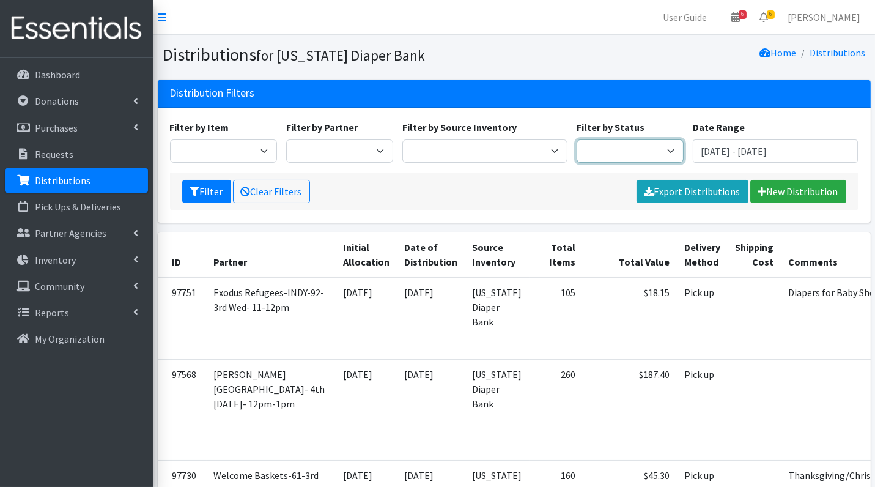
click at [645, 159] on select "Scheduled Complete" at bounding box center [630, 150] width 107 height 23
select select "5"
click at [214, 187] on button "Filter" at bounding box center [206, 191] width 49 height 23
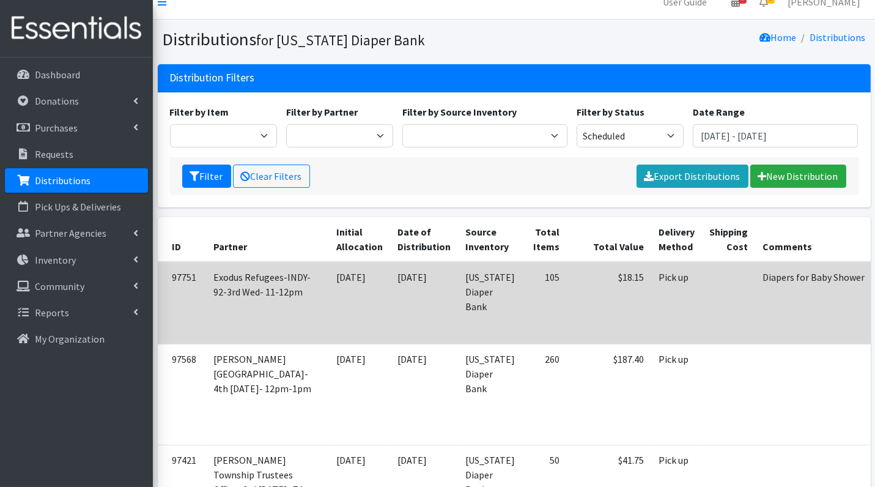
scroll to position [17, 0]
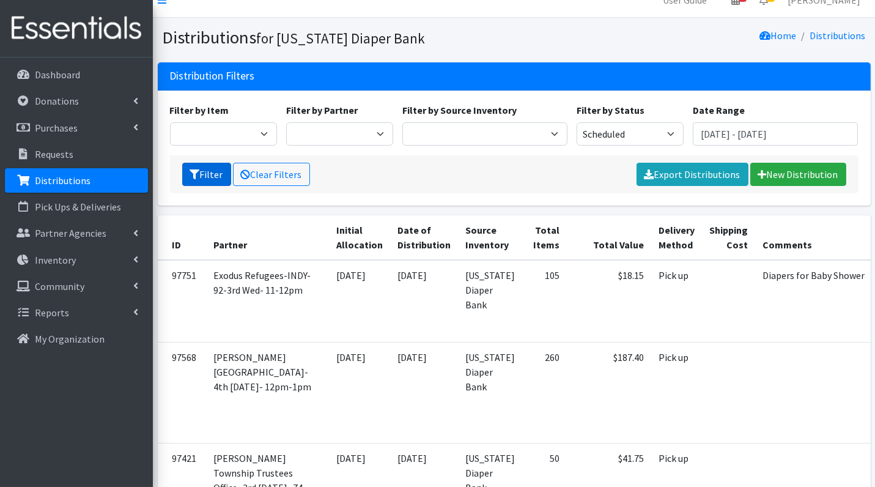
click at [193, 178] on button "Filter" at bounding box center [206, 174] width 49 height 23
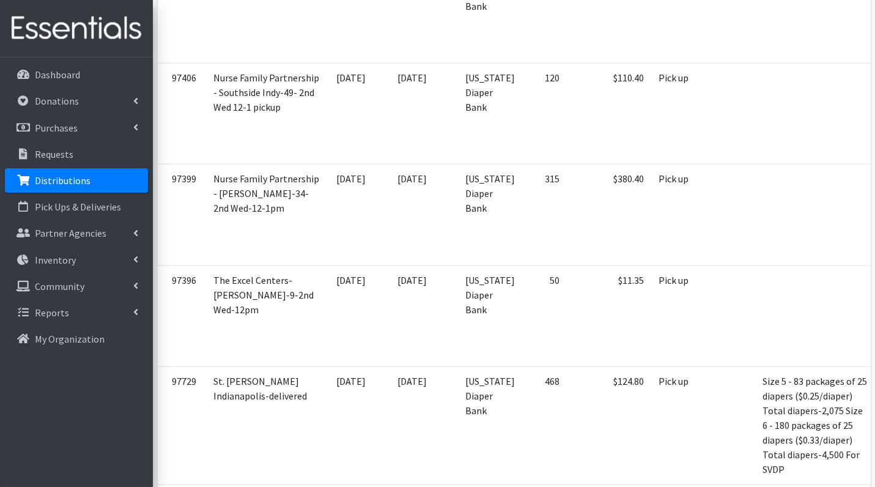
scroll to position [3980, 0]
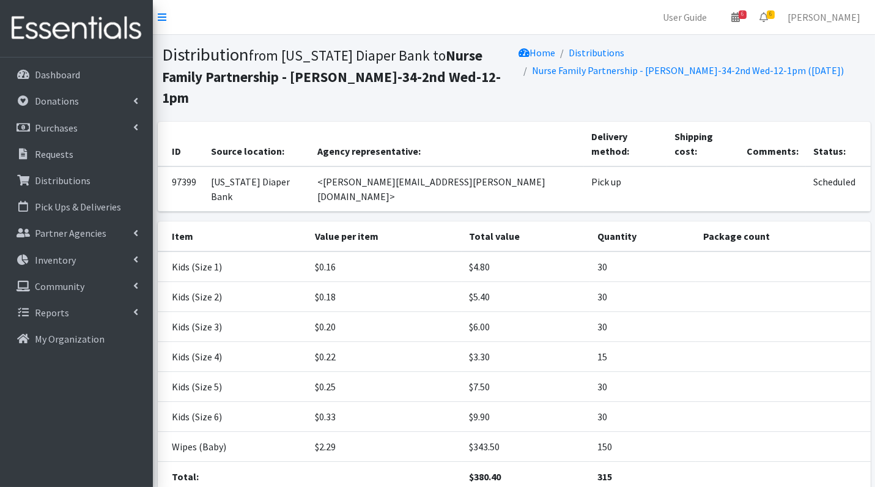
scroll to position [43, 0]
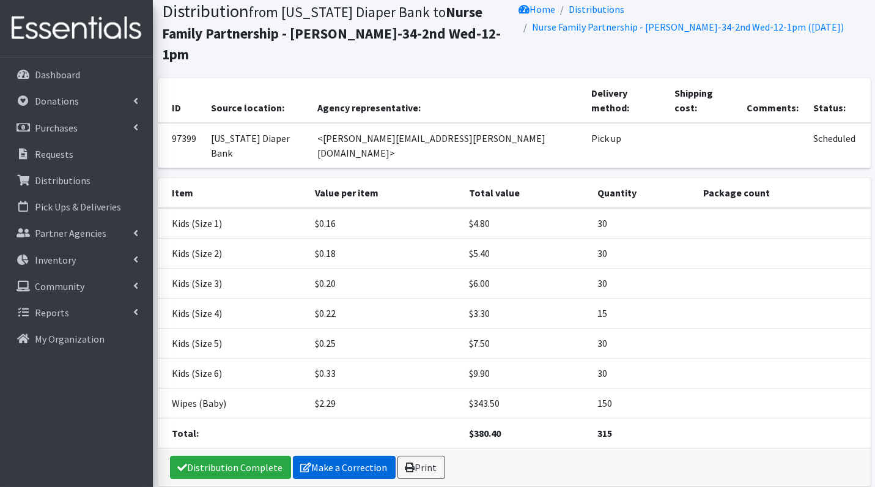
click at [328, 456] on link "Make a Correction" at bounding box center [344, 467] width 103 height 23
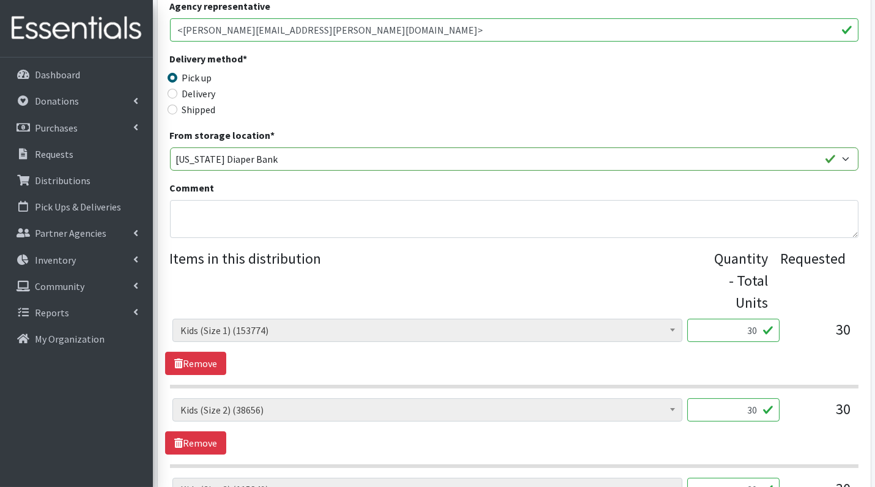
scroll to position [237, 0]
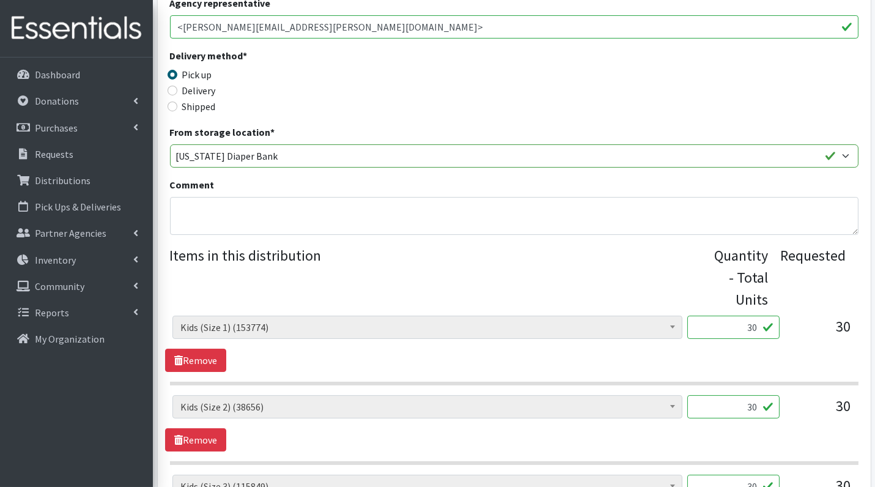
click at [733, 327] on input "30" at bounding box center [733, 327] width 92 height 23
type input "750"
click at [750, 404] on input "30" at bounding box center [733, 406] width 92 height 23
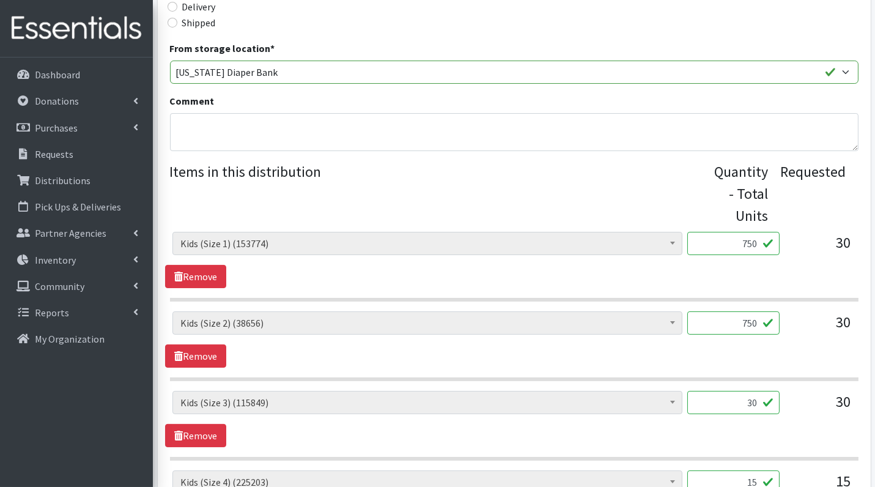
scroll to position [347, 0]
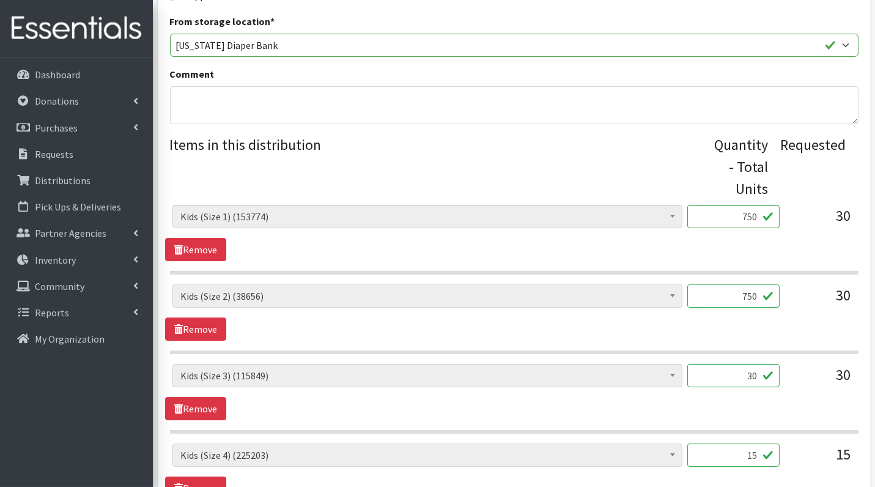
type input "750"
click at [748, 377] on input "30" at bounding box center [733, 375] width 92 height 23
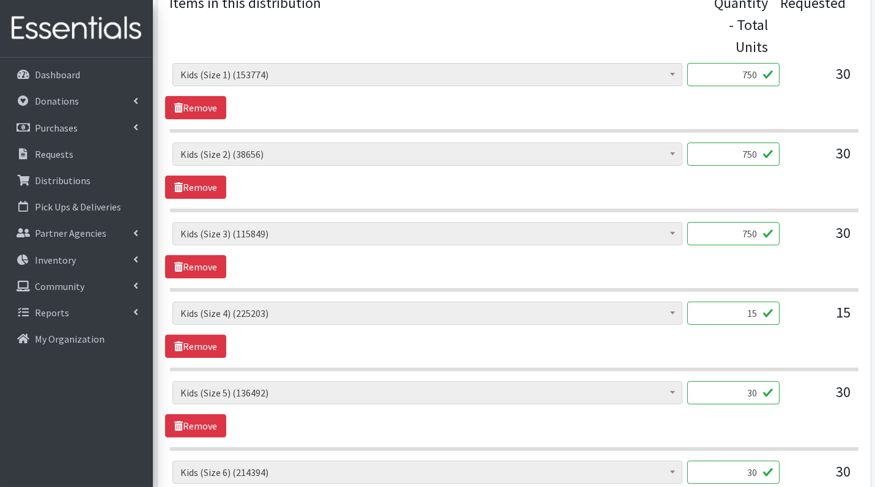
scroll to position [495, 0]
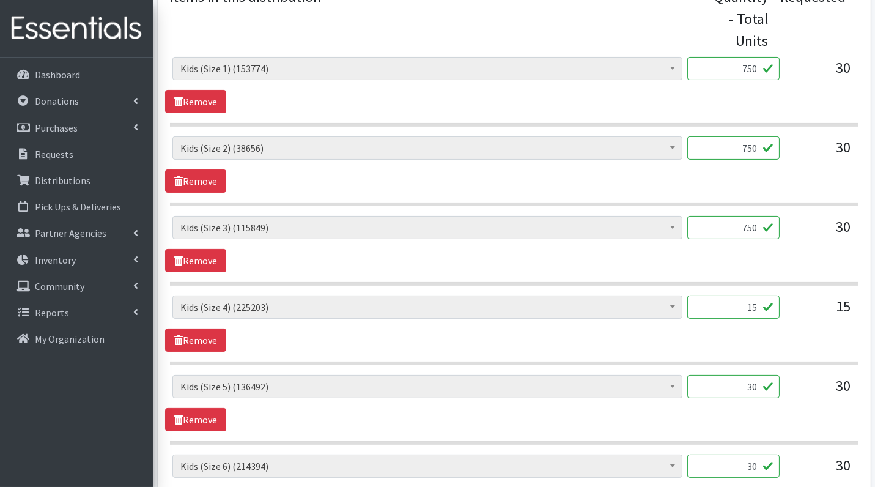
type input "750"
click at [752, 385] on input "30" at bounding box center [733, 386] width 92 height 23
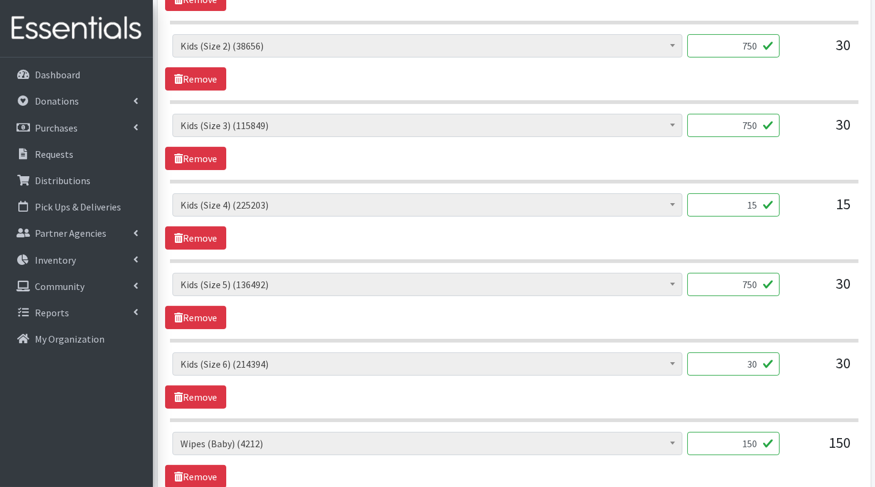
scroll to position [598, 0]
type input "750"
click at [744, 366] on input "30" at bounding box center [733, 363] width 92 height 23
type input "8"
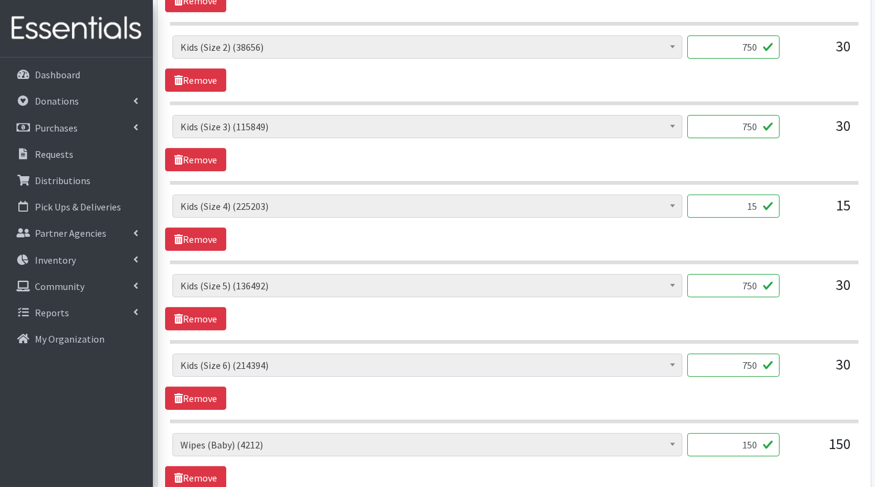
scroll to position [589, 0]
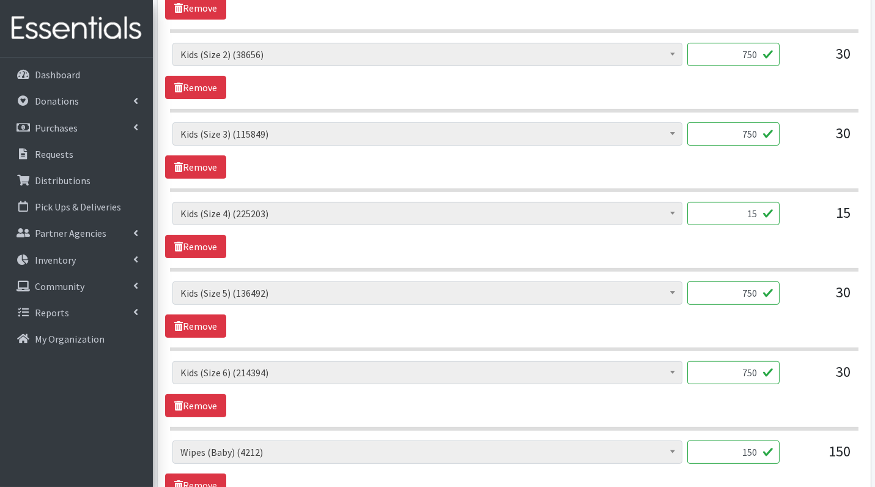
type input "750"
click at [738, 210] on input "15" at bounding box center [733, 213] width 92 height 23
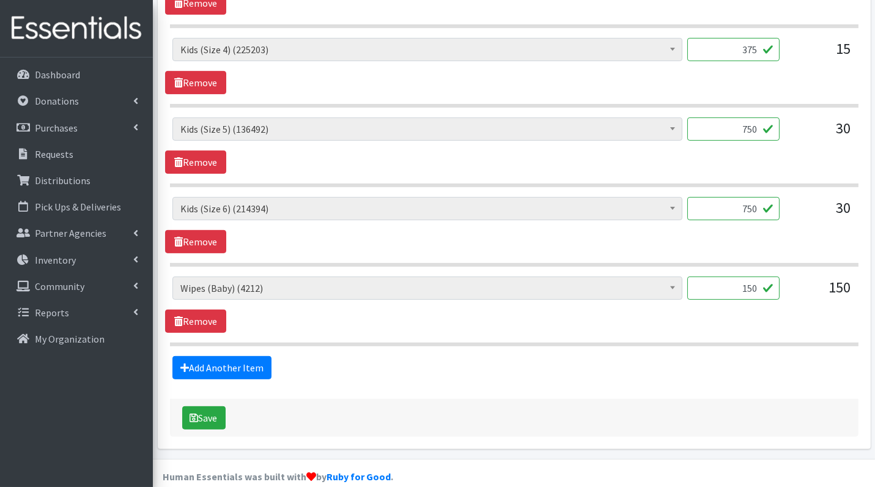
scroll to position [762, 0]
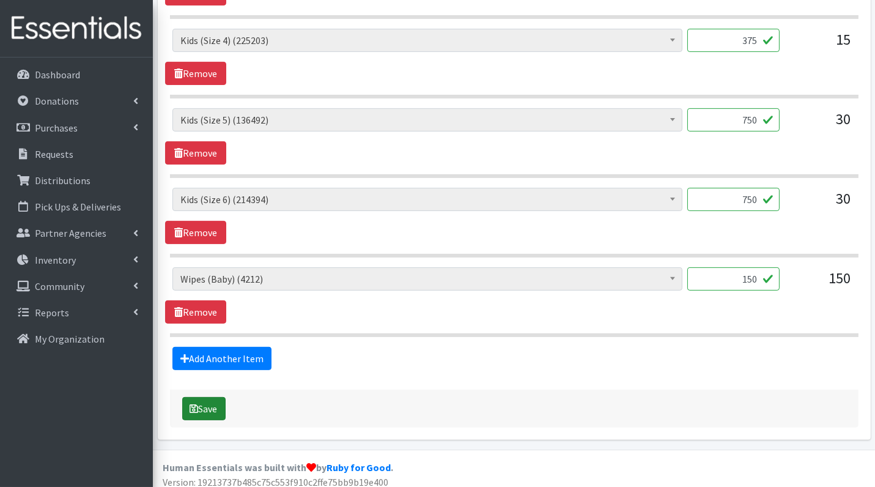
type input "375"
click at [198, 398] on button "Save" at bounding box center [203, 408] width 43 height 23
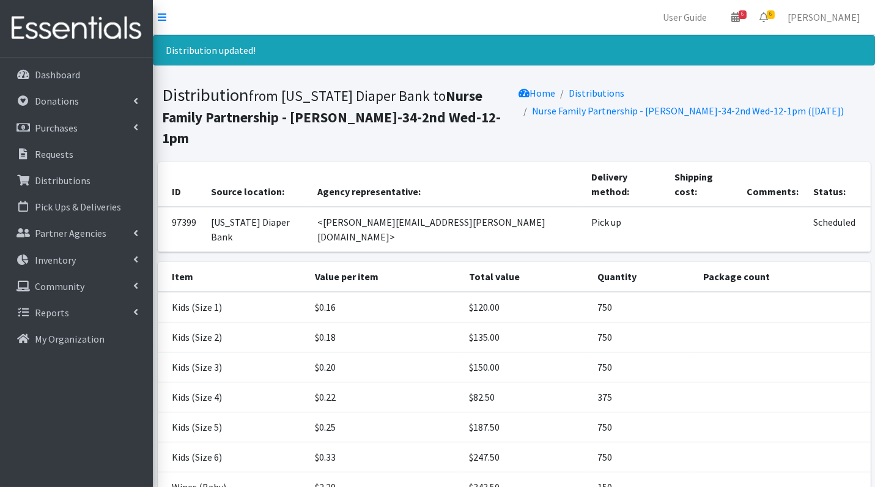
scroll to position [83, 0]
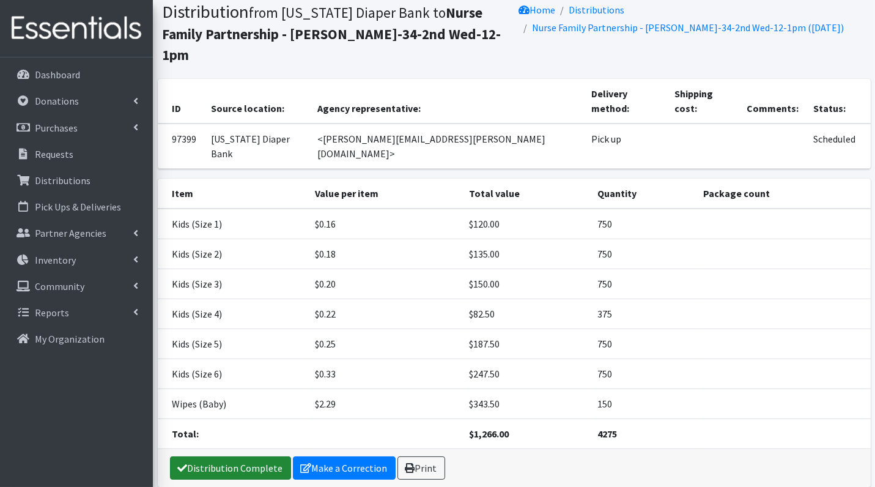
click at [221, 456] on link "Distribution Complete" at bounding box center [230, 467] width 121 height 23
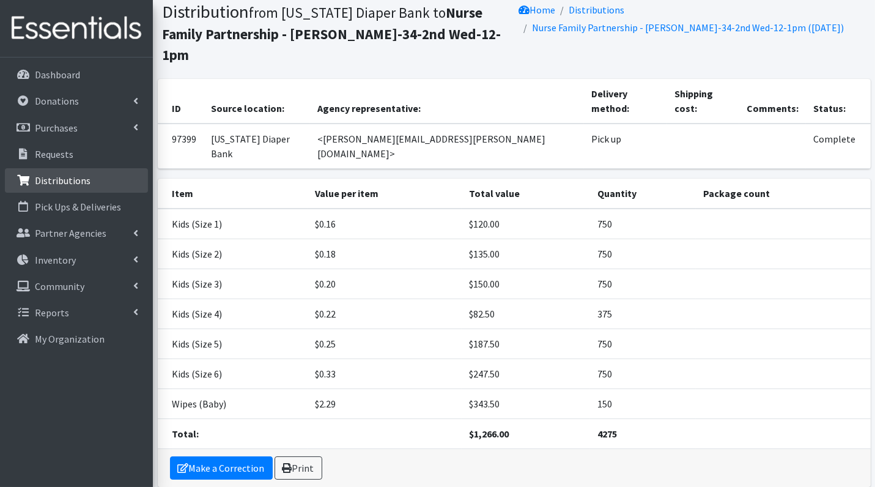
click at [82, 180] on p "Distributions" at bounding box center [63, 180] width 56 height 12
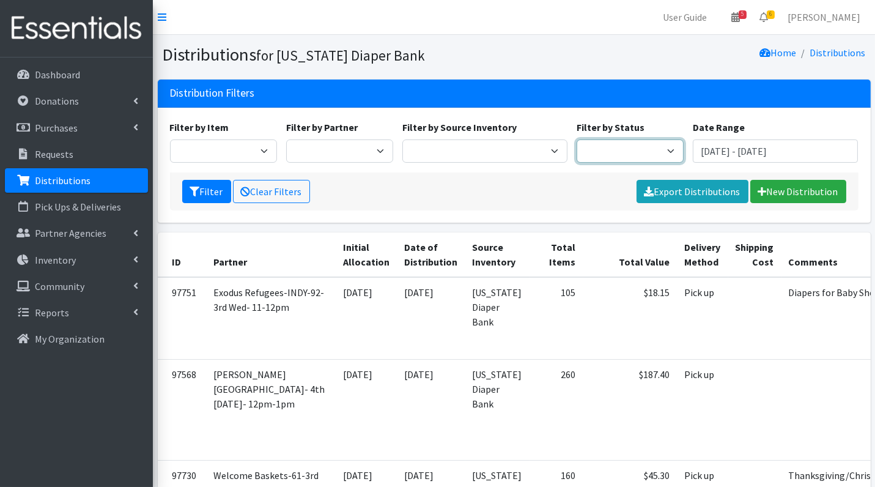
click at [612, 146] on select "Scheduled Complete" at bounding box center [630, 150] width 107 height 23
select select "5"
click at [207, 194] on button "Filter" at bounding box center [206, 191] width 49 height 23
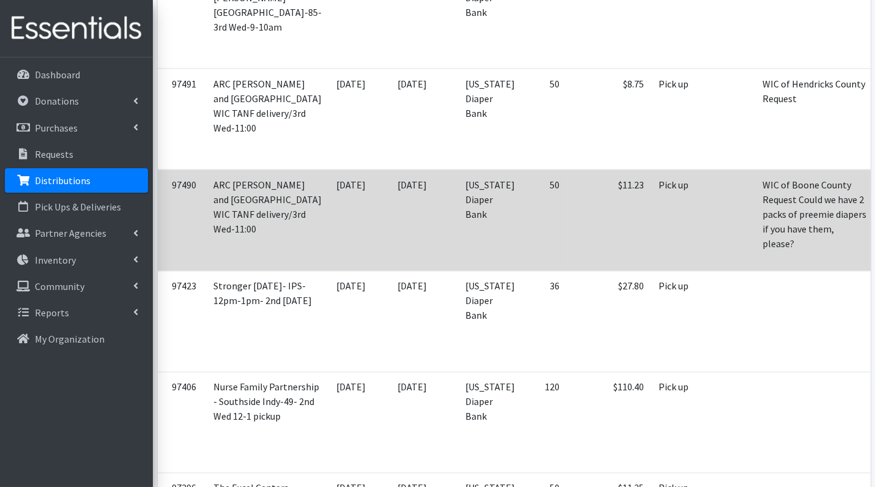
scroll to position [3655, 0]
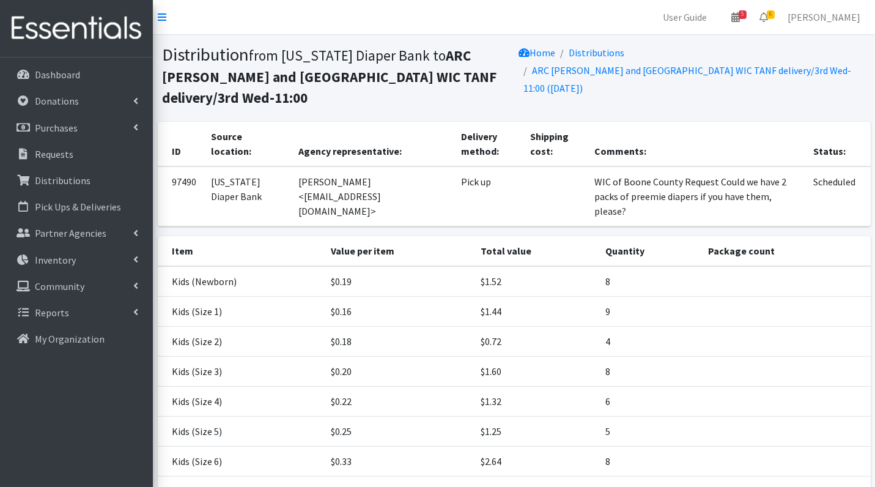
scroll to position [103, 0]
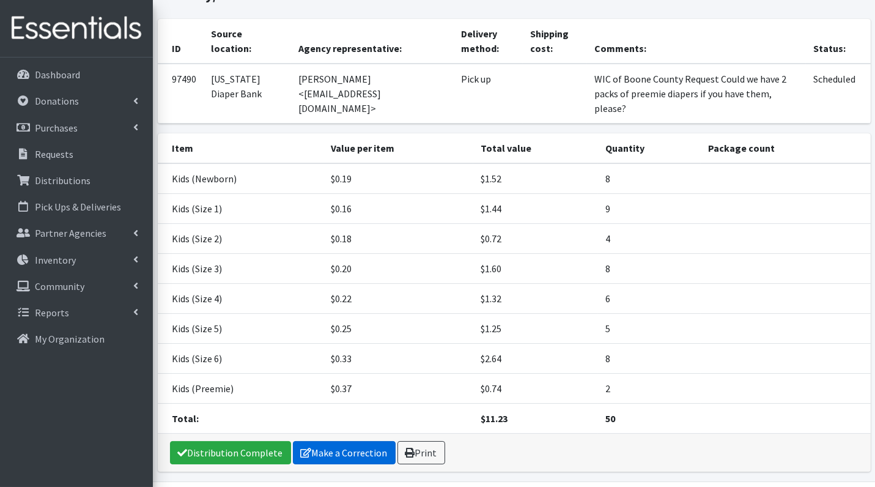
click at [330, 441] on link "Make a Correction" at bounding box center [344, 452] width 103 height 23
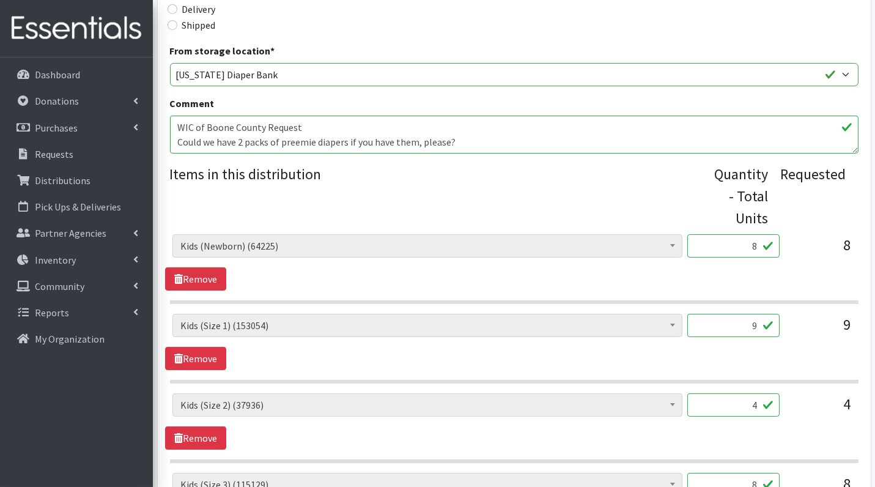
scroll to position [321, 0]
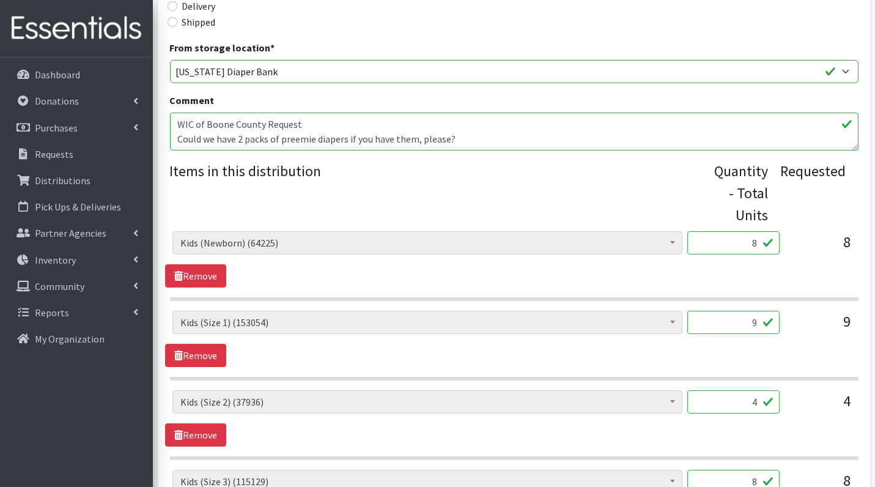
click at [747, 243] on input "8" at bounding box center [733, 242] width 92 height 23
type input "200"
click at [748, 327] on input "9" at bounding box center [733, 322] width 92 height 23
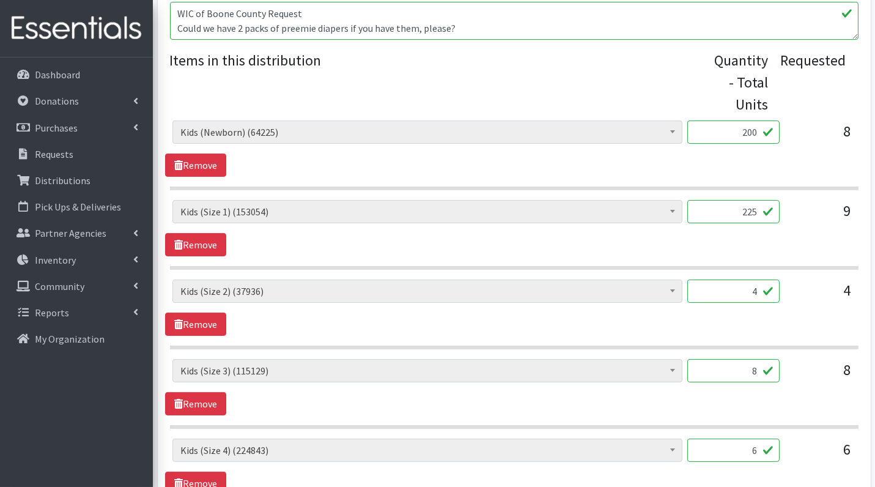
scroll to position [437, 0]
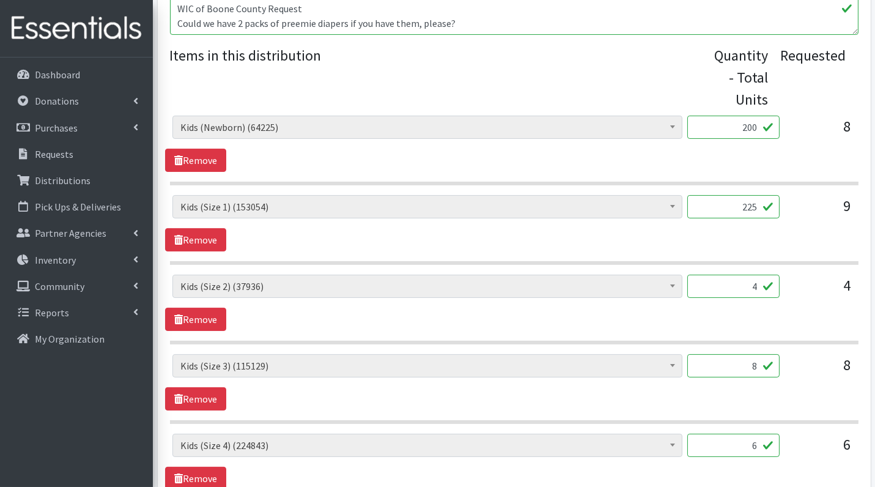
type input "225"
click at [744, 290] on input "4" at bounding box center [733, 286] width 92 height 23
type input "100"
click at [760, 363] on input "8" at bounding box center [733, 365] width 92 height 23
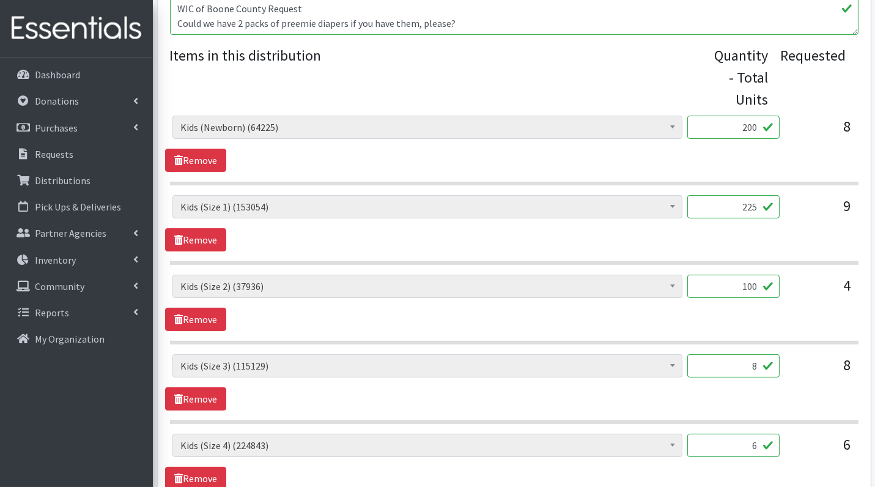
click at [760, 363] on input "8" at bounding box center [733, 365] width 92 height 23
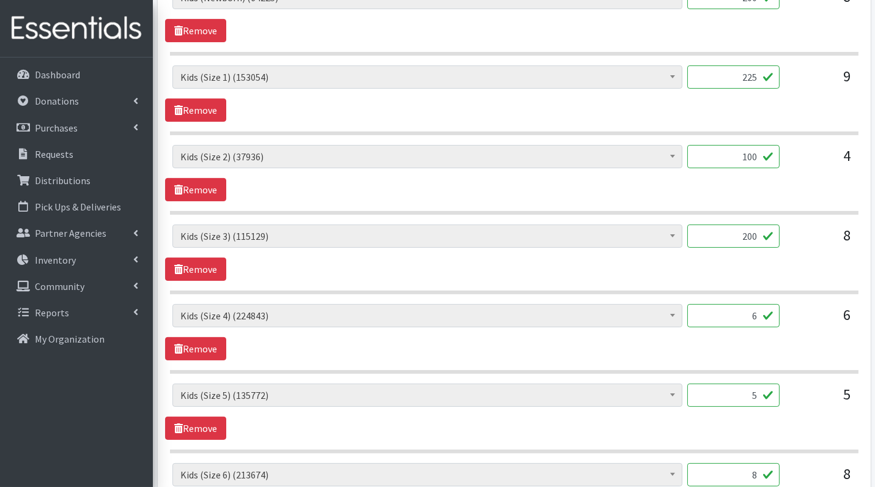
scroll to position [570, 0]
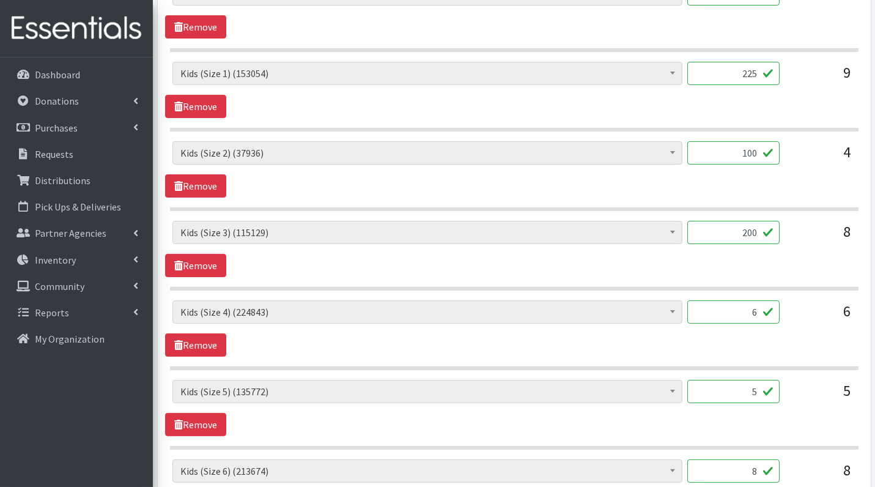
type input "200"
click at [764, 317] on input "6" at bounding box center [733, 311] width 92 height 23
type input "150"
click at [744, 390] on input "5" at bounding box center [733, 391] width 92 height 23
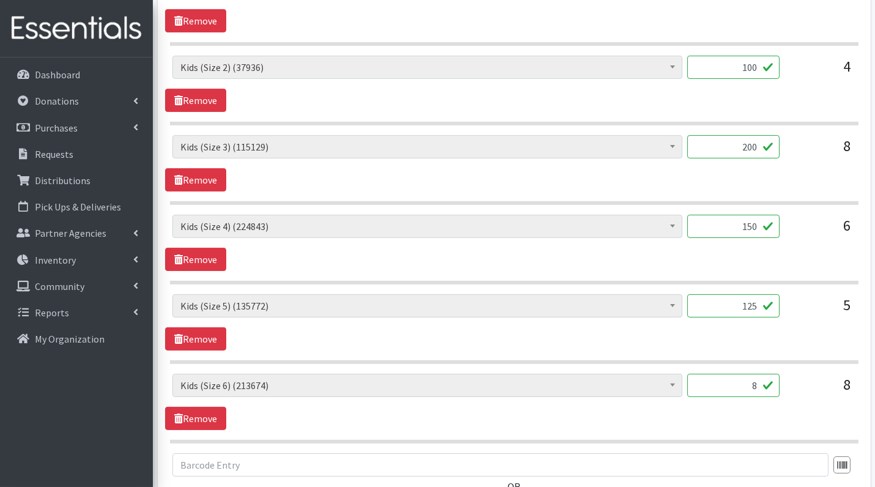
scroll to position [665, 0]
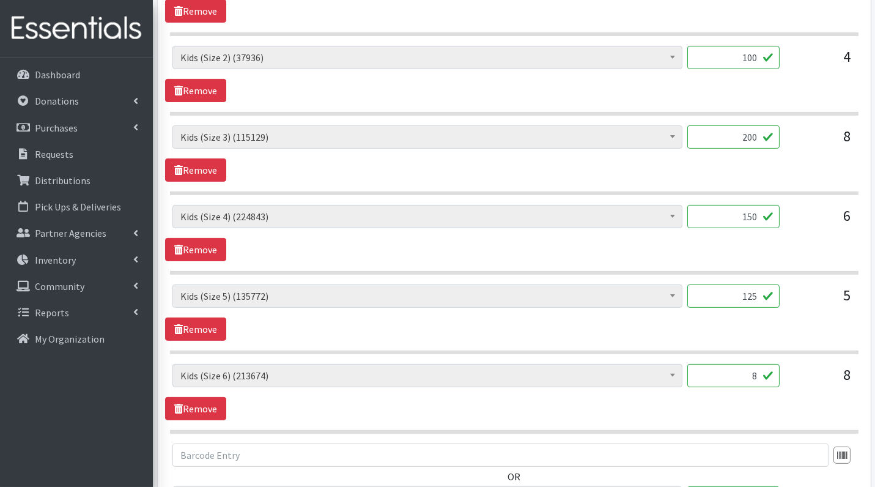
type input "125"
click at [746, 374] on input "8" at bounding box center [733, 375] width 92 height 23
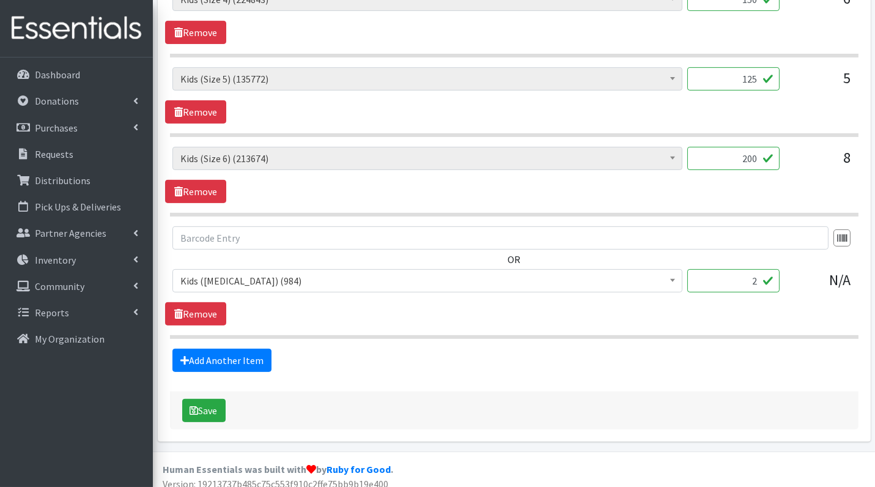
scroll to position [884, 0]
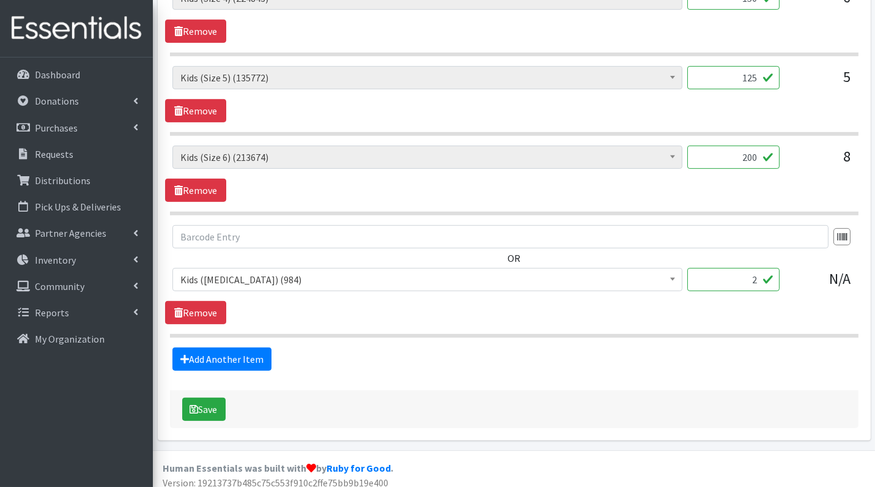
type input "200"
click at [746, 268] on input "2" at bounding box center [733, 279] width 92 height 23
type input "54"
click at [207, 398] on button "Save" at bounding box center [203, 409] width 43 height 23
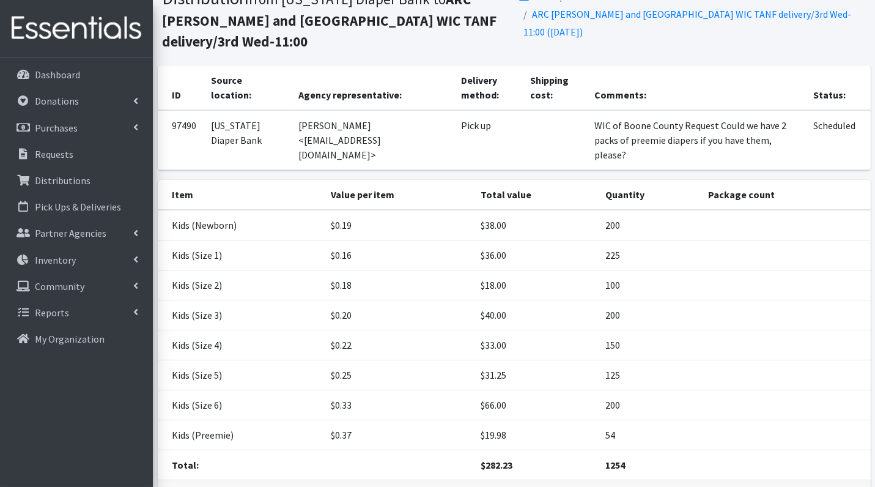
scroll to position [143, 0]
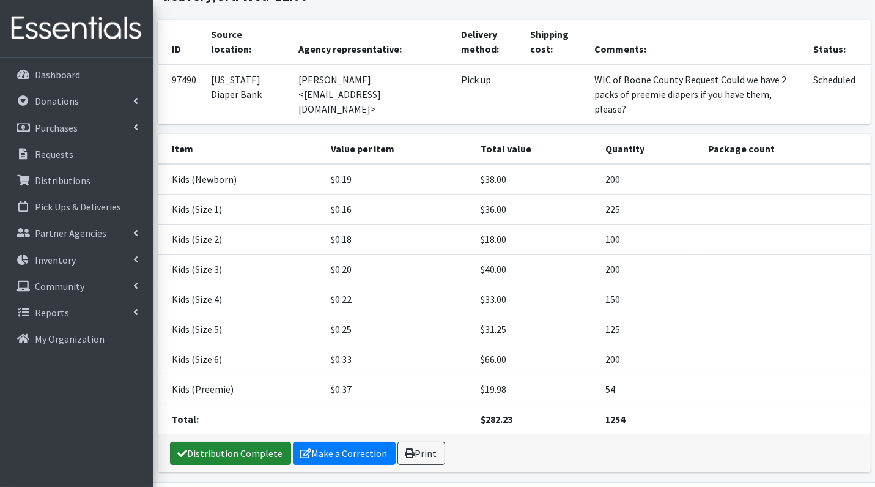
click at [244, 442] on link "Distribution Complete" at bounding box center [230, 453] width 121 height 23
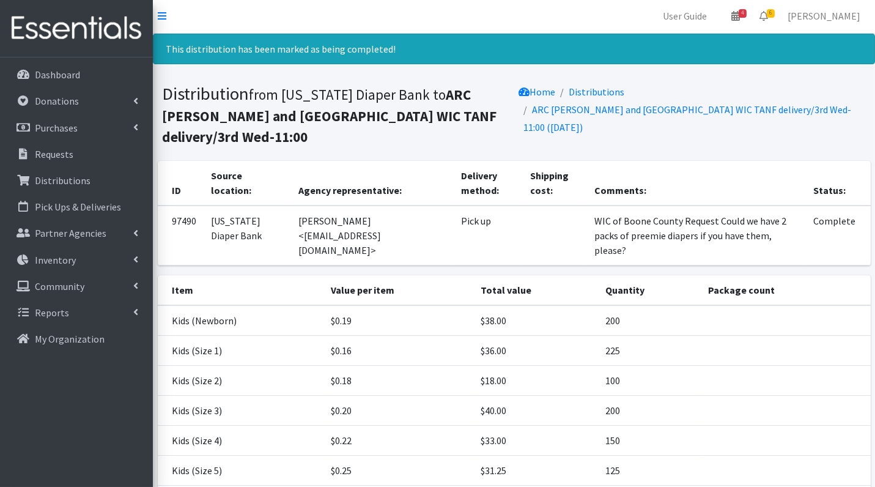
scroll to position [0, 0]
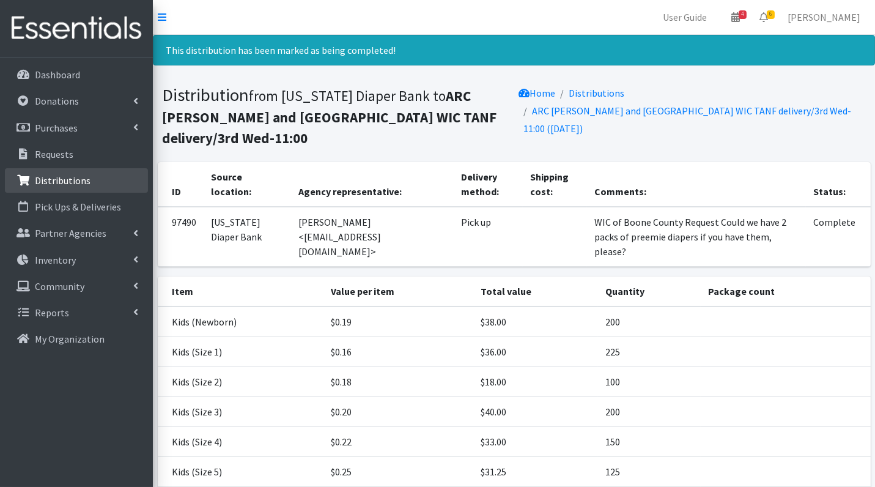
click at [62, 179] on p "Distributions" at bounding box center [63, 180] width 56 height 12
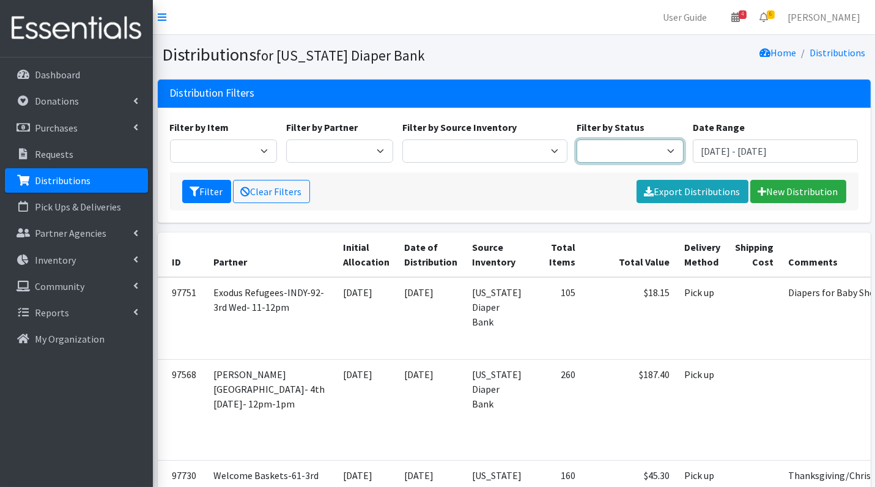
click at [640, 157] on select "Scheduled Complete" at bounding box center [630, 150] width 107 height 23
select select "5"
click at [209, 194] on button "Filter" at bounding box center [206, 191] width 49 height 23
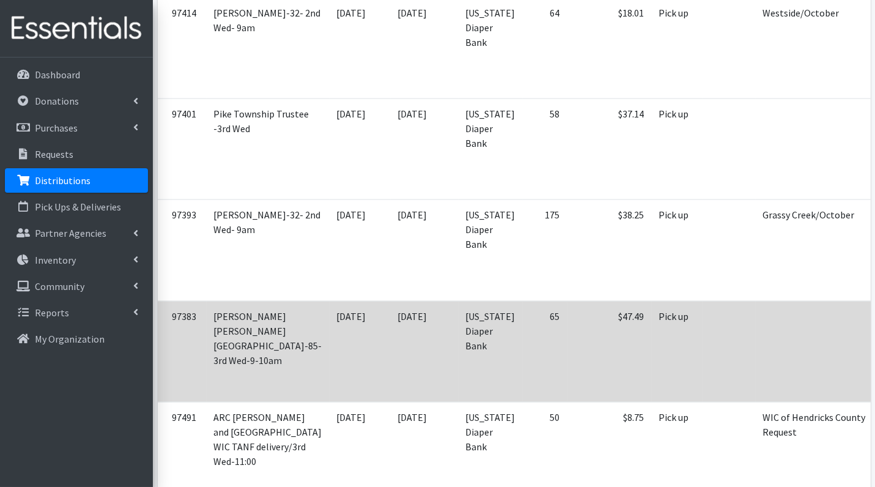
scroll to position [3347, 0]
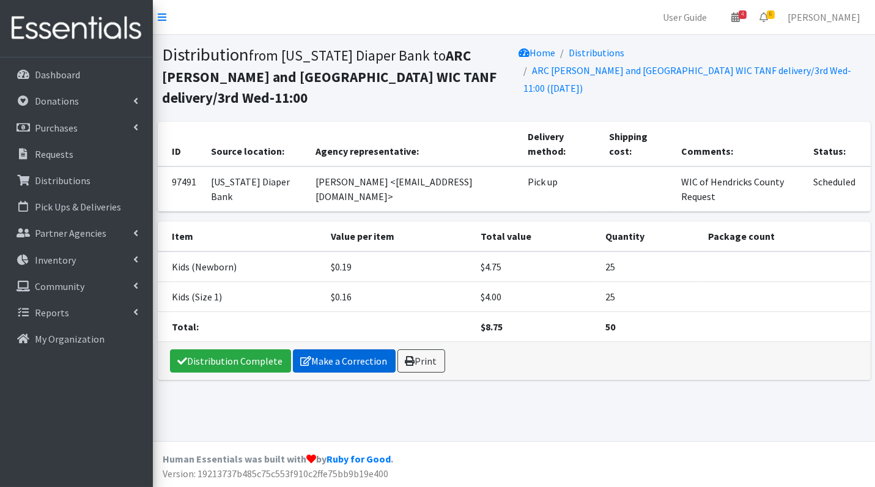
click at [341, 349] on link "Make a Correction" at bounding box center [344, 360] width 103 height 23
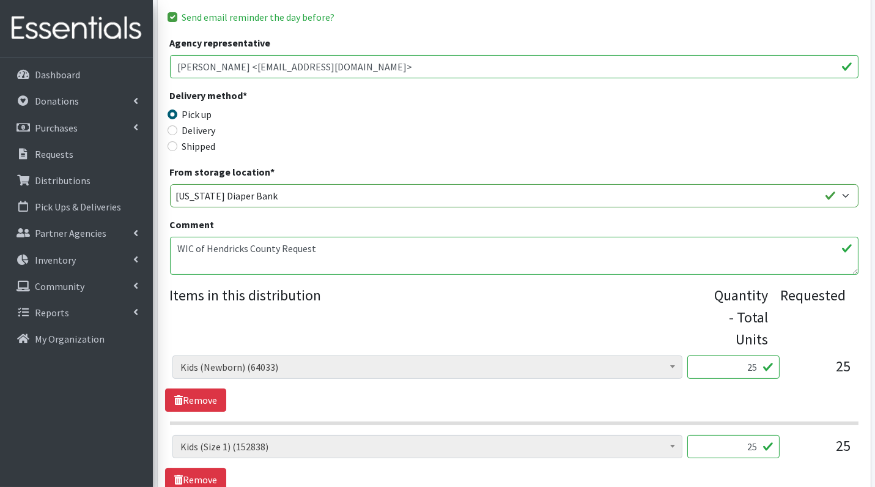
scroll to position [210, 0]
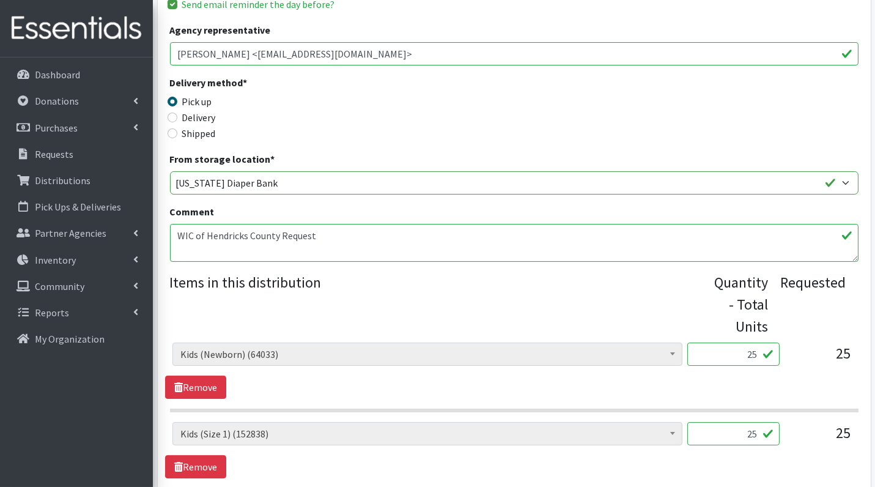
click at [739, 359] on input "25" at bounding box center [733, 354] width 92 height 23
type input "625"
click at [740, 429] on input "25" at bounding box center [733, 433] width 92 height 23
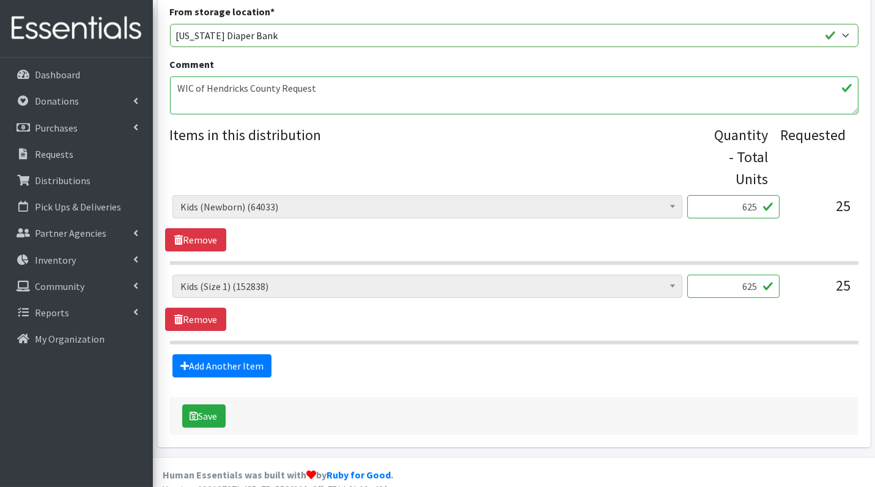
scroll to position [369, 0]
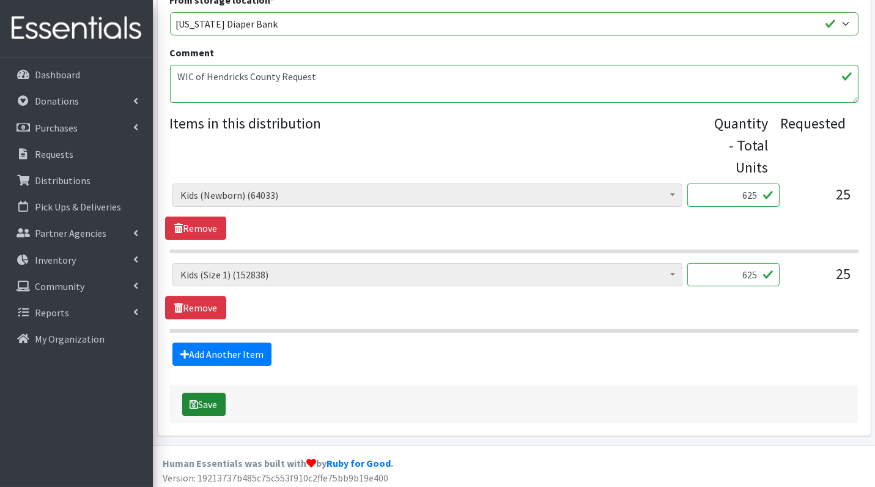
type input "625"
click at [215, 399] on button "Save" at bounding box center [203, 404] width 43 height 23
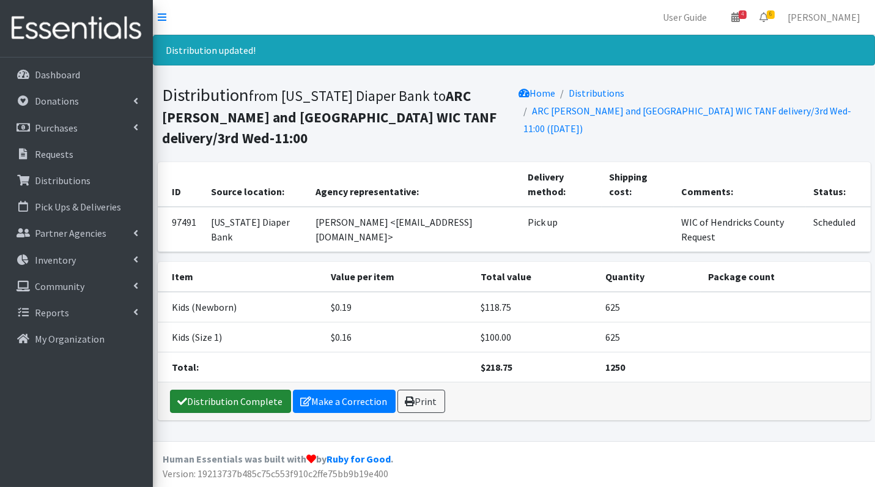
click at [198, 390] on link "Distribution Complete" at bounding box center [230, 401] width 121 height 23
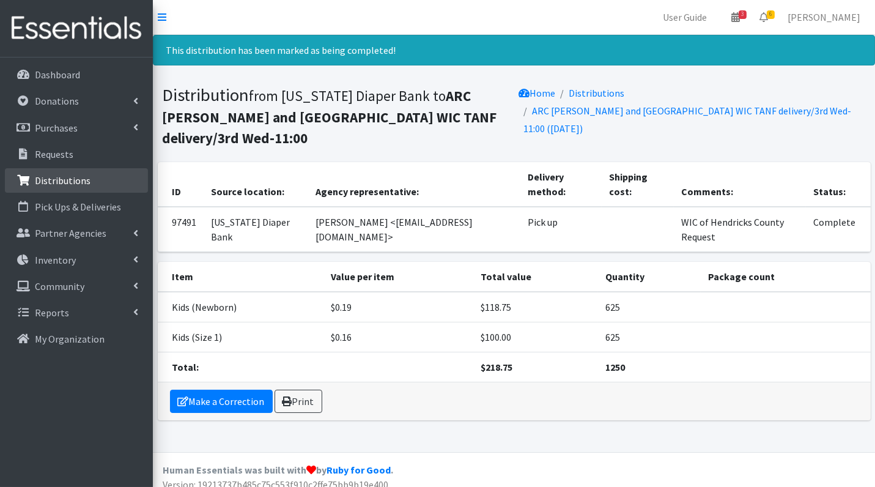
click at [69, 177] on p "Distributions" at bounding box center [63, 180] width 56 height 12
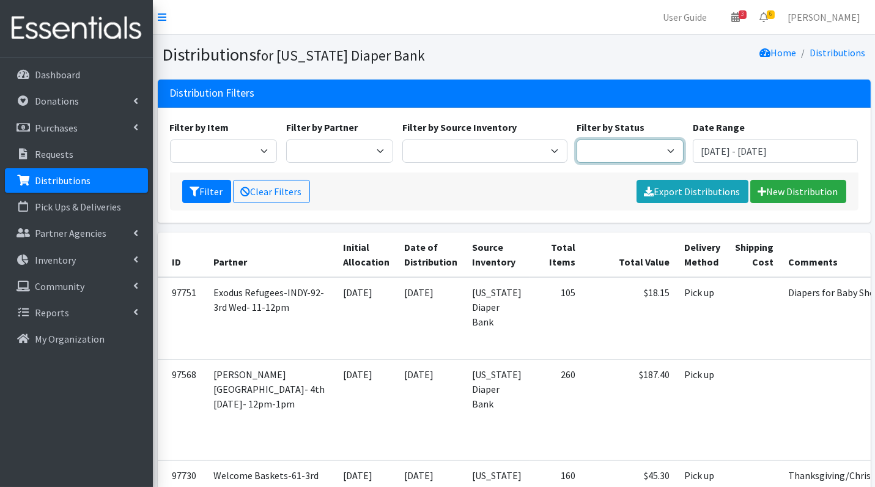
click at [606, 152] on select "Scheduled Complete" at bounding box center [630, 150] width 107 height 23
select select "5"
click at [196, 193] on icon "submit" at bounding box center [195, 192] width 10 height 10
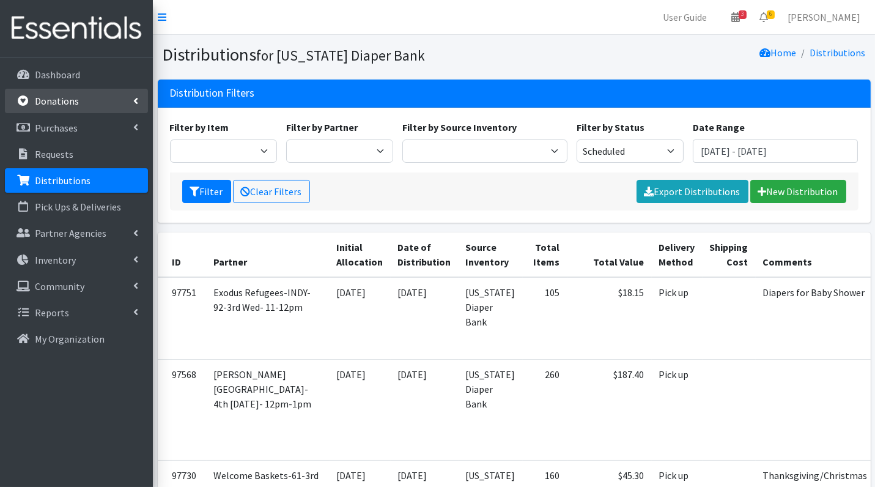
click at [70, 92] on link "Donations" at bounding box center [76, 101] width 143 height 24
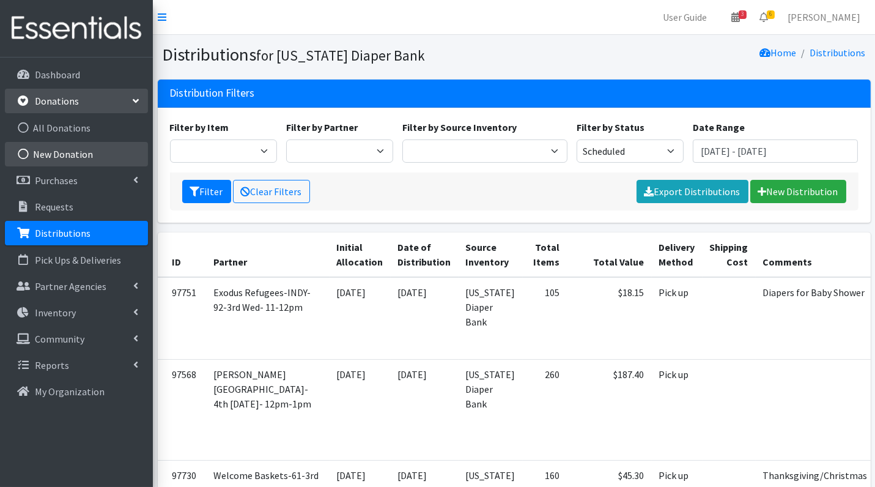
click at [77, 161] on link "New Donation" at bounding box center [76, 154] width 143 height 24
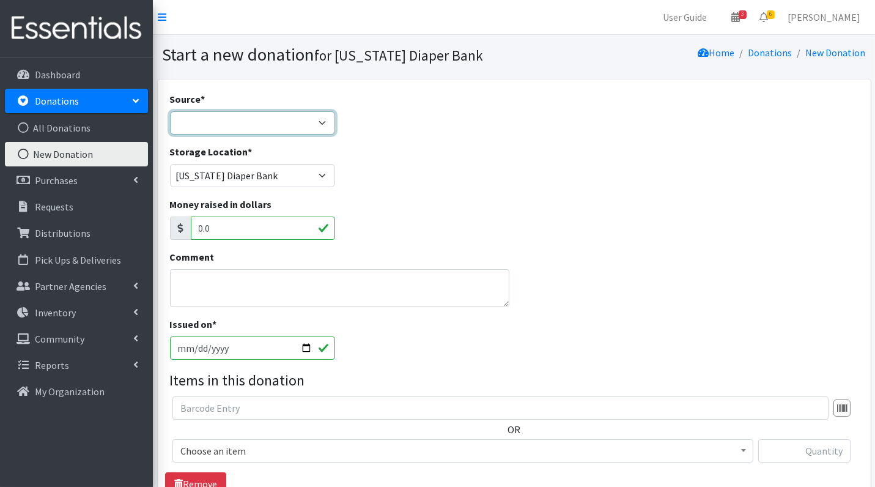
click at [236, 124] on select "Product Drive Manufacturer Donation Site Misc. Donation" at bounding box center [252, 122] width 165 height 23
select select "Donation Site"
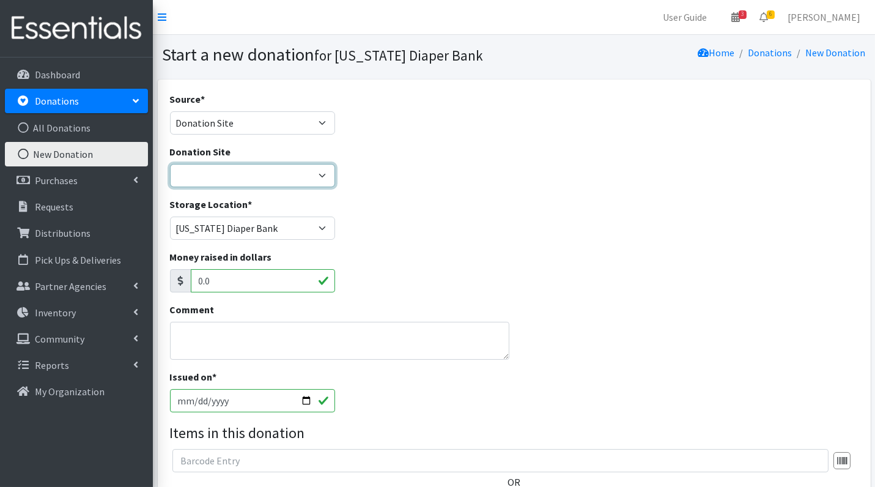
click at [236, 179] on select "Ascension St. Vincent Ashley's Music Circle Baby2Baby Becky the Bakester Bottle…" at bounding box center [252, 175] width 165 height 23
select select "697"
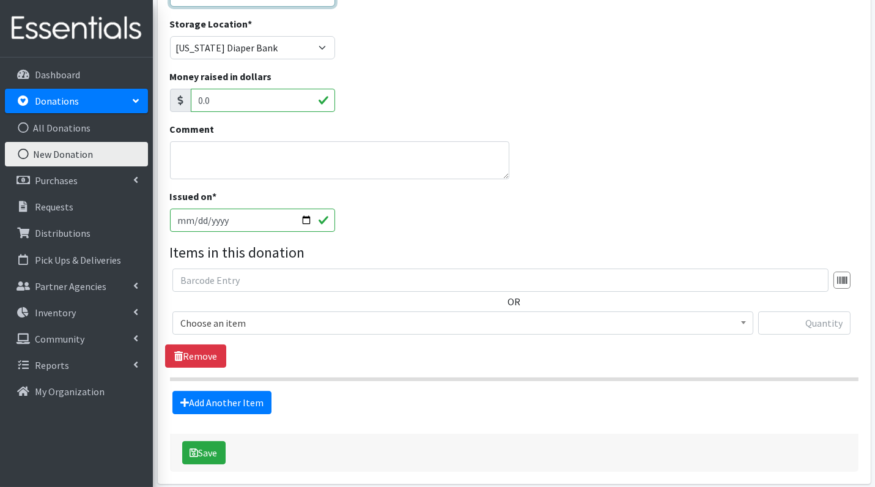
scroll to position [187, 0]
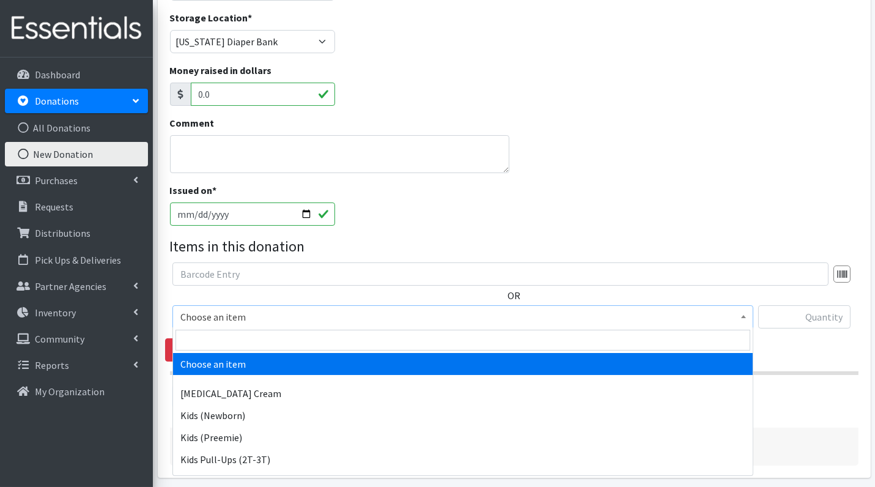
click at [262, 317] on span "Choose an item" at bounding box center [462, 316] width 565 height 17
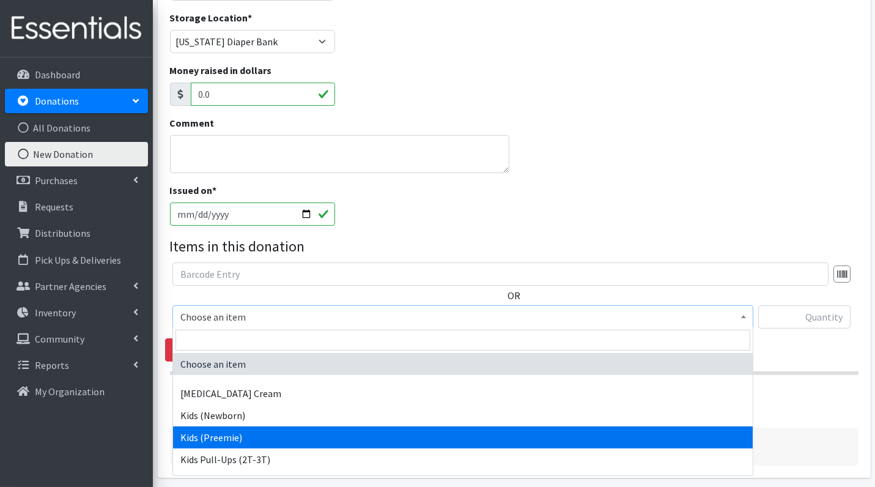
select select "3413"
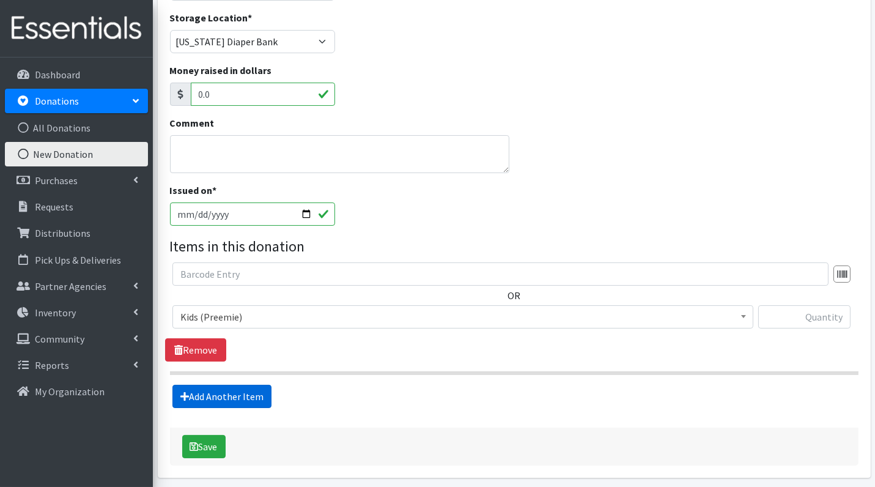
click at [210, 388] on link "Add Another Item" at bounding box center [221, 396] width 99 height 23
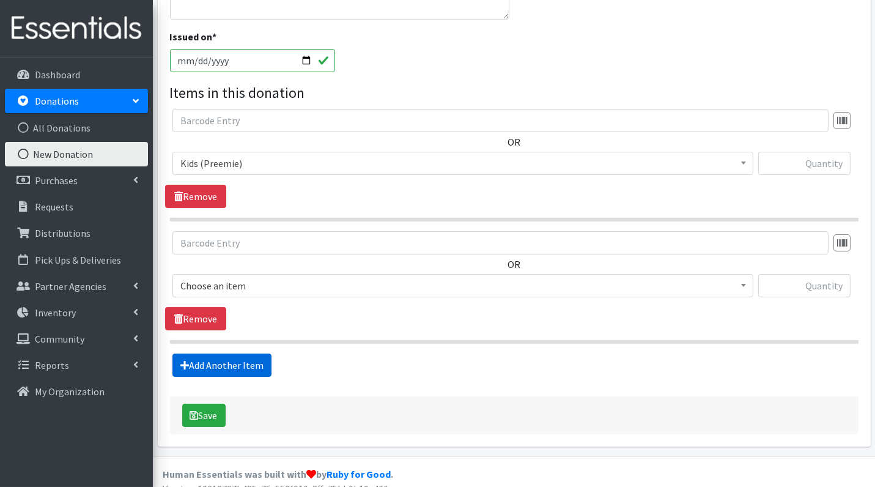
scroll to position [351, 0]
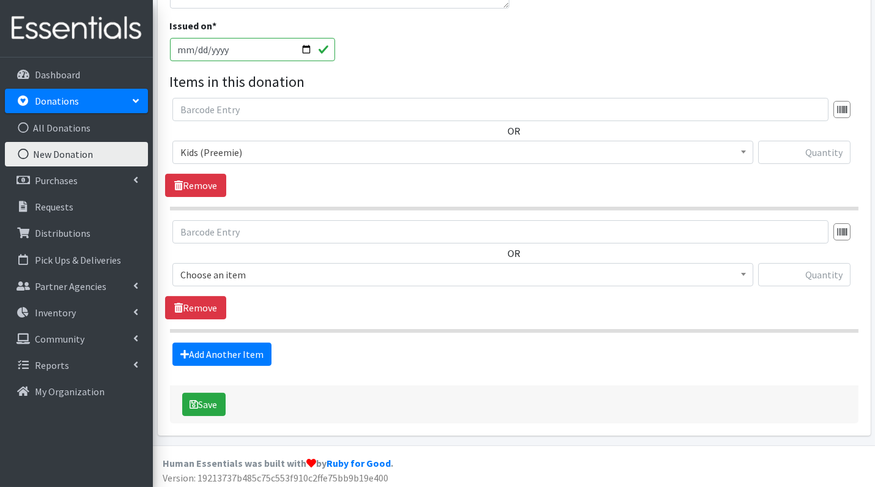
click at [233, 274] on span "Choose an item" at bounding box center [462, 274] width 565 height 17
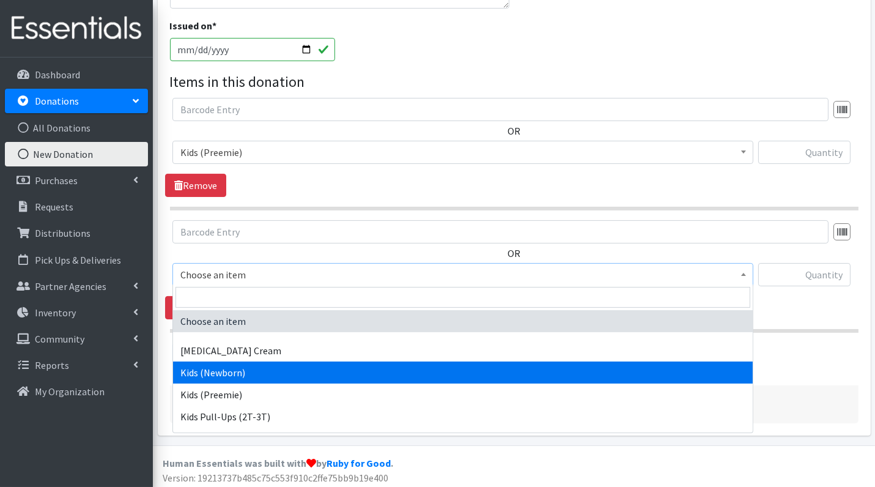
select select "3400"
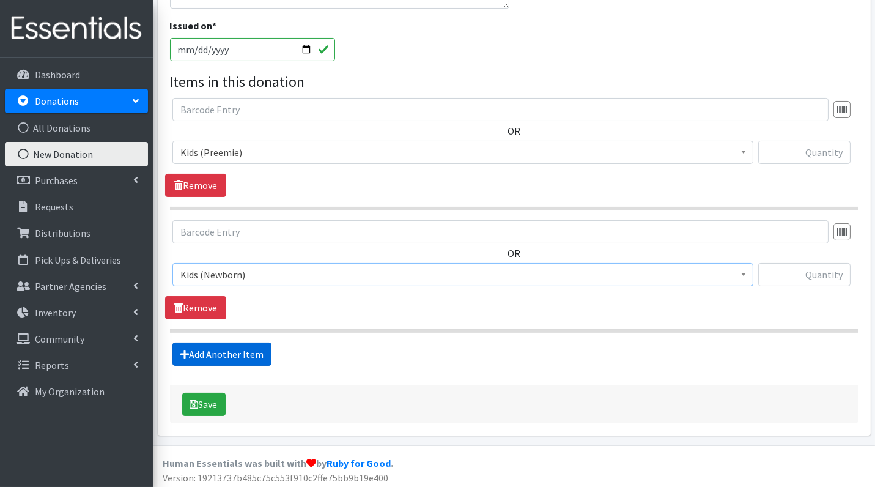
click at [245, 356] on link "Add Another Item" at bounding box center [221, 354] width 99 height 23
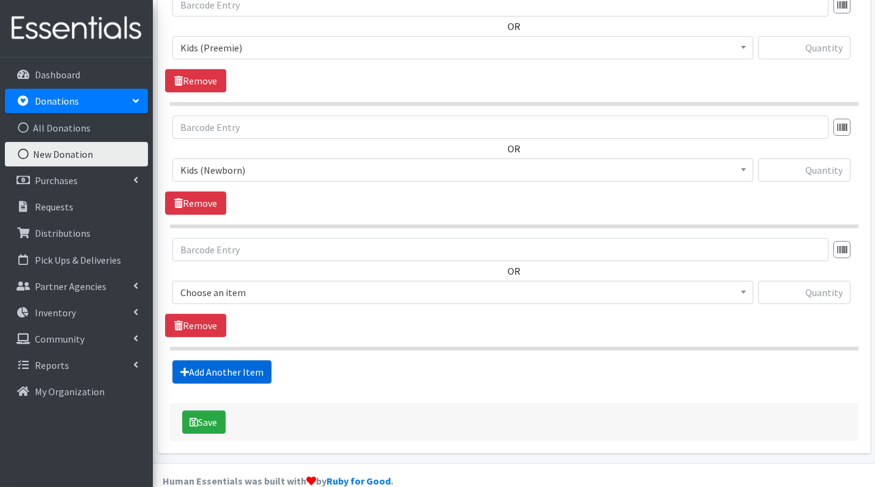
scroll to position [472, 0]
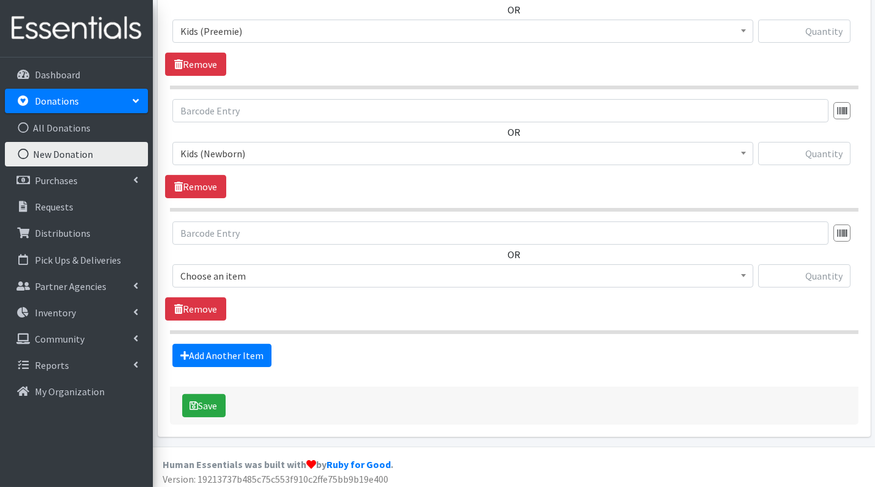
click at [267, 271] on span "Choose an item" at bounding box center [462, 275] width 565 height 17
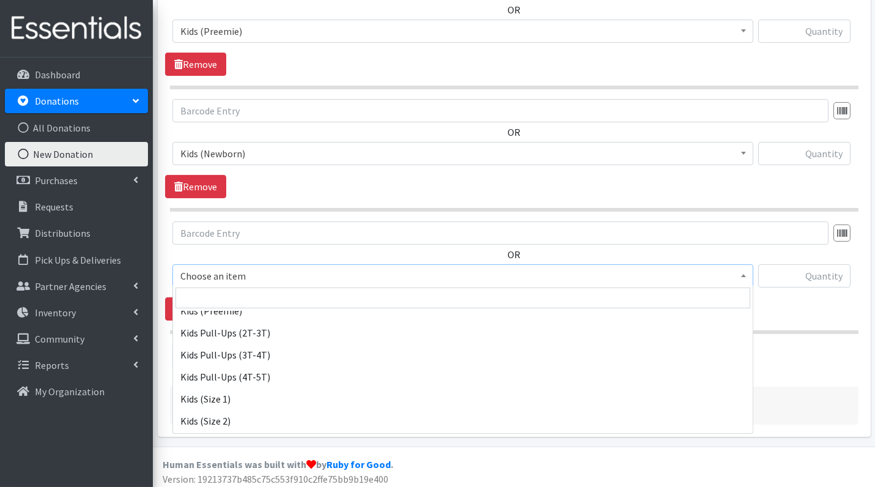
scroll to position [113, 0]
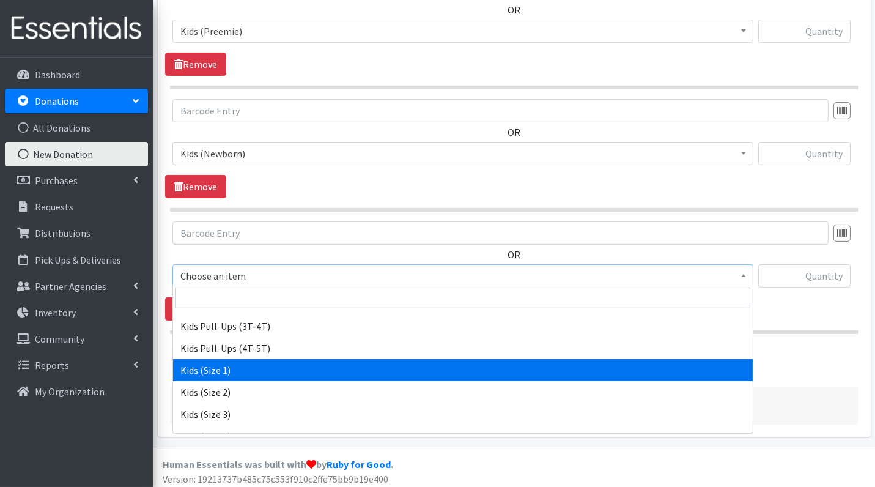
select select "3401"
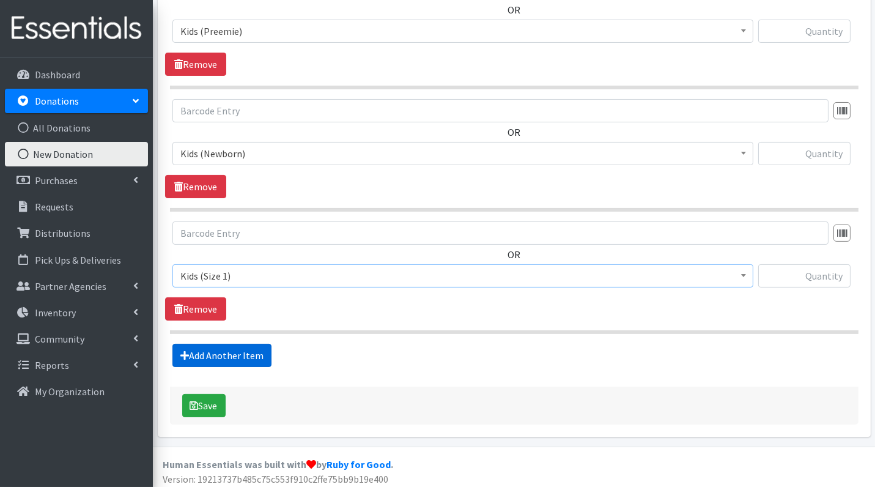
click at [246, 352] on link "Add Another Item" at bounding box center [221, 355] width 99 height 23
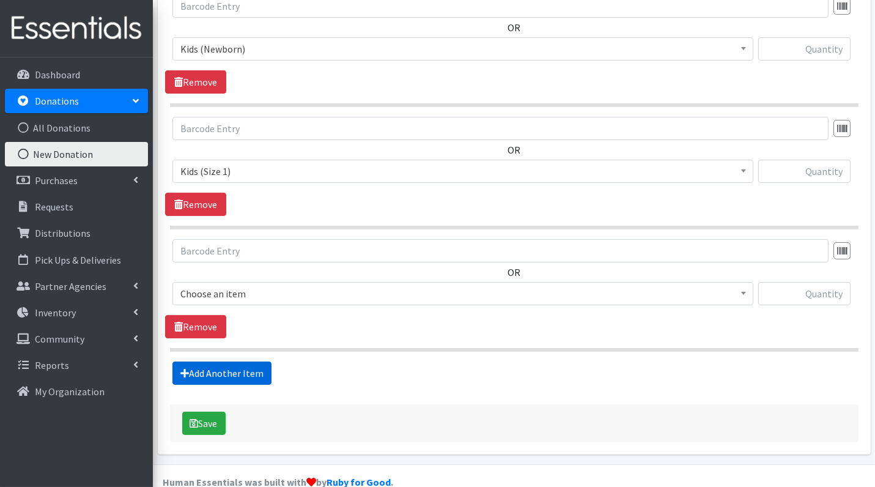
scroll to position [594, 0]
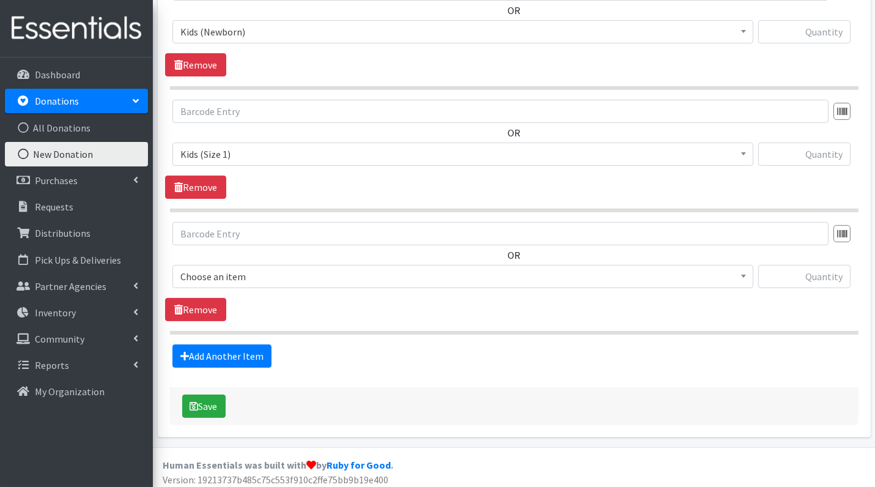
click at [257, 268] on span "Choose an item" at bounding box center [462, 276] width 565 height 17
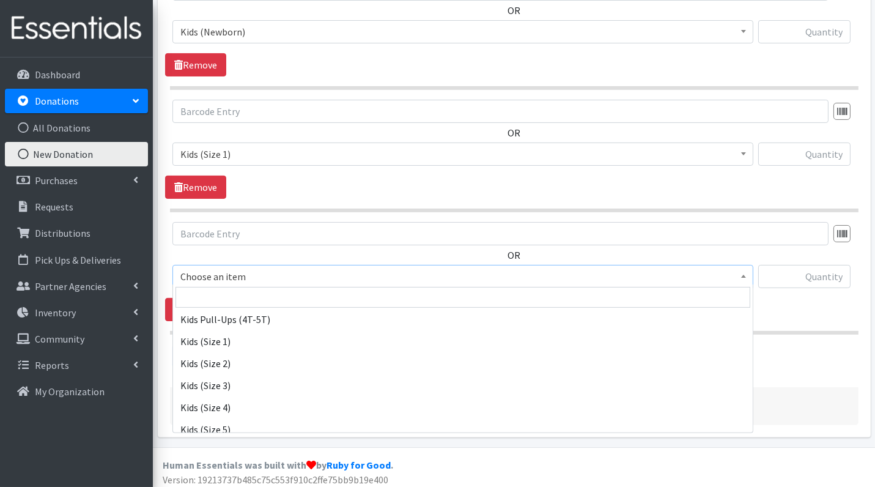
scroll to position [141, 0]
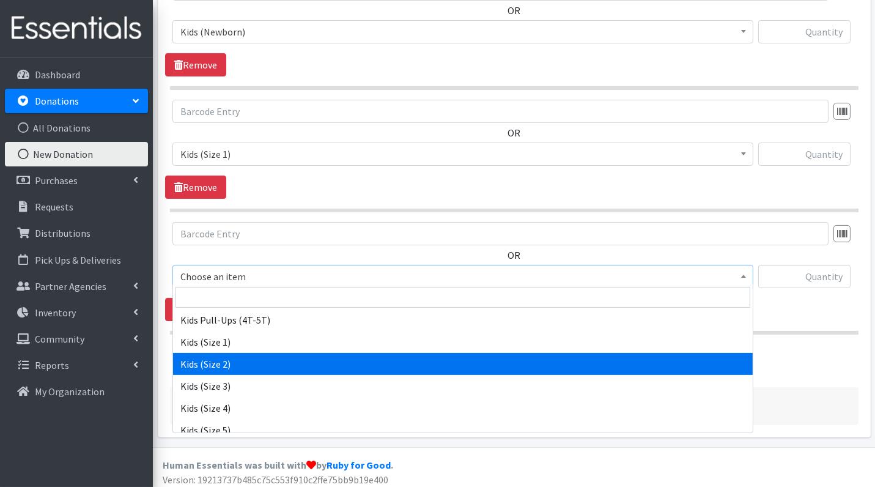
select select "3420"
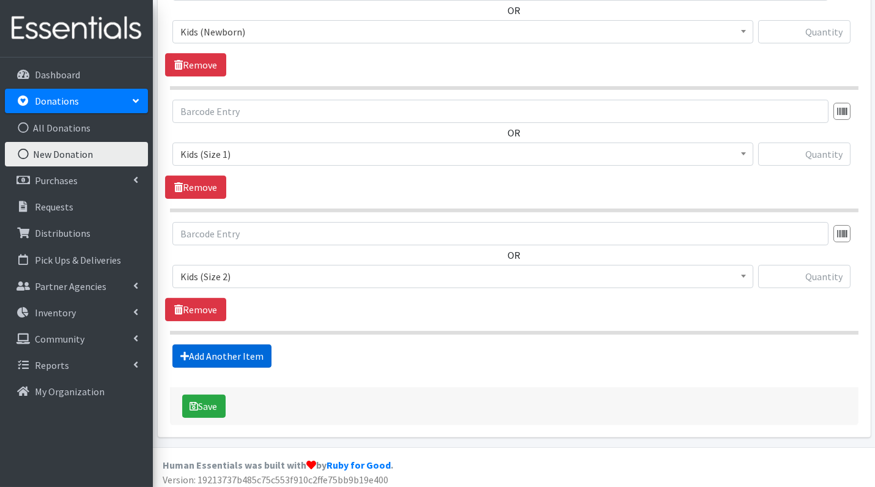
click at [253, 350] on link "Add Another Item" at bounding box center [221, 355] width 99 height 23
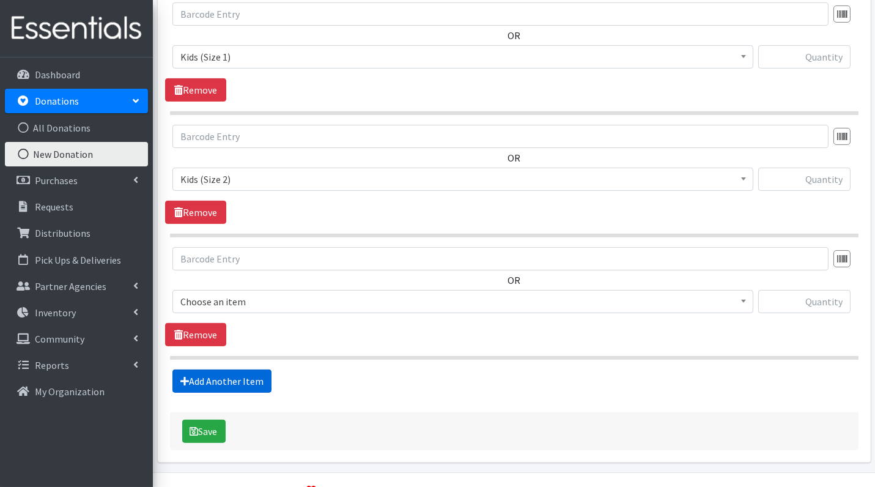
scroll to position [716, 0]
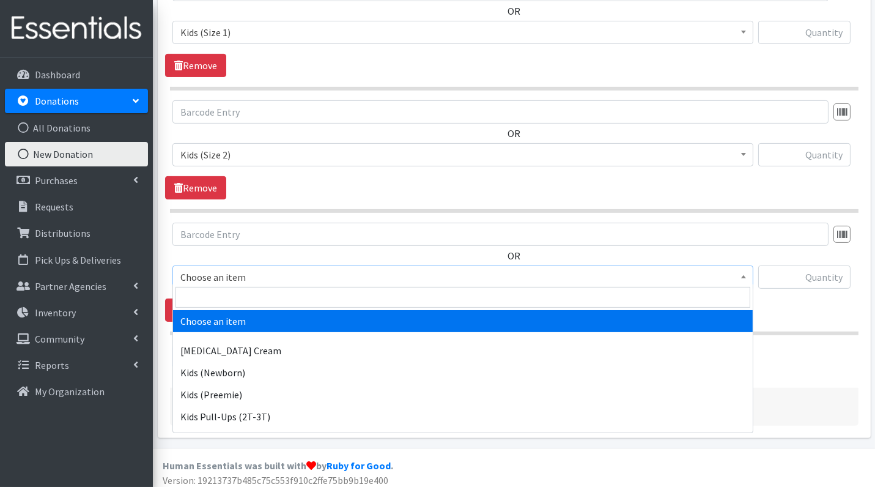
click at [256, 275] on span "Choose an item" at bounding box center [462, 277] width 565 height 17
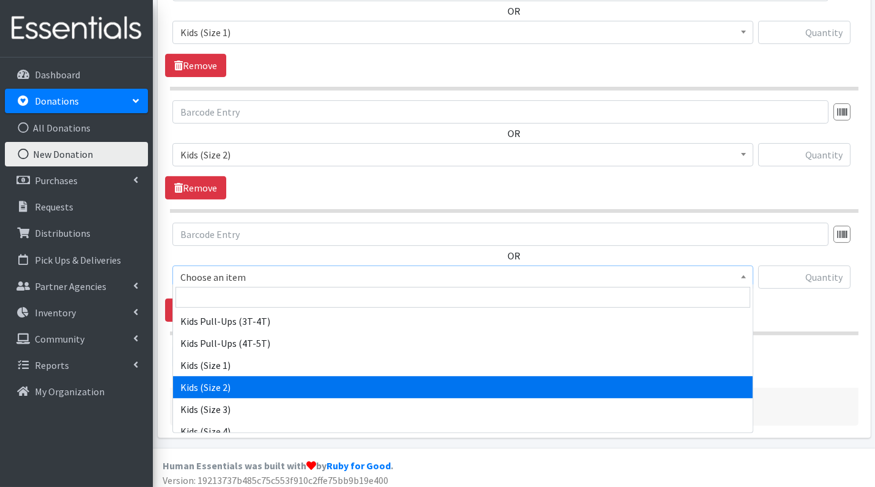
scroll to position [119, 0]
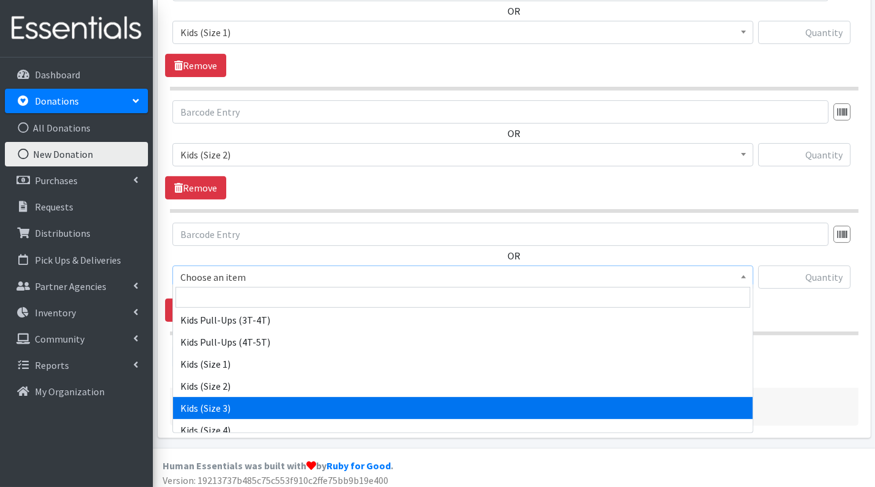
select select "3393"
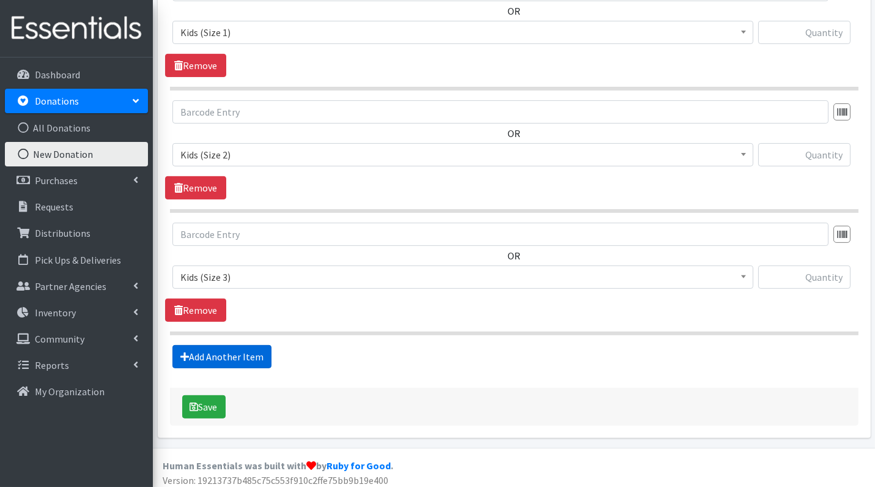
click at [235, 347] on link "Add Another Item" at bounding box center [221, 356] width 99 height 23
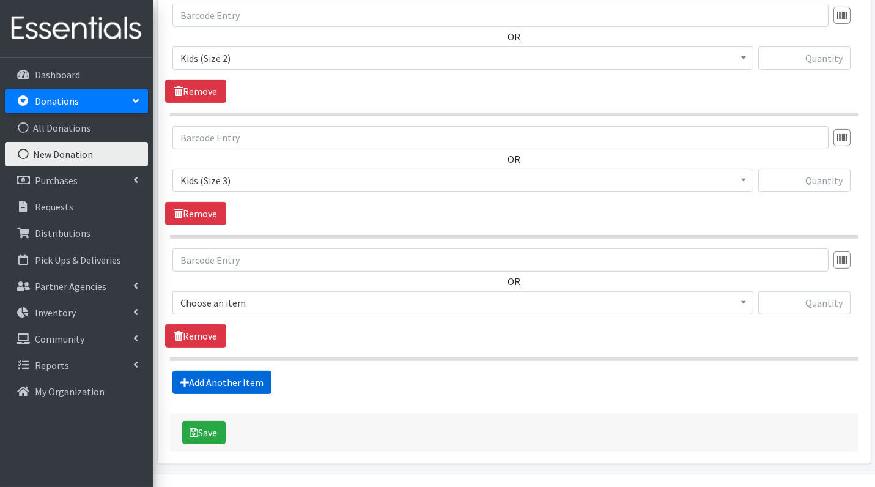
scroll to position [837, 0]
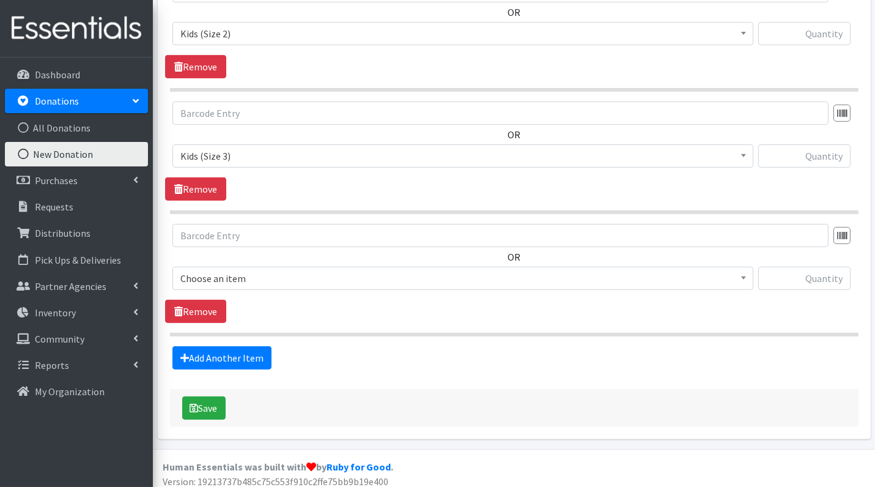
click at [250, 272] on span "Choose an item" at bounding box center [462, 278] width 565 height 17
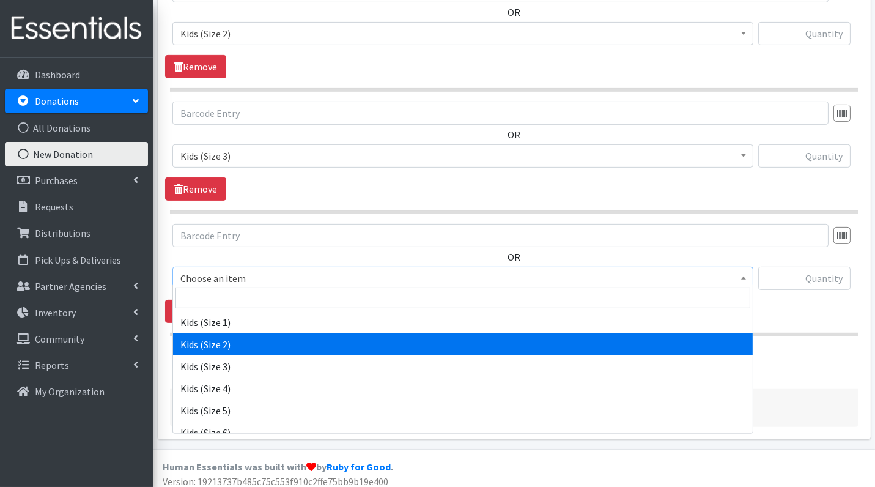
scroll to position [163, 0]
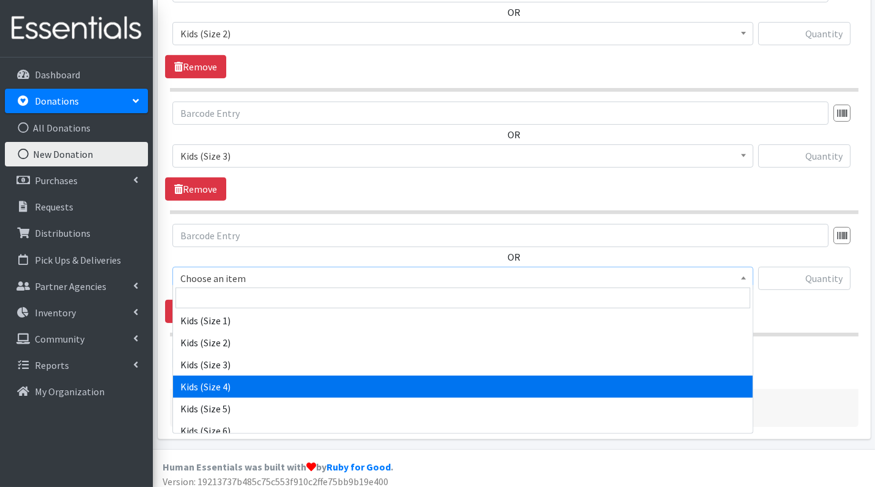
select select "3394"
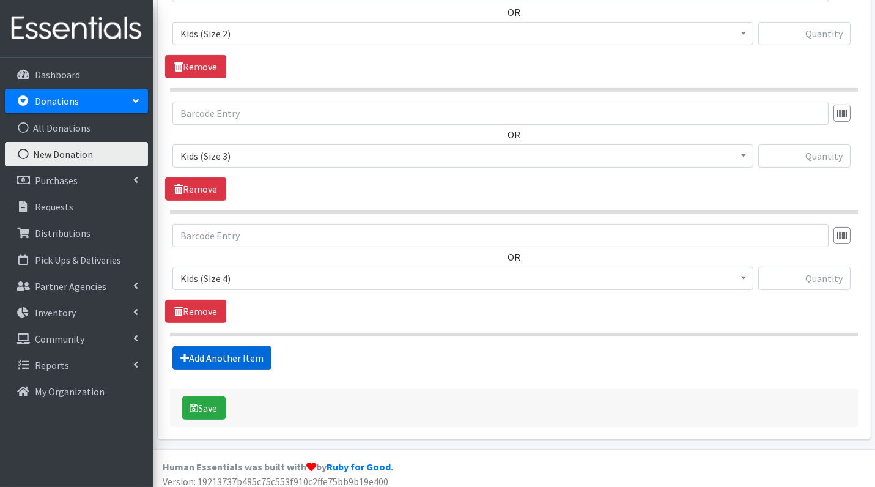
click at [238, 353] on link "Add Another Item" at bounding box center [221, 357] width 99 height 23
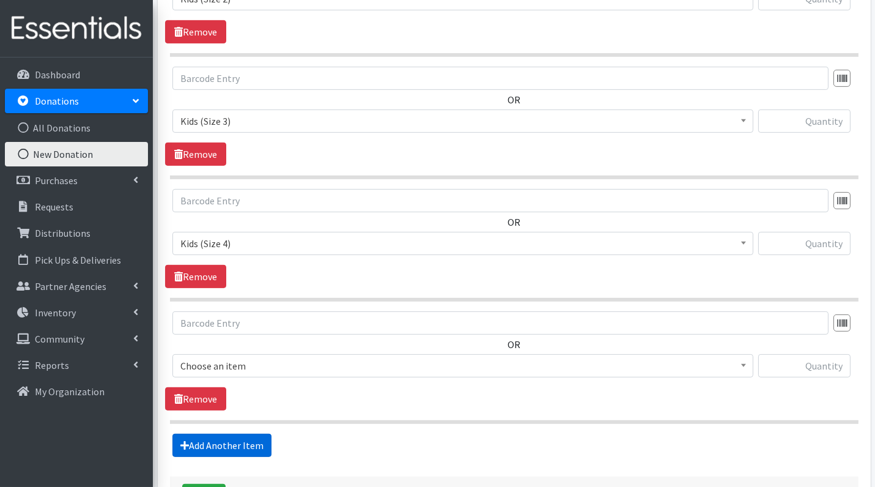
scroll to position [958, 0]
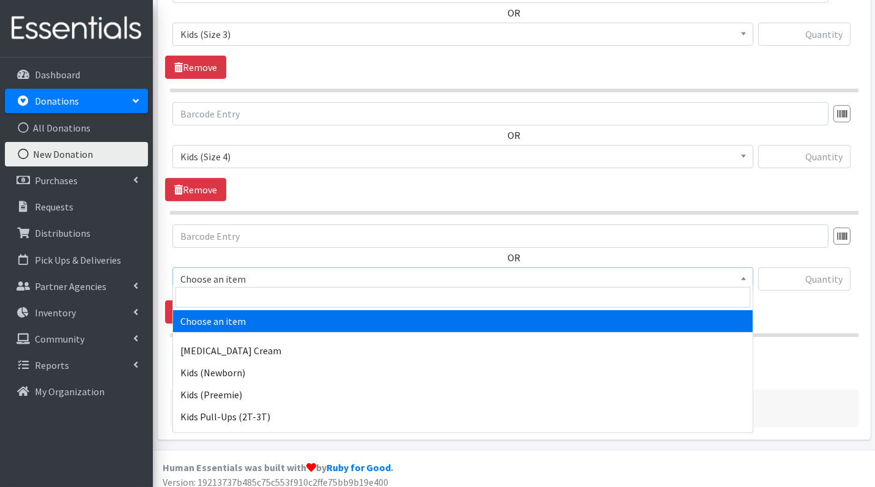
click at [270, 272] on span "Choose an item" at bounding box center [462, 278] width 565 height 17
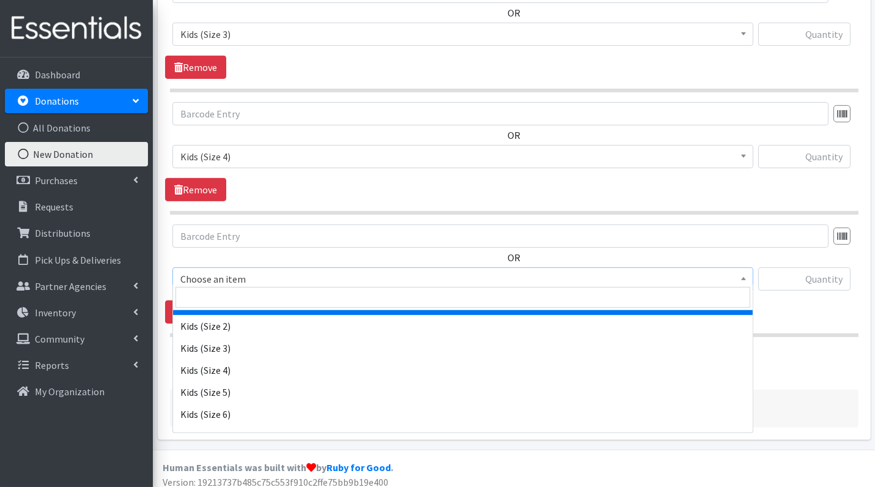
scroll to position [199, 0]
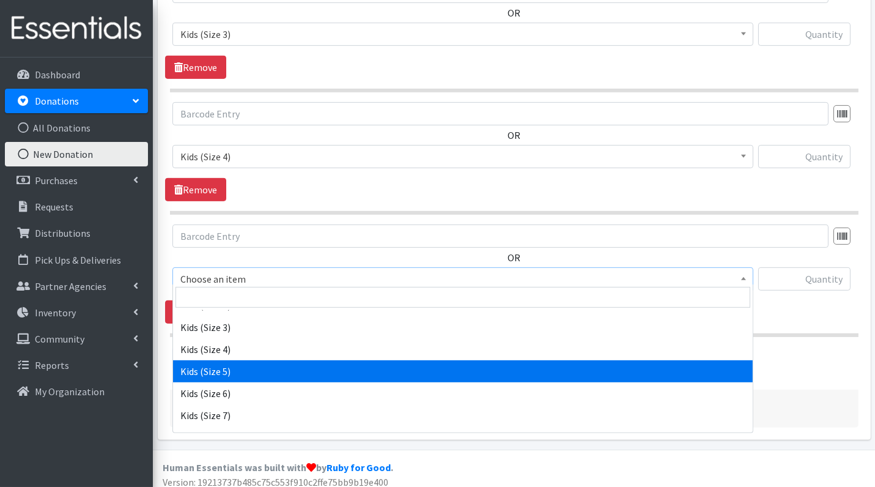
select select "3407"
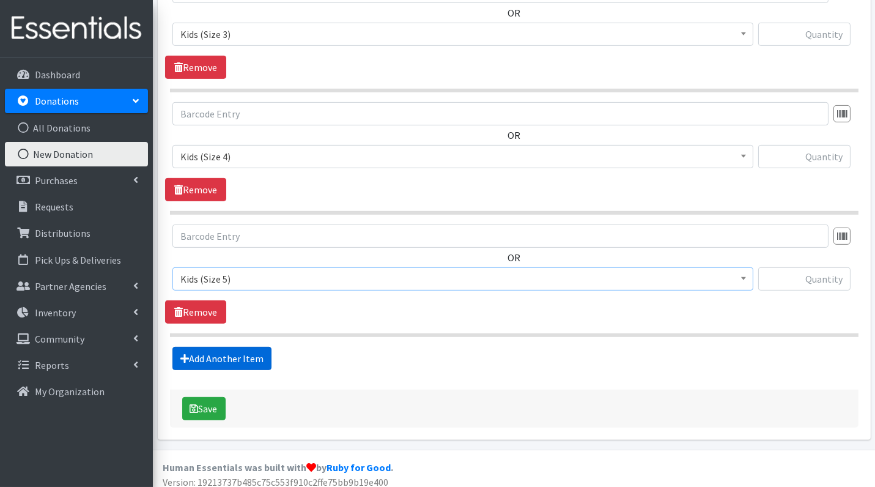
click at [245, 352] on link "Add Another Item" at bounding box center [221, 358] width 99 height 23
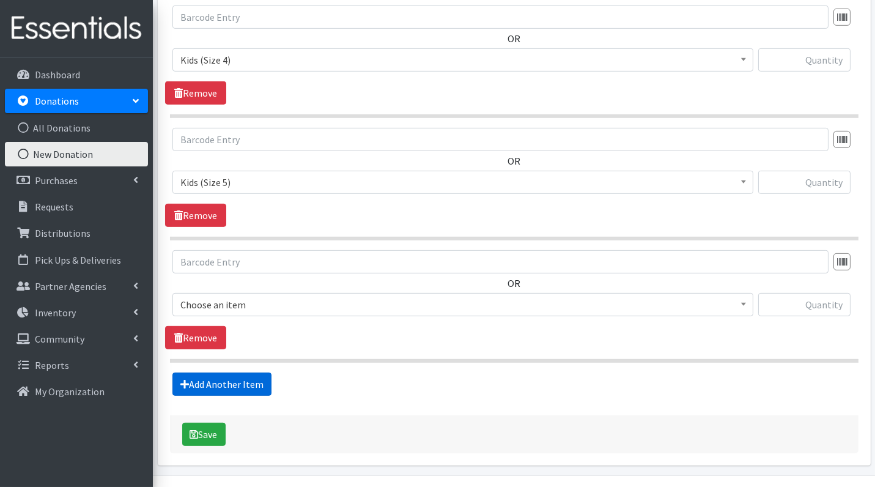
scroll to position [1080, 0]
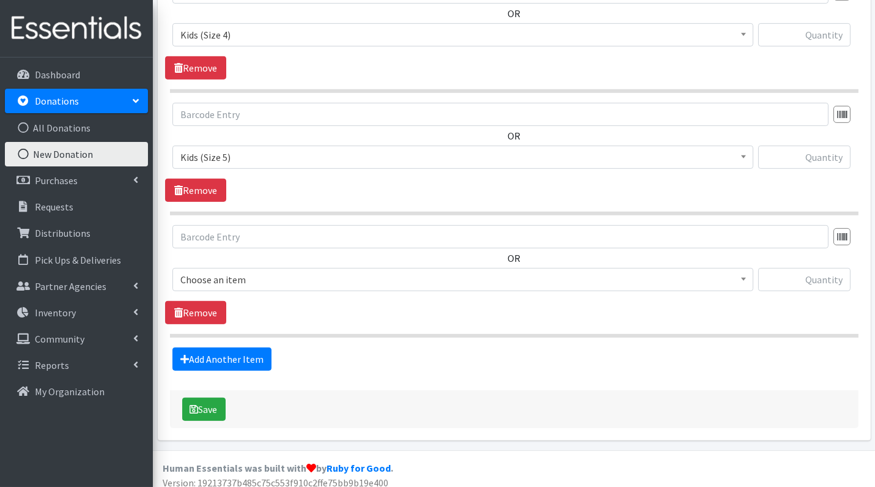
click at [267, 278] on span "Choose an item" at bounding box center [462, 279] width 565 height 17
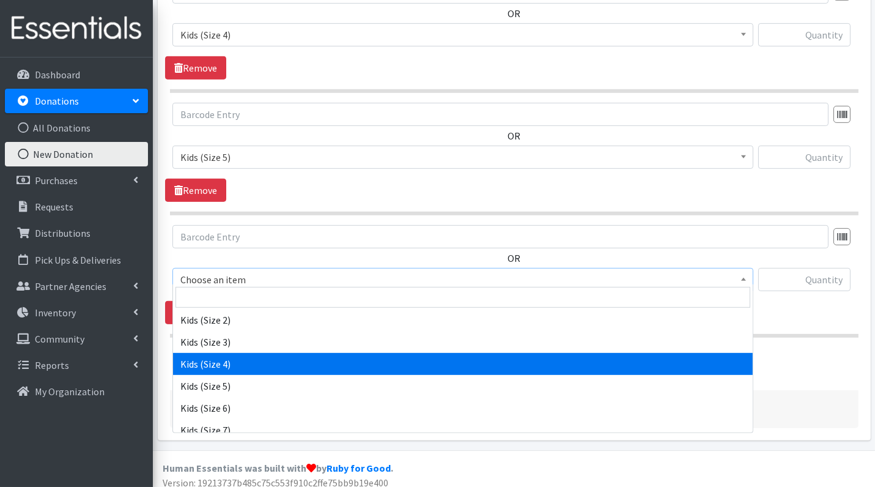
scroll to position [193, 0]
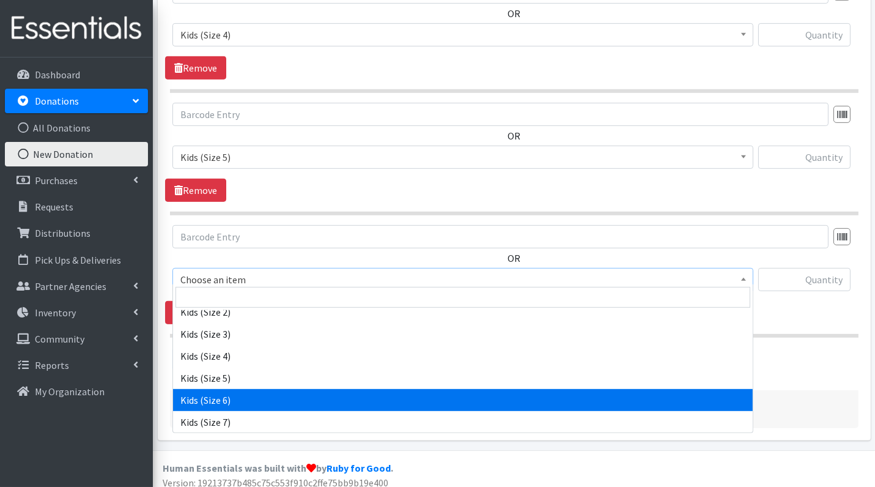
select select "3419"
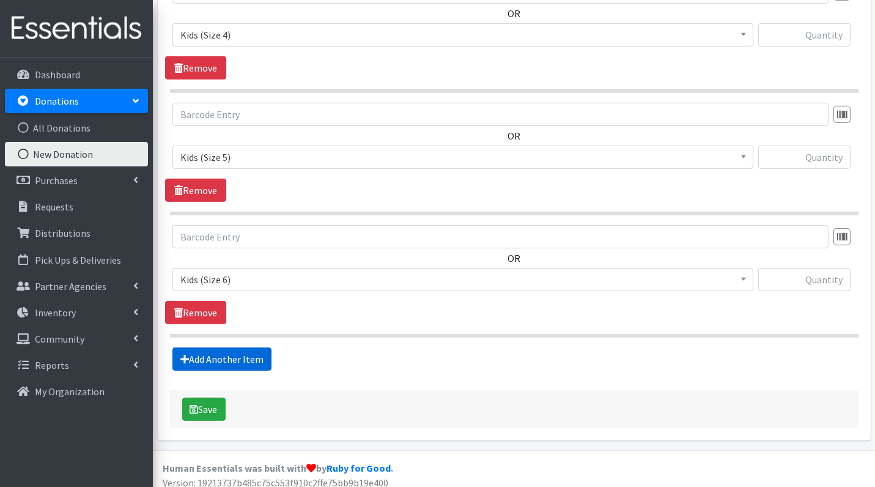
click at [227, 351] on link "Add Another Item" at bounding box center [221, 358] width 99 height 23
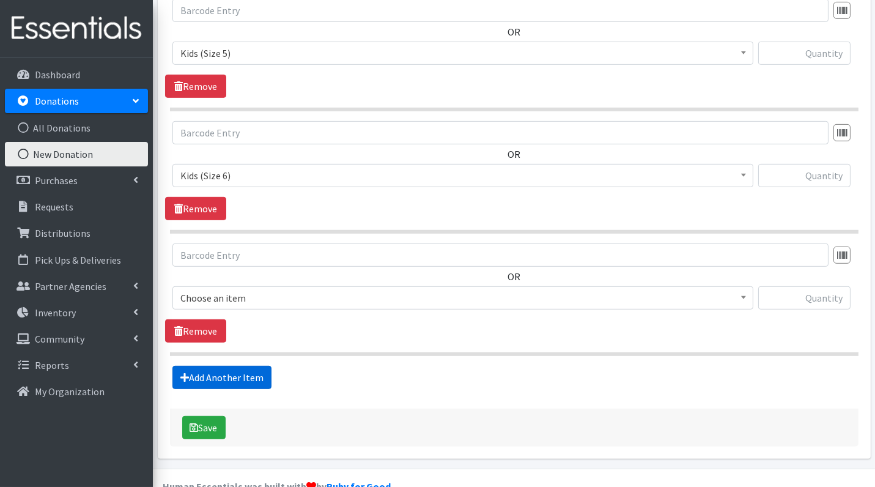
scroll to position [1201, 0]
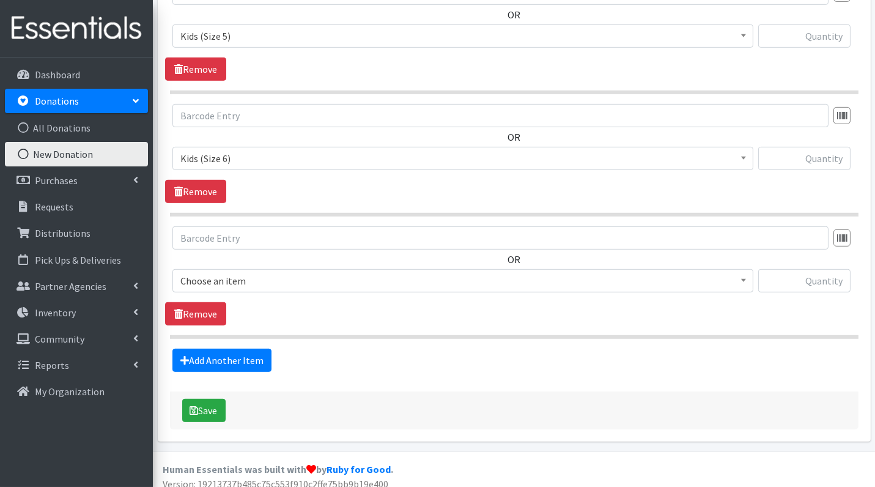
click at [230, 275] on span "Choose an item" at bounding box center [462, 280] width 565 height 17
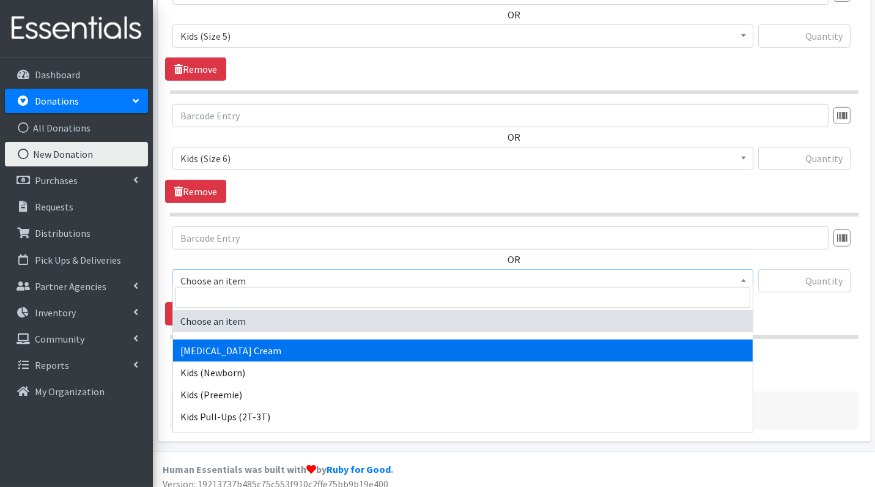
scroll to position [75, 0]
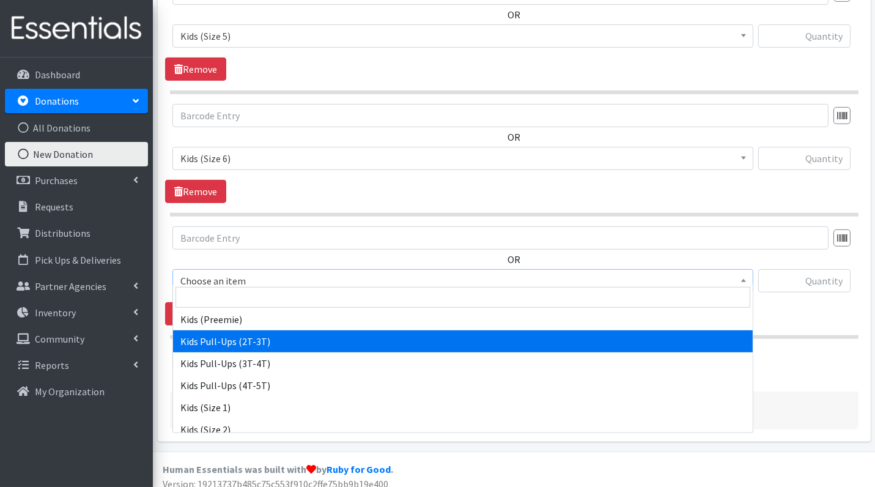
select select "3415"
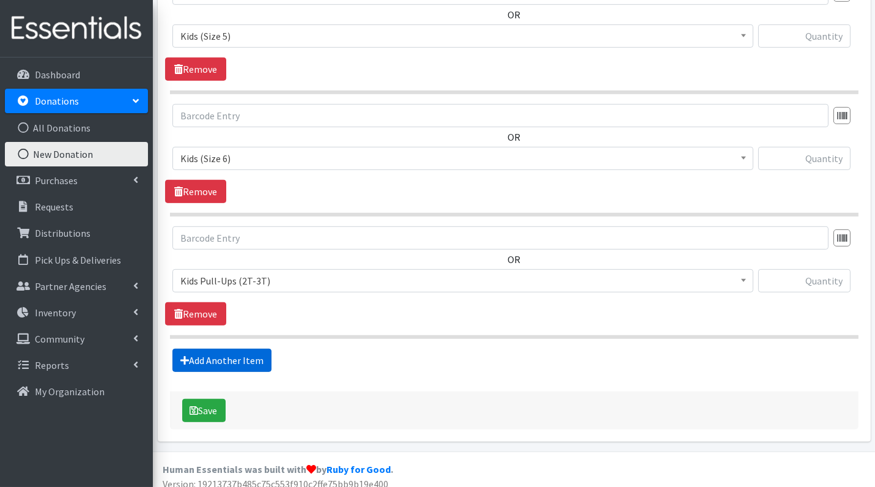
click at [229, 349] on link "Add Another Item" at bounding box center [221, 360] width 99 height 23
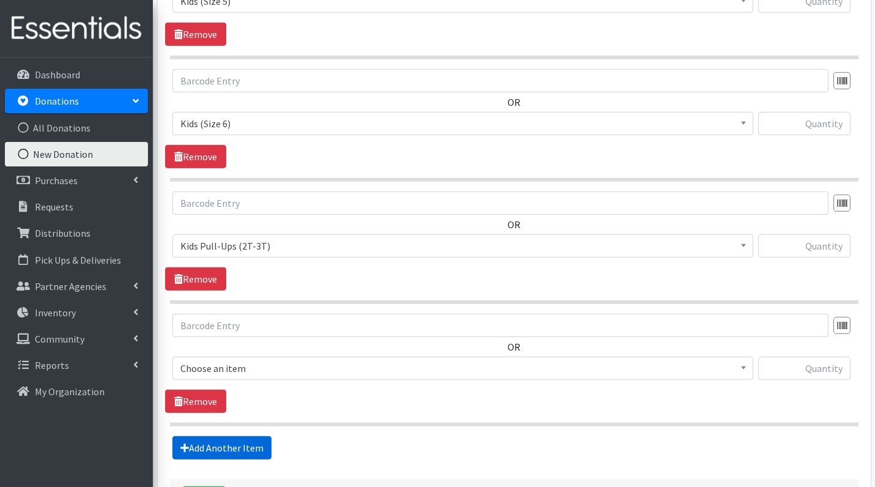
scroll to position [1323, 0]
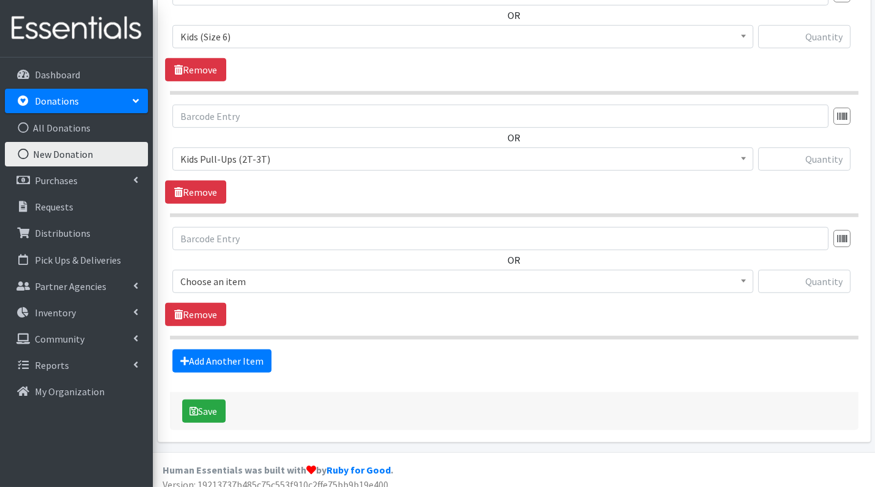
click at [253, 260] on div "OR Choose an item Diaper Rash Cream Kids (Newborn) Kids (Preemie) Kids Pull-Ups…" at bounding box center [514, 265] width 698 height 76
click at [253, 273] on span "Choose an item" at bounding box center [462, 281] width 565 height 17
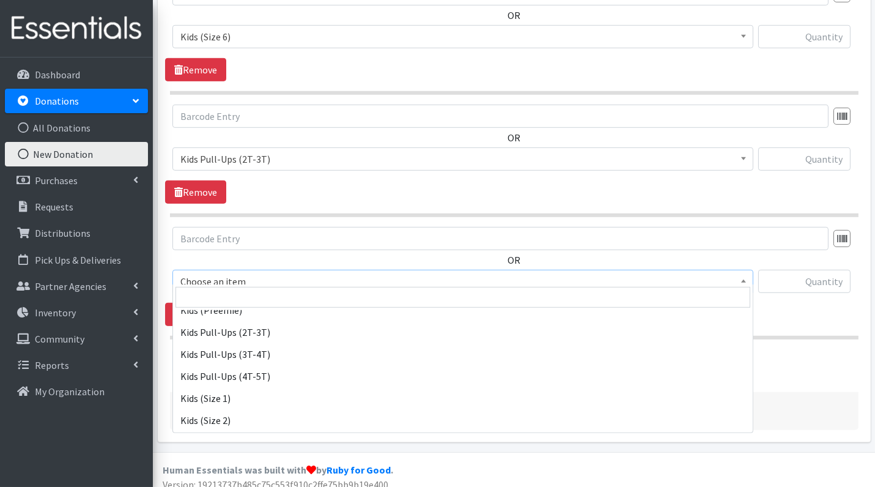
scroll to position [86, 0]
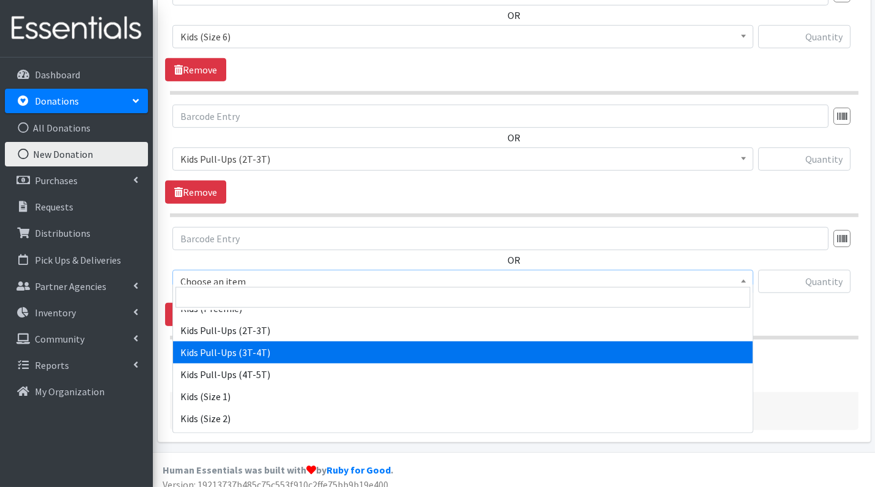
select select "3417"
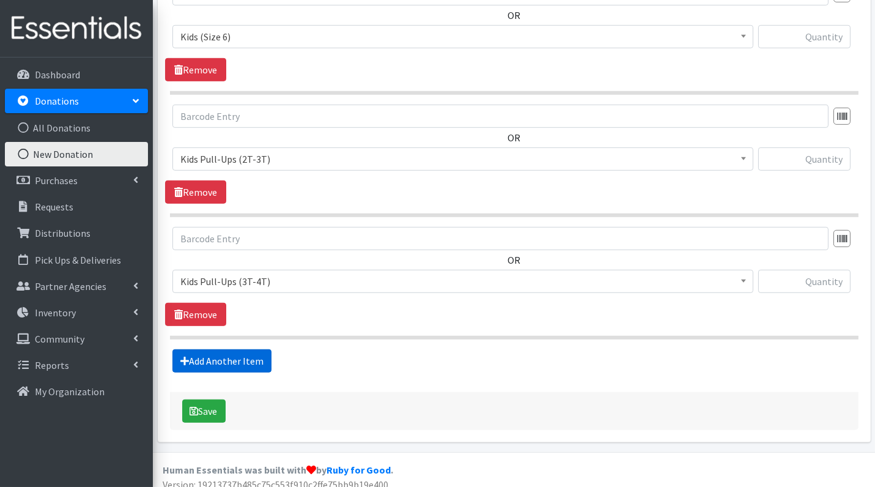
click at [250, 351] on link "Add Another Item" at bounding box center [221, 360] width 99 height 23
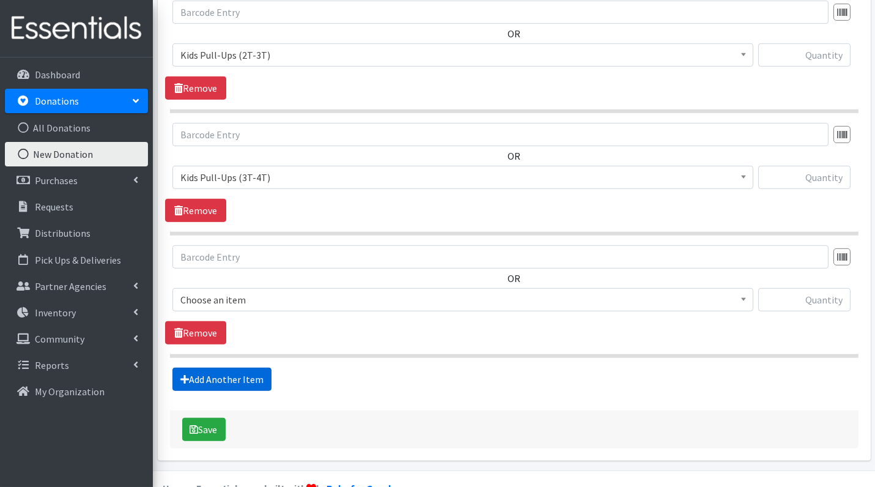
scroll to position [1444, 0]
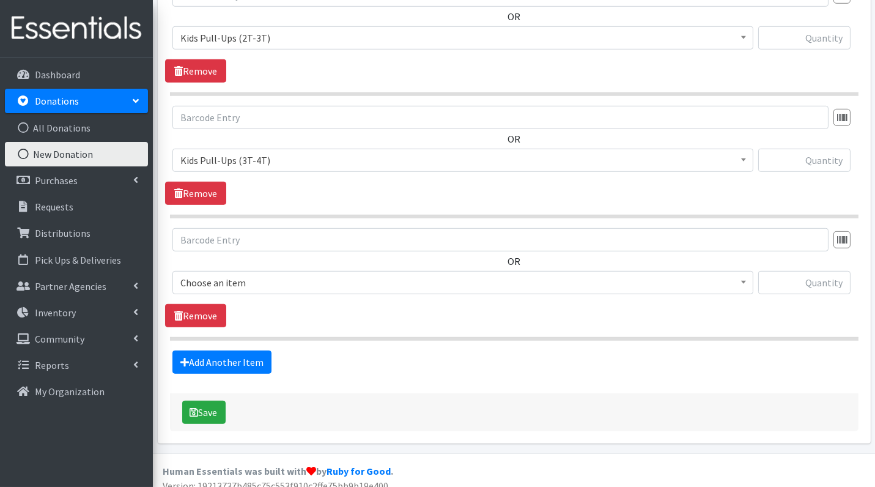
click at [261, 274] on span "Choose an item" at bounding box center [462, 282] width 565 height 17
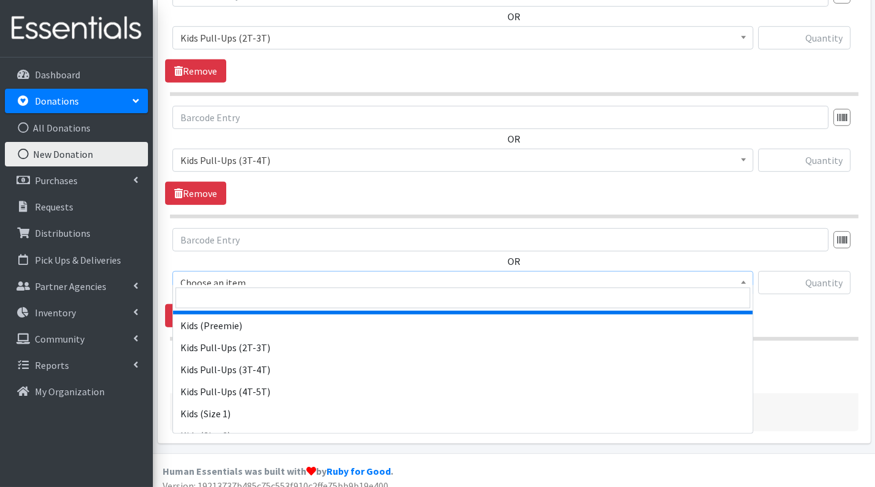
scroll to position [86, 0]
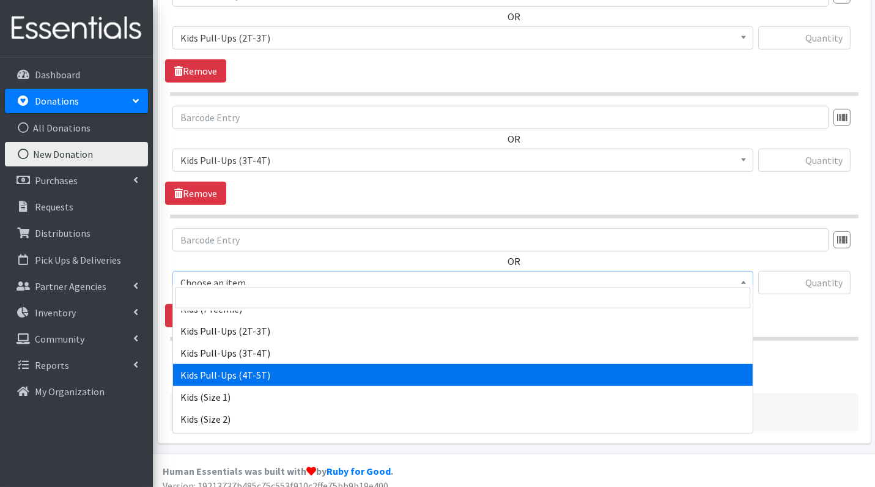
select select "3408"
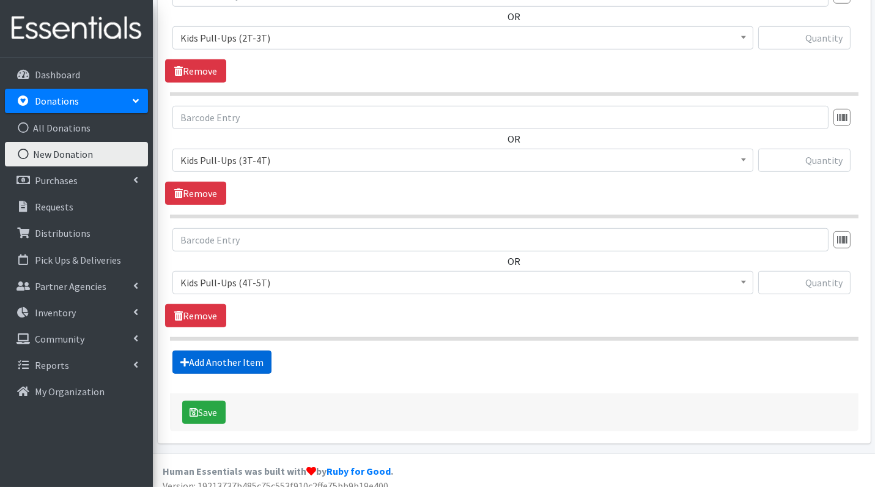
click at [253, 350] on link "Add Another Item" at bounding box center [221, 361] width 99 height 23
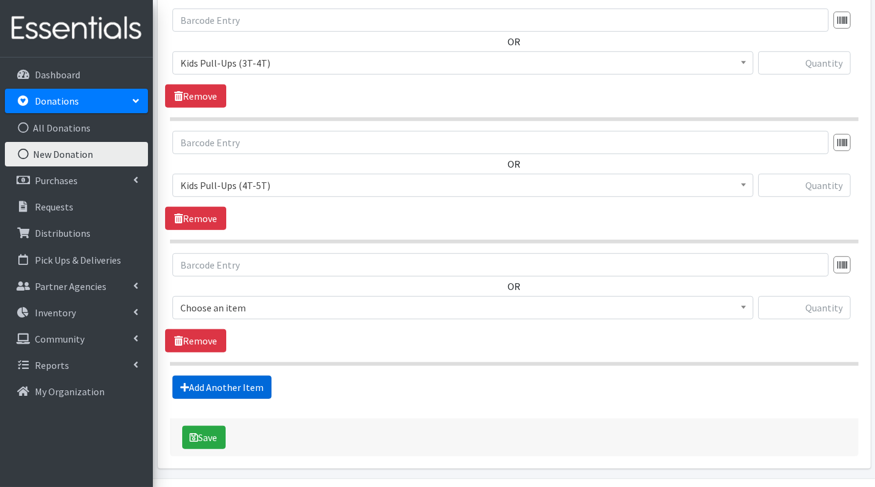
scroll to position [1566, 0]
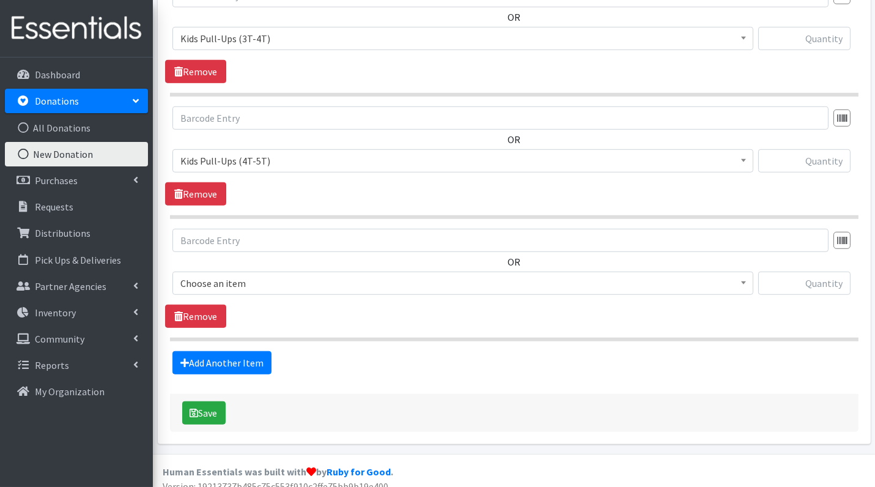
click at [248, 276] on span "Choose an item" at bounding box center [462, 283] width 565 height 17
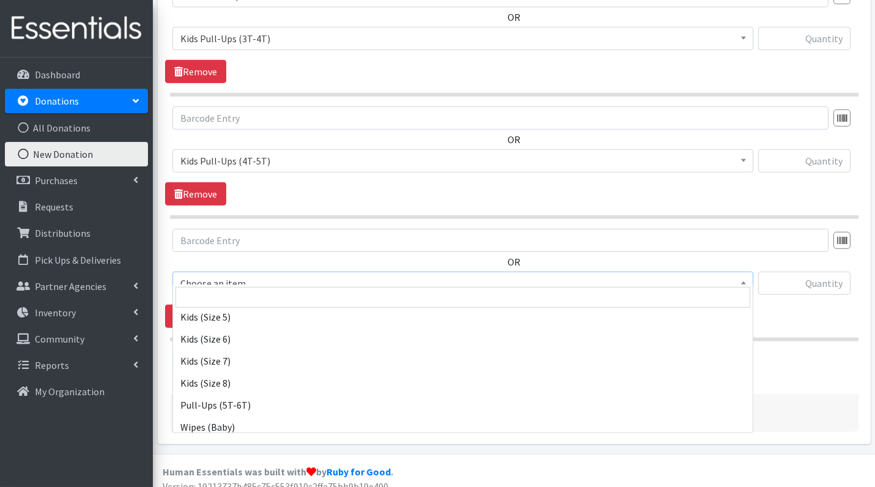
scroll to position [259, 0]
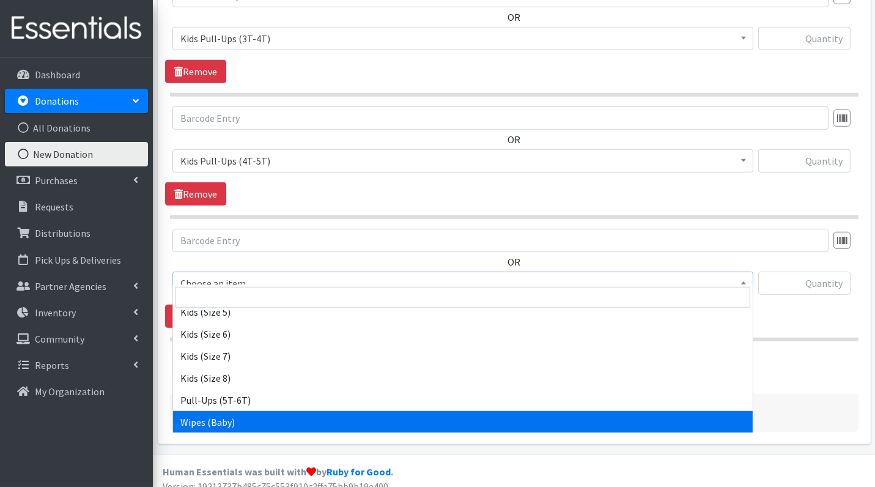
select select "3418"
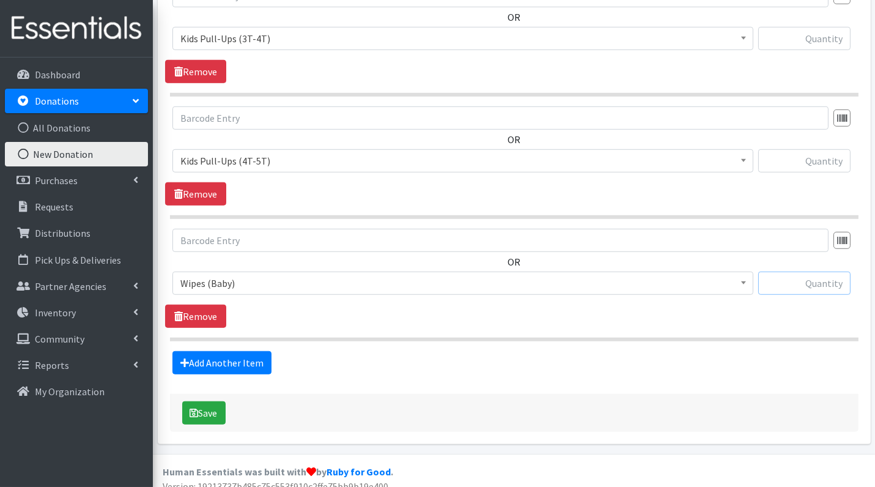
click at [817, 272] on input "text" at bounding box center [804, 283] width 92 height 23
type input "12"
click at [820, 153] on input "text" at bounding box center [804, 160] width 92 height 23
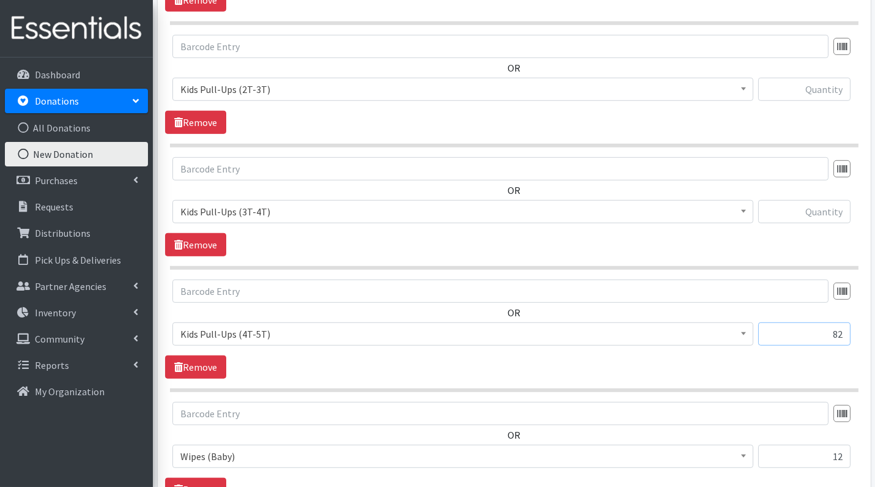
scroll to position [1382, 0]
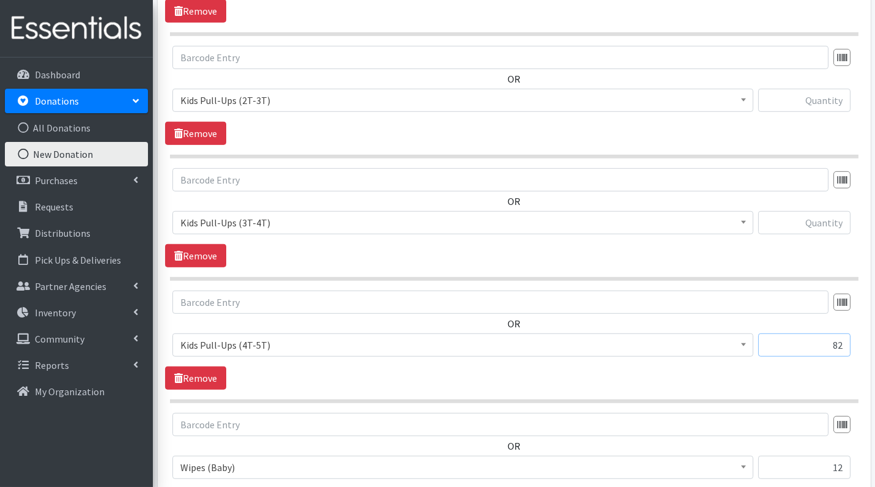
type input "82"
click at [823, 211] on input "text" at bounding box center [804, 222] width 92 height 23
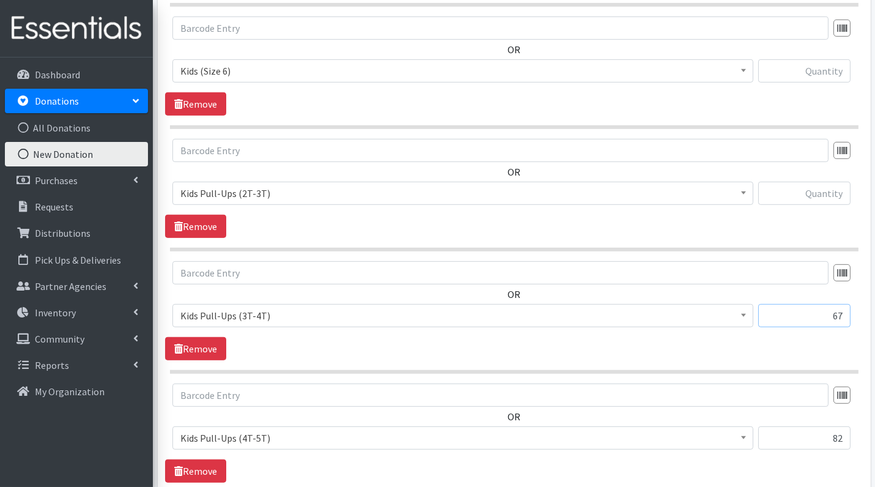
scroll to position [1285, 0]
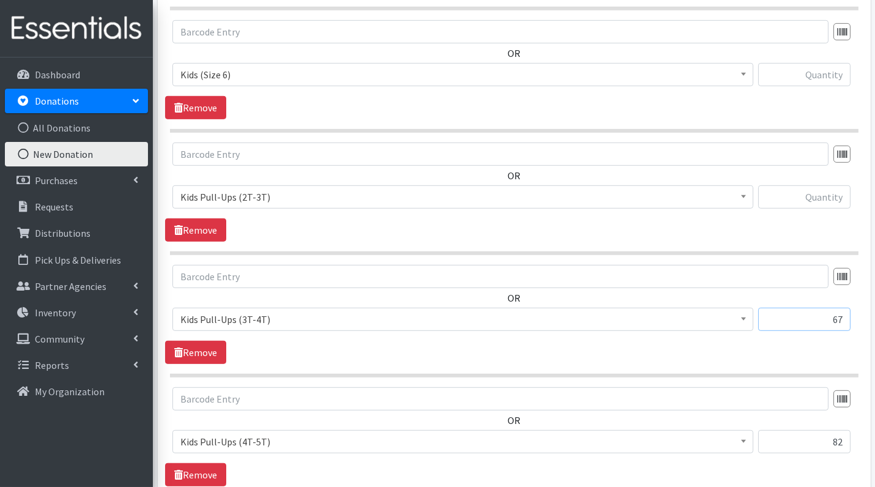
type input "67"
click at [825, 191] on input "text" at bounding box center [804, 196] width 92 height 23
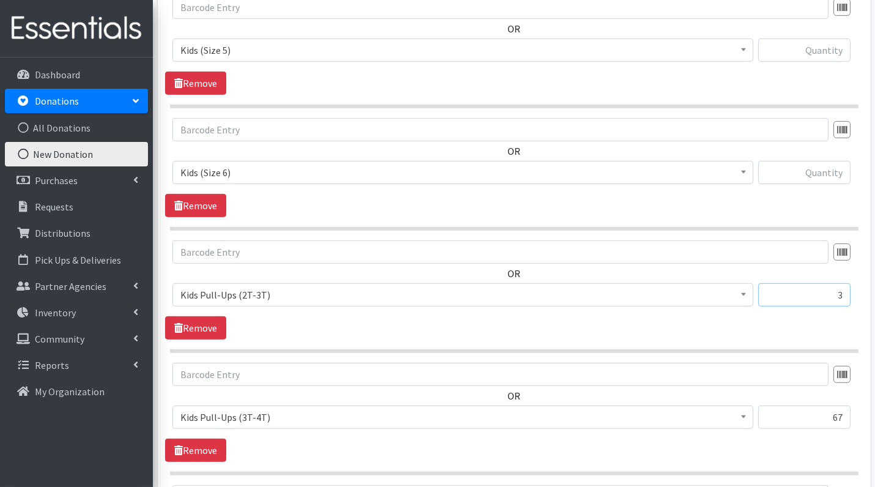
scroll to position [1187, 0]
type input "3"
click at [805, 163] on input "text" at bounding box center [804, 172] width 92 height 23
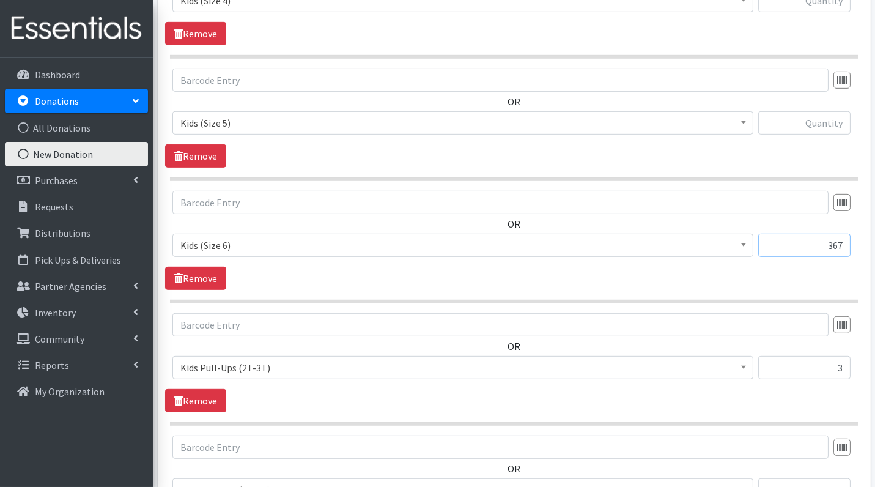
scroll to position [1095, 0]
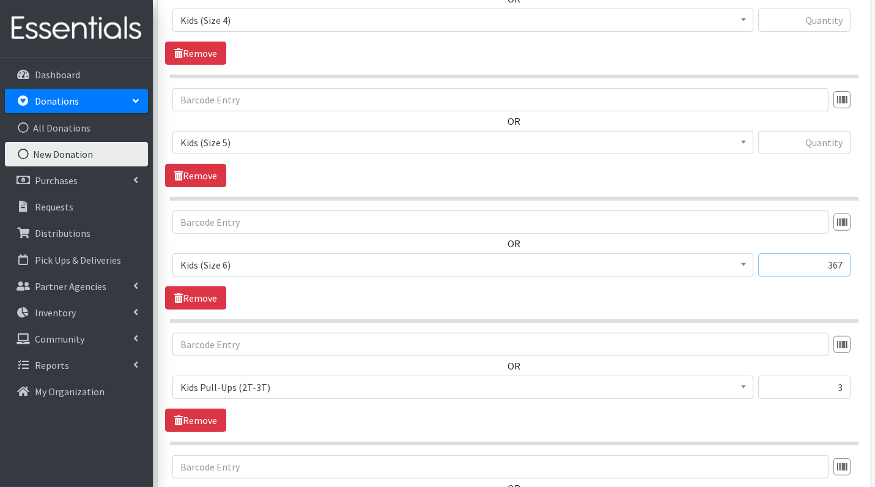
type input "367"
click at [823, 144] on input "text" at bounding box center [804, 142] width 92 height 23
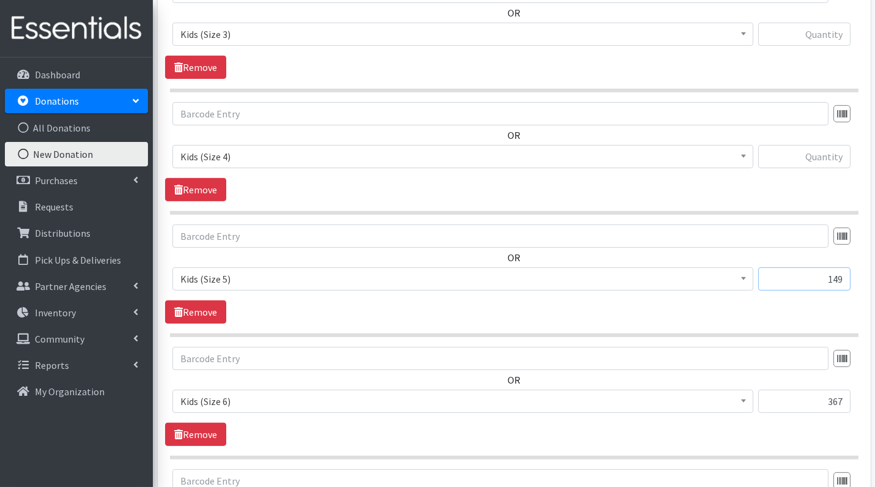
scroll to position [952, 0]
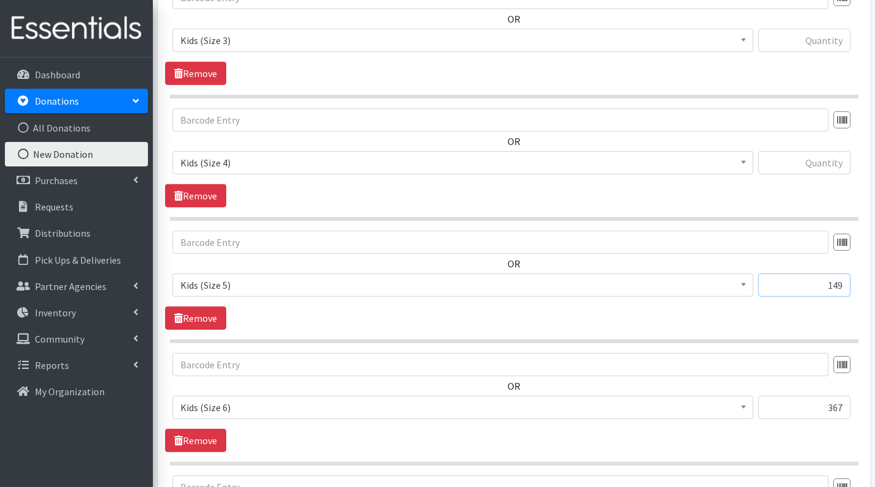
type input "149"
click at [818, 157] on input "text" at bounding box center [804, 162] width 92 height 23
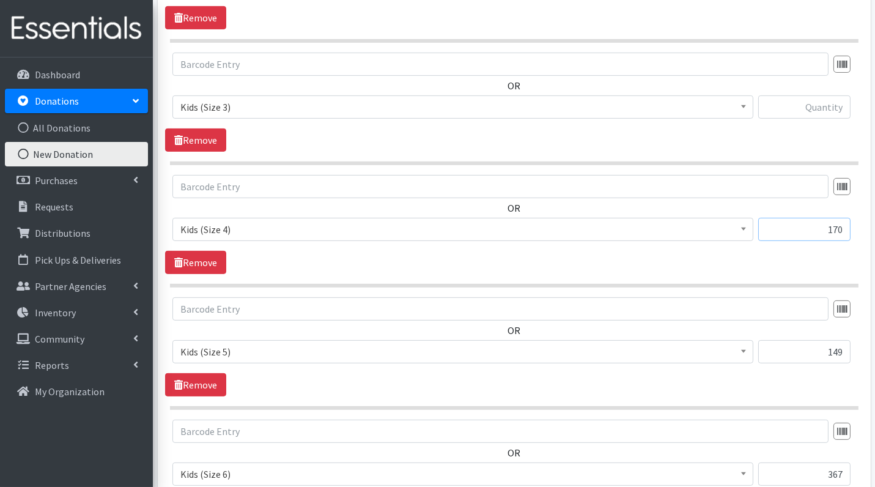
scroll to position [866, 0]
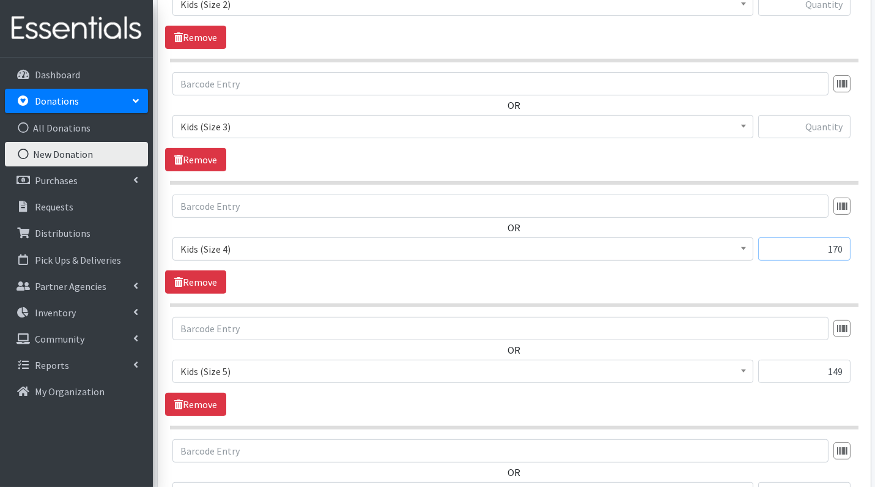
type input "170"
click at [831, 132] on input "text" at bounding box center [804, 126] width 92 height 23
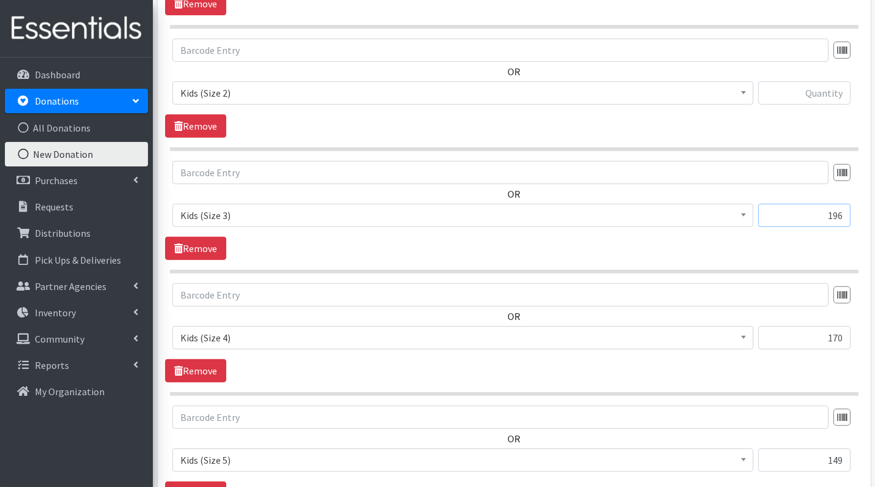
scroll to position [749, 0]
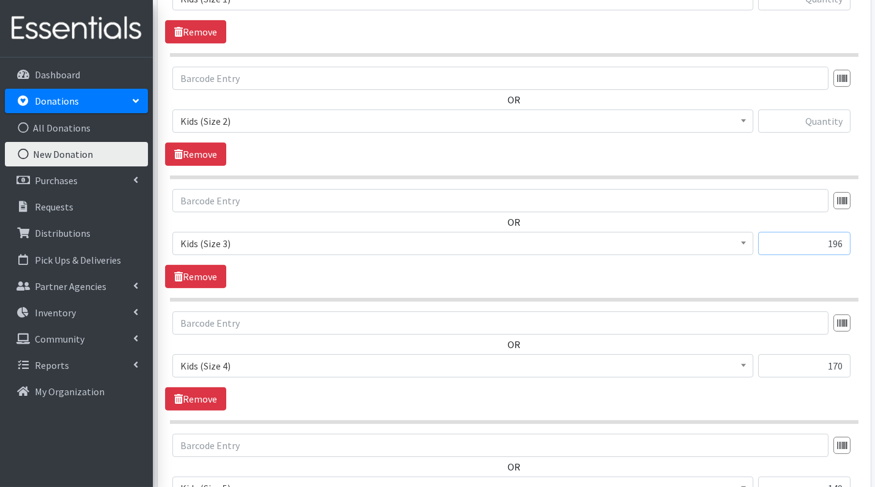
type input "196"
click at [825, 117] on input "text" at bounding box center [804, 120] width 92 height 23
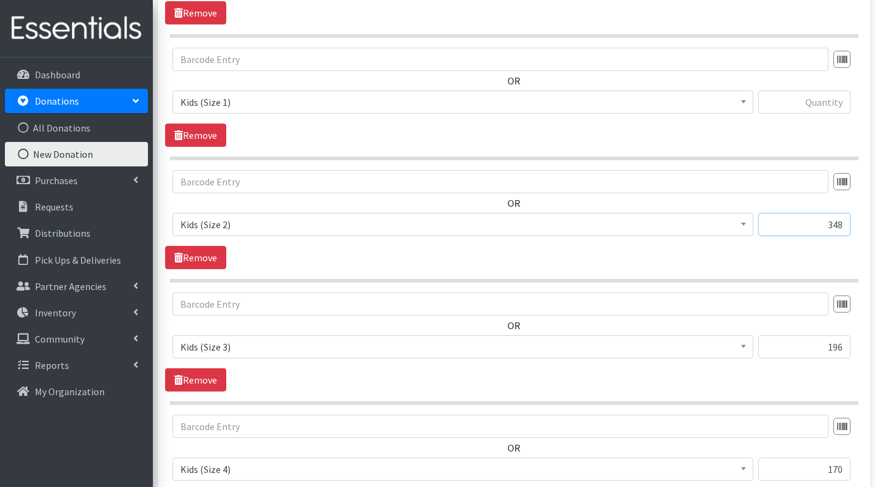
scroll to position [583, 0]
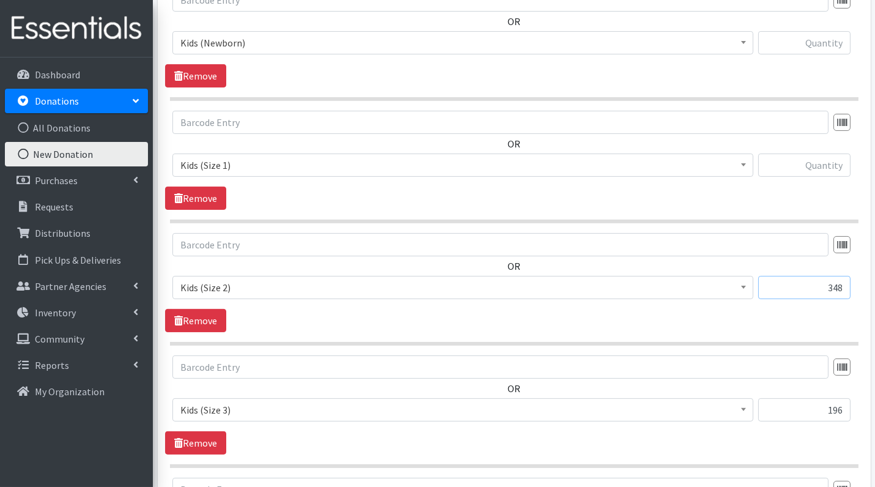
type input "348"
click at [821, 157] on input "text" at bounding box center [804, 165] width 92 height 23
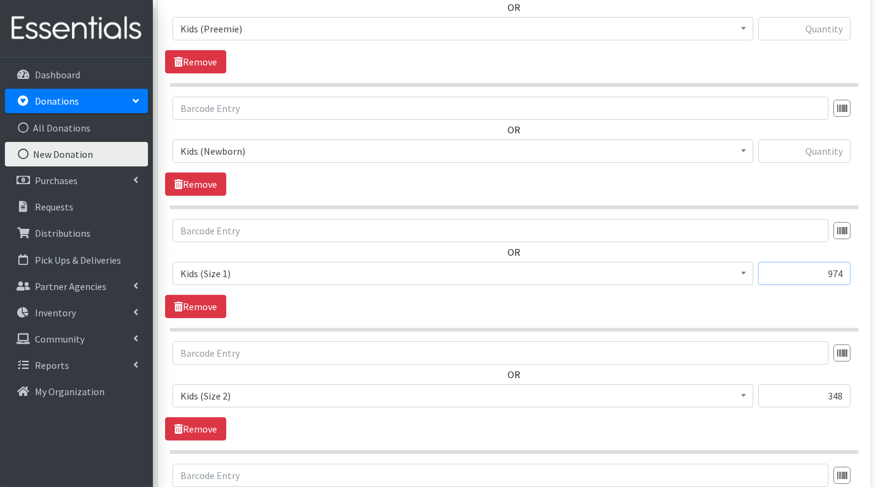
scroll to position [474, 0]
type input "974"
click at [826, 149] on input "text" at bounding box center [804, 151] width 92 height 23
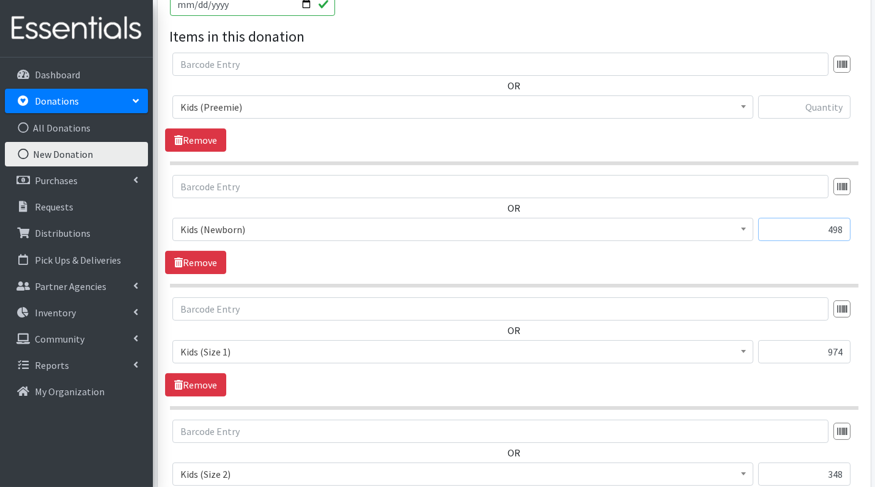
scroll to position [395, 0]
type input "498"
click at [825, 108] on input "text" at bounding box center [804, 108] width 92 height 23
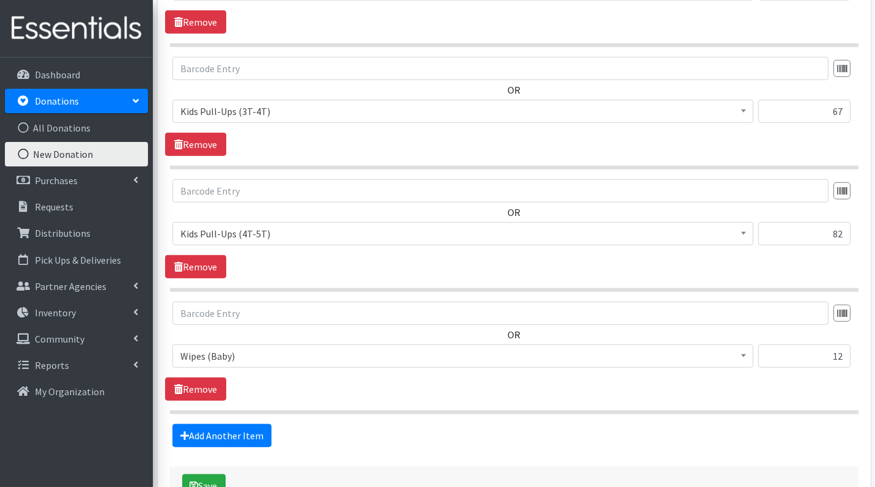
scroll to position [1566, 0]
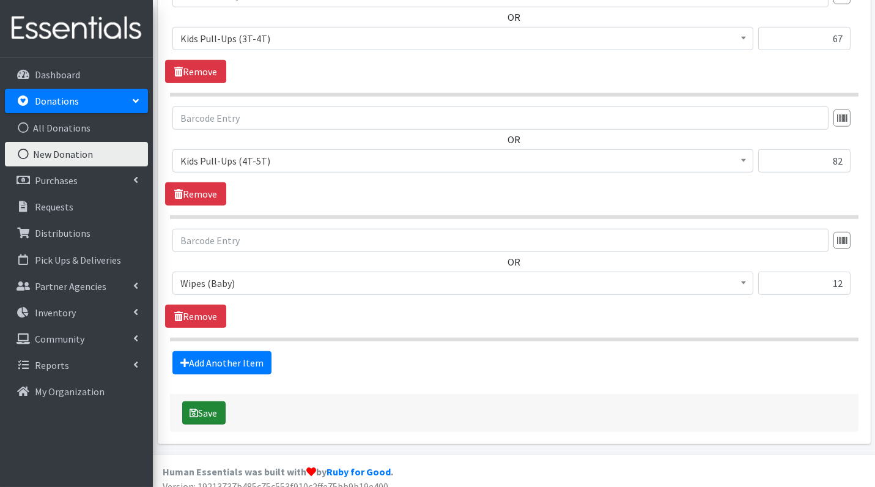
type input "30"
click at [207, 404] on button "Save" at bounding box center [203, 412] width 43 height 23
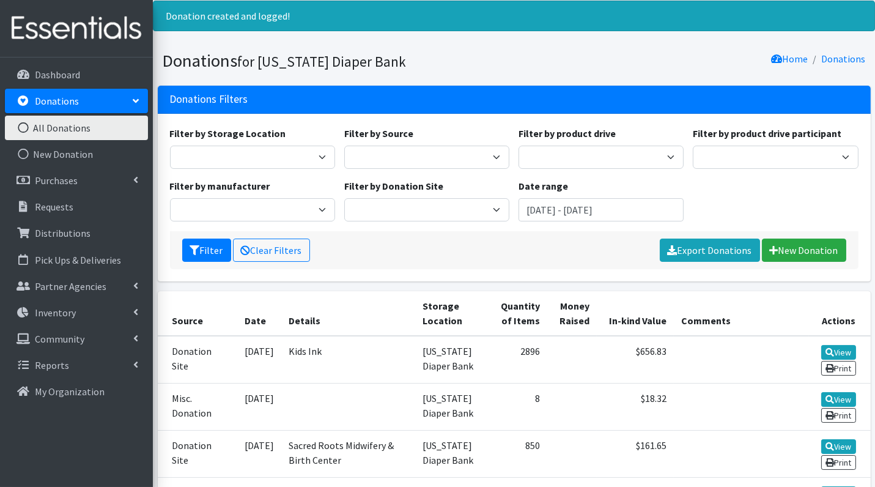
scroll to position [45, 0]
